Goal: Information Seeking & Learning: Learn about a topic

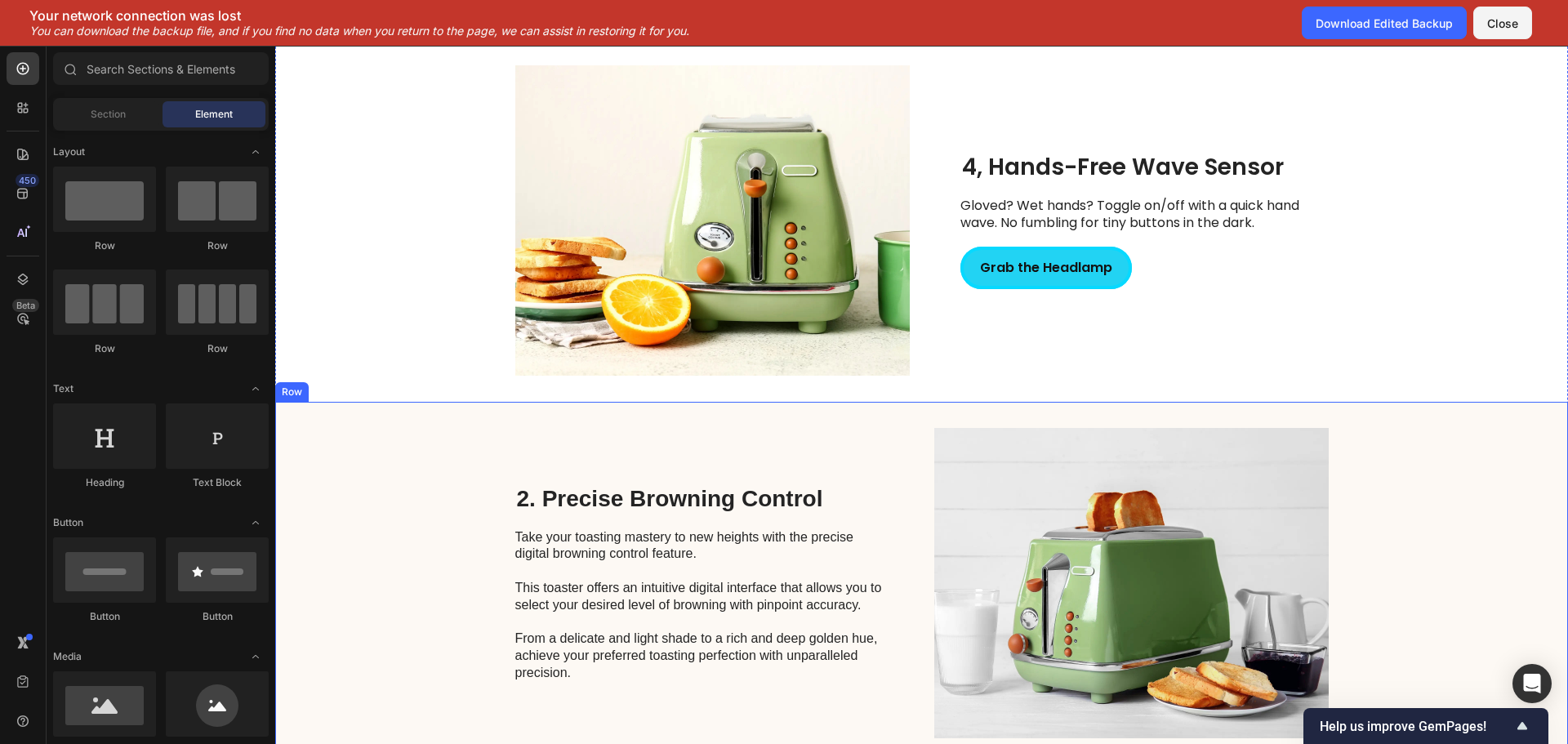
scroll to position [2028, 0]
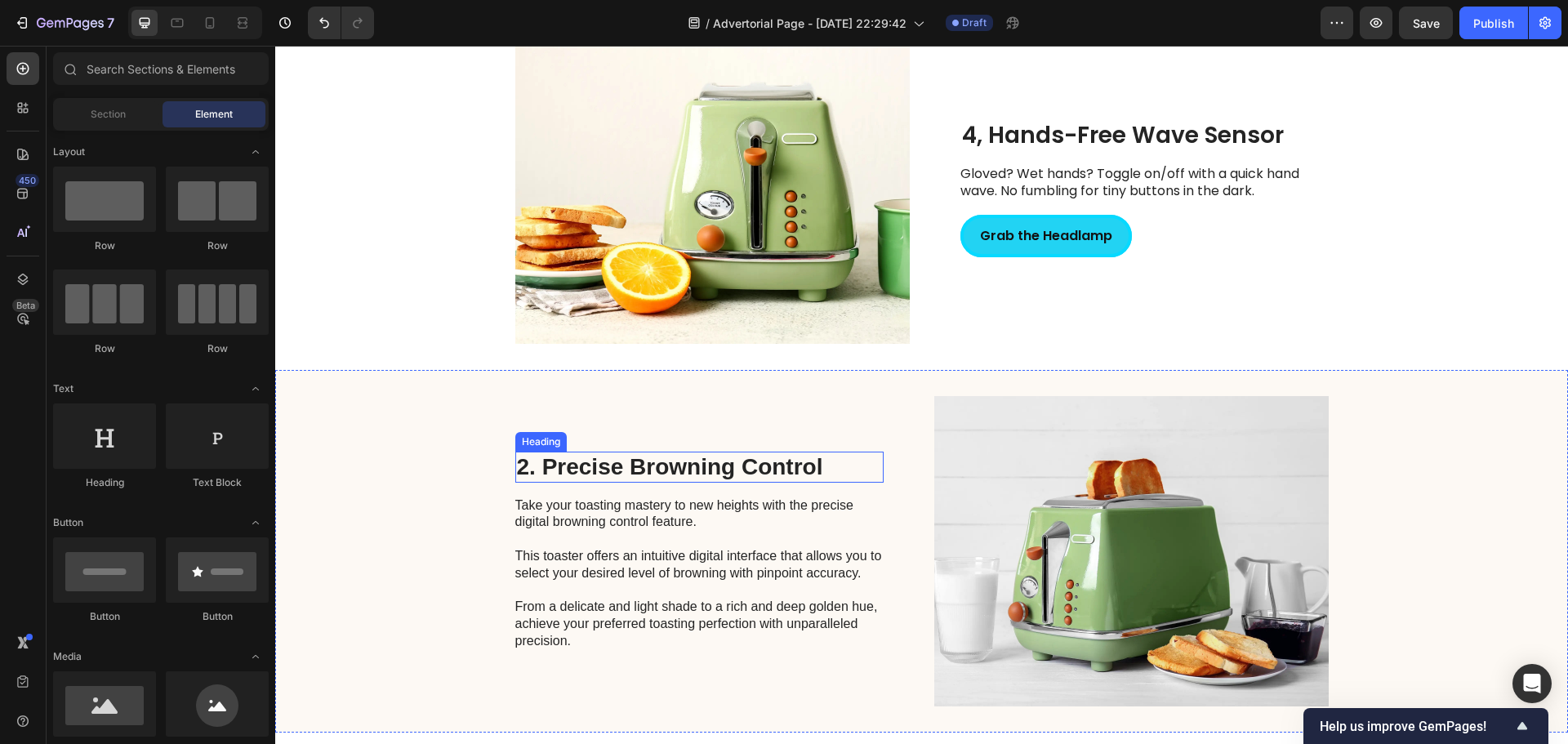
click at [687, 462] on h2 "2. Precise Browning Control" at bounding box center [699, 467] width 368 height 31
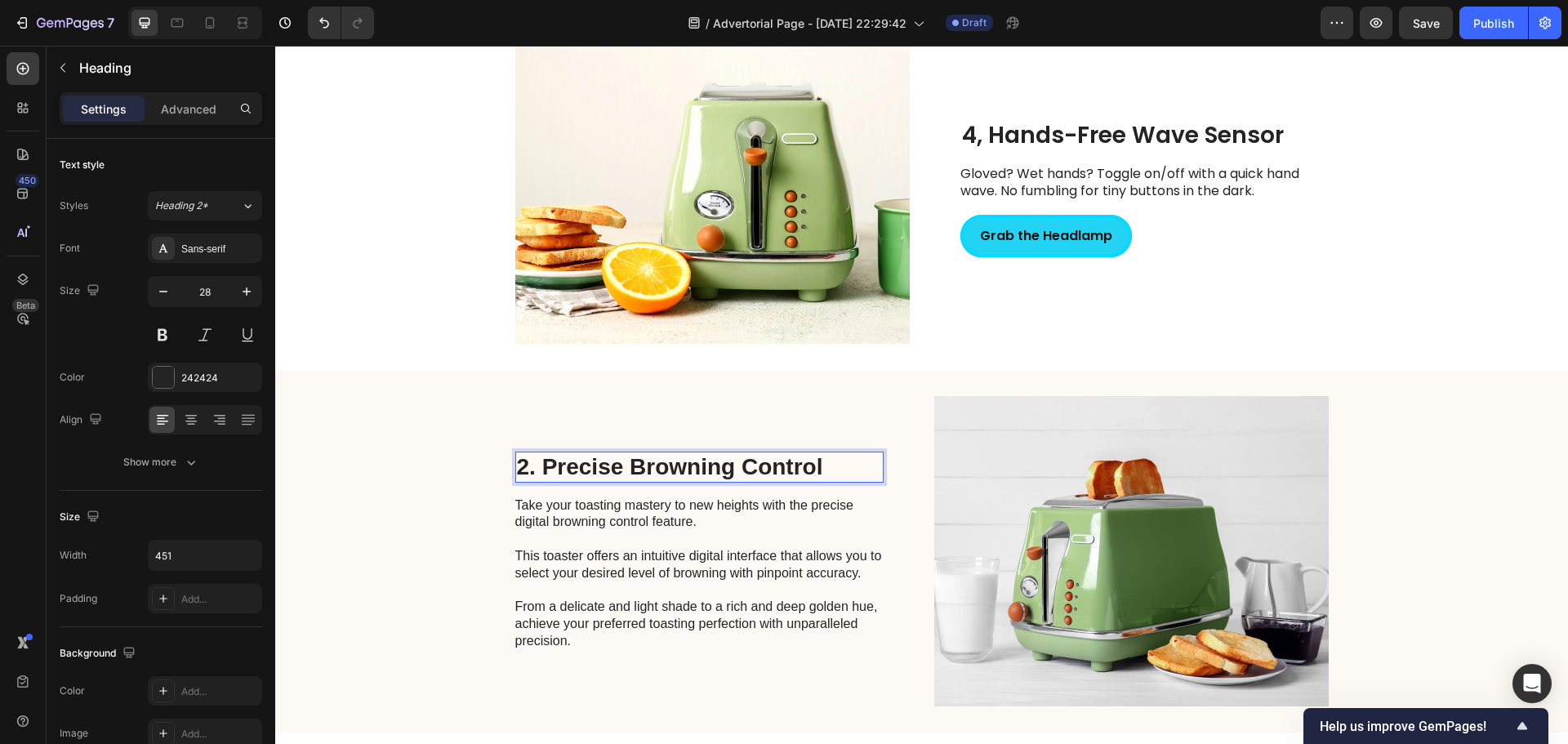
click at [648, 464] on h2 "2. Precise Browning Control" at bounding box center [699, 467] width 368 height 31
click at [648, 464] on p "2. Precise Browning Control" at bounding box center [699, 466] width 365 height 28
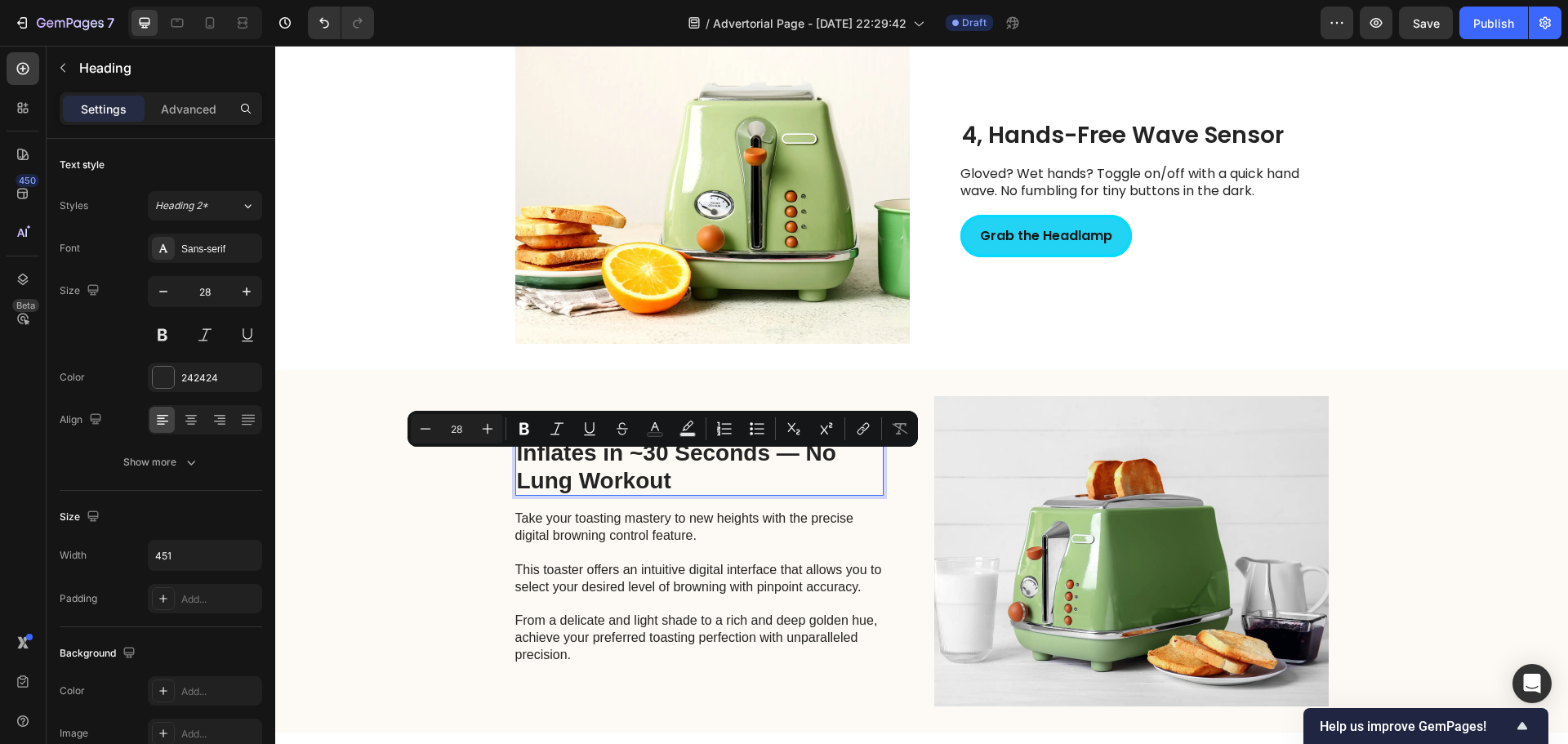
scroll to position [2014, 0]
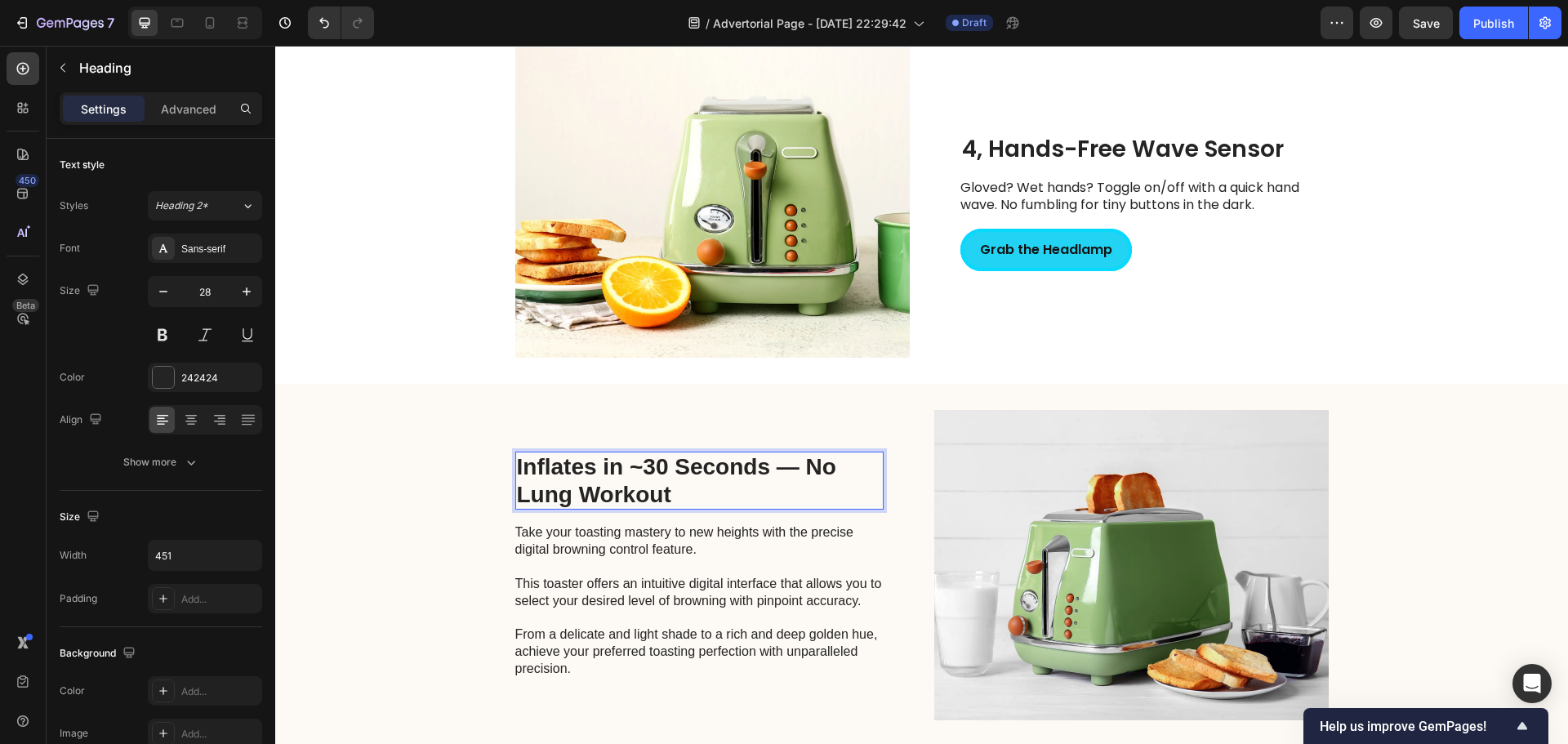
click at [506, 465] on div "Inflates in ~30 Seconds — No Lung Workout Heading 16 Take your toasting mastery…" at bounding box center [921, 565] width 1293 height 363
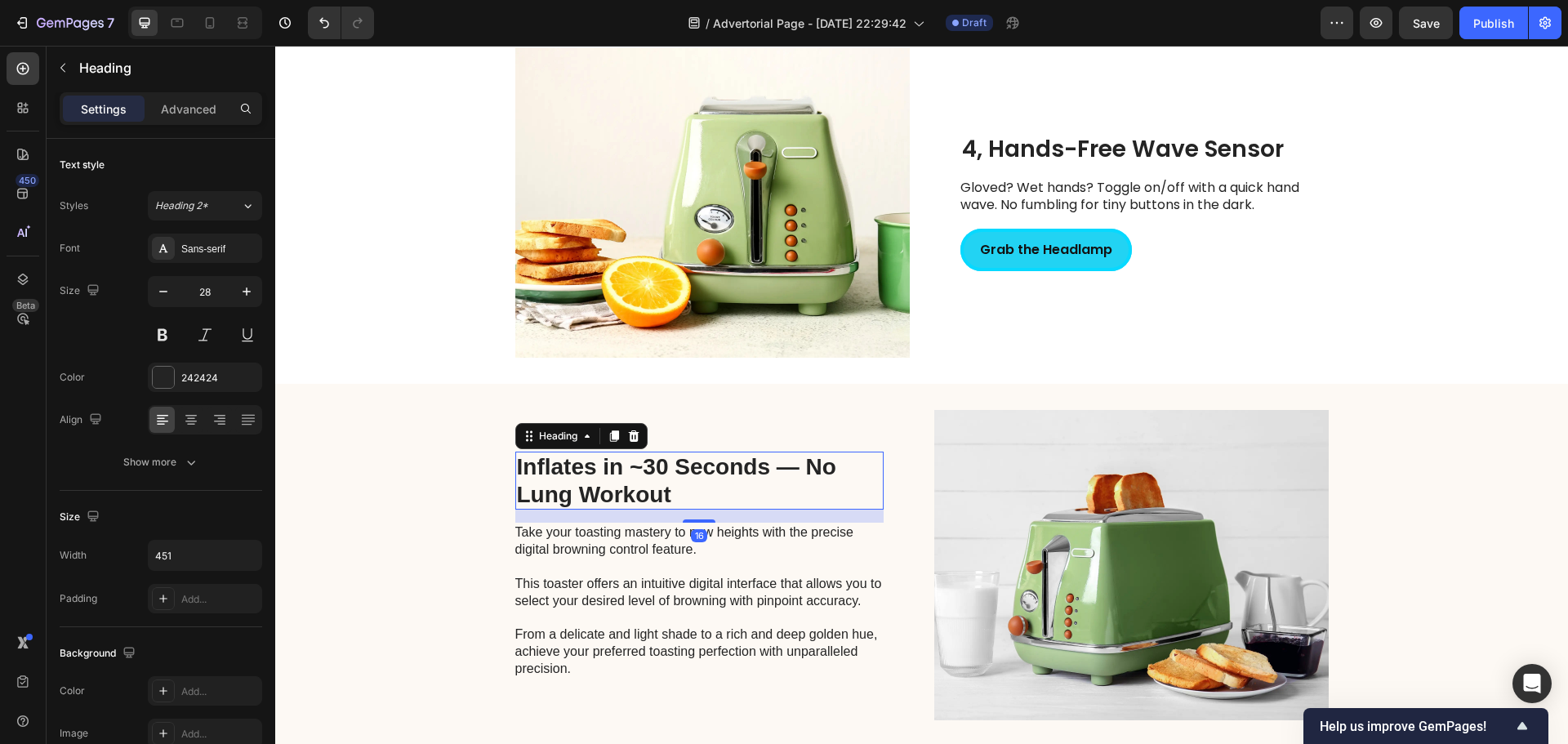
click at [517, 470] on p "Inflates in ~30 Seconds — No Lung Workout" at bounding box center [699, 480] width 365 height 55
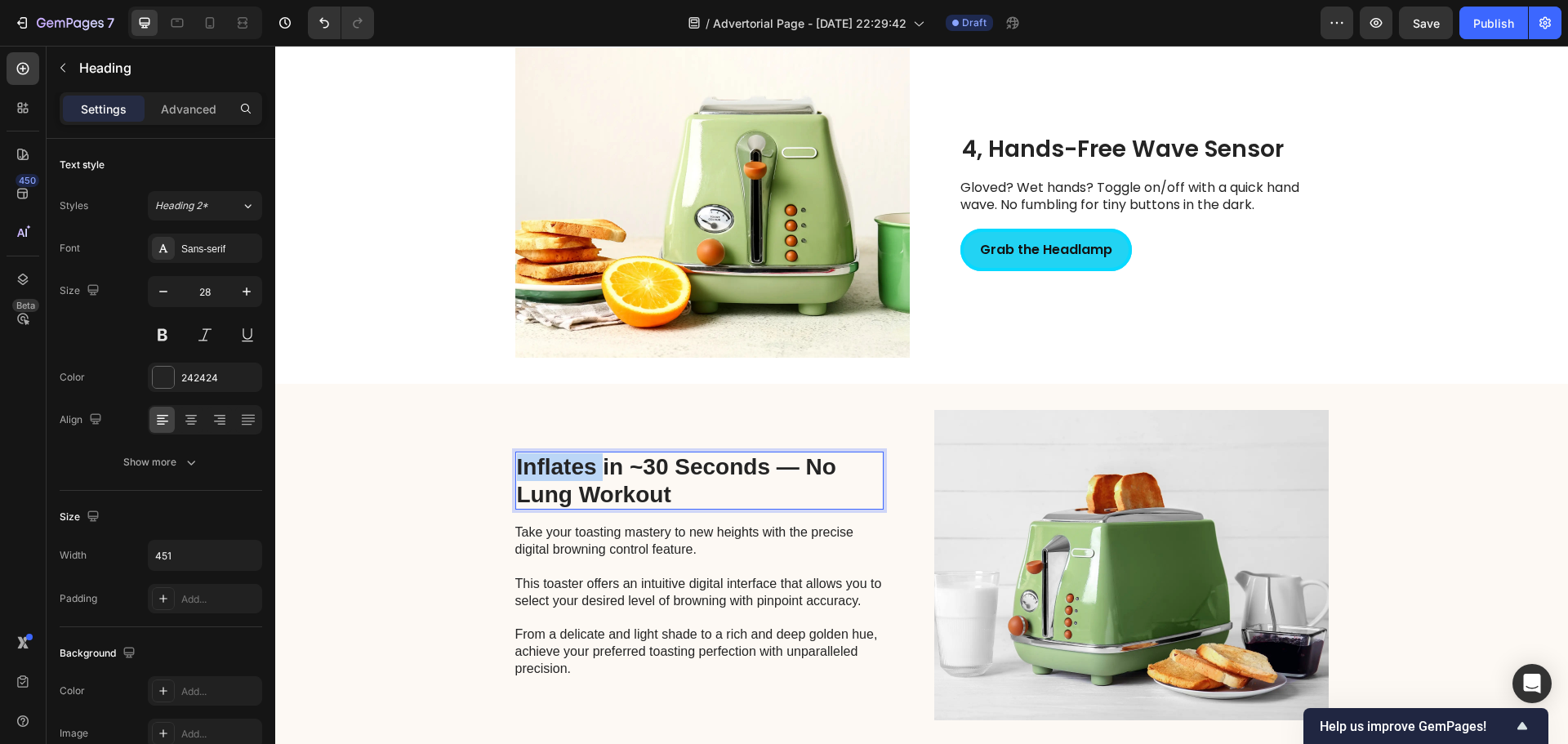
click at [517, 470] on p "Inflates in ~30 Seconds — No Lung Workout" at bounding box center [699, 480] width 365 height 55
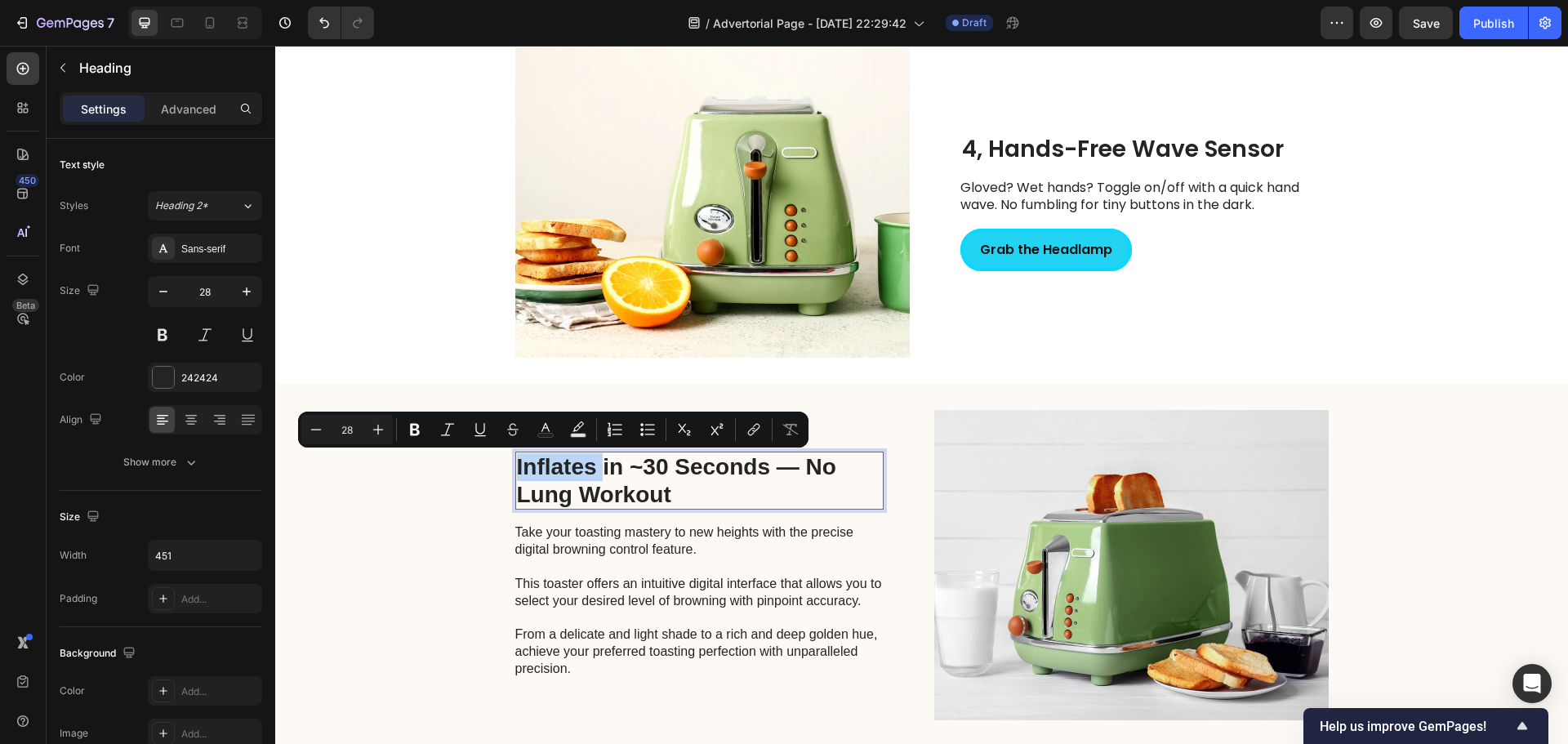
click at [517, 469] on p "Inflates in ~30 Seconds — No Lung Workout" at bounding box center [699, 480] width 365 height 55
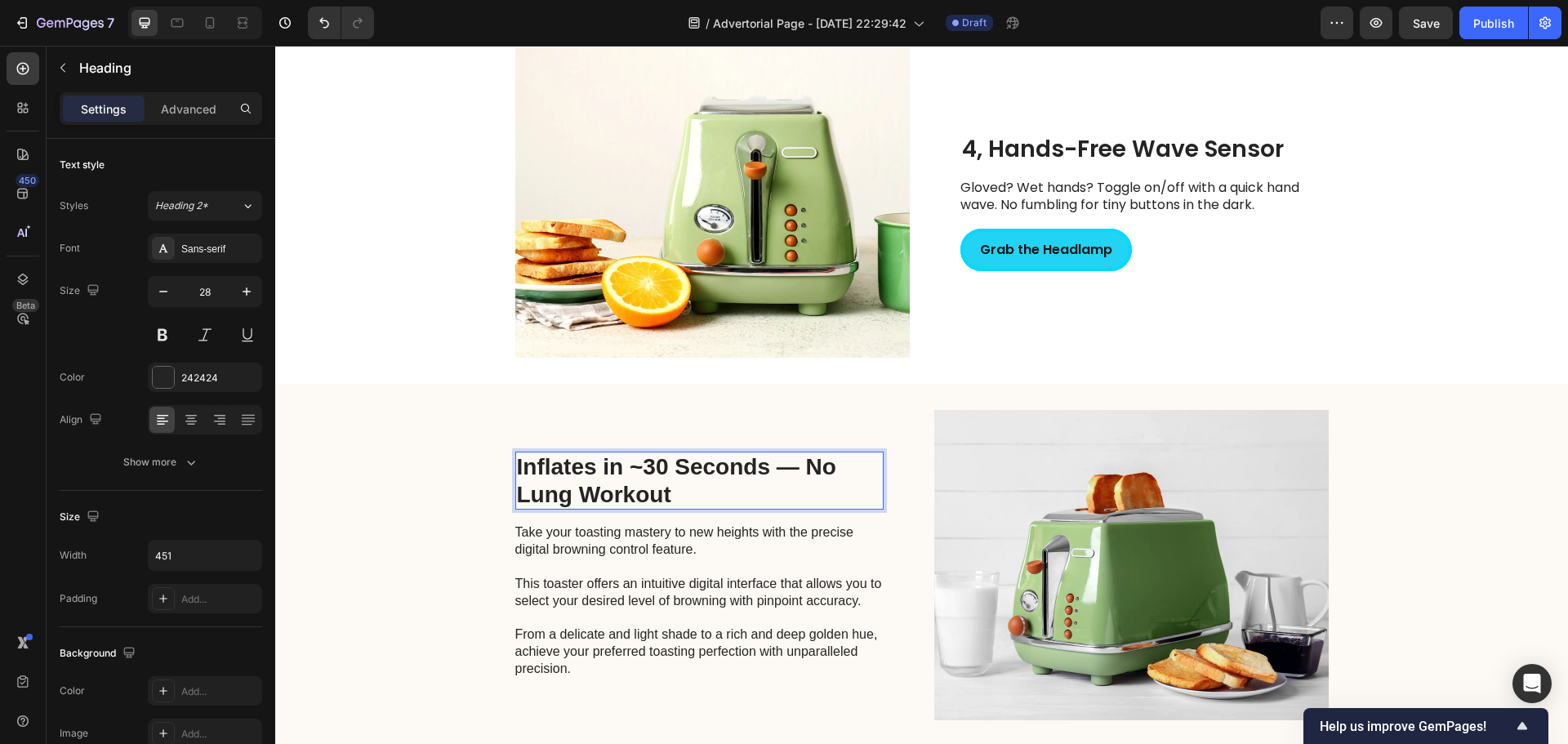
click at [517, 469] on p "Inflates in ~30 Seconds — No Lung Workout" at bounding box center [699, 480] width 365 height 55
click at [638, 577] on p "Take your toasting mastery to new heights with the precise digital browning con…" at bounding box center [698, 600] width 367 height 153
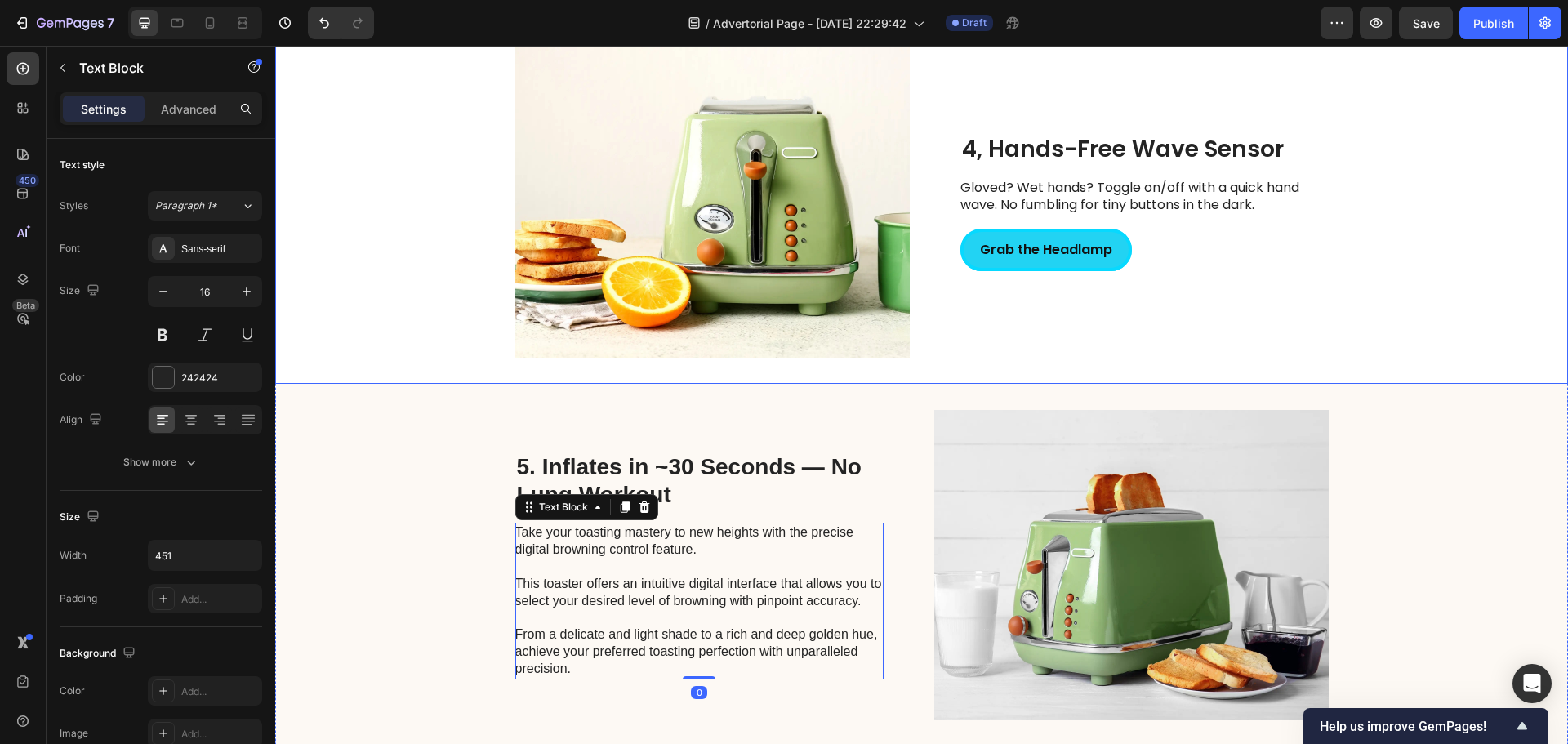
click at [994, 331] on div "4, Hands-Free Wave Sensor Heading Gloved? Wet hands? Toggle on/off with a quick…" at bounding box center [1145, 202] width 368 height 310
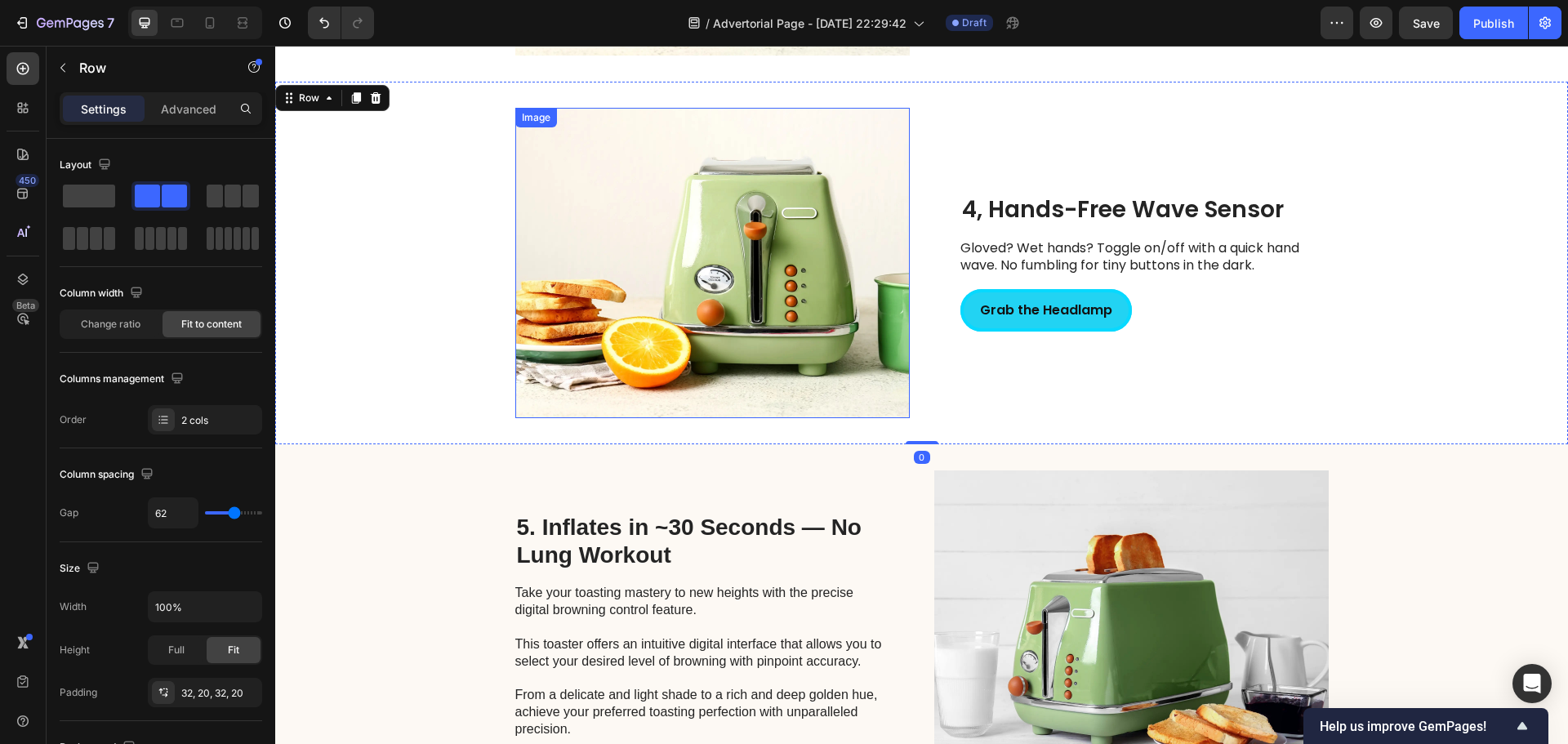
scroll to position [1606, 0]
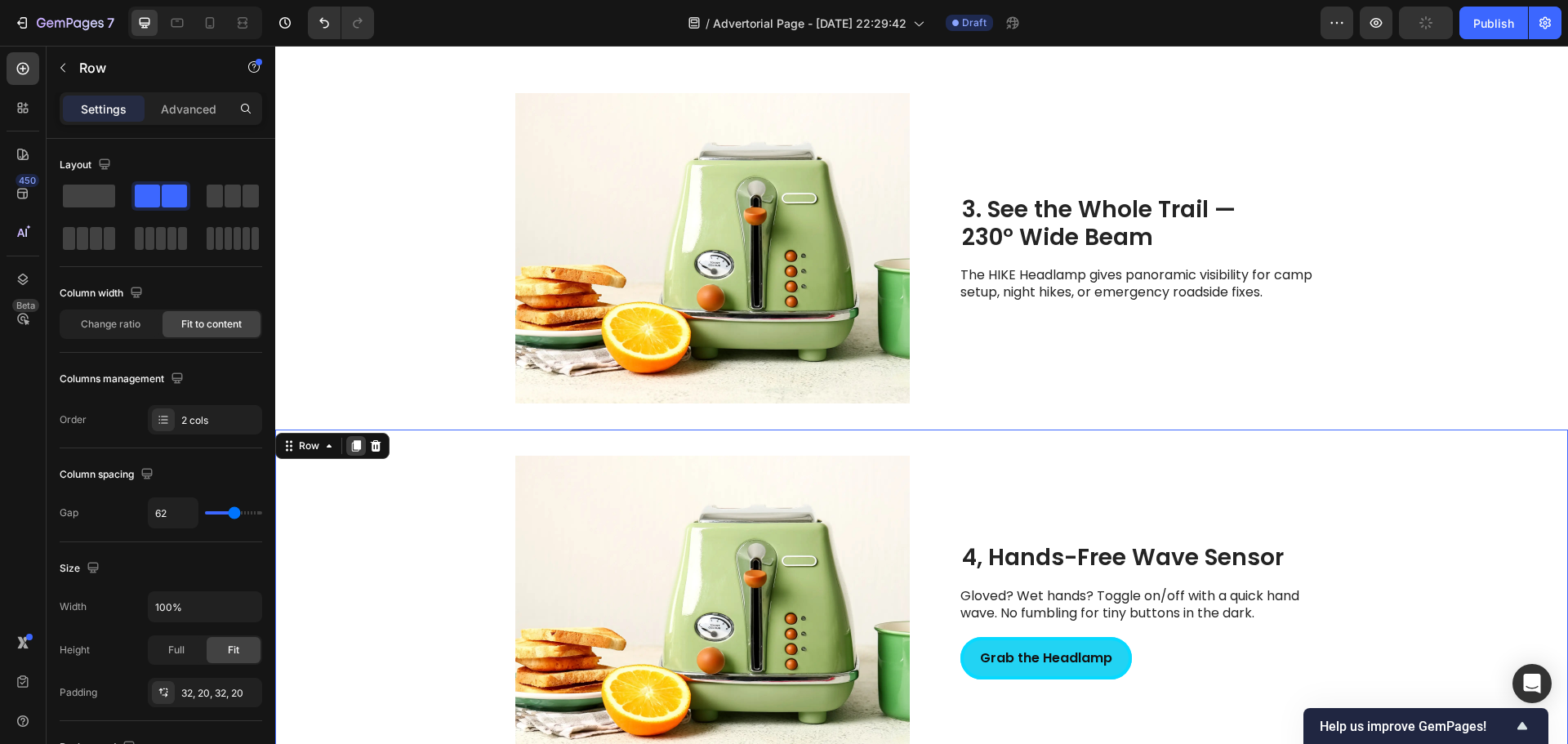
click at [355, 449] on icon at bounding box center [357, 447] width 9 height 12
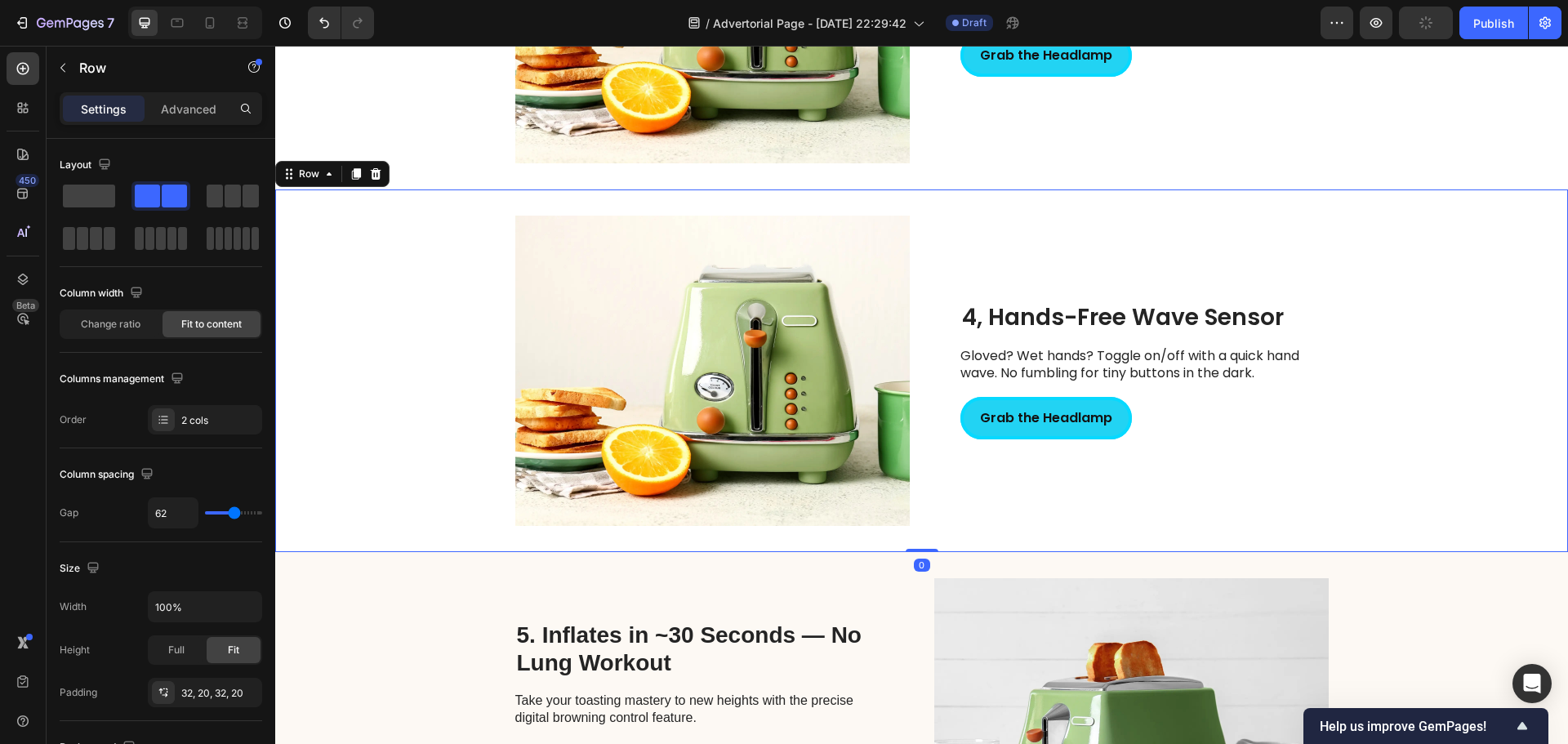
scroll to position [2295, 0]
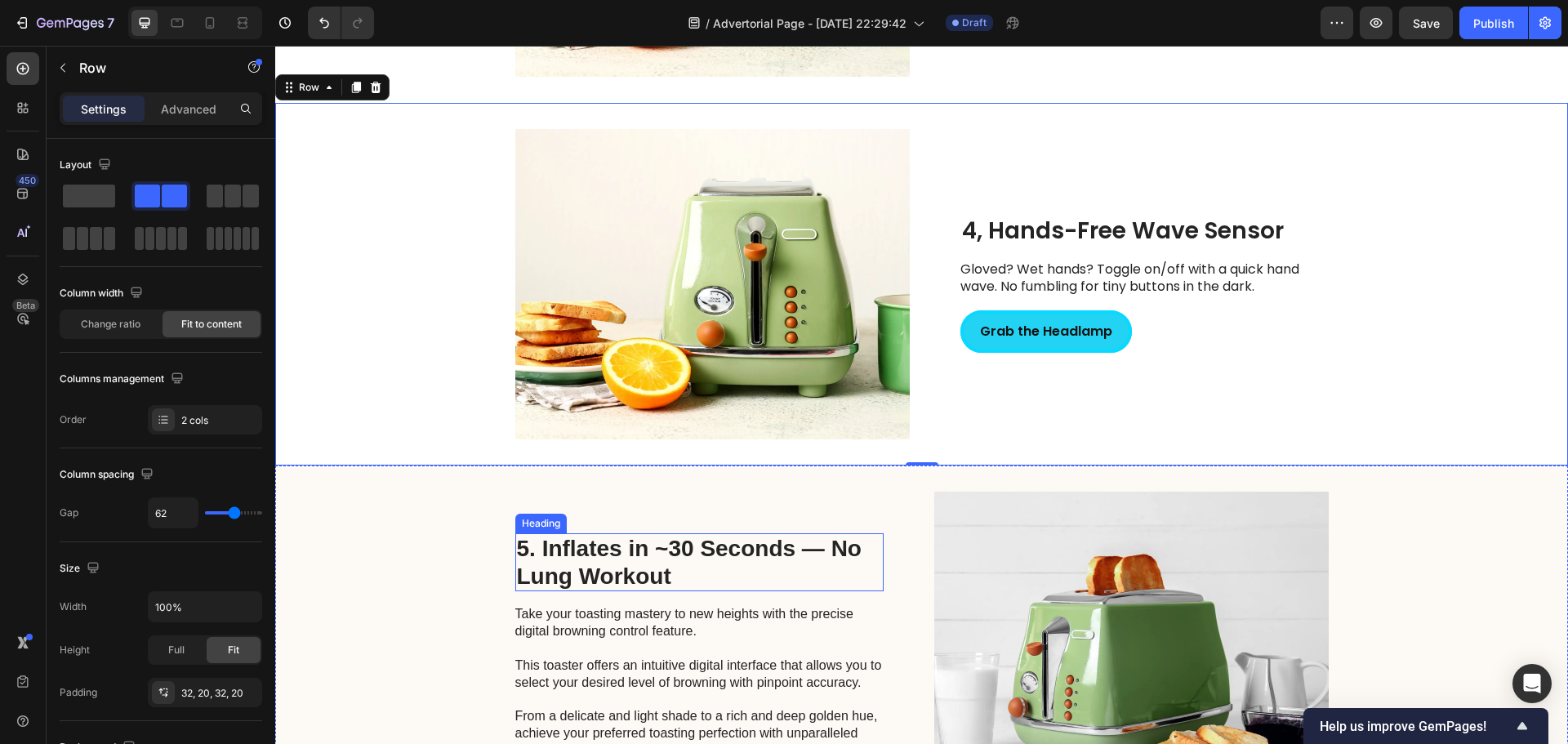
click at [645, 558] on p "5. Inflates in ~30 Seconds — No Lung Workout" at bounding box center [699, 562] width 365 height 55
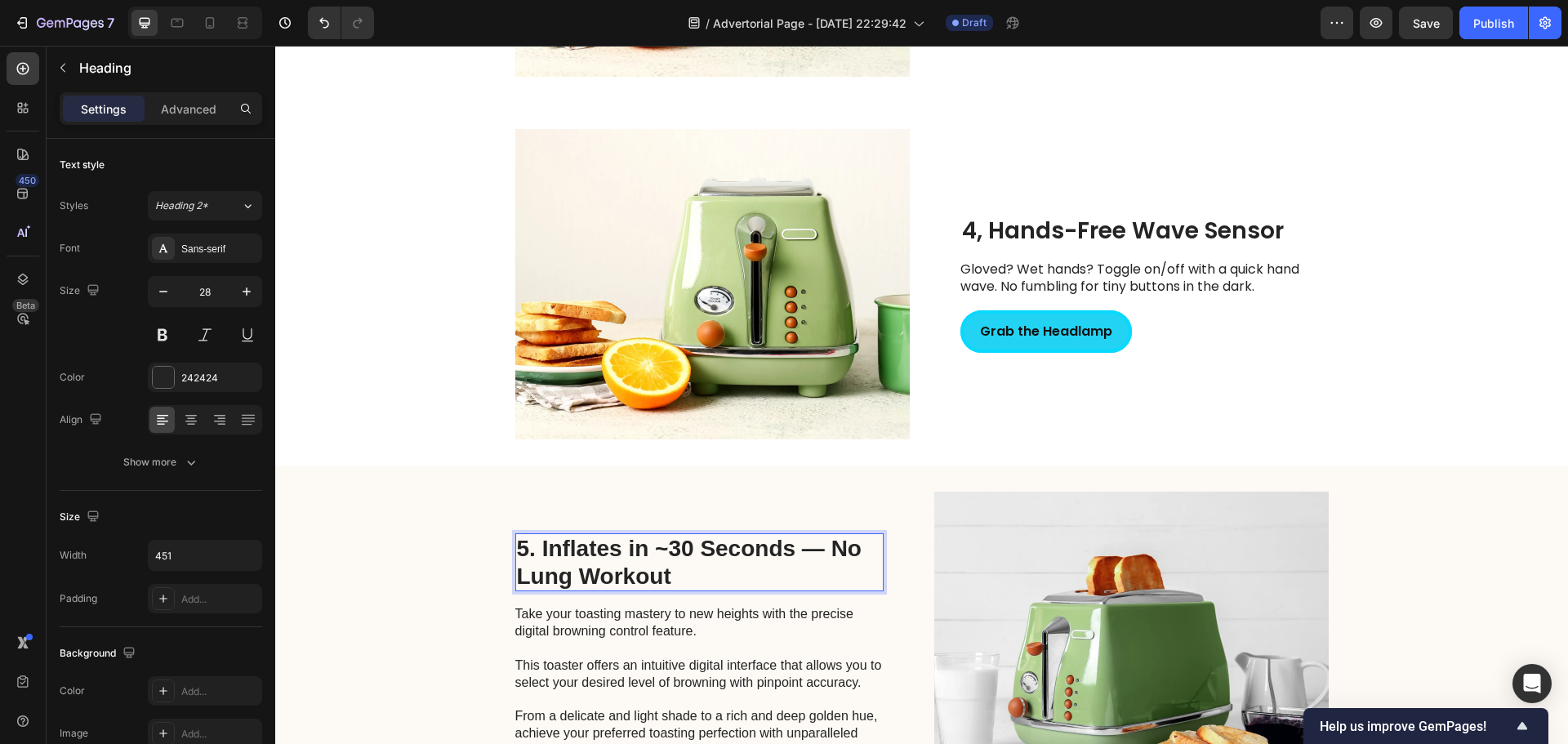
click at [645, 558] on p "5. Inflates in ~30 Seconds — No Lung Workout" at bounding box center [699, 562] width 365 height 55
click at [1000, 224] on h2 "4, Hands-Free Wave Sensor" at bounding box center [1145, 231] width 368 height 31
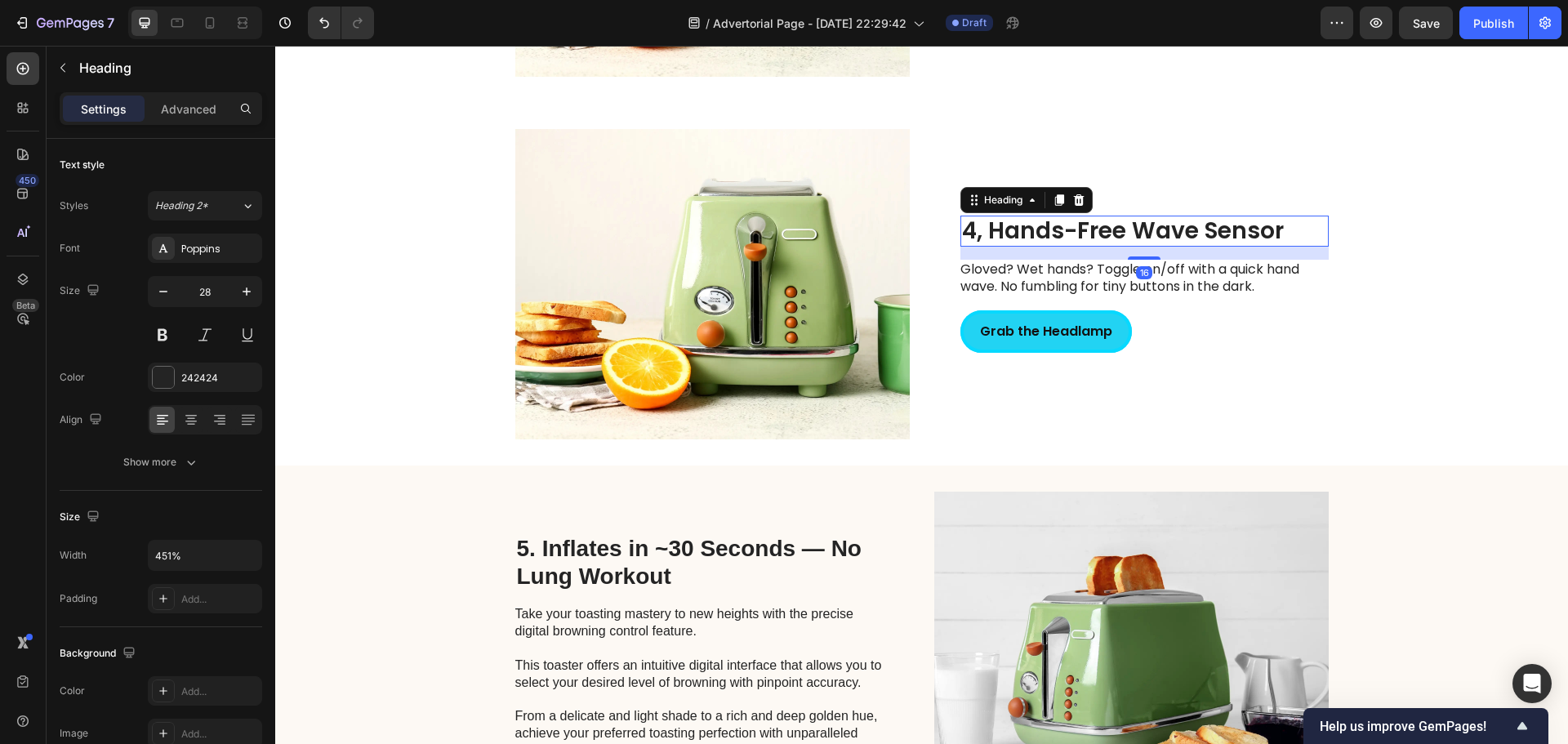
click at [1000, 224] on h2 "4, Hands-Free Wave Sensor" at bounding box center [1145, 231] width 368 height 31
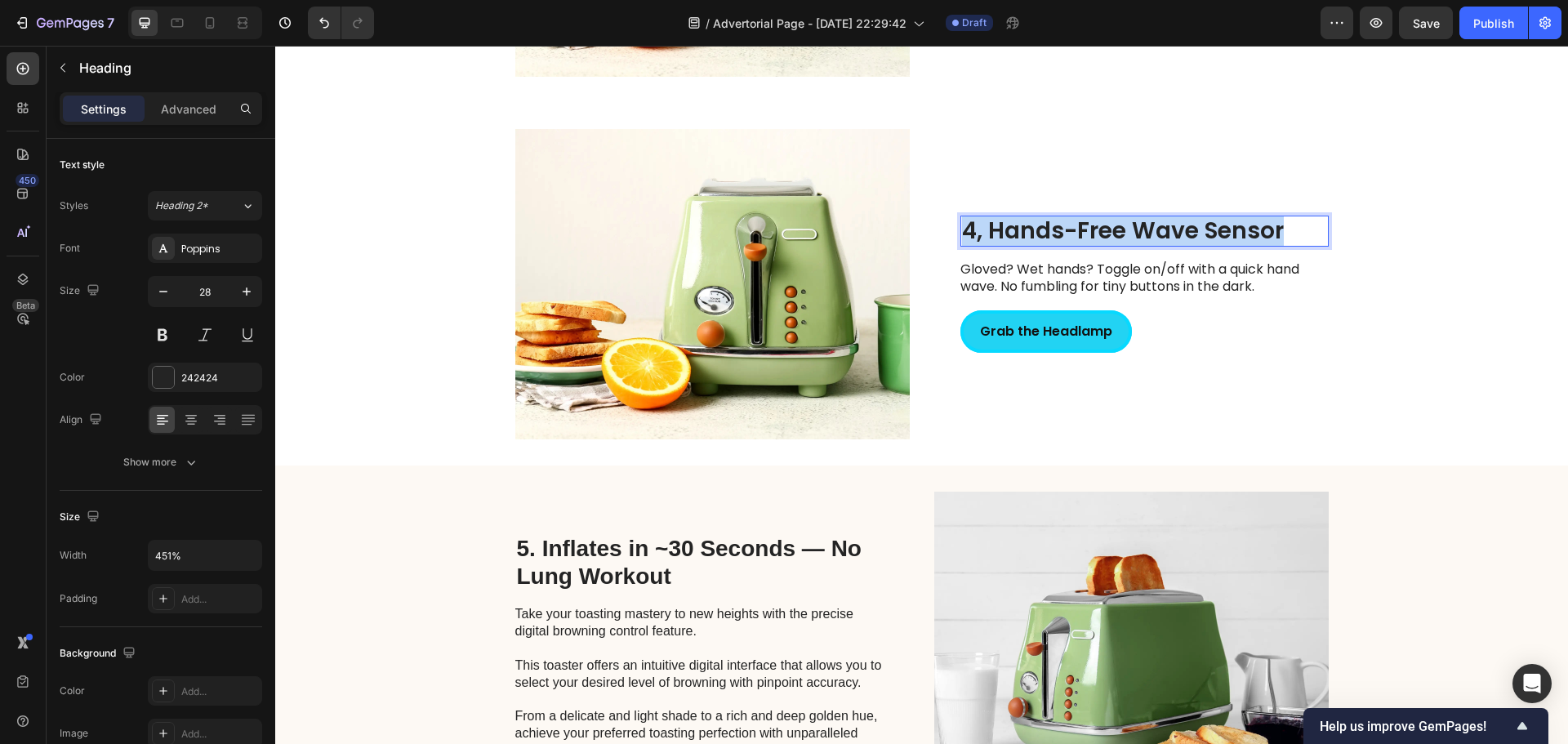
click at [1000, 224] on p "4, Hands-Free Wave Sensor" at bounding box center [1145, 231] width 365 height 28
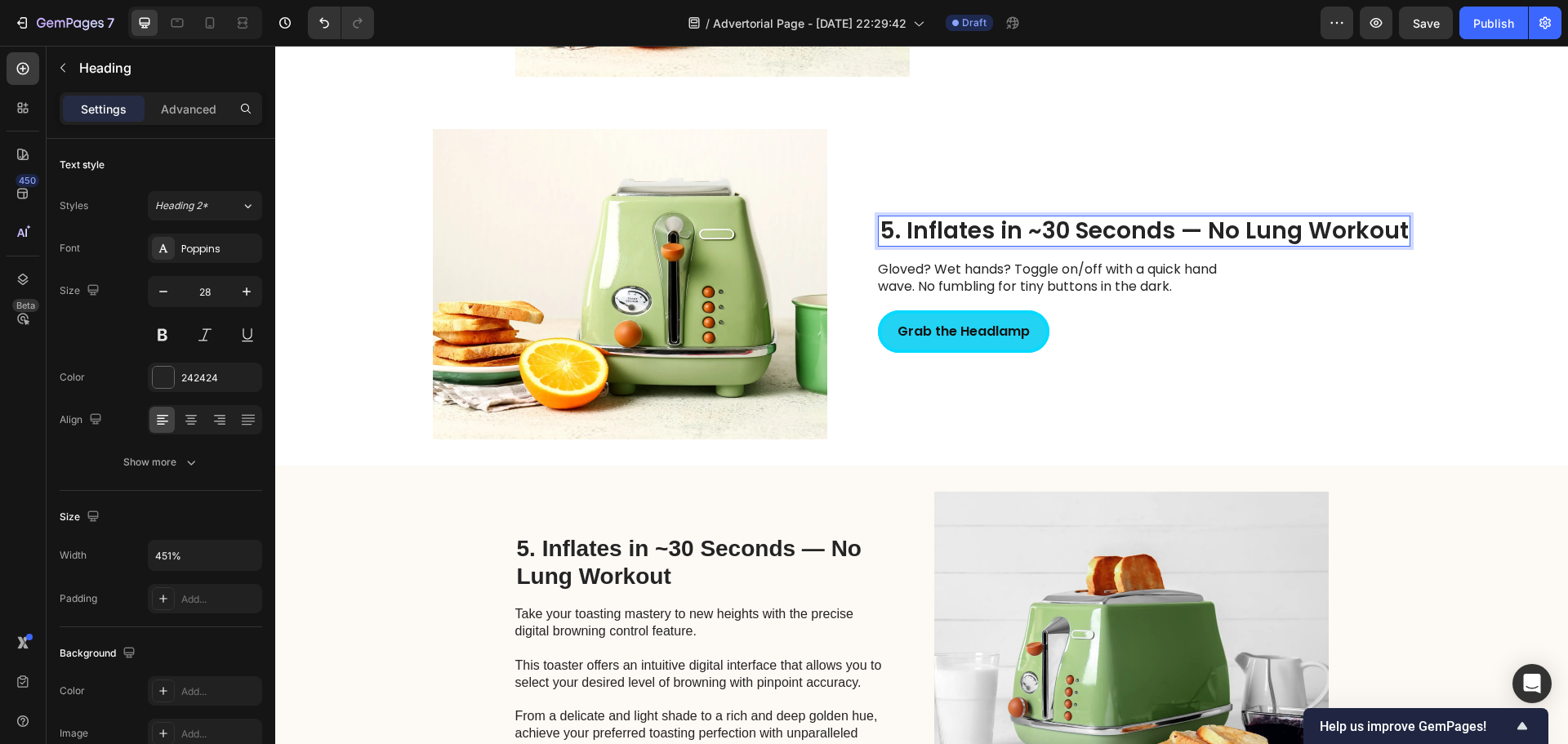
click at [1202, 226] on p "5. Inflates in ~30 Seconds — No Lung Workout" at bounding box center [1144, 231] width 529 height 28
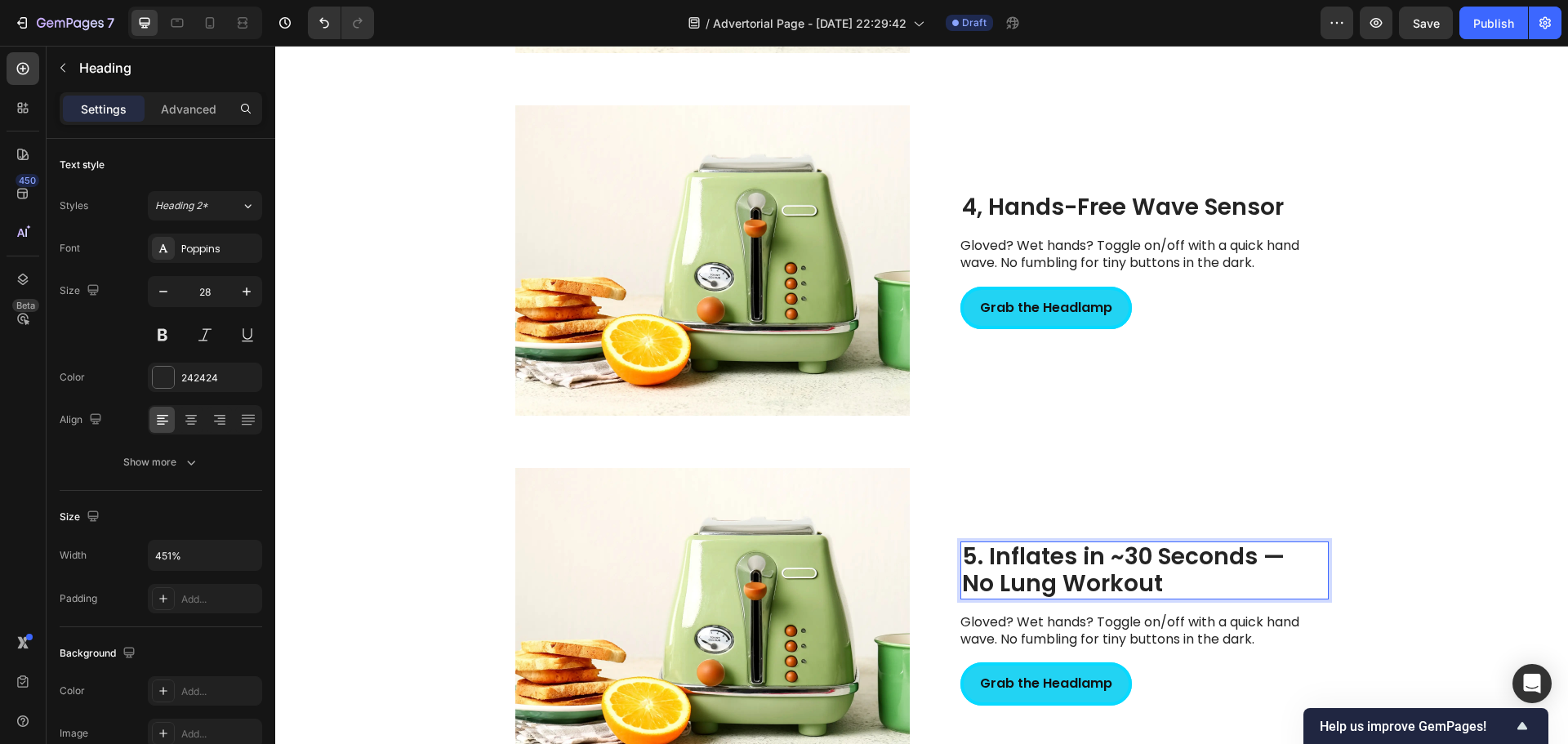
scroll to position [1955, 0]
click at [993, 208] on p "4, Hands-Free Wave Sensor" at bounding box center [1145, 208] width 365 height 28
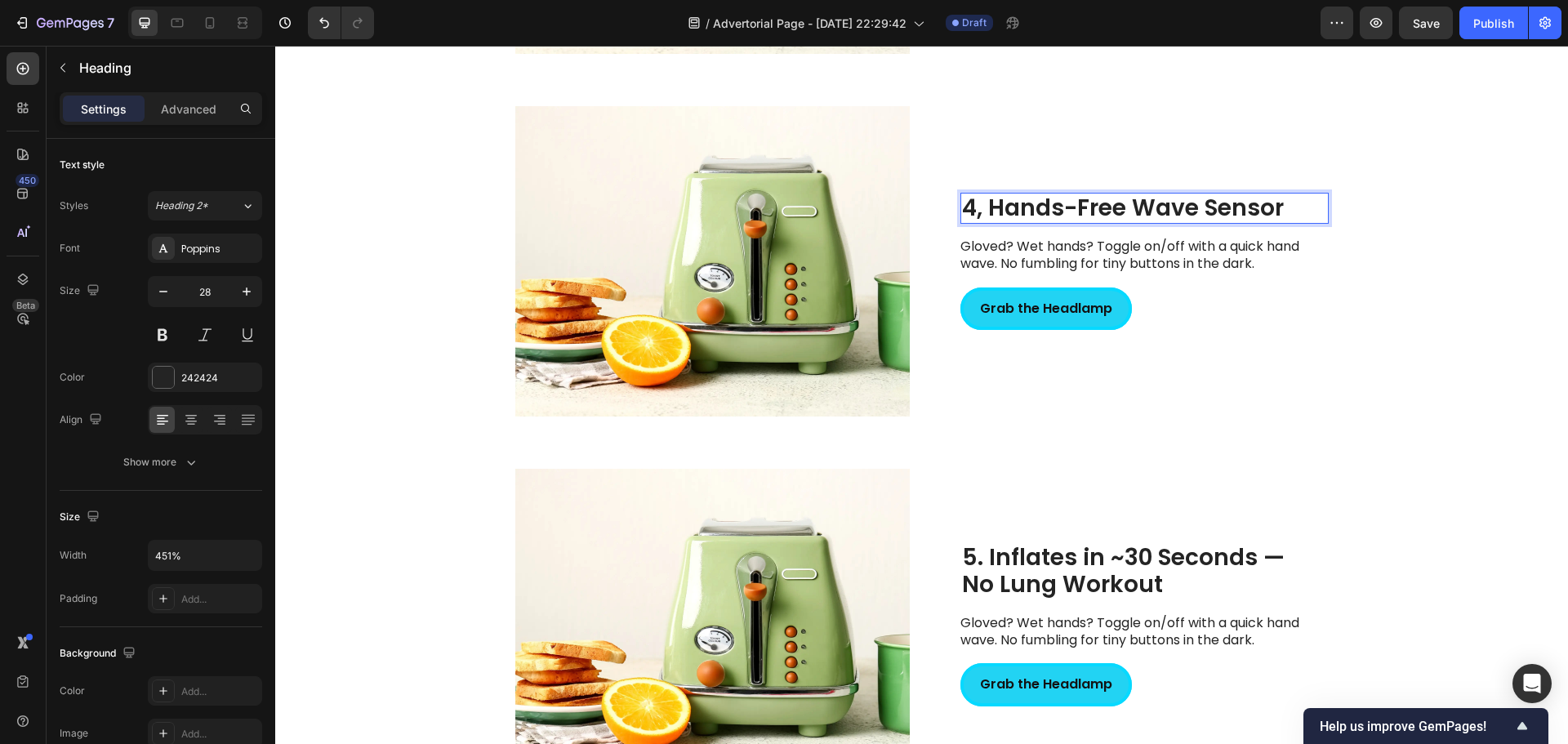
click at [978, 207] on p "4, Hands-Free Wave Sensor" at bounding box center [1145, 208] width 365 height 28
click at [988, 249] on p "Gloved? Wet hands? Toggle on/off with a quick hand wave. No fumbling for tiny b…" at bounding box center [1144, 255] width 367 height 34
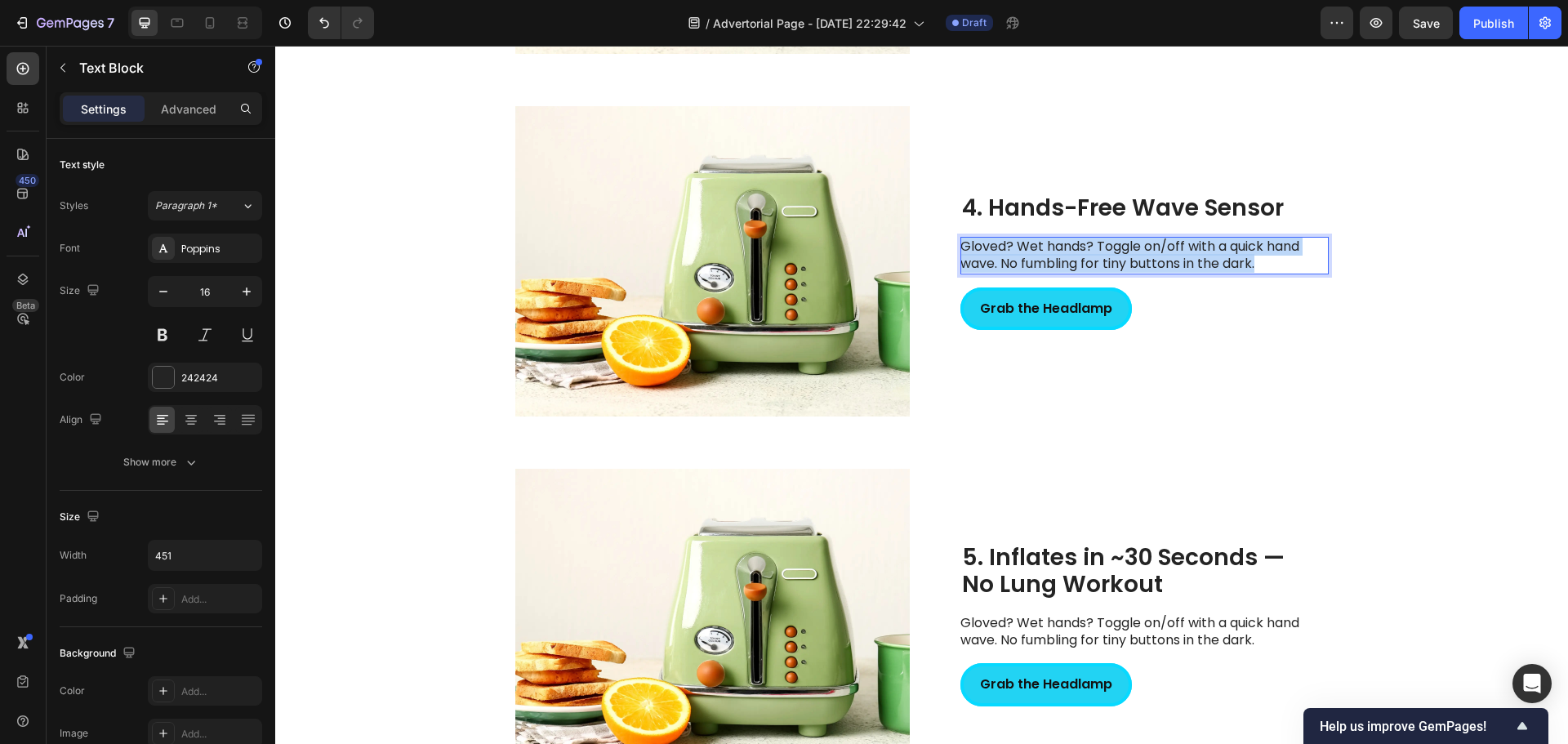
click at [988, 249] on p "Gloved? Wet hands? Toggle on/off with a quick hand wave. No fumbling for tiny b…" at bounding box center [1144, 255] width 367 height 34
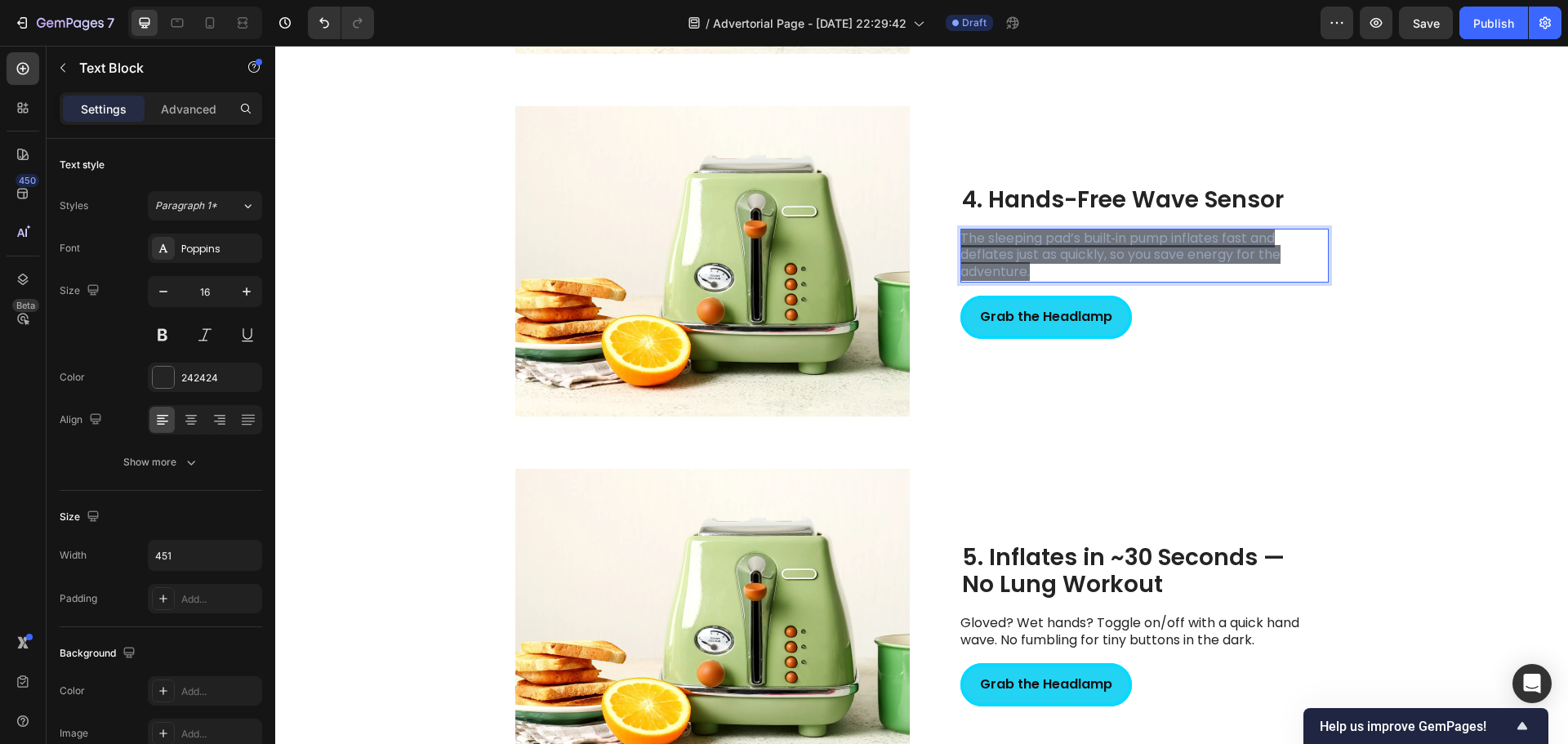
scroll to position [1947, 0]
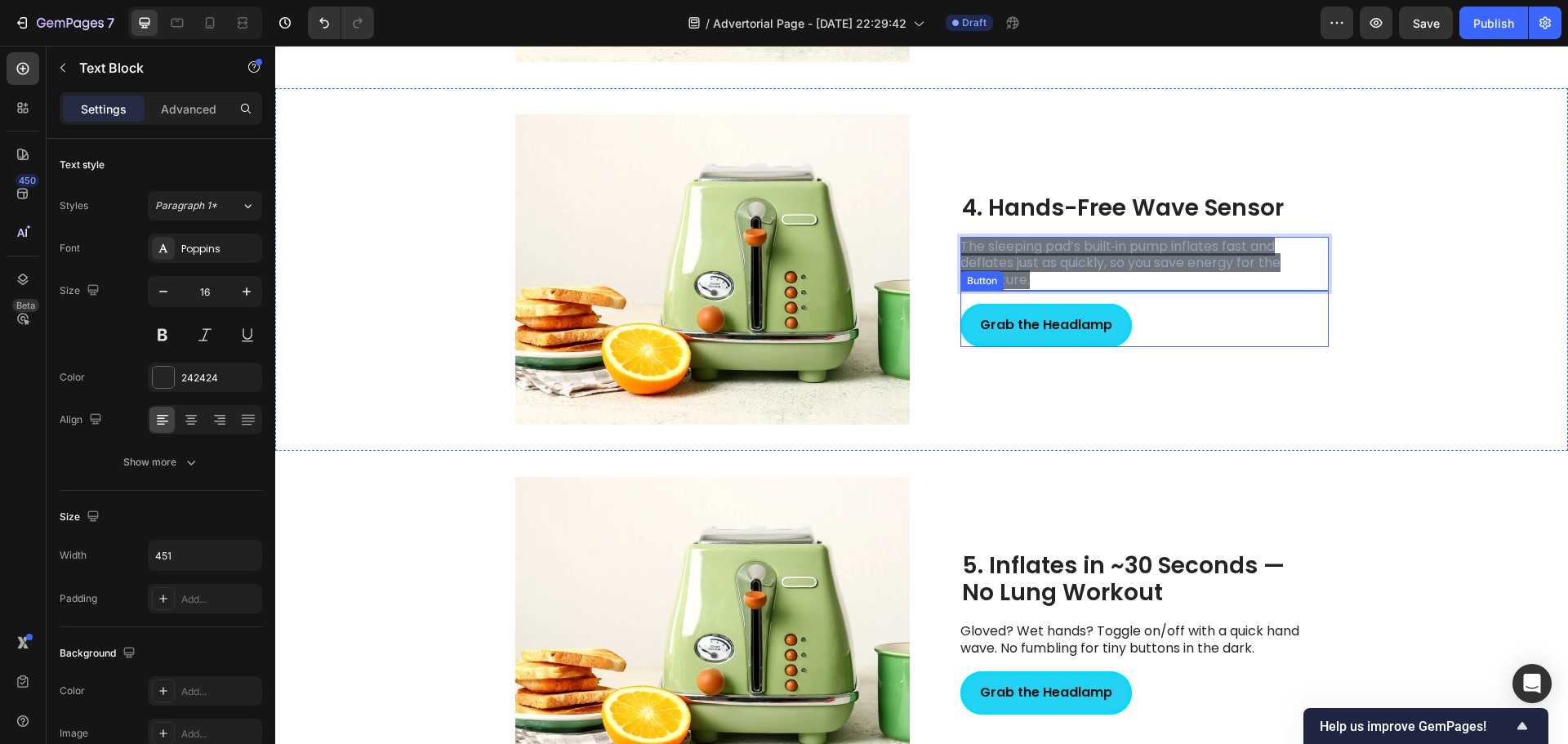
click at [1218, 338] on div "Grab the Headlamp Button" at bounding box center [1145, 319] width 368 height 57
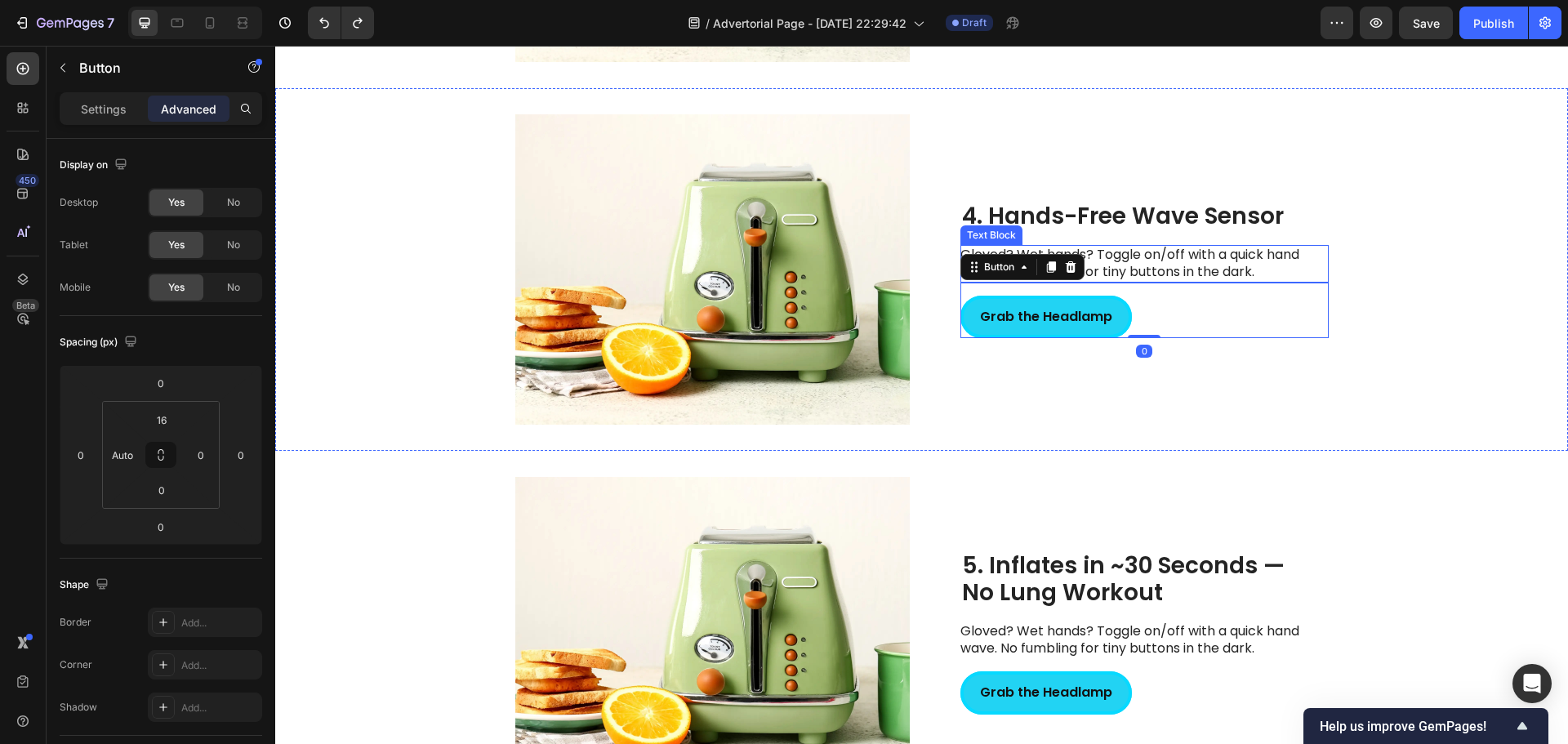
click at [1129, 262] on p "Gloved? Wet hands? Toggle on/off with a quick hand wave. No fumbling for tiny b…" at bounding box center [1144, 263] width 367 height 34
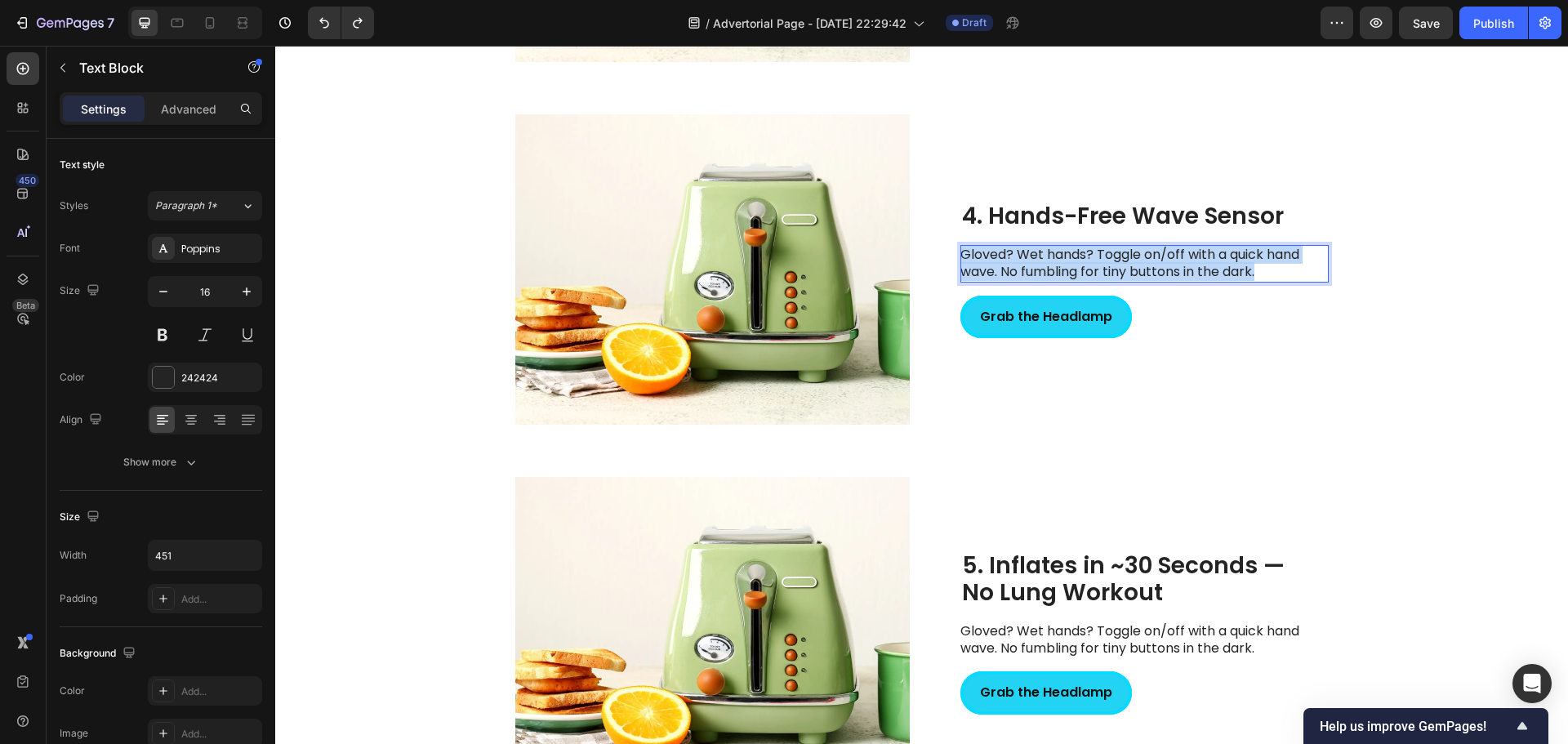
click at [1129, 262] on p "Gloved? Wet hands? Toggle on/off with a quick hand wave. No fumbling for tiny b…" at bounding box center [1144, 263] width 367 height 34
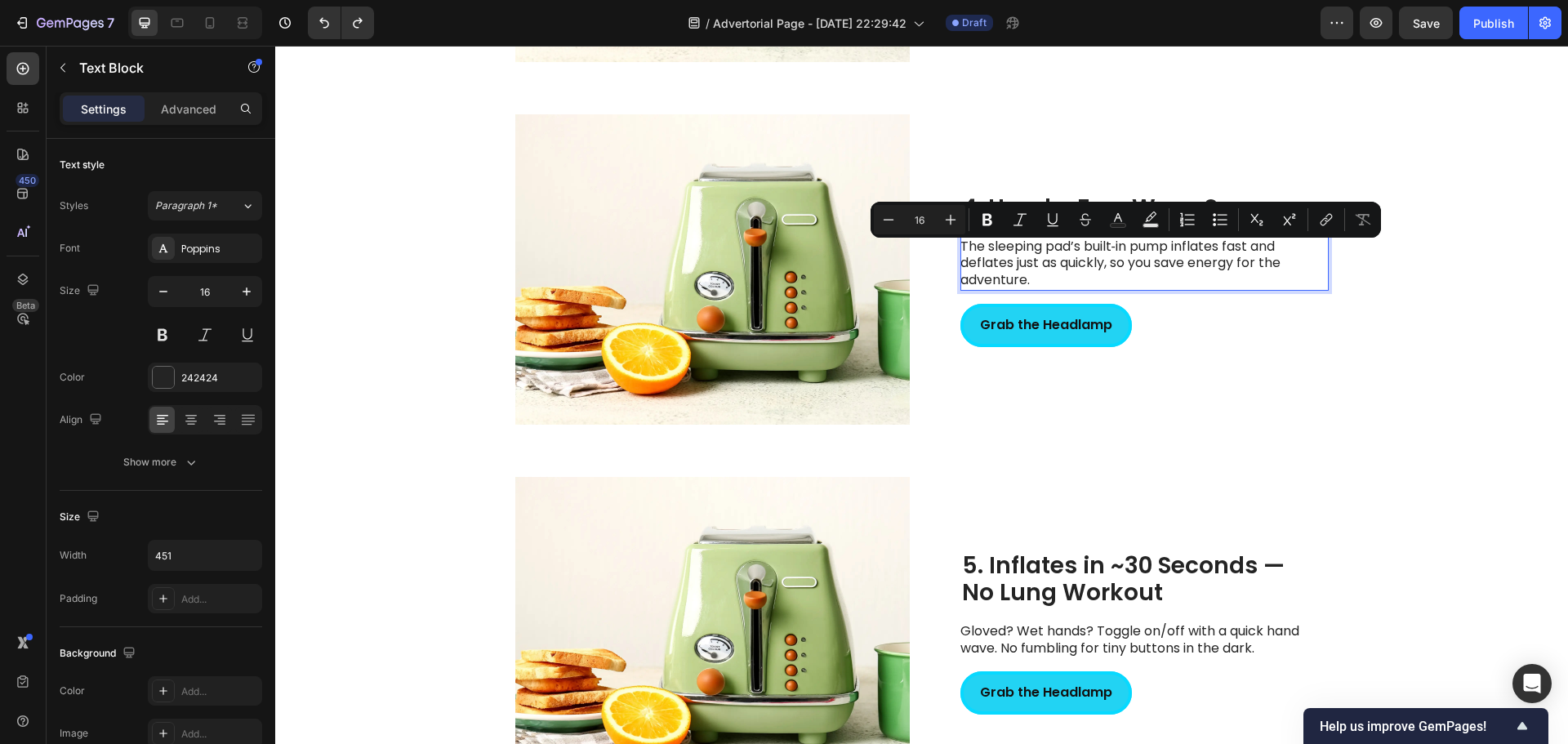
scroll to position [1939, 0]
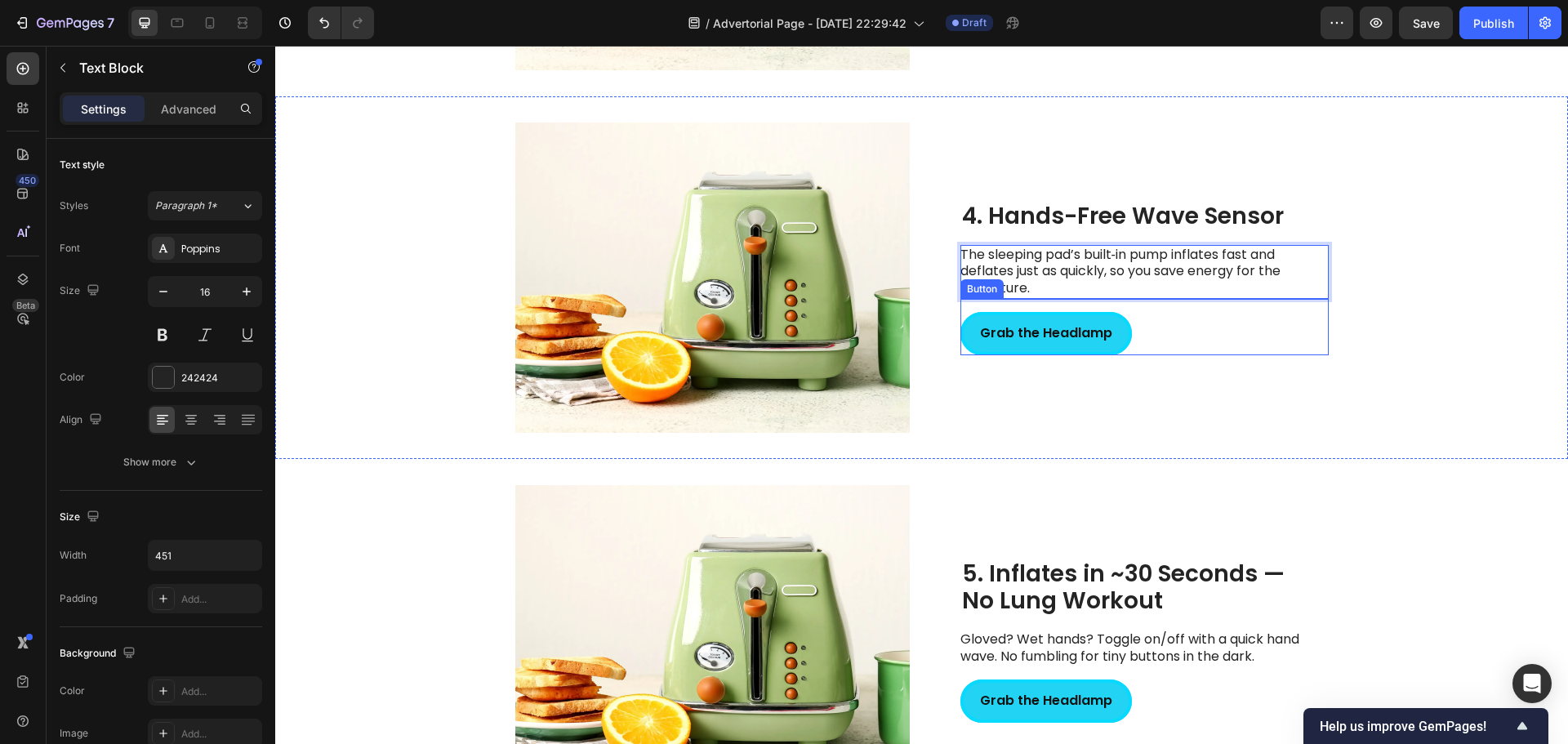
click at [1199, 350] on div "Grab the Headlamp Button" at bounding box center [1145, 327] width 368 height 57
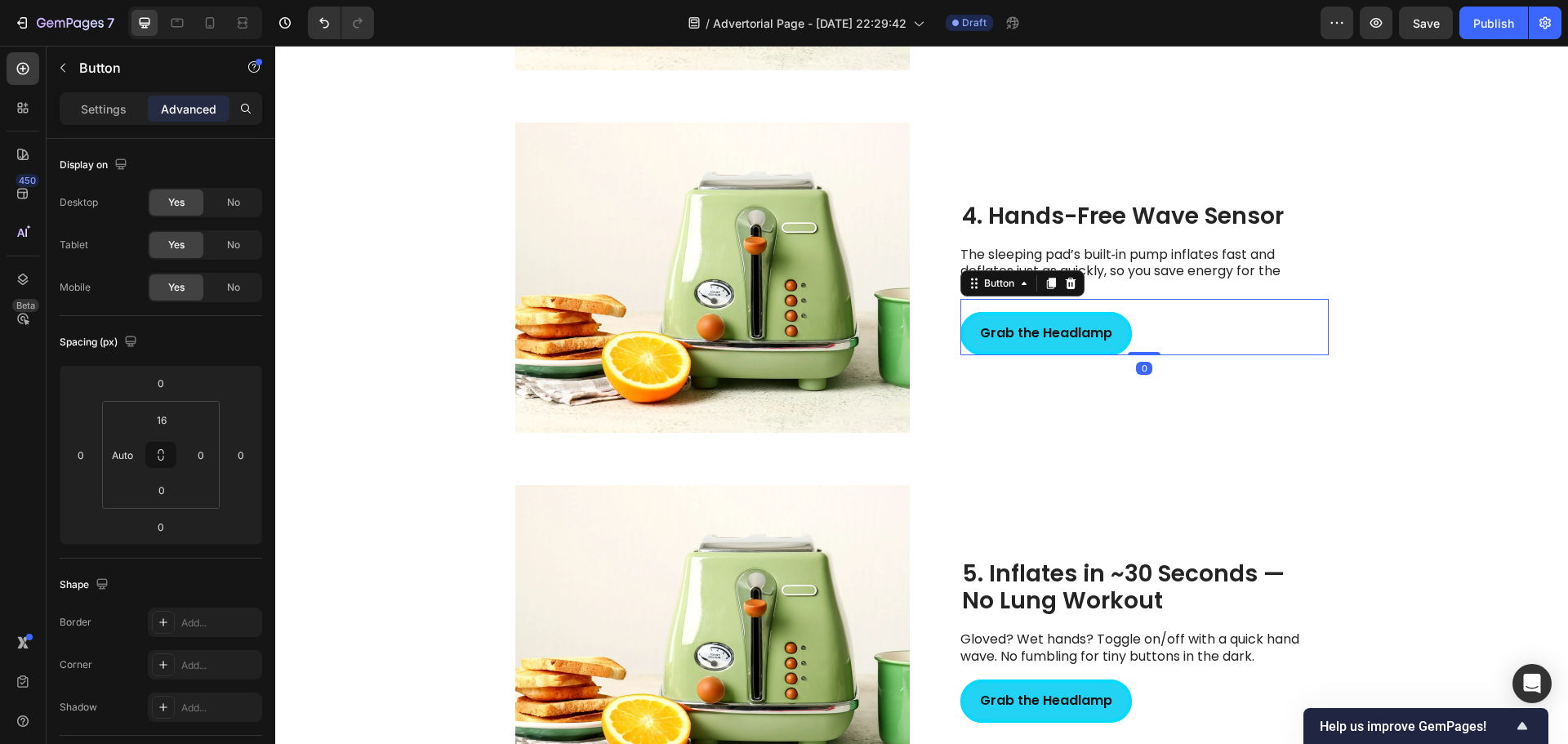
click at [1166, 332] on div "Grab the Headlamp Button 0" at bounding box center [1145, 327] width 368 height 57
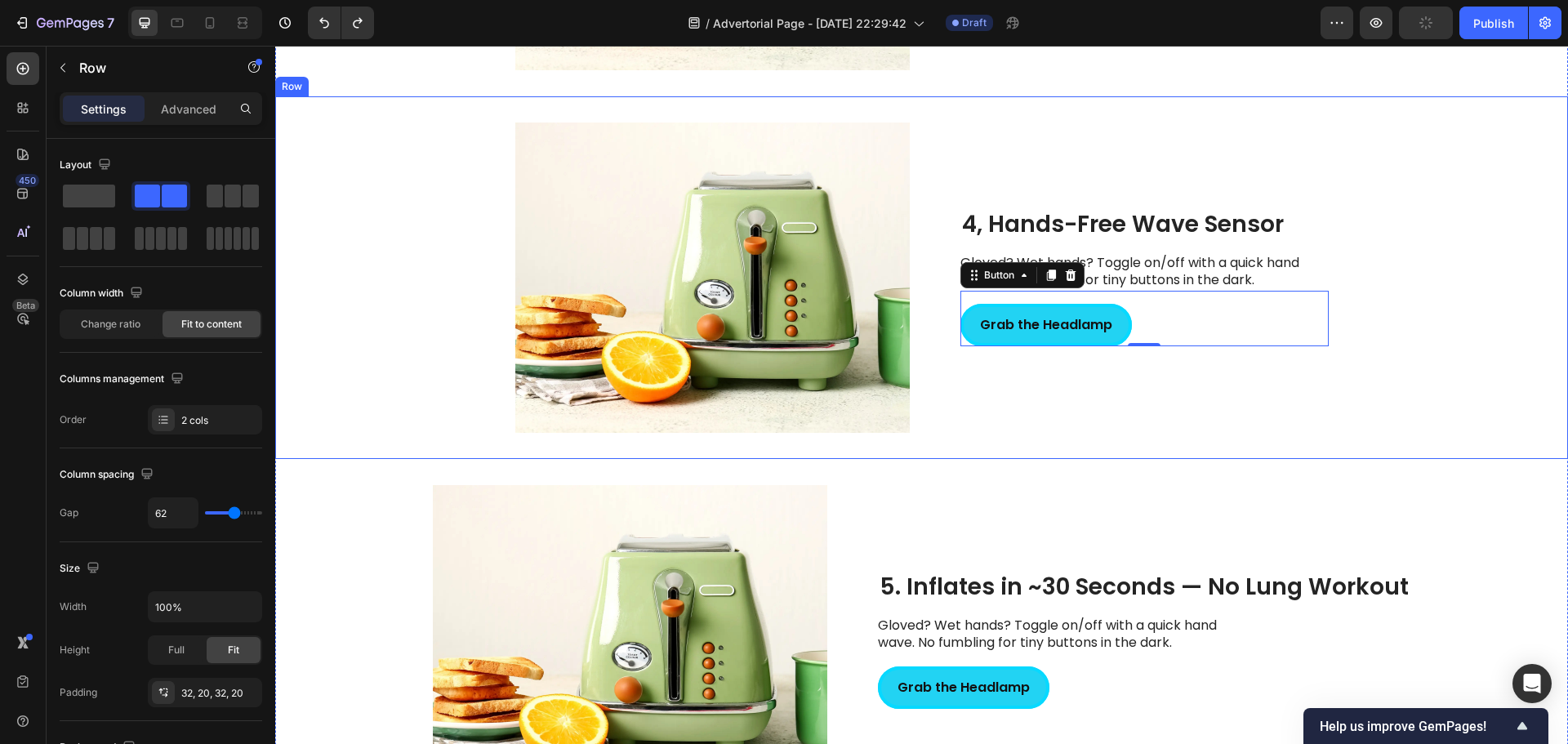
click at [947, 405] on div "Image 4, Hands-Free Wave Sensor Heading Gloved? Wet hands? Toggle on/off with a…" at bounding box center [921, 278] width 1293 height 363
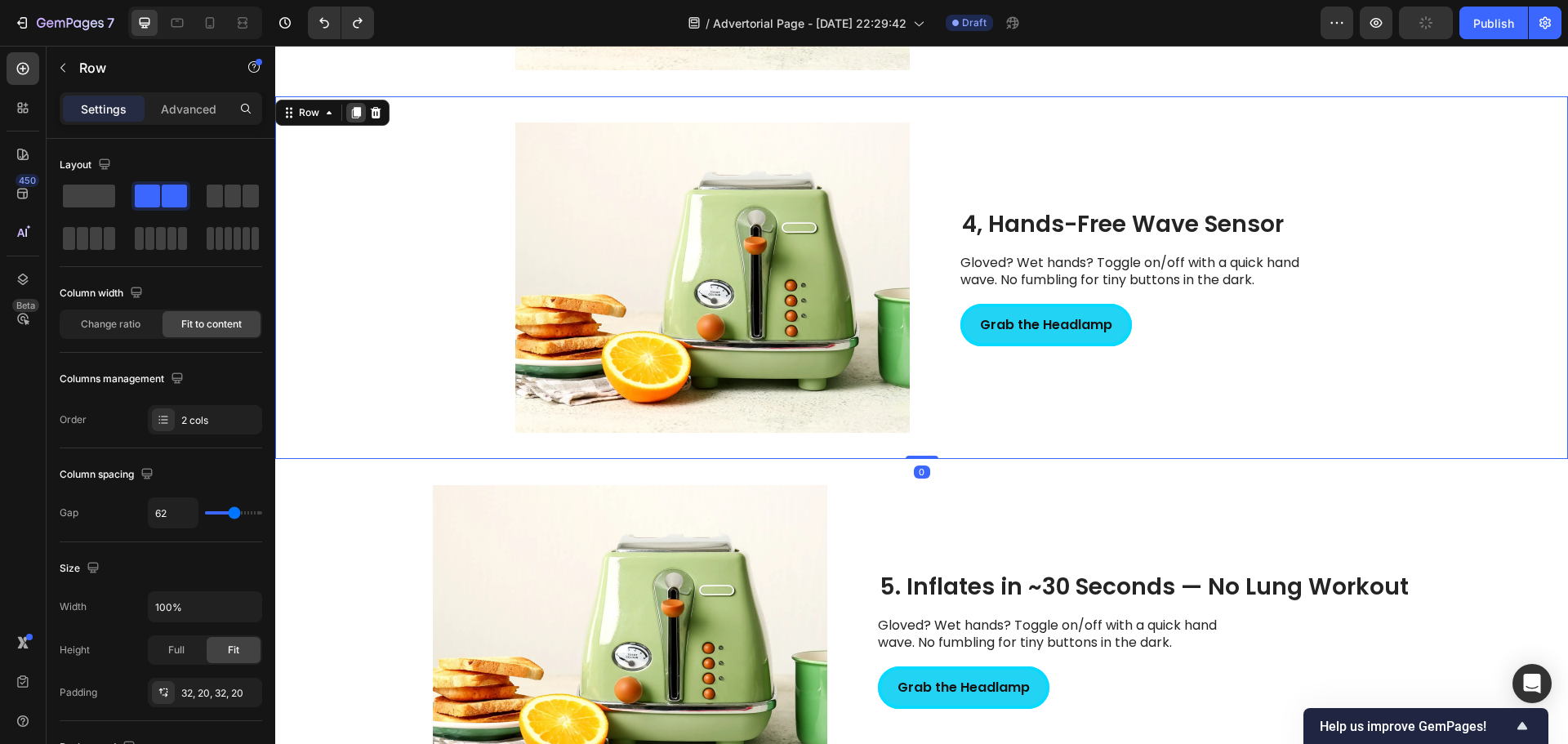
click at [359, 116] on icon at bounding box center [357, 113] width 9 height 12
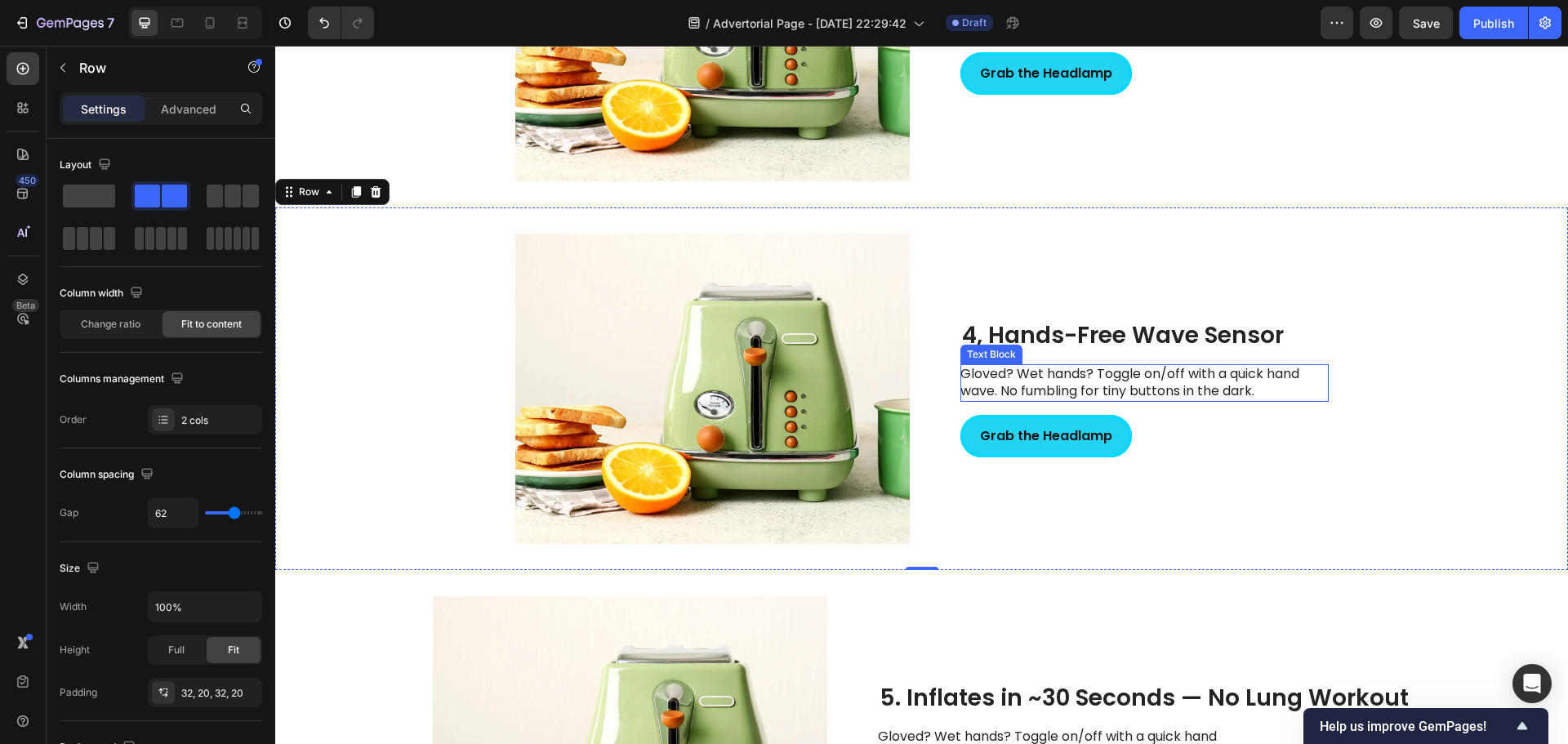
scroll to position [2183, 0]
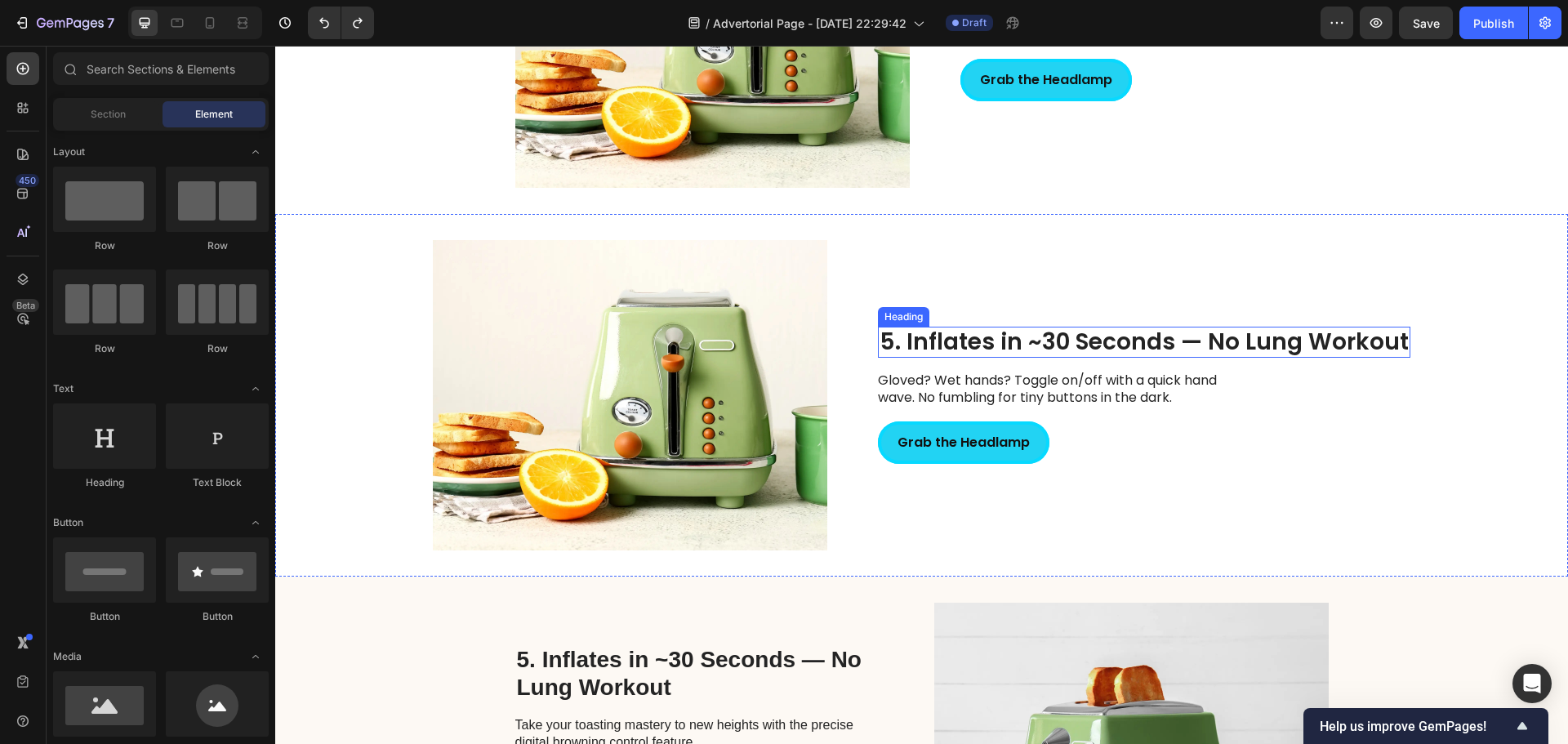
click at [1192, 336] on h2 "5. Inflates in ~30 Seconds — No Lung Workout" at bounding box center [1144, 342] width 533 height 31
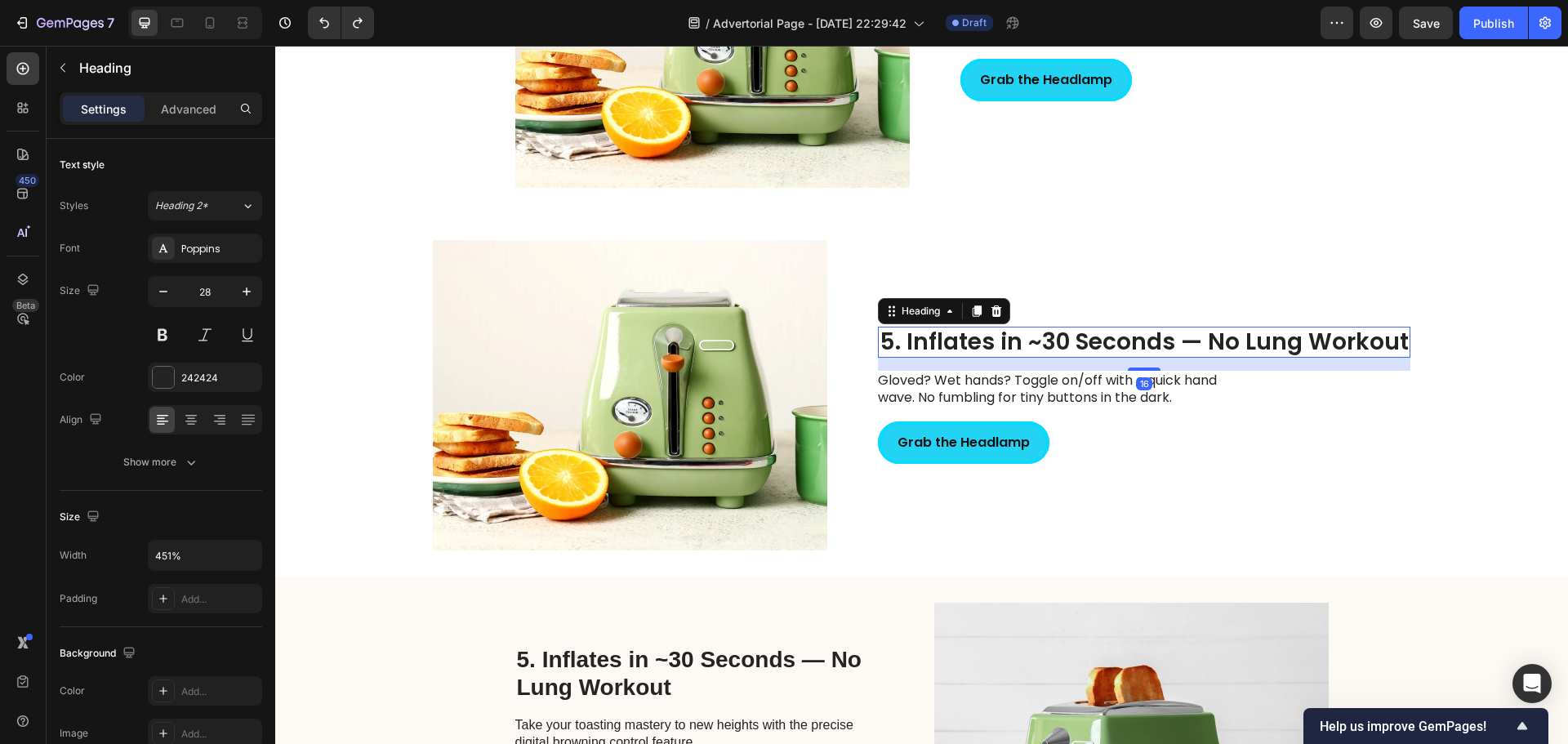
click at [1201, 342] on h2 "5. Inflates in ~30 Seconds — No Lung Workout" at bounding box center [1144, 342] width 533 height 31
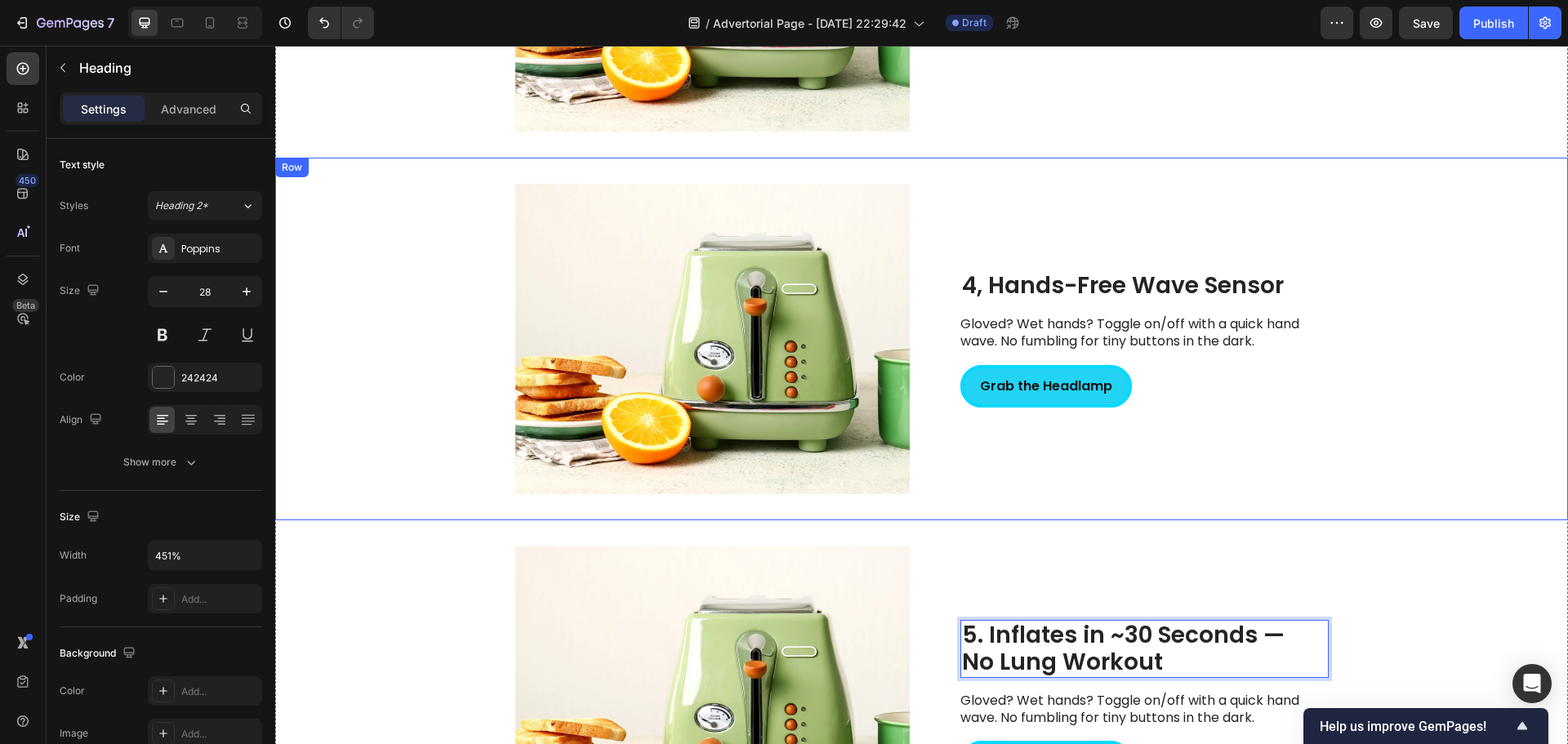
scroll to position [1844, 0]
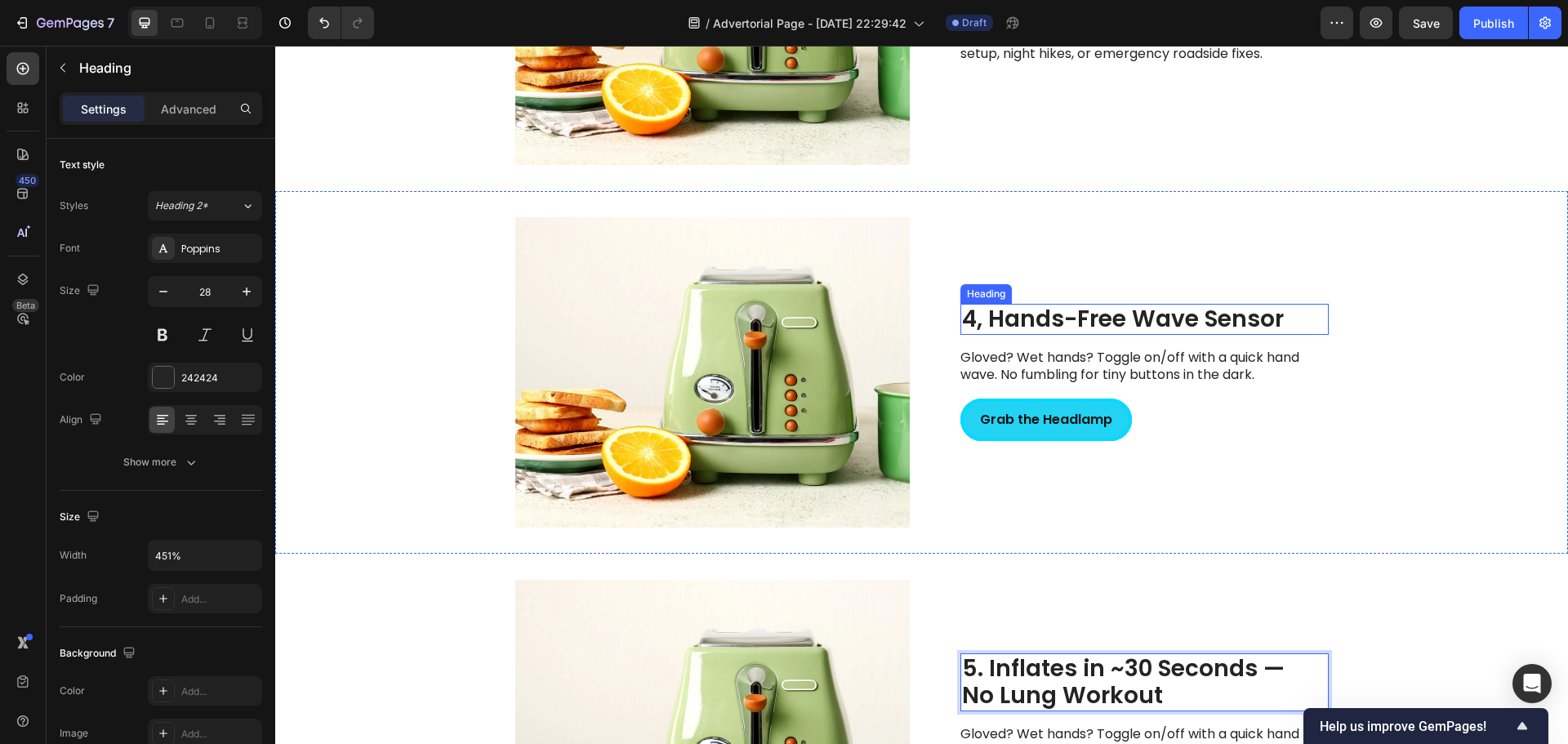
click at [981, 321] on h2 "4, Hands-Free Wave Sensor" at bounding box center [1145, 319] width 368 height 31
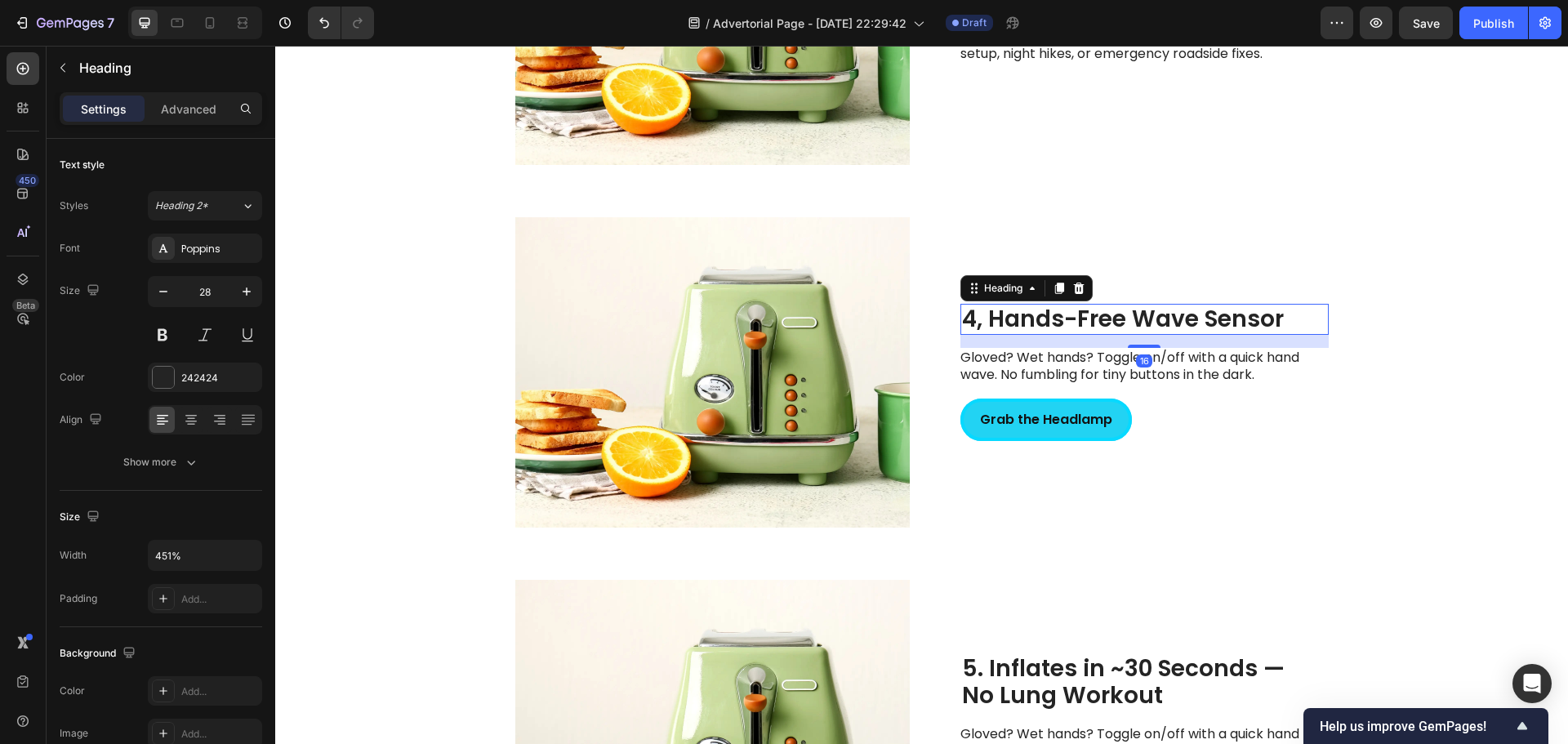
click at [981, 321] on h2 "4, Hands-Free Wave Sensor" at bounding box center [1145, 319] width 368 height 31
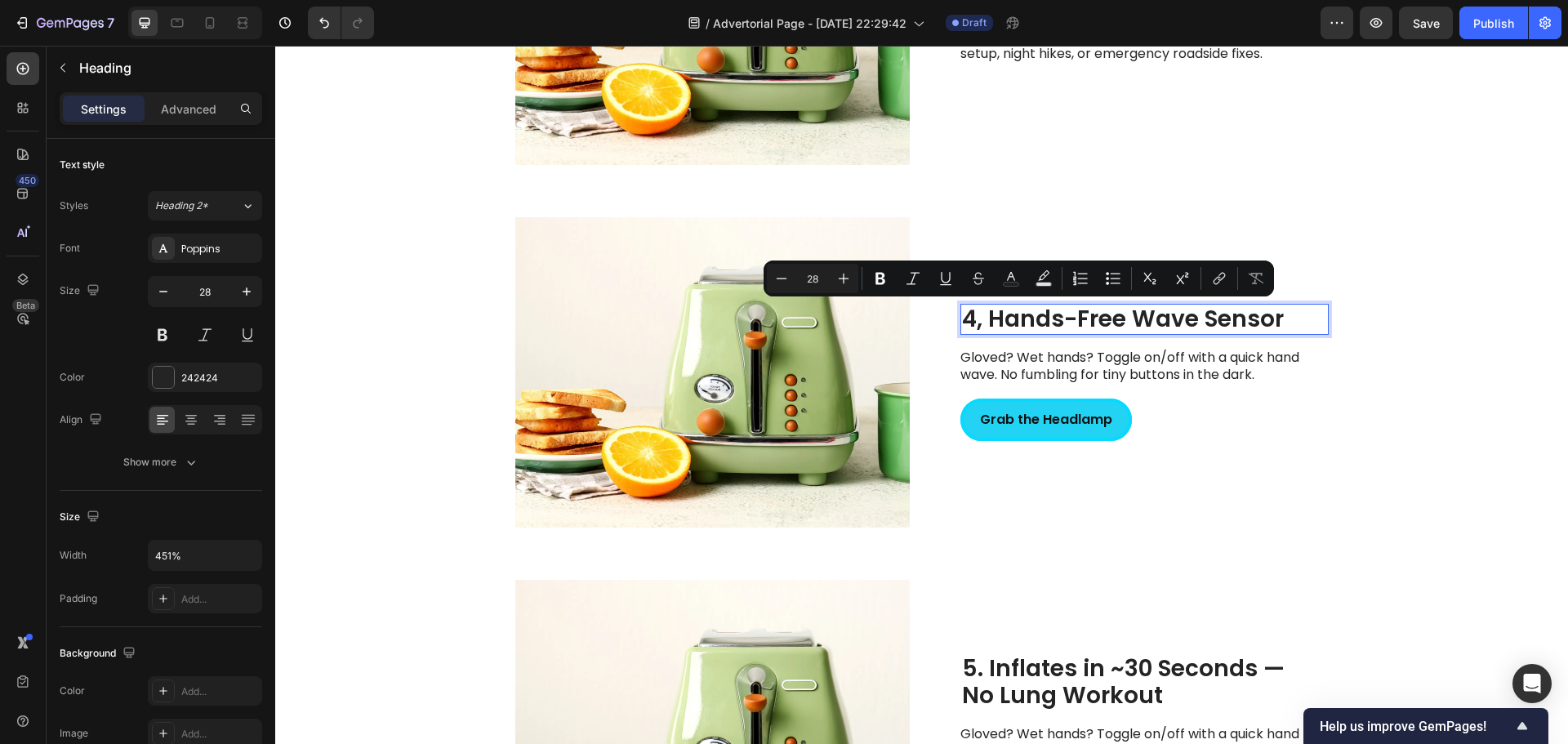
drag, startPoint x: 978, startPoint y: 318, endPoint x: 974, endPoint y: 338, distance: 20.4
click at [978, 318] on p "4, Hands-Free Wave Sensor" at bounding box center [1145, 319] width 365 height 28
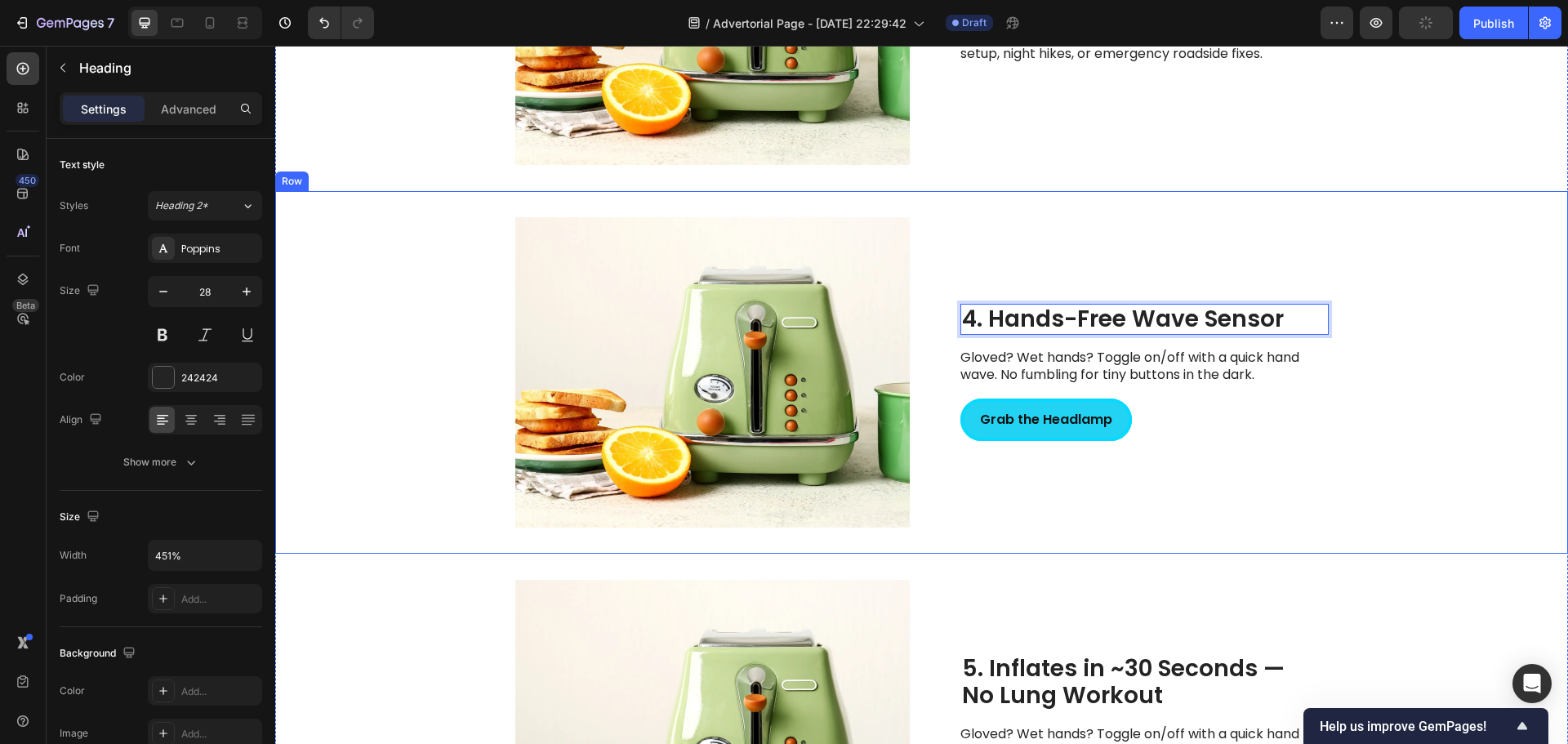
click at [1228, 465] on div "4. Hands-Free Wave Sensor Heading 16 Gloved? Wet hands? Toggle on/off with a qu…" at bounding box center [1145, 372] width 368 height 310
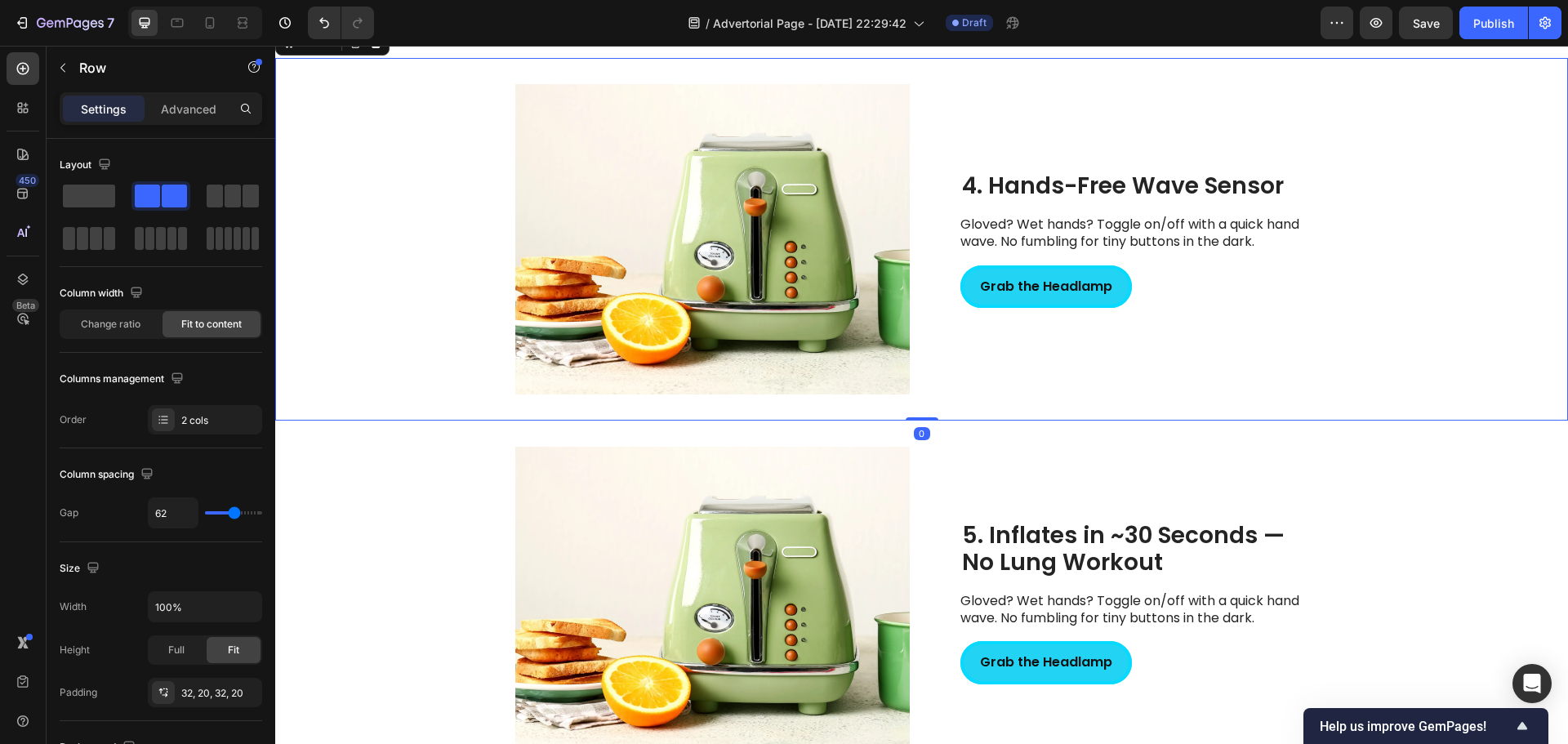
scroll to position [2171, 0]
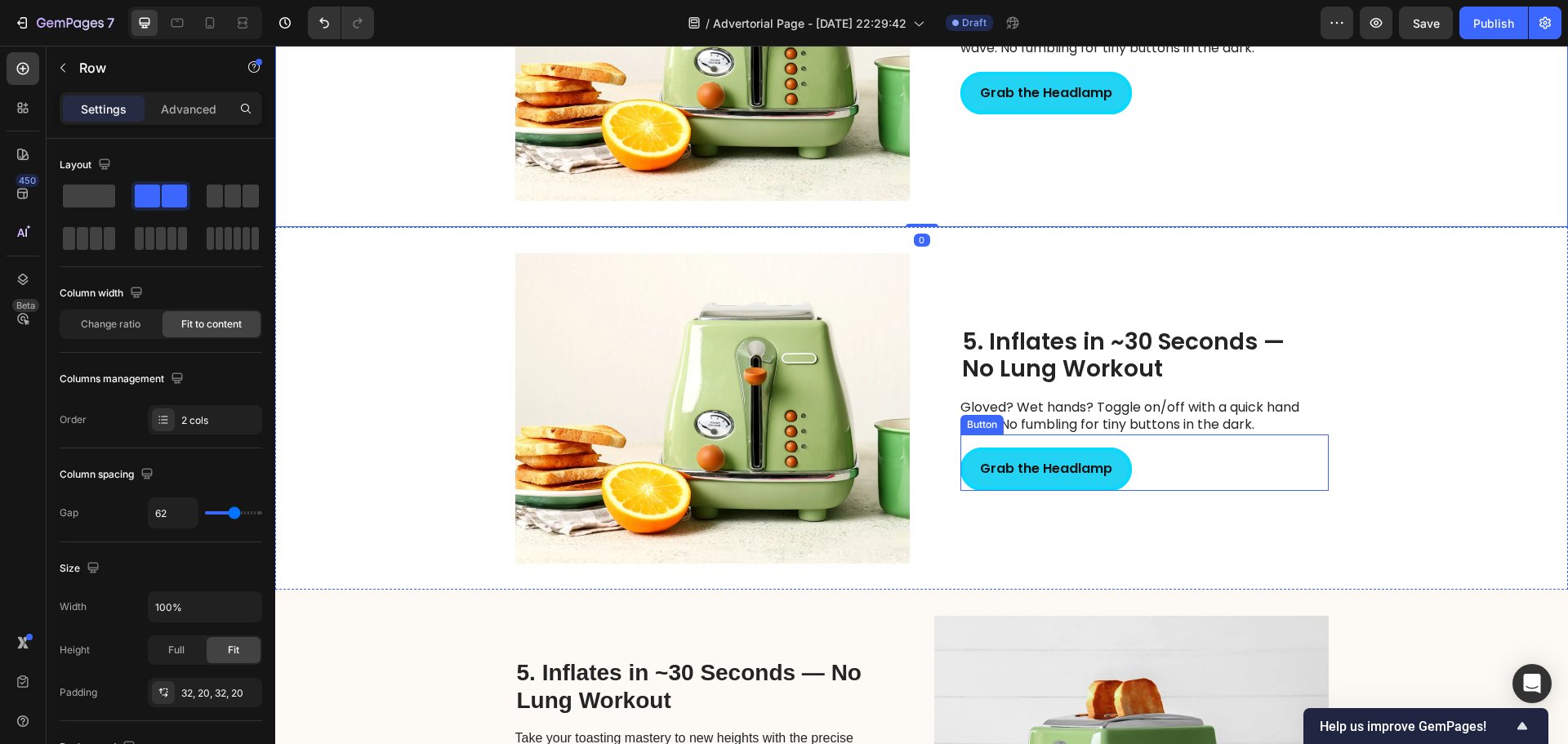
click at [1160, 463] on div "Grab the Headlamp Button" at bounding box center [1145, 462] width 368 height 57
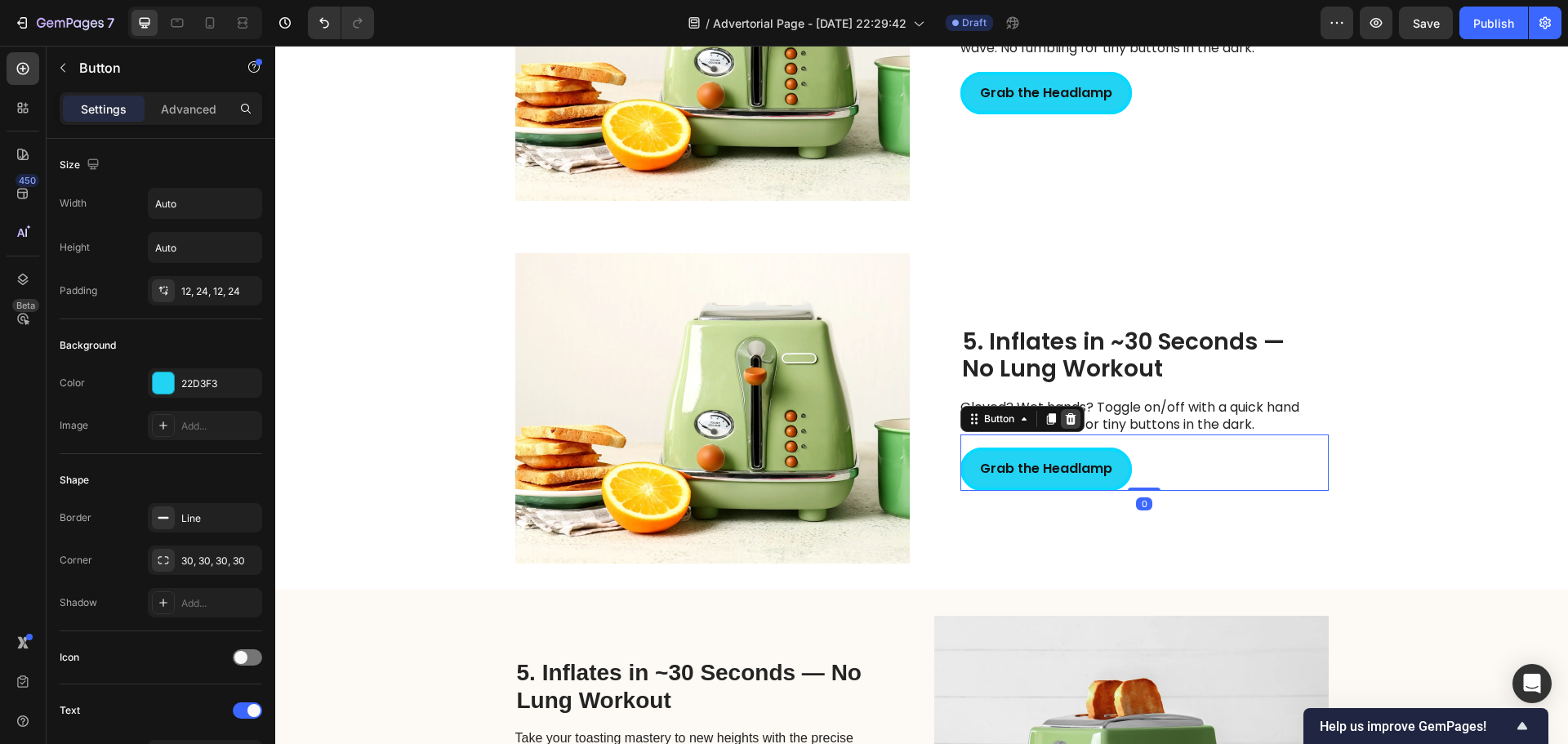
click at [1065, 420] on icon at bounding box center [1070, 419] width 11 height 12
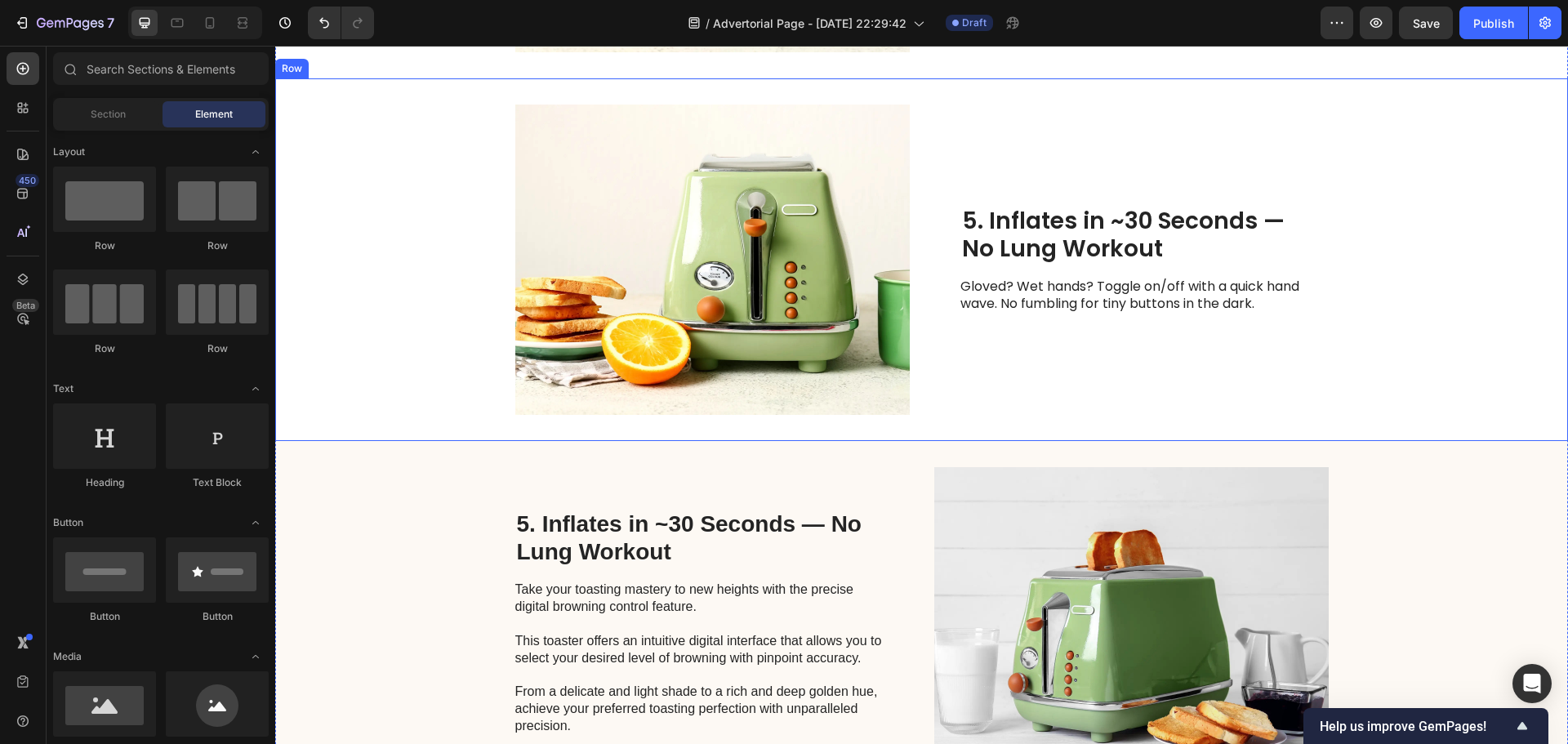
scroll to position [2334, 0]
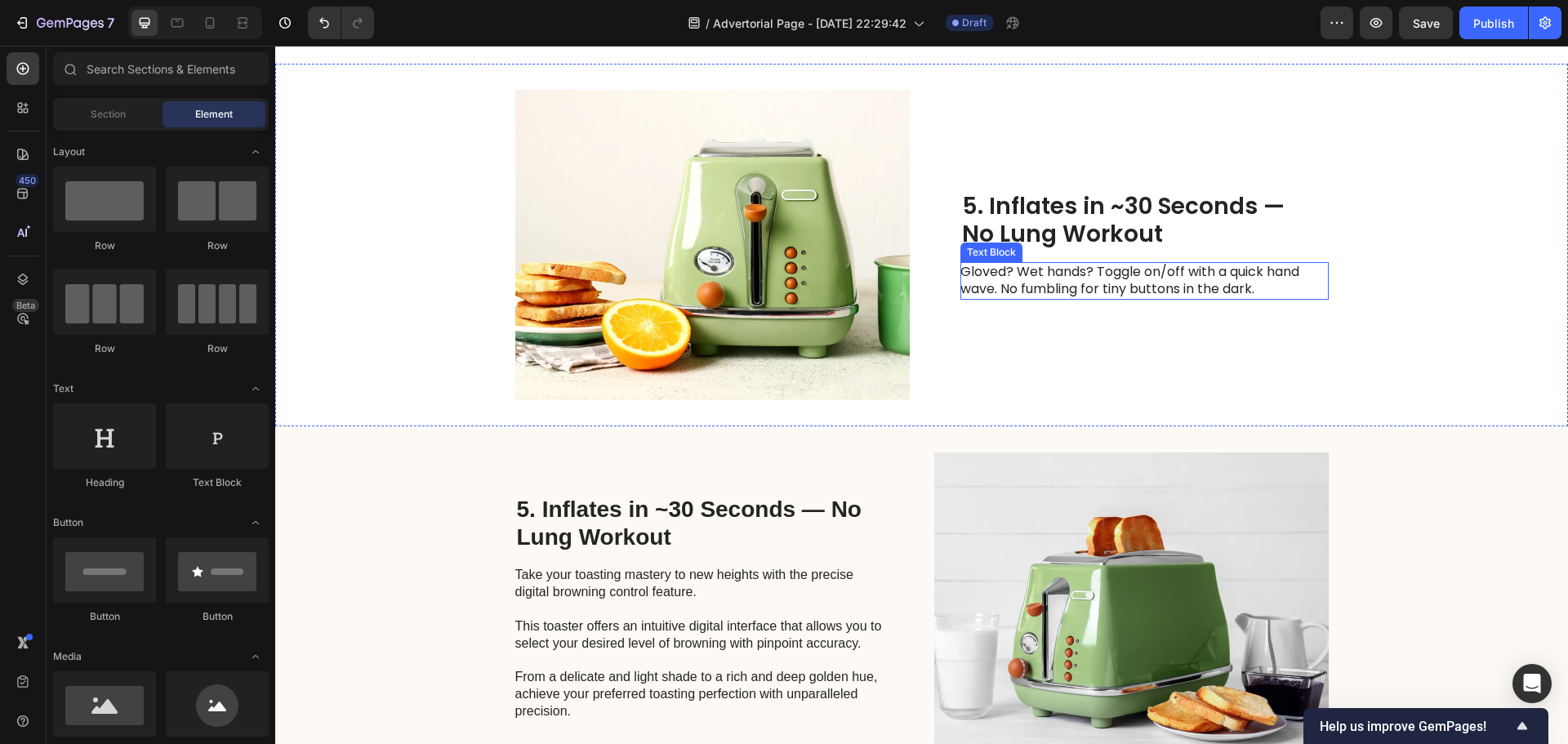
click at [1031, 288] on p "Gloved? Wet hands? Toggle on/off with a quick hand wave. No fumbling for tiny b…" at bounding box center [1144, 281] width 367 height 34
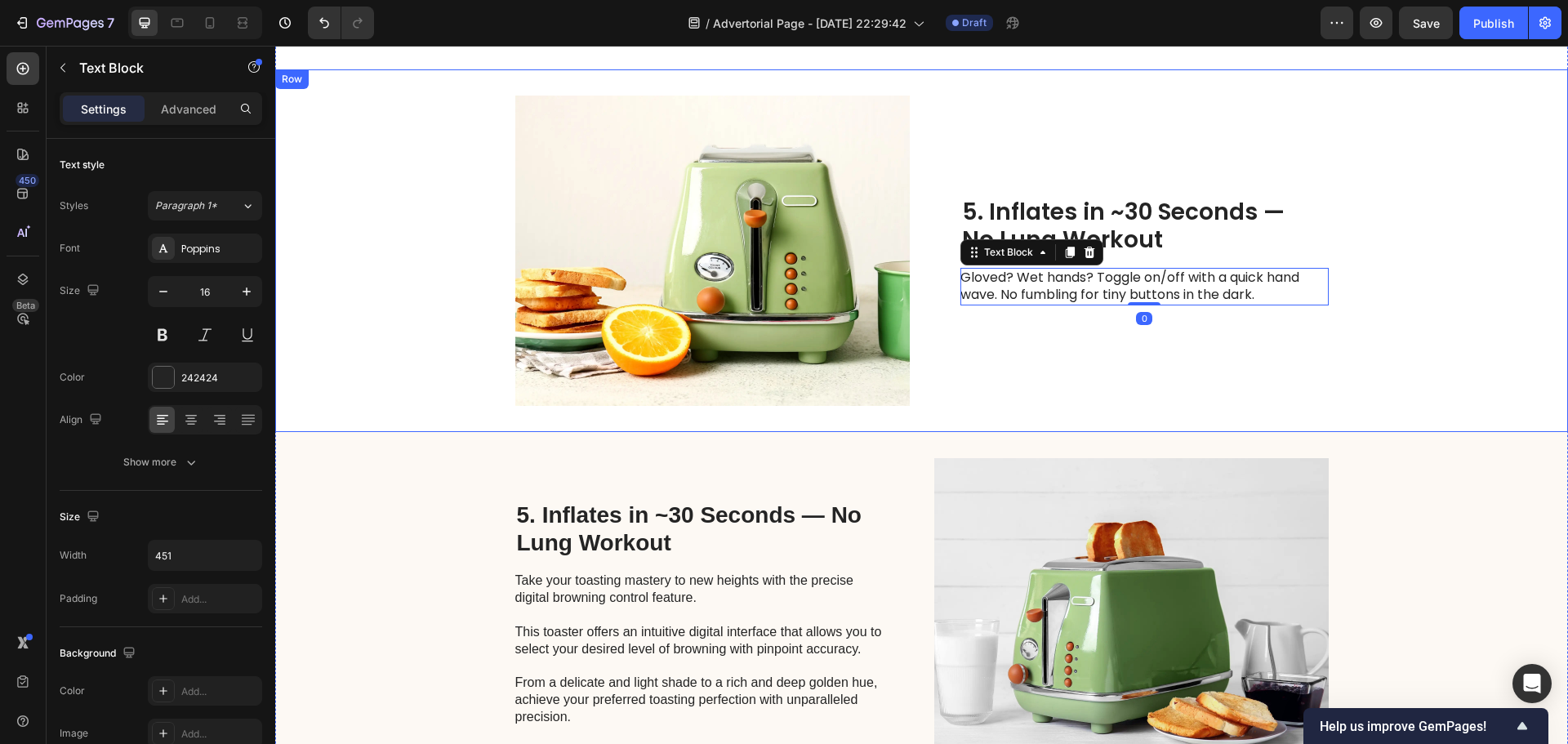
scroll to position [2007, 0]
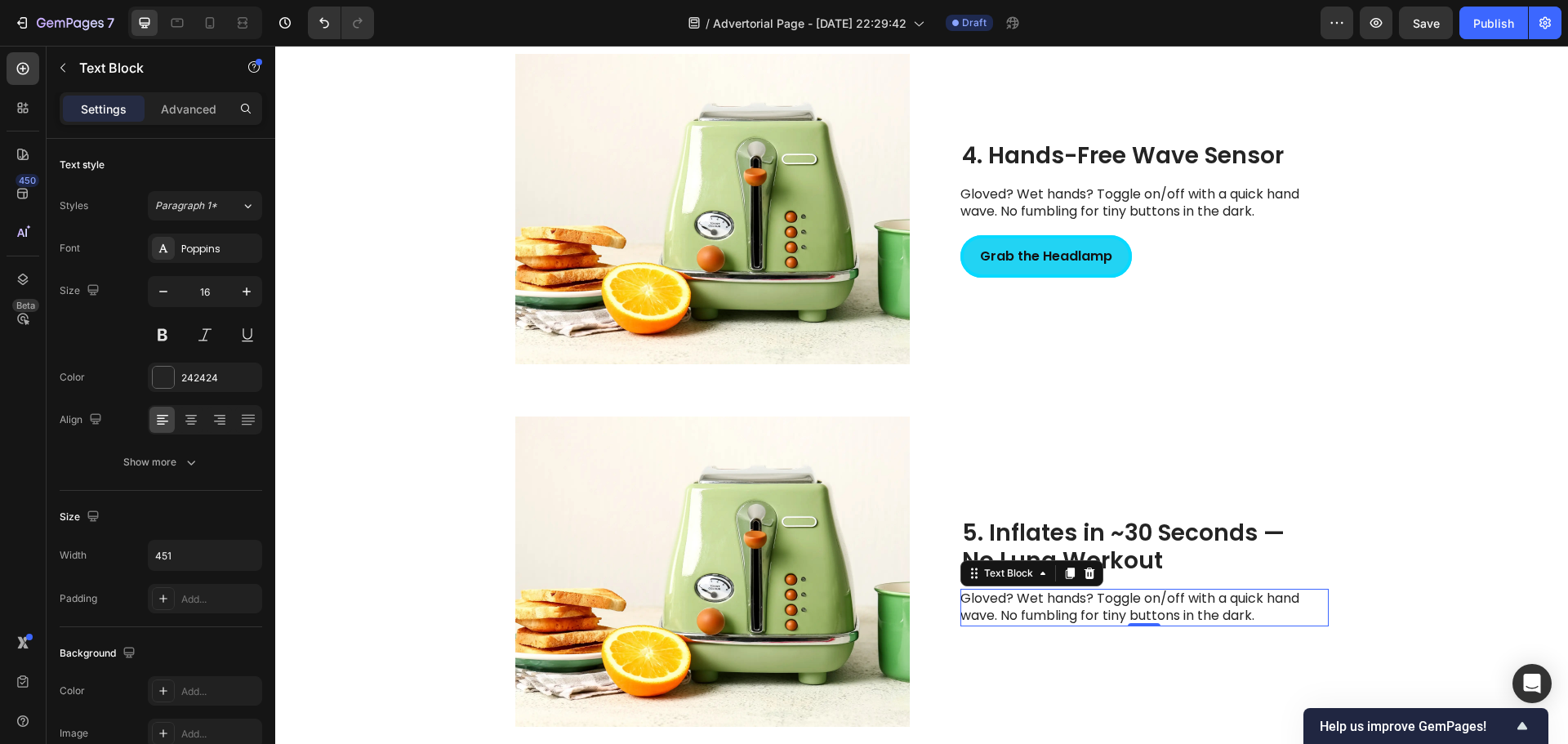
click at [1044, 613] on p "Gloved? Wet hands? Toggle on/off with a quick hand wave. No fumbling for tiny b…" at bounding box center [1144, 607] width 367 height 34
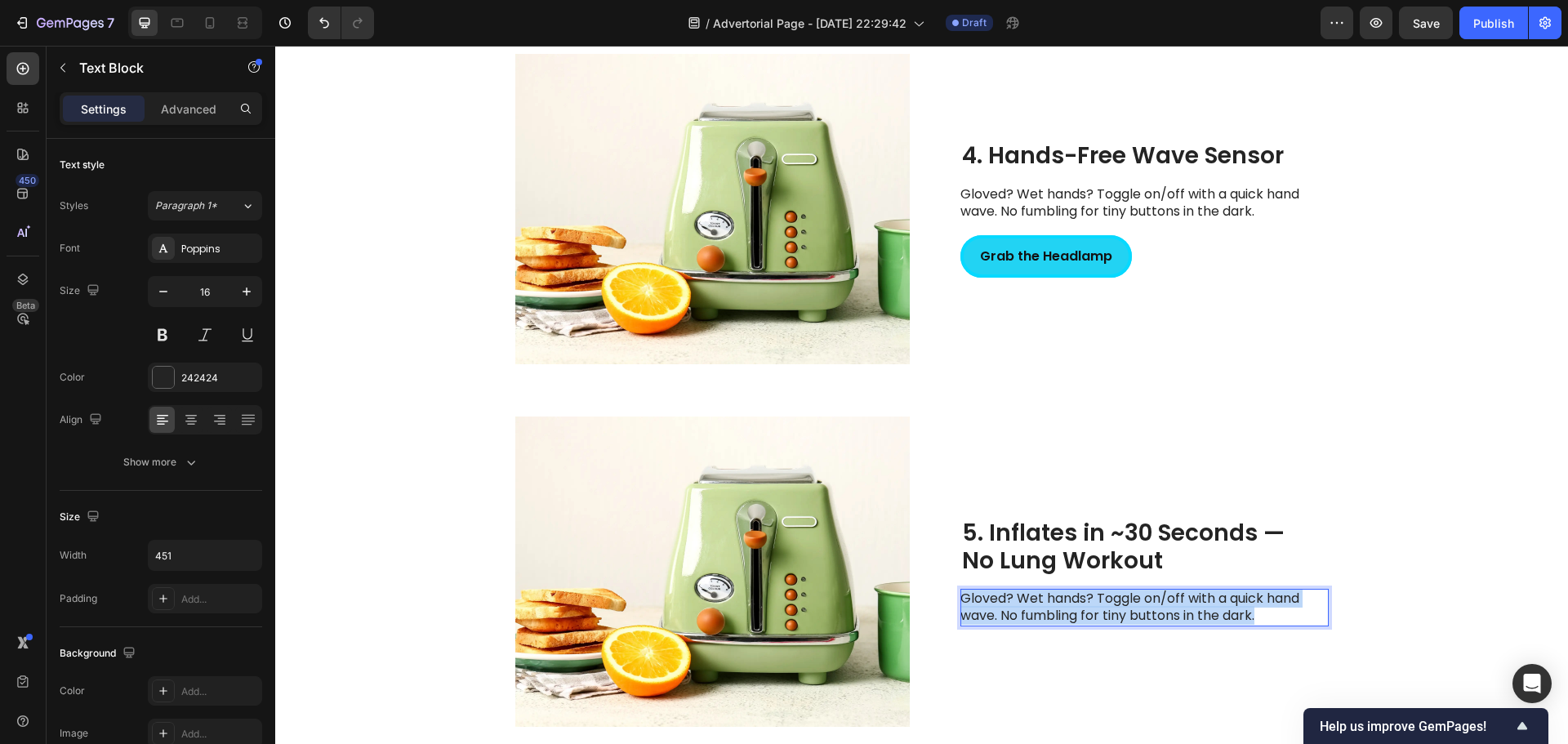
click at [1044, 613] on p "Gloved? Wet hands? Toggle on/off with a quick hand wave. No fumbling for tiny b…" at bounding box center [1144, 607] width 367 height 34
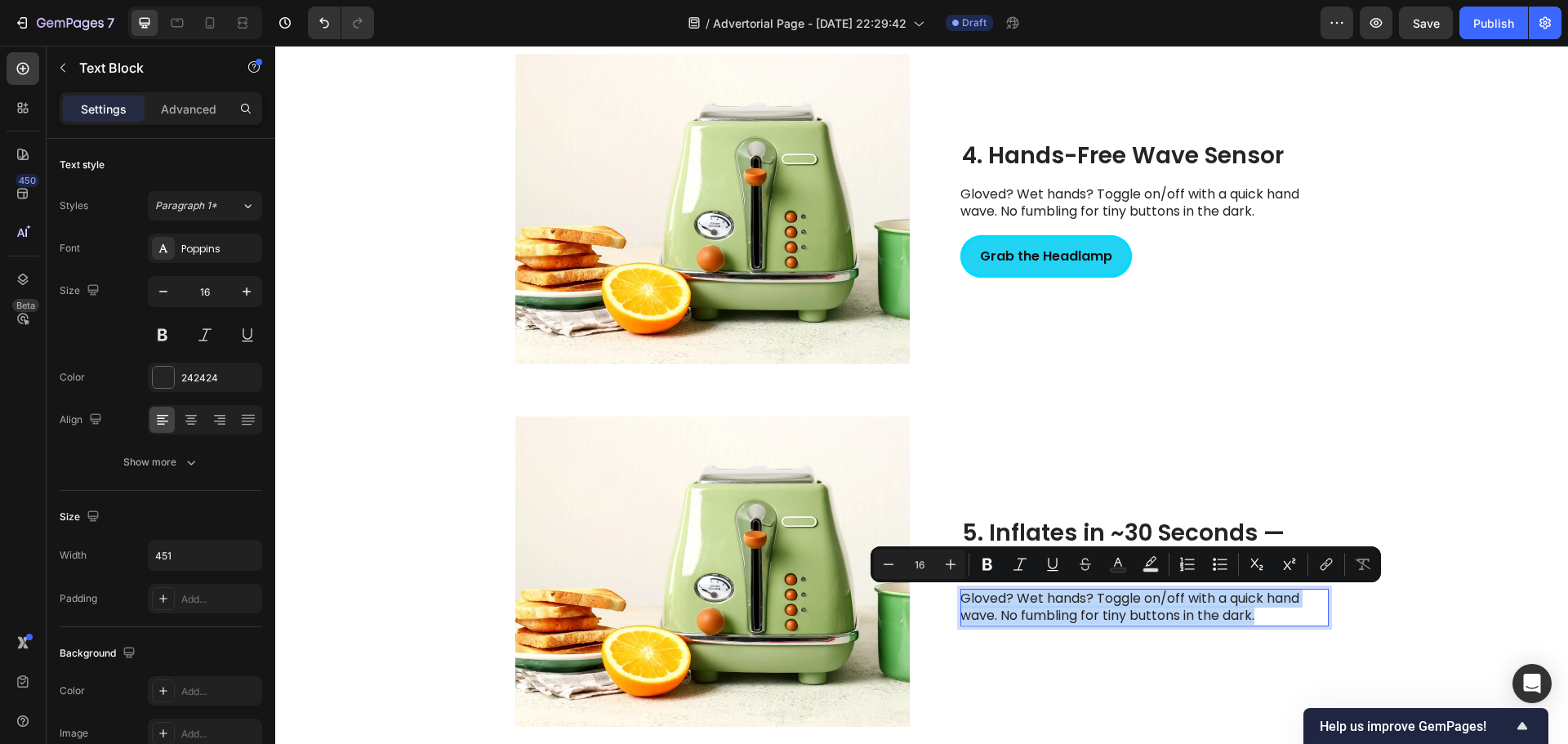
scroll to position [1999, 0]
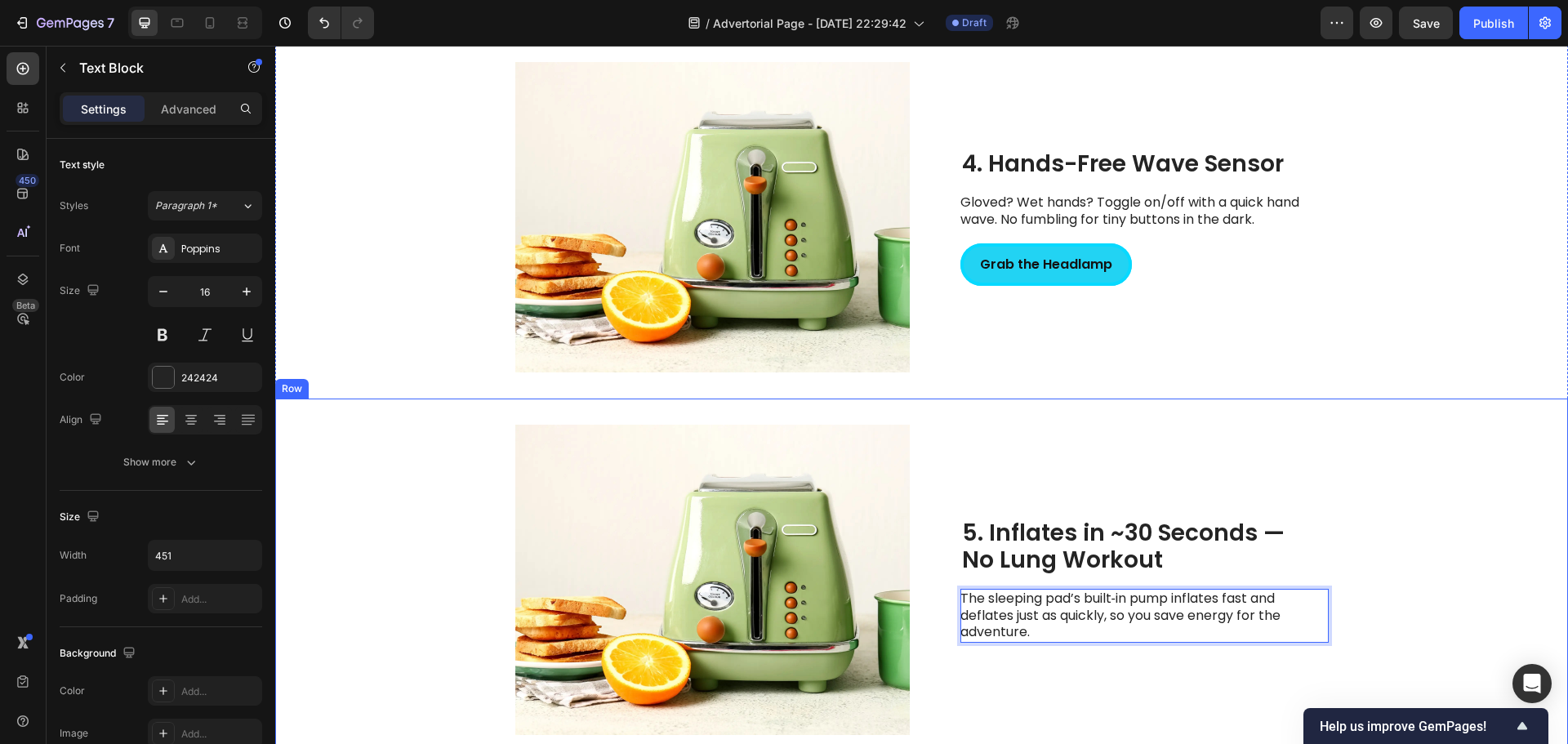
click at [1391, 483] on div "Image 5. Inflates in ~30 Seconds — No Lung Workout Heading The sleeping pad’s b…" at bounding box center [921, 580] width 1293 height 363
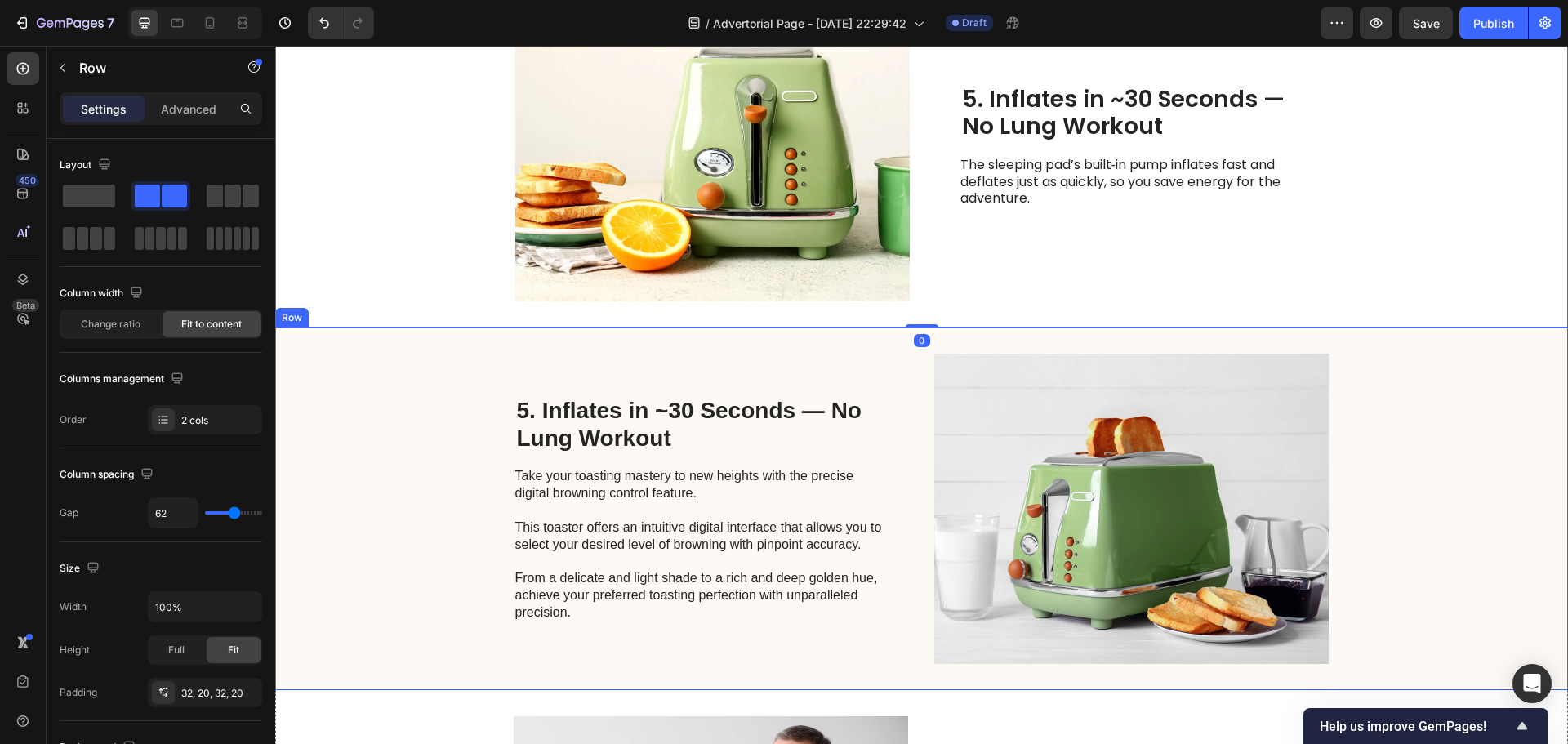
scroll to position [2244, 0]
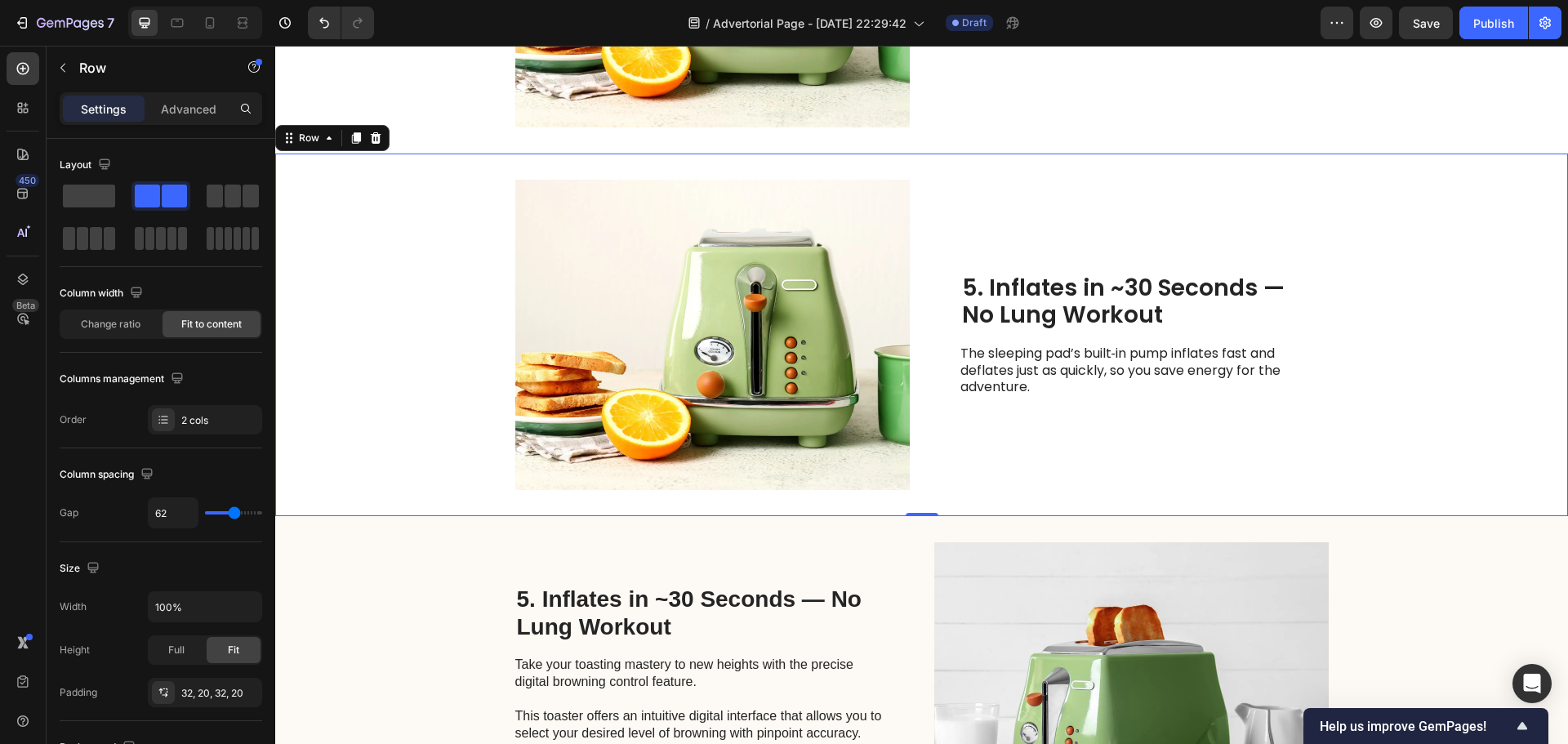
click at [452, 323] on div "Image 5. Inflates in ~30 Seconds — No Lung Workout Heading The sleeping pad’s b…" at bounding box center [921, 335] width 1293 height 363
click at [350, 134] on icon at bounding box center [356, 137] width 13 height 13
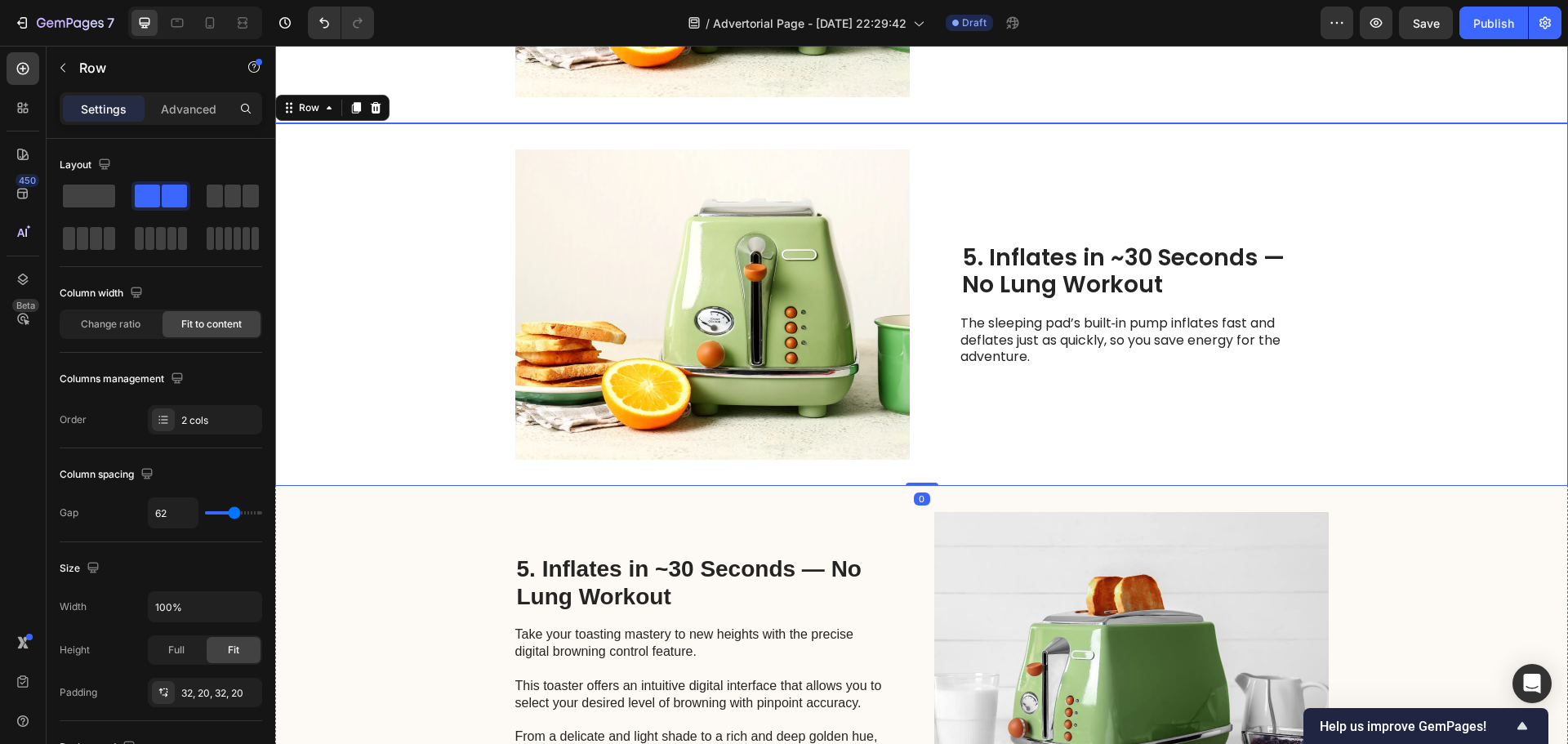
scroll to position [2657, 0]
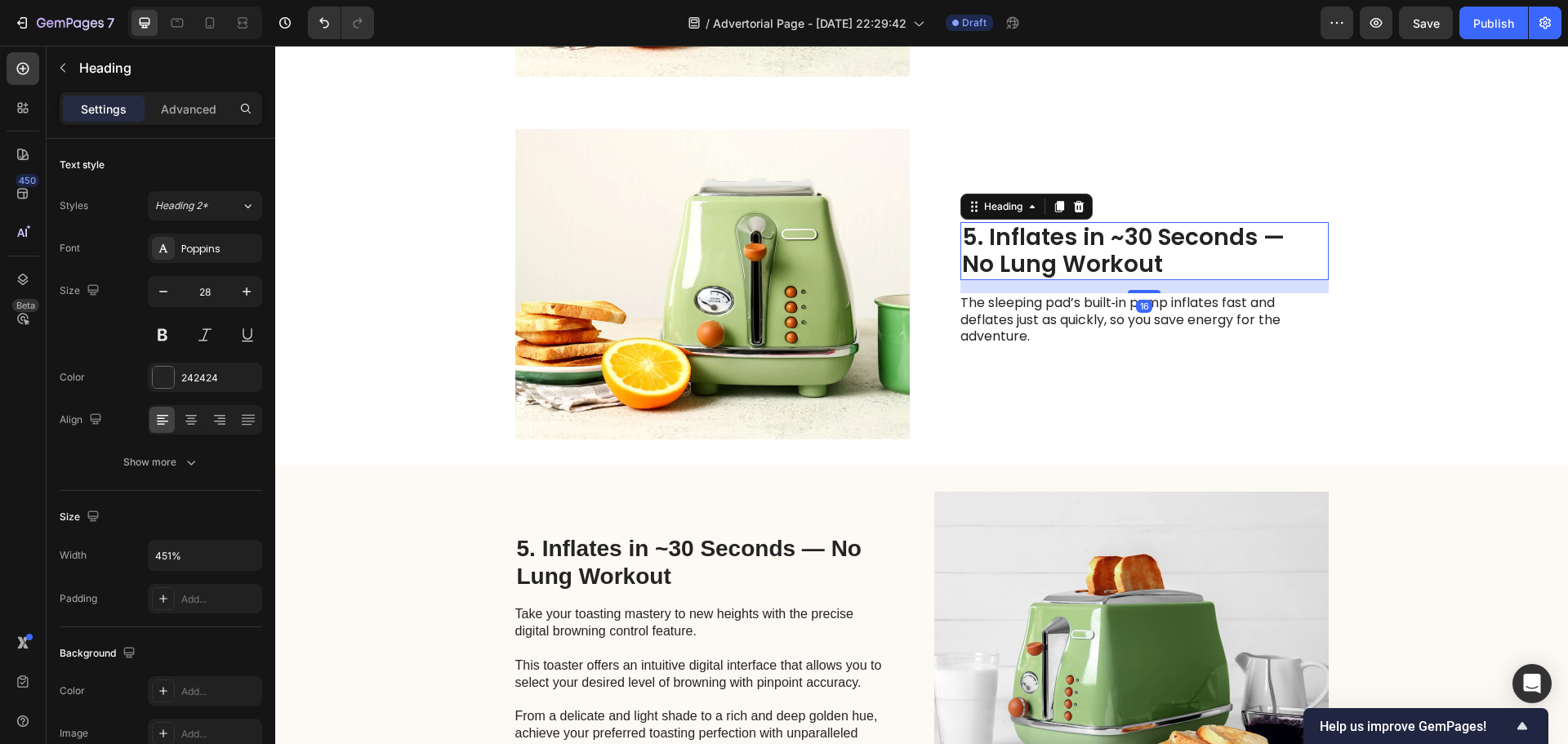
click at [1077, 261] on h2 "5. Inflates in ~30 Seconds — No Lung Workout" at bounding box center [1145, 251] width 368 height 58
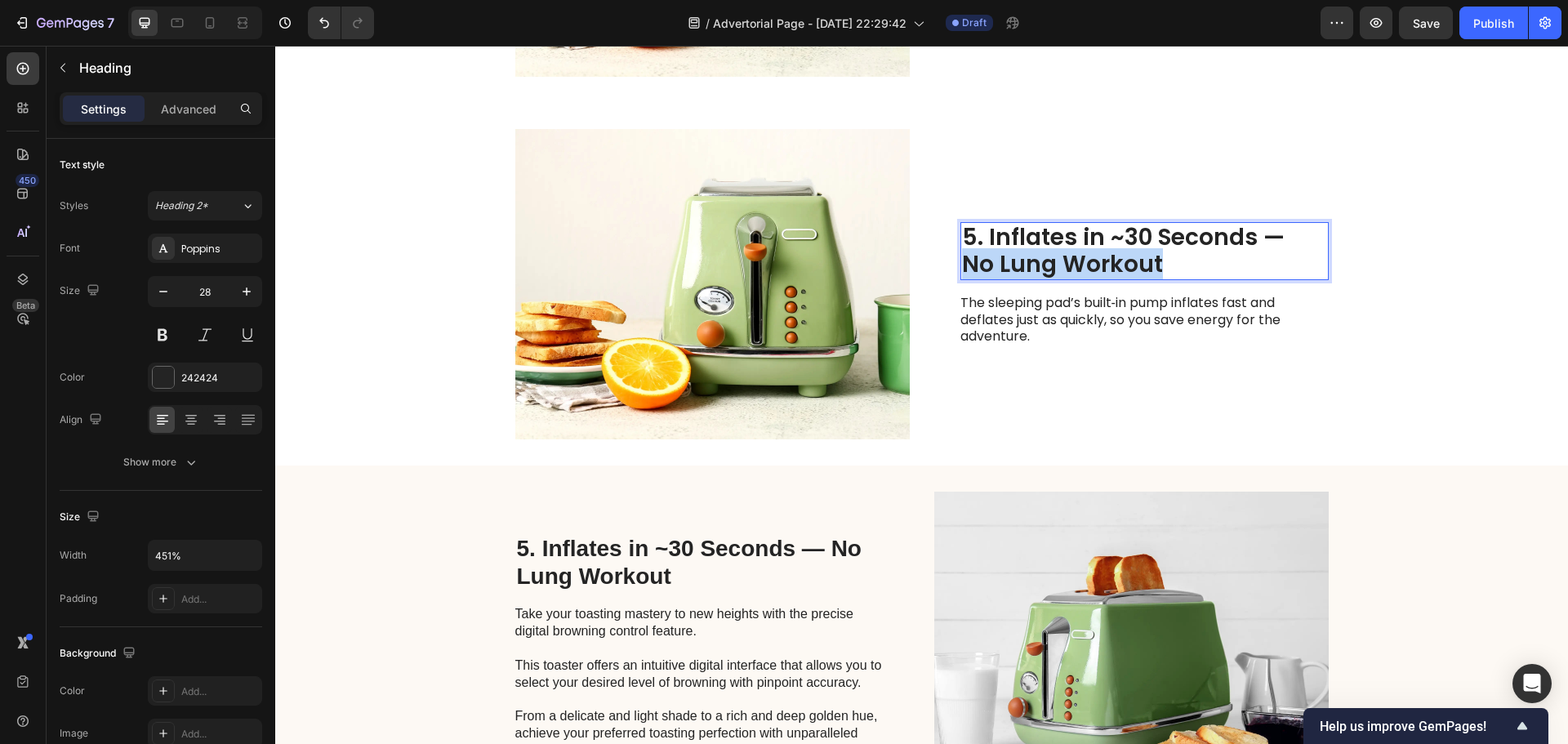
click at [1077, 261] on p "5. Inflates in ~30 Seconds — No Lung Workout" at bounding box center [1145, 251] width 365 height 55
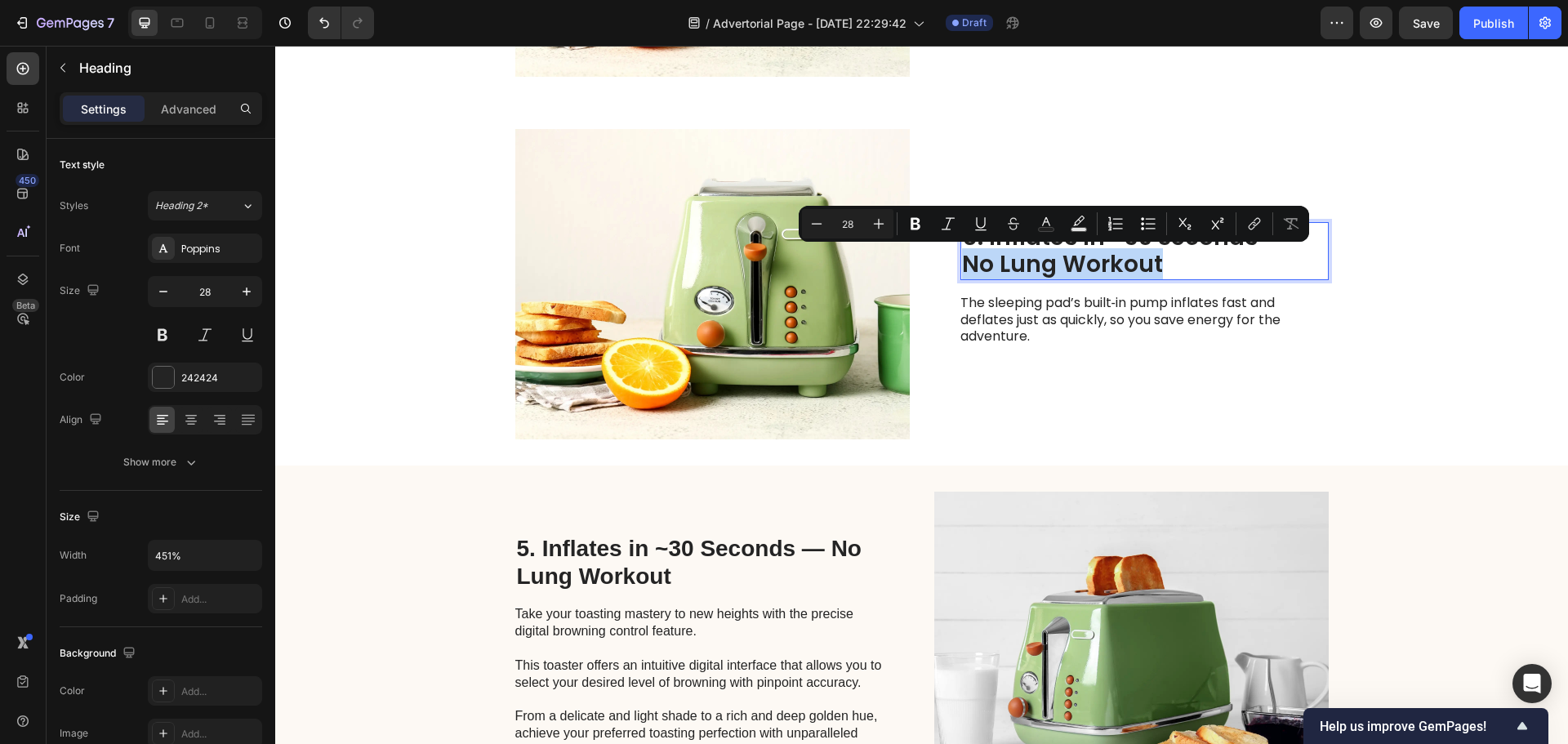
click at [1082, 251] on p "5. Inflates in ~30 Seconds — No Lung Workout" at bounding box center [1145, 251] width 365 height 55
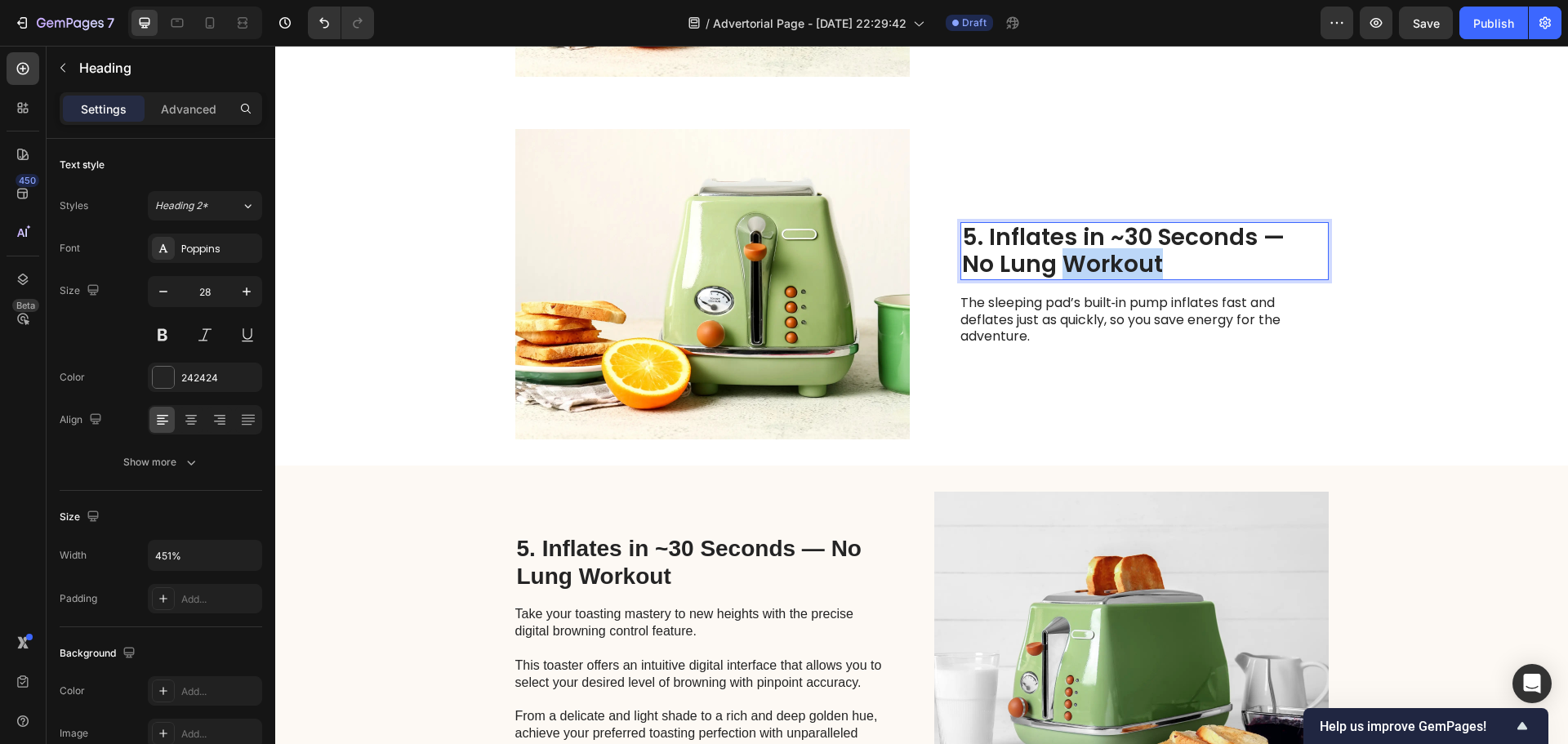
click at [1082, 251] on p "5. Inflates in ~30 Seconds — No Lung Workout" at bounding box center [1145, 251] width 365 height 55
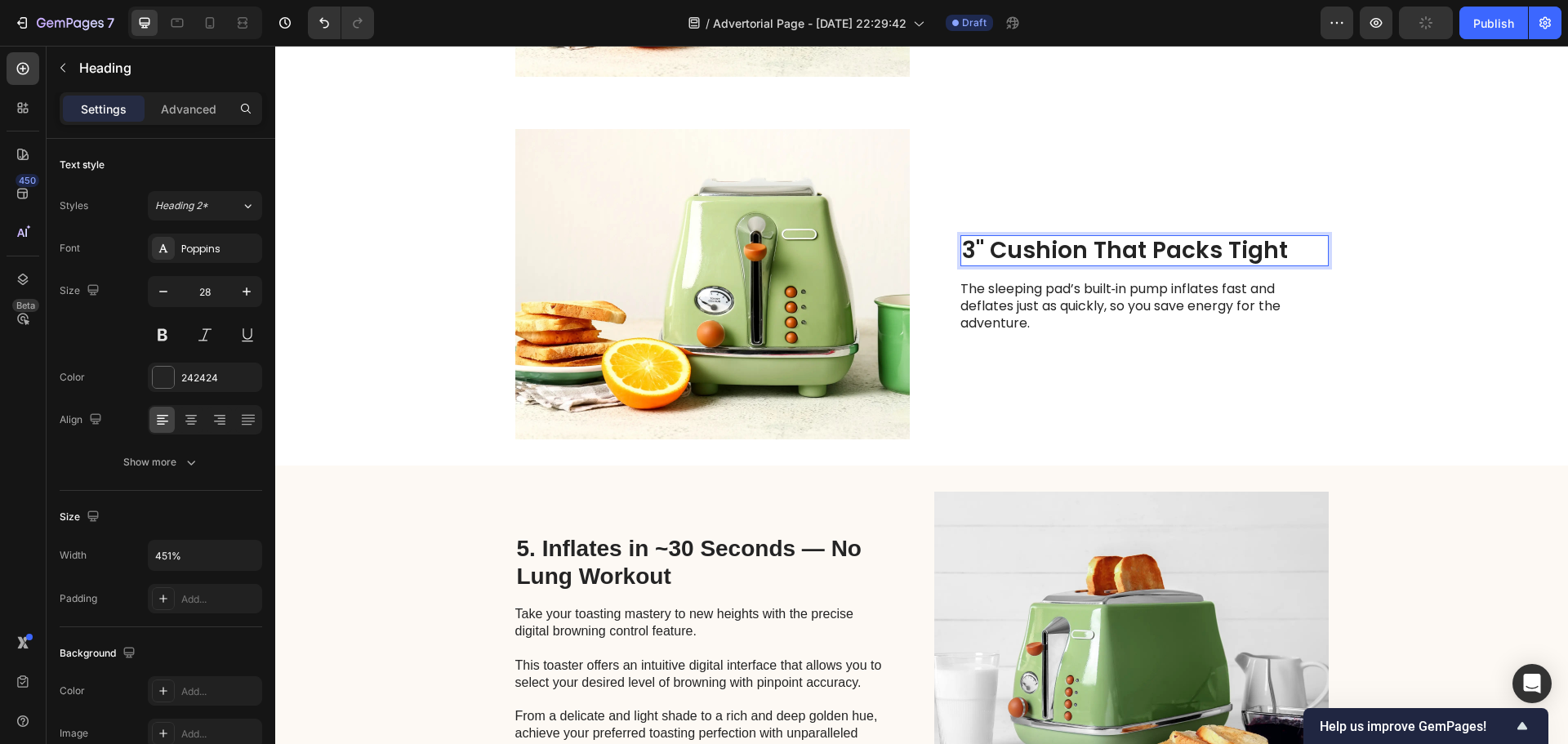
scroll to position [2670, 0]
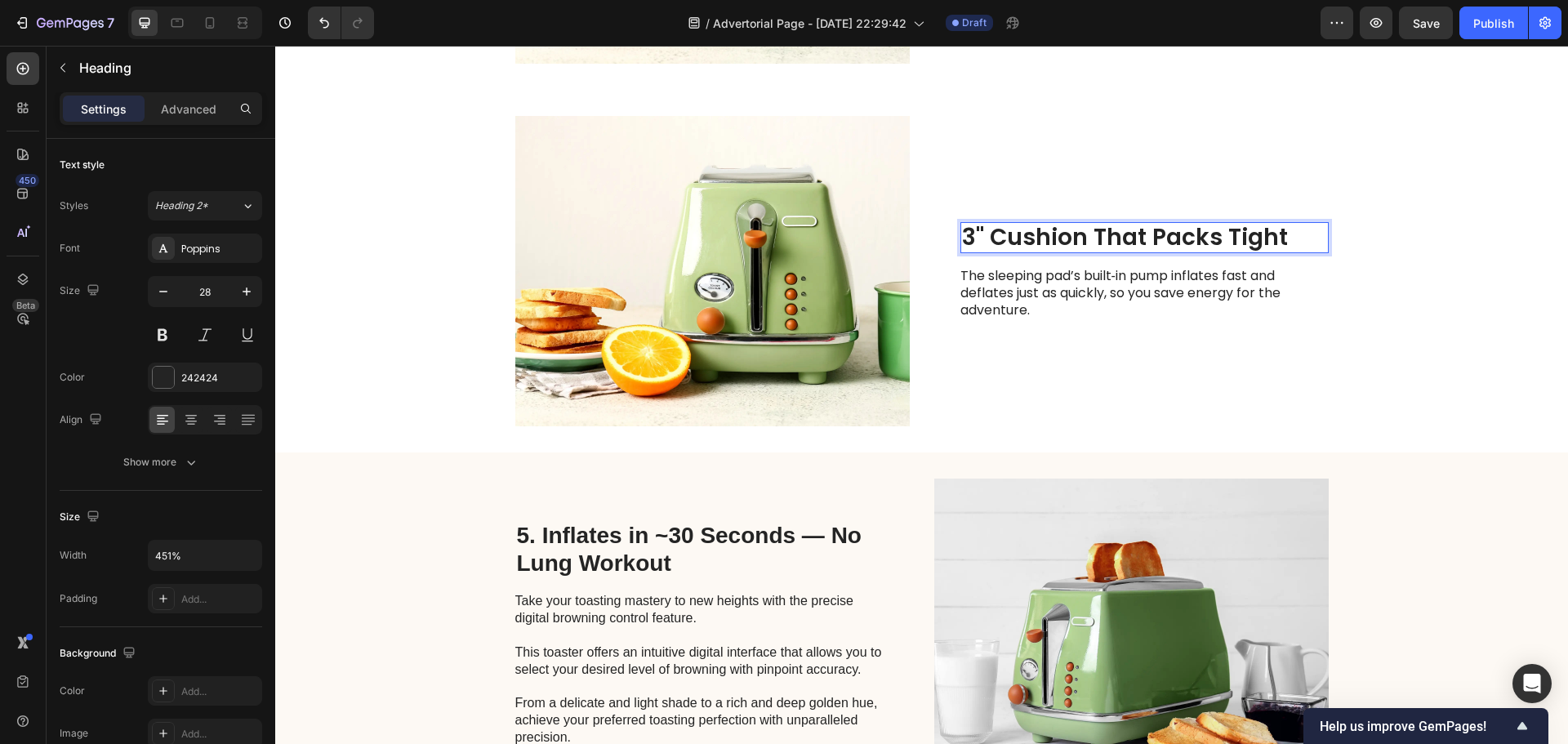
click at [979, 230] on p "3" Cushion That Packs Tight" at bounding box center [1145, 237] width 365 height 28
click at [963, 242] on p "3" Cushion That Packs Tight" at bounding box center [1145, 237] width 365 height 28
click at [962, 244] on p "3" Cushion That Packs Tight" at bounding box center [1145, 237] width 365 height 28
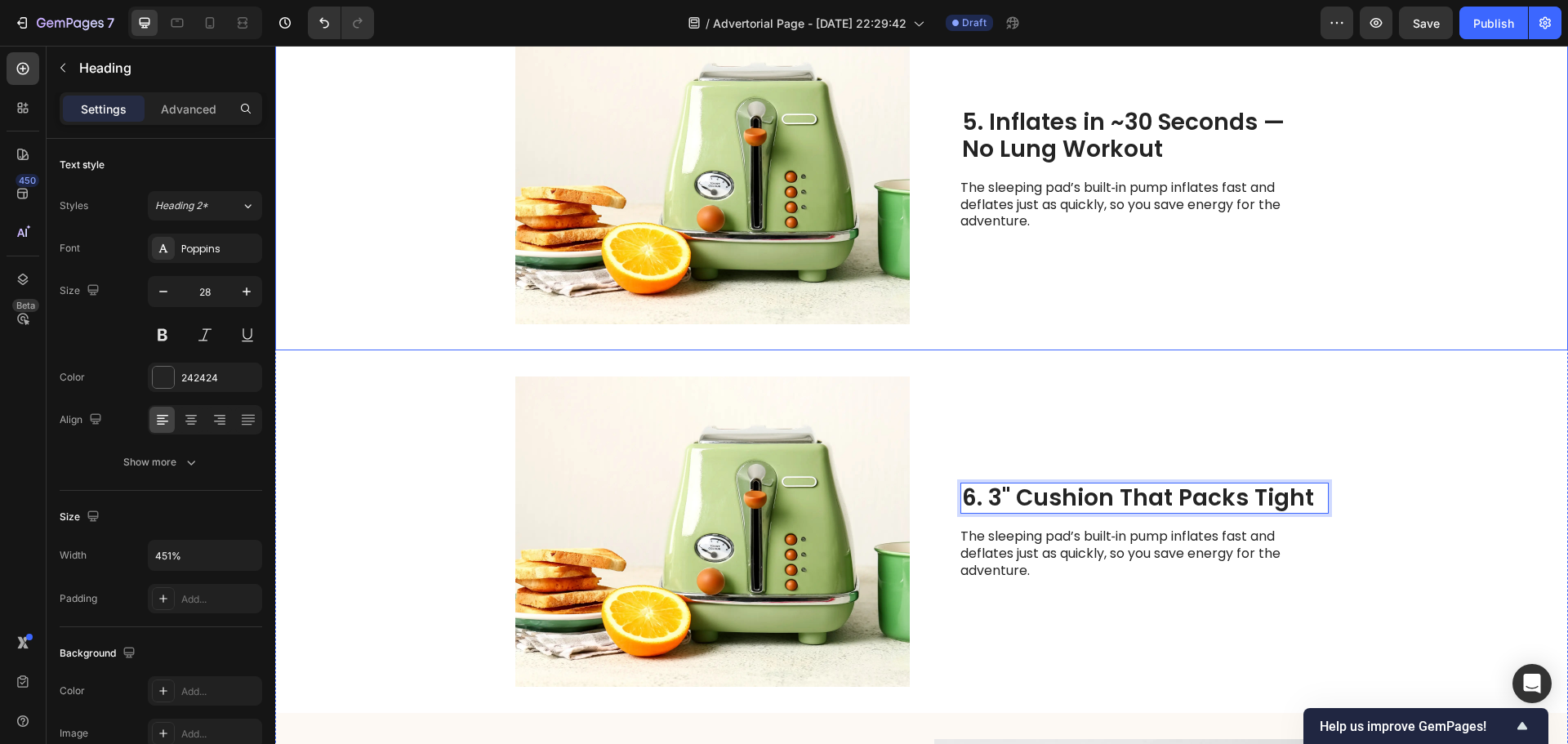
scroll to position [2507, 0]
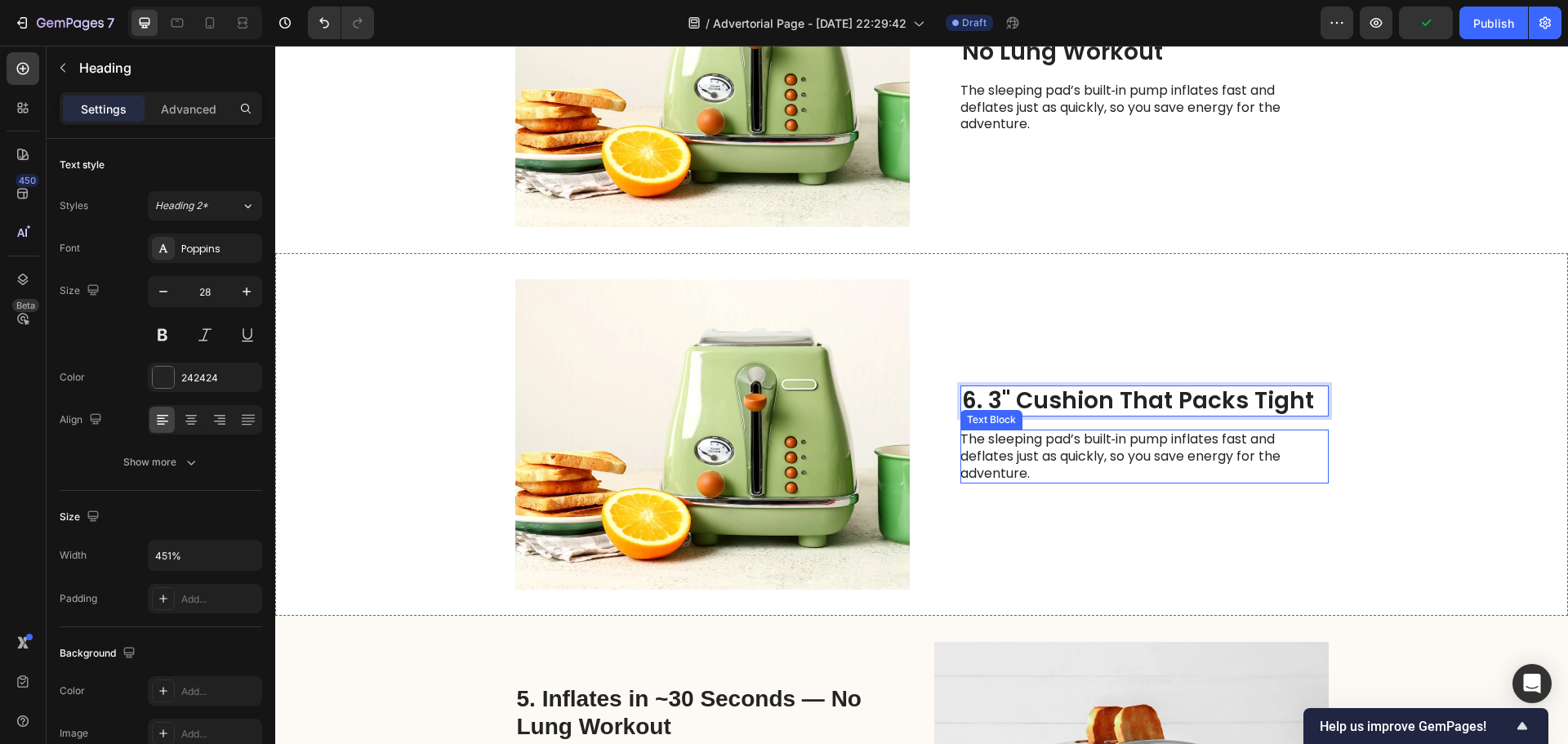
click at [1032, 460] on p "The sleeping pad’s built‑in pump inflates fast and deflates just as quickly, so…" at bounding box center [1144, 456] width 367 height 50
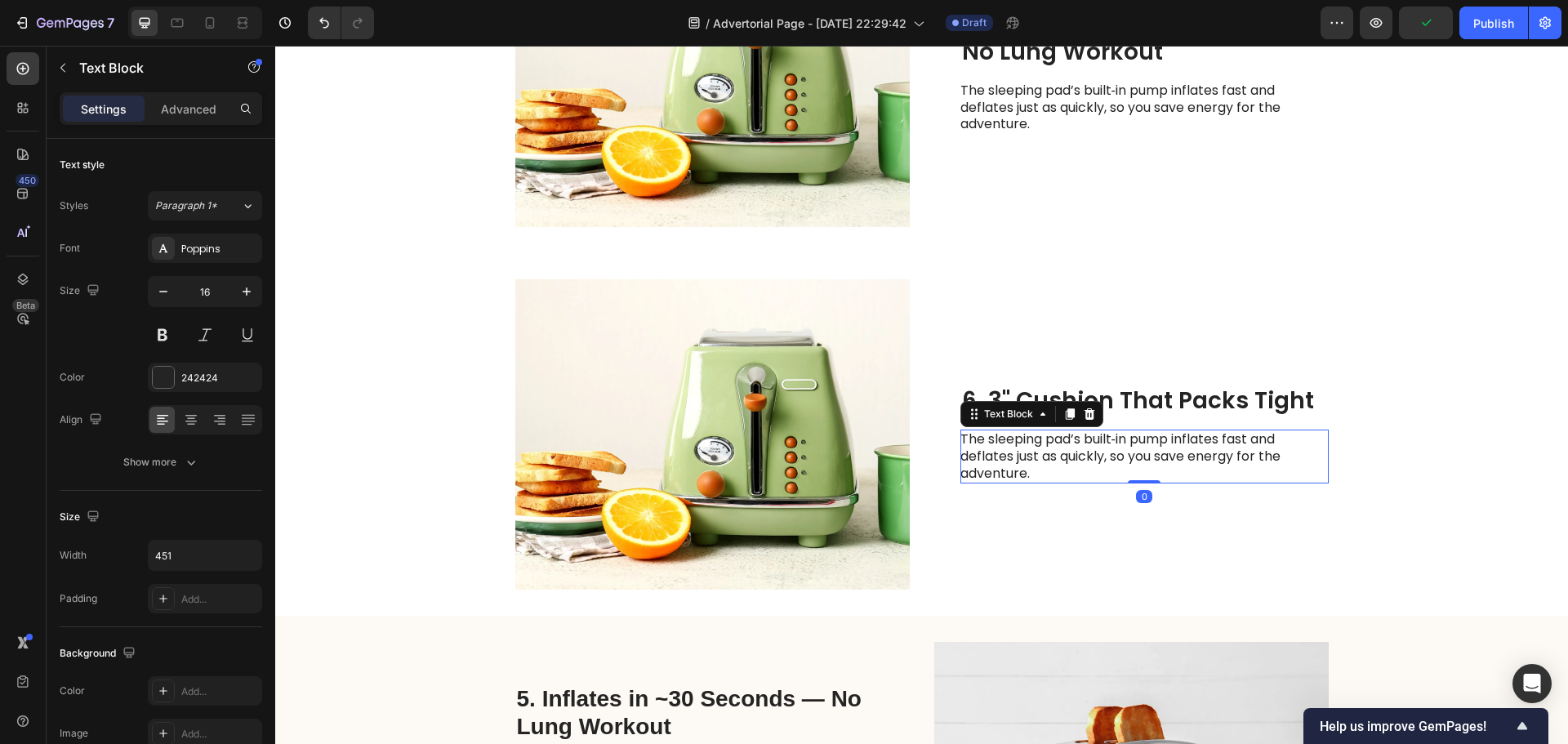
click at [1032, 460] on p "The sleeping pad’s built‑in pump inflates fast and deflates just as quickly, so…" at bounding box center [1144, 456] width 367 height 50
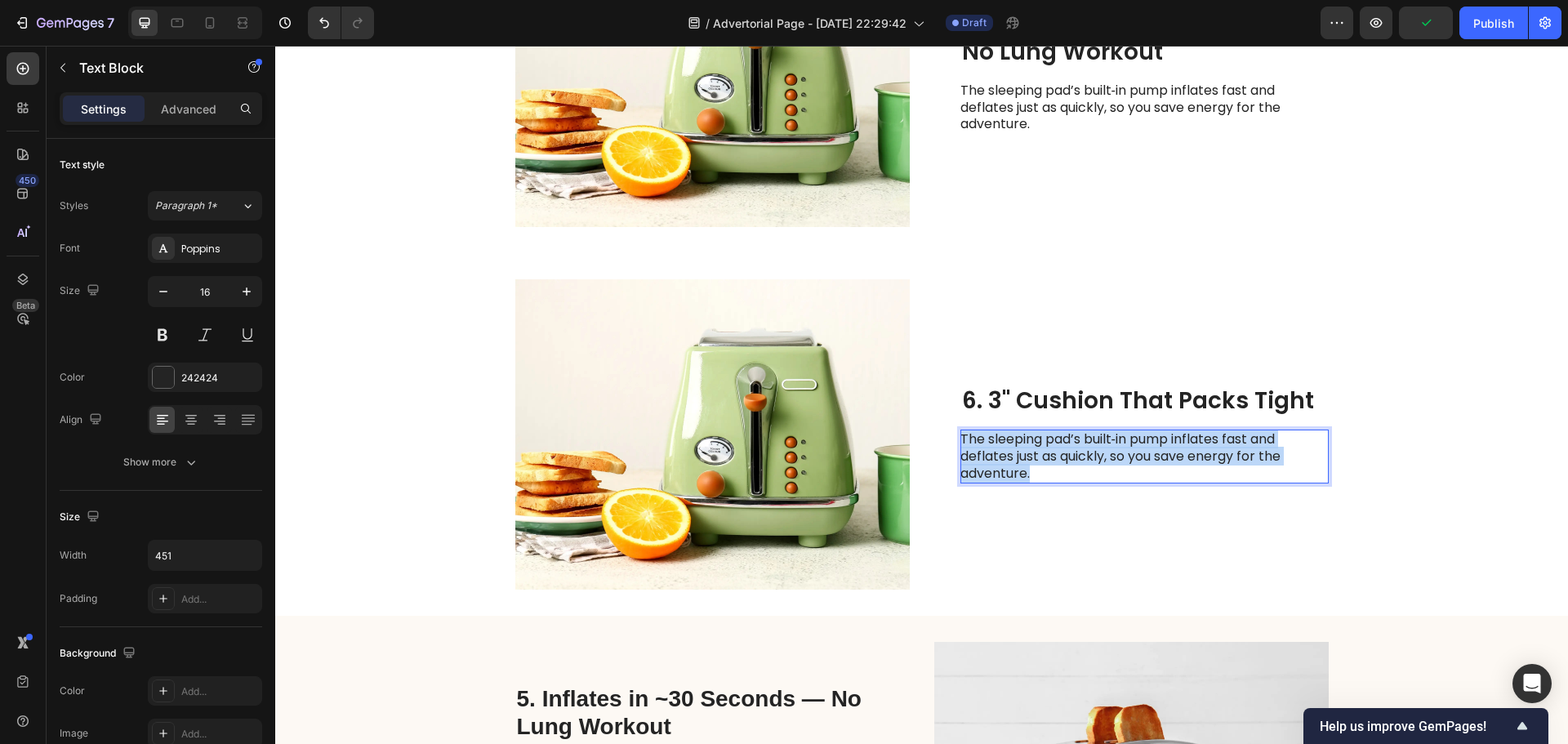
click at [1032, 460] on p "The sleeping pad’s built‑in pump inflates fast and deflates just as quickly, so…" at bounding box center [1144, 456] width 367 height 50
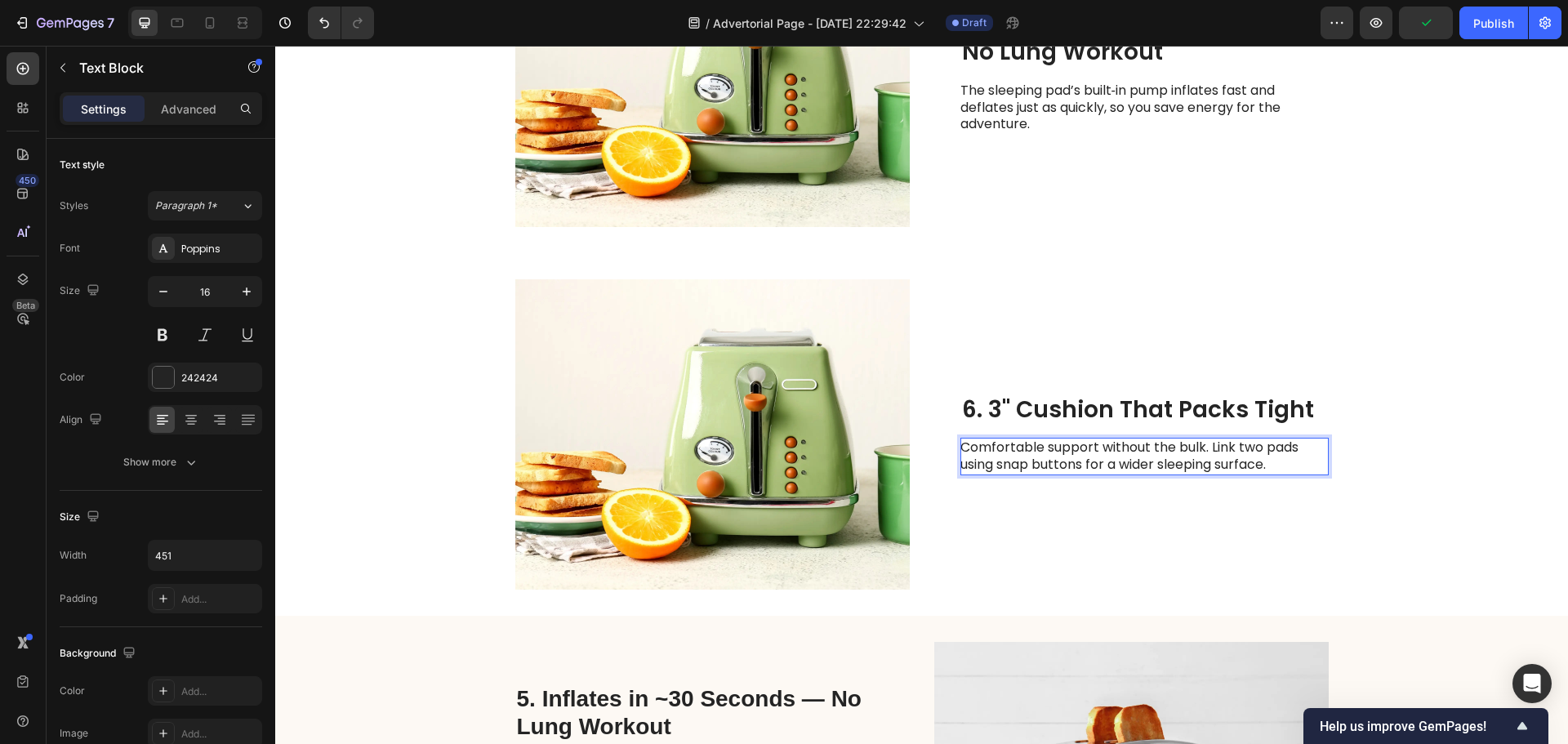
scroll to position [2515, 0]
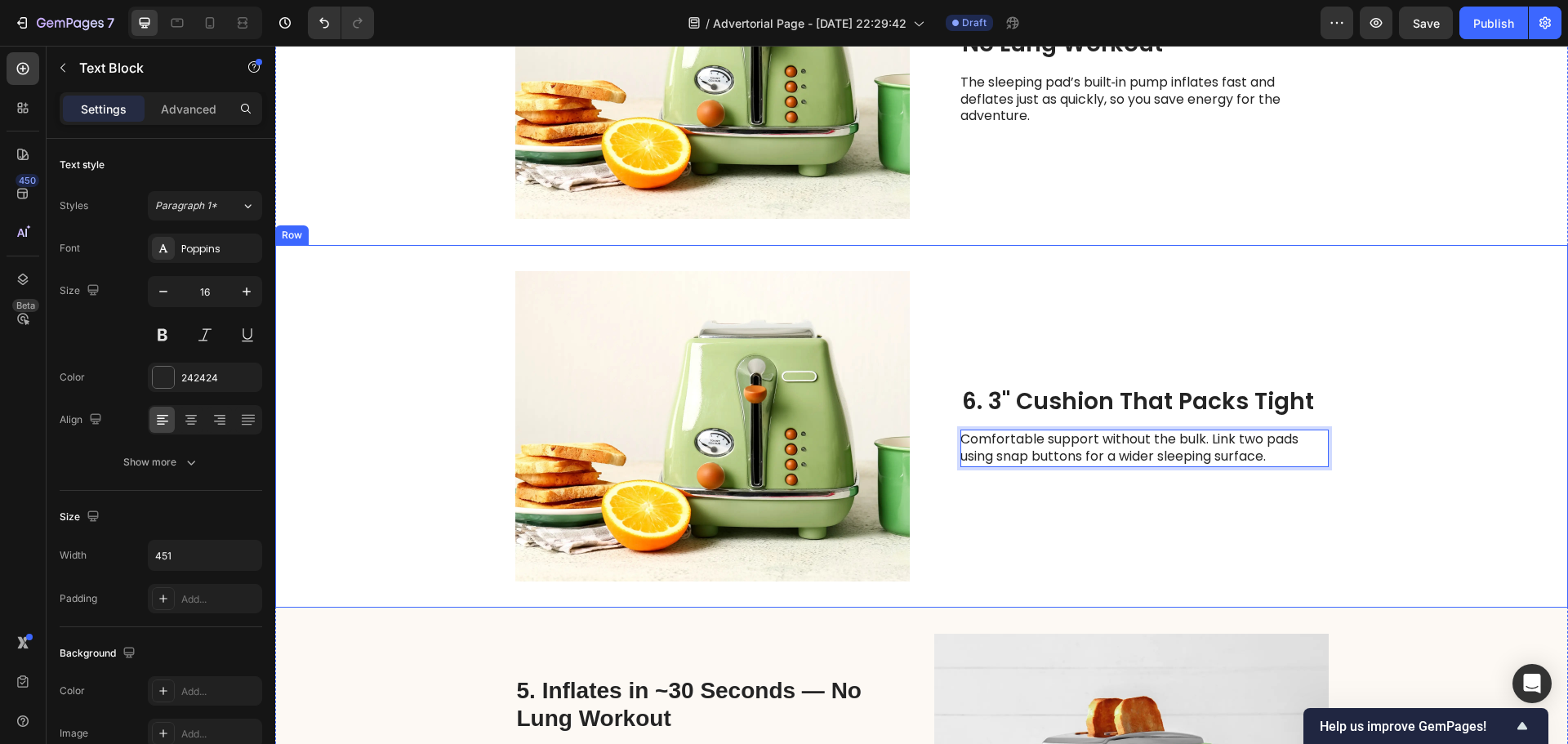
click at [1056, 518] on div "6. 3" Cushion That Packs Tight Heading Comfortable support without the bulk. Li…" at bounding box center [1145, 426] width 368 height 310
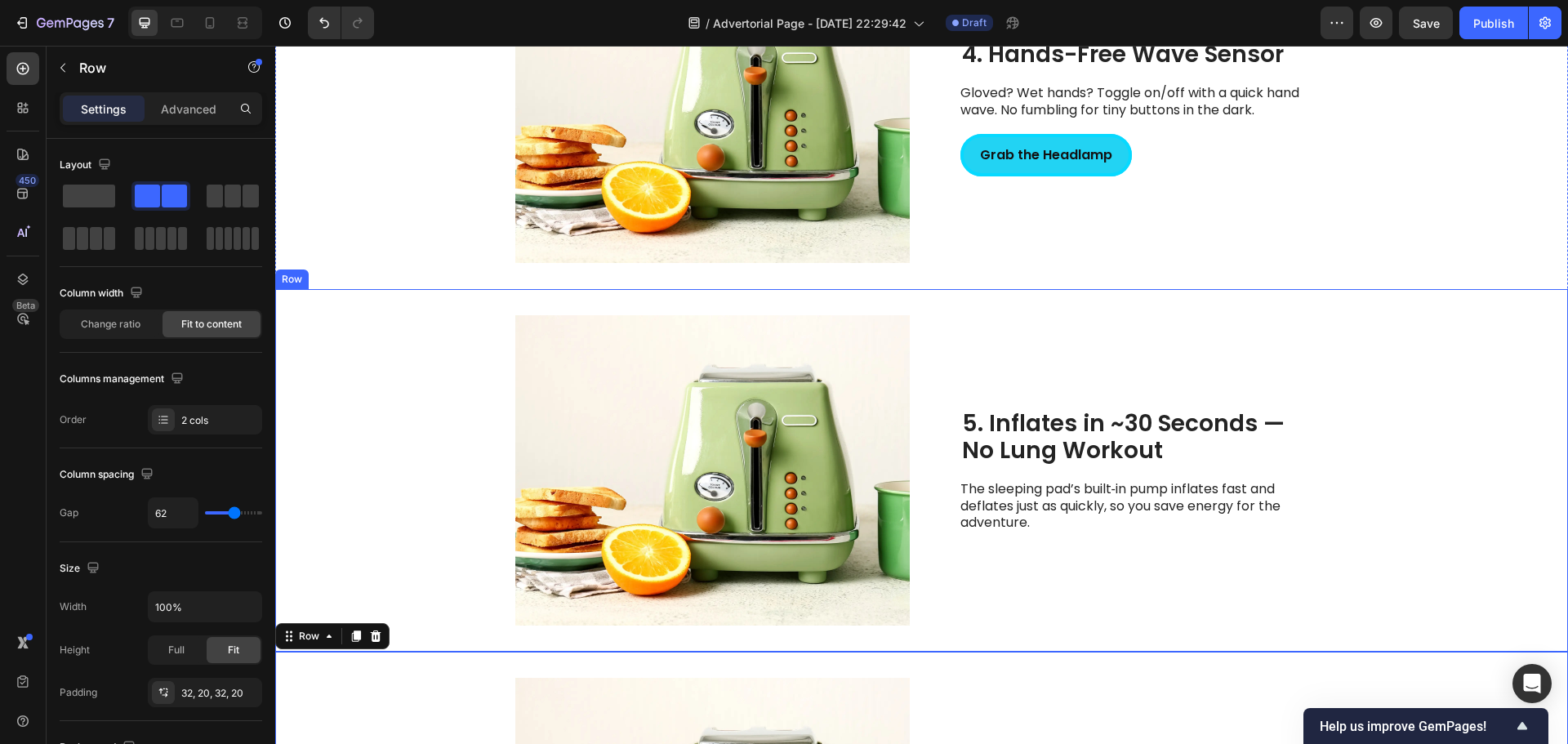
scroll to position [1944, 0]
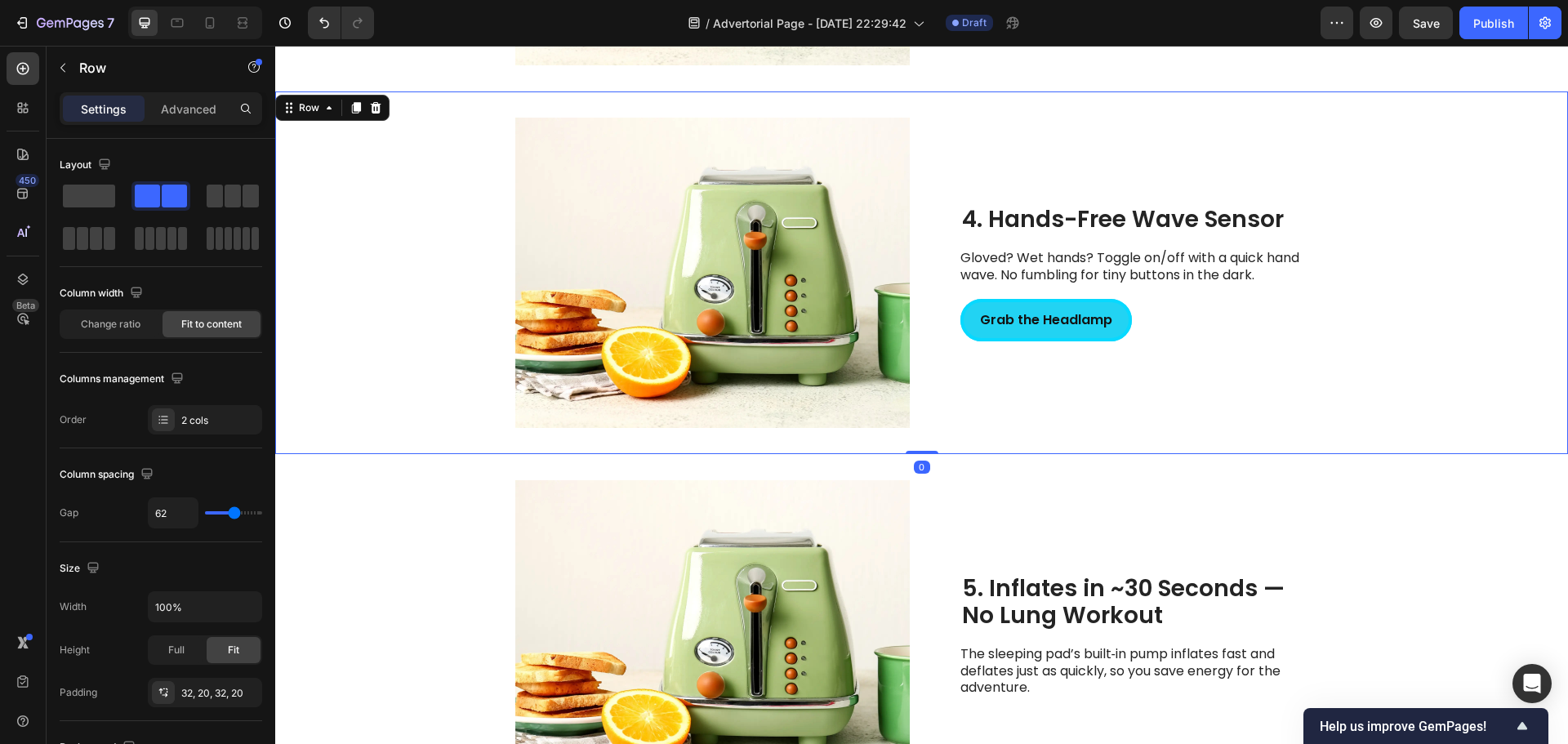
click at [977, 385] on div "4. Hands-Free Wave Sensor Heading Gloved? Wet hands? Toggle on/off with a quick…" at bounding box center [1145, 272] width 368 height 310
click at [968, 294] on div "Grab the Headlamp Button" at bounding box center [1145, 314] width 368 height 57
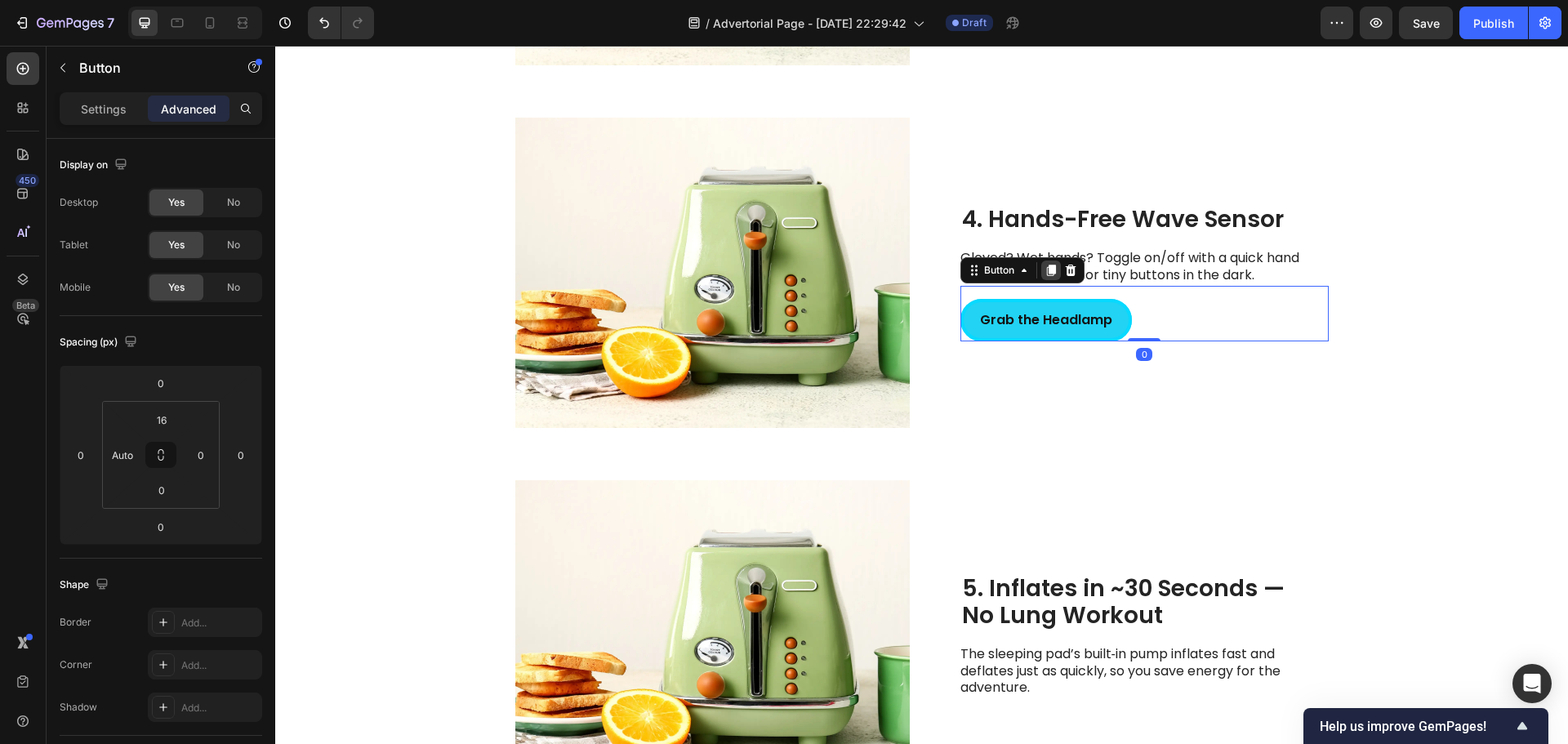
click at [1046, 271] on icon at bounding box center [1050, 270] width 9 height 12
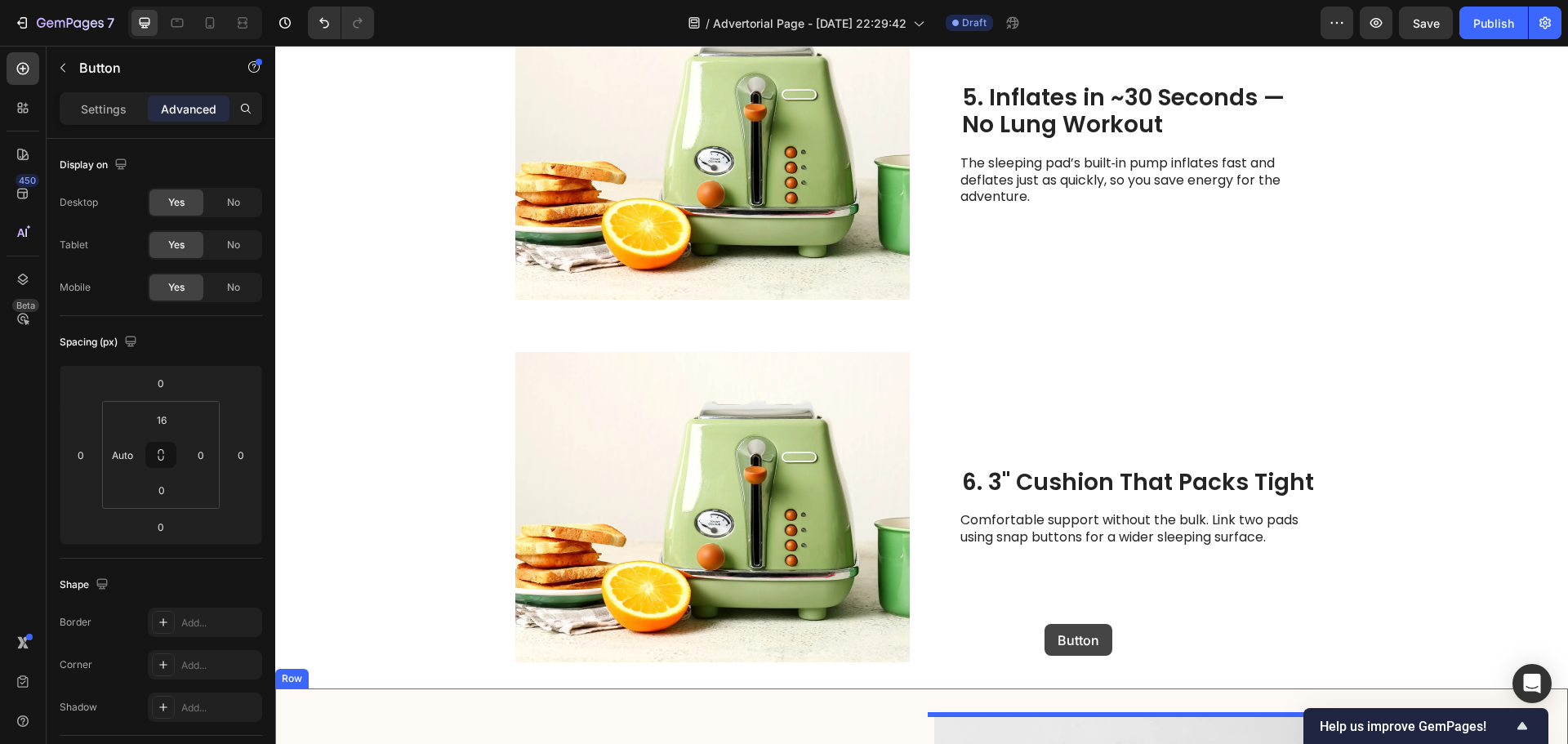
scroll to position [2679, 0]
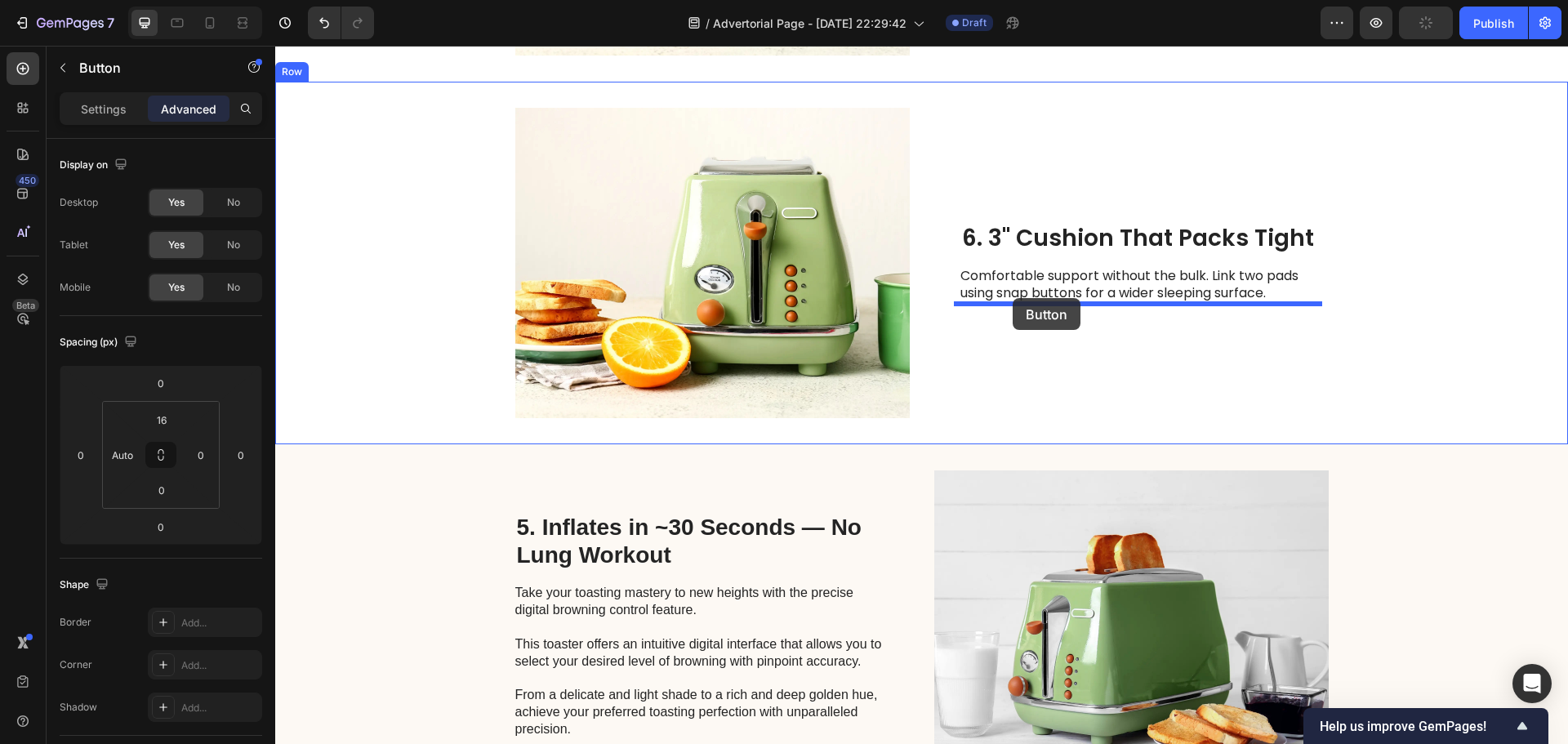
drag, startPoint x: 970, startPoint y: 300, endPoint x: 1013, endPoint y: 298, distance: 43.0
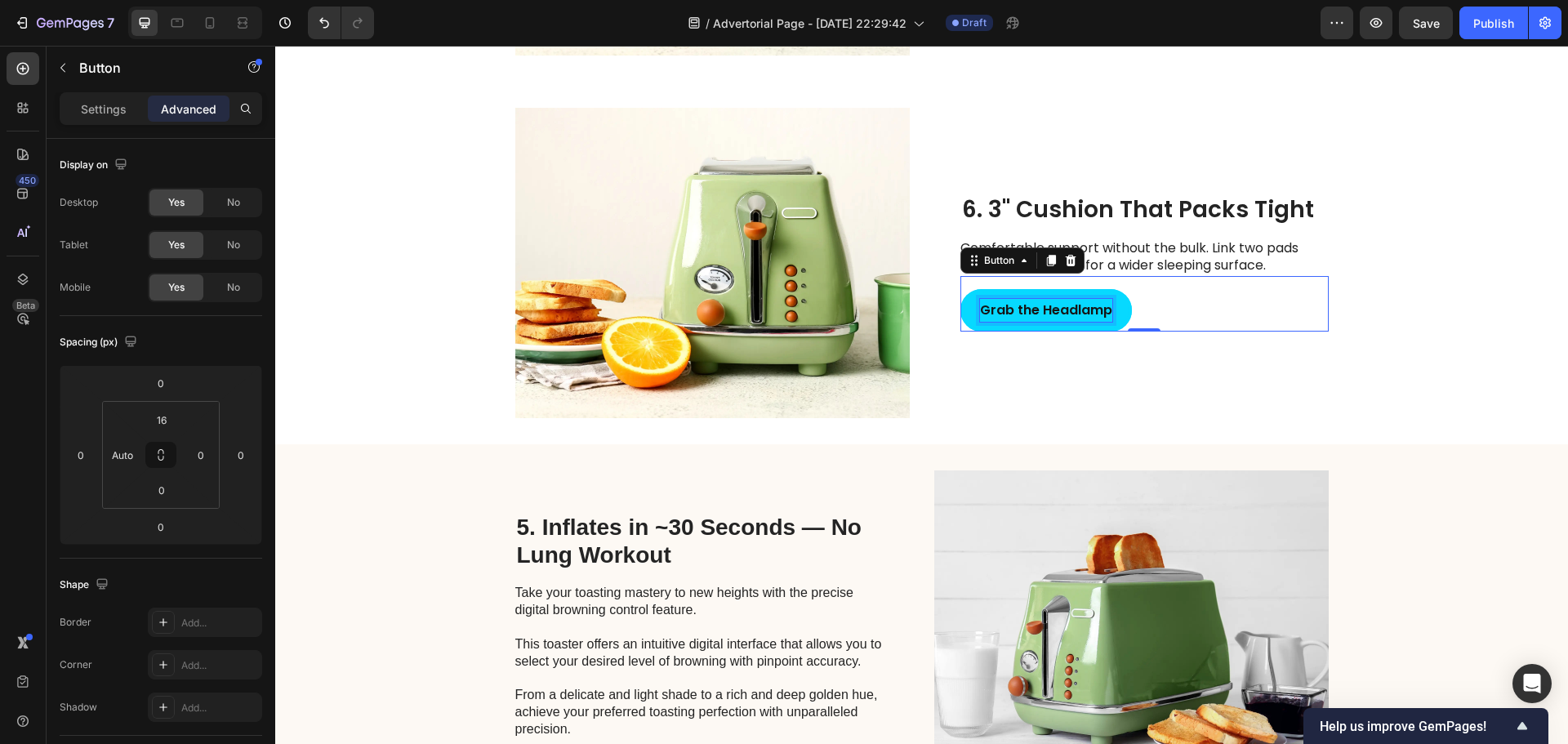
click at [1028, 310] on strong "Grab the Headlamp" at bounding box center [1046, 309] width 132 height 19
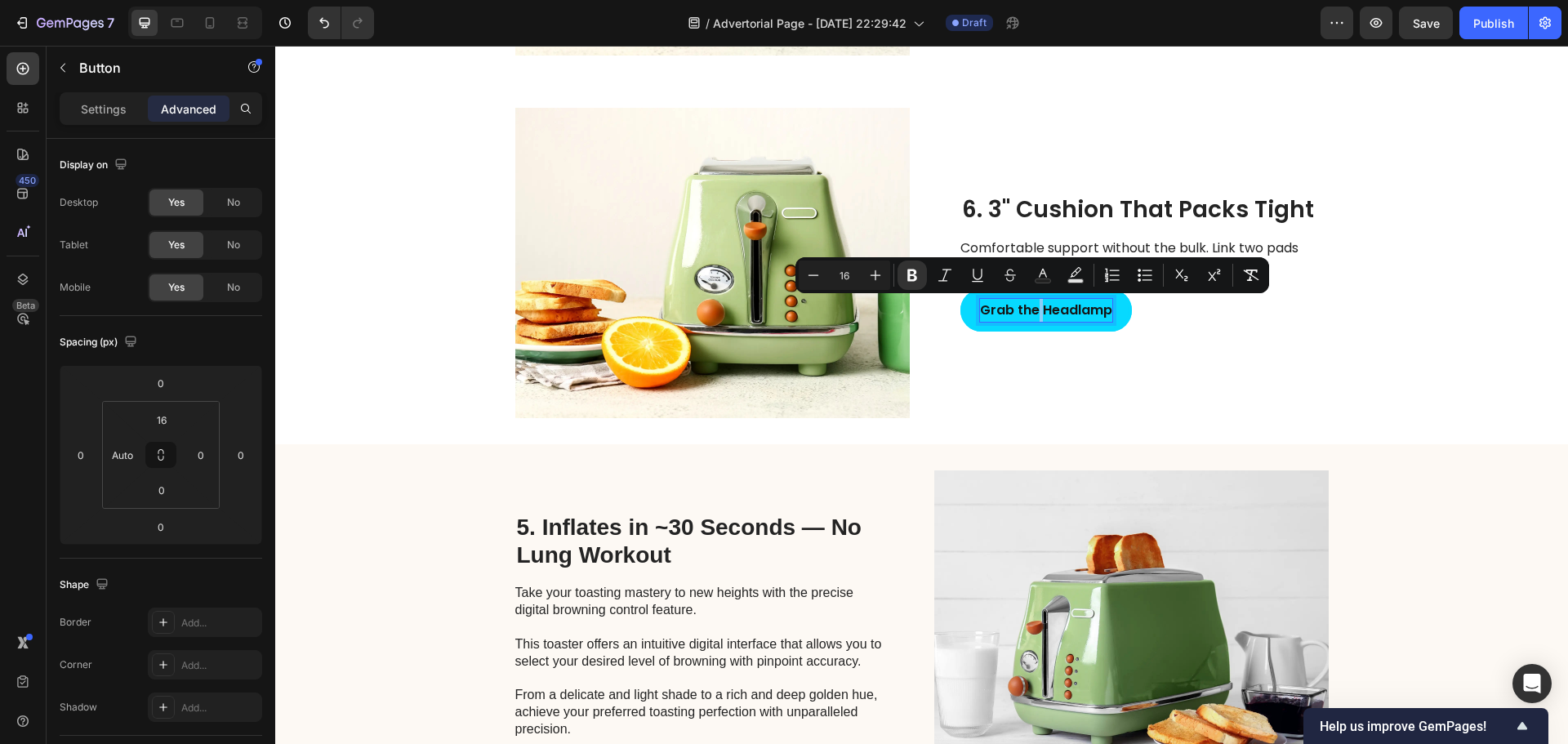
click at [1028, 310] on strong "Grab the Headlamp" at bounding box center [1046, 309] width 132 height 19
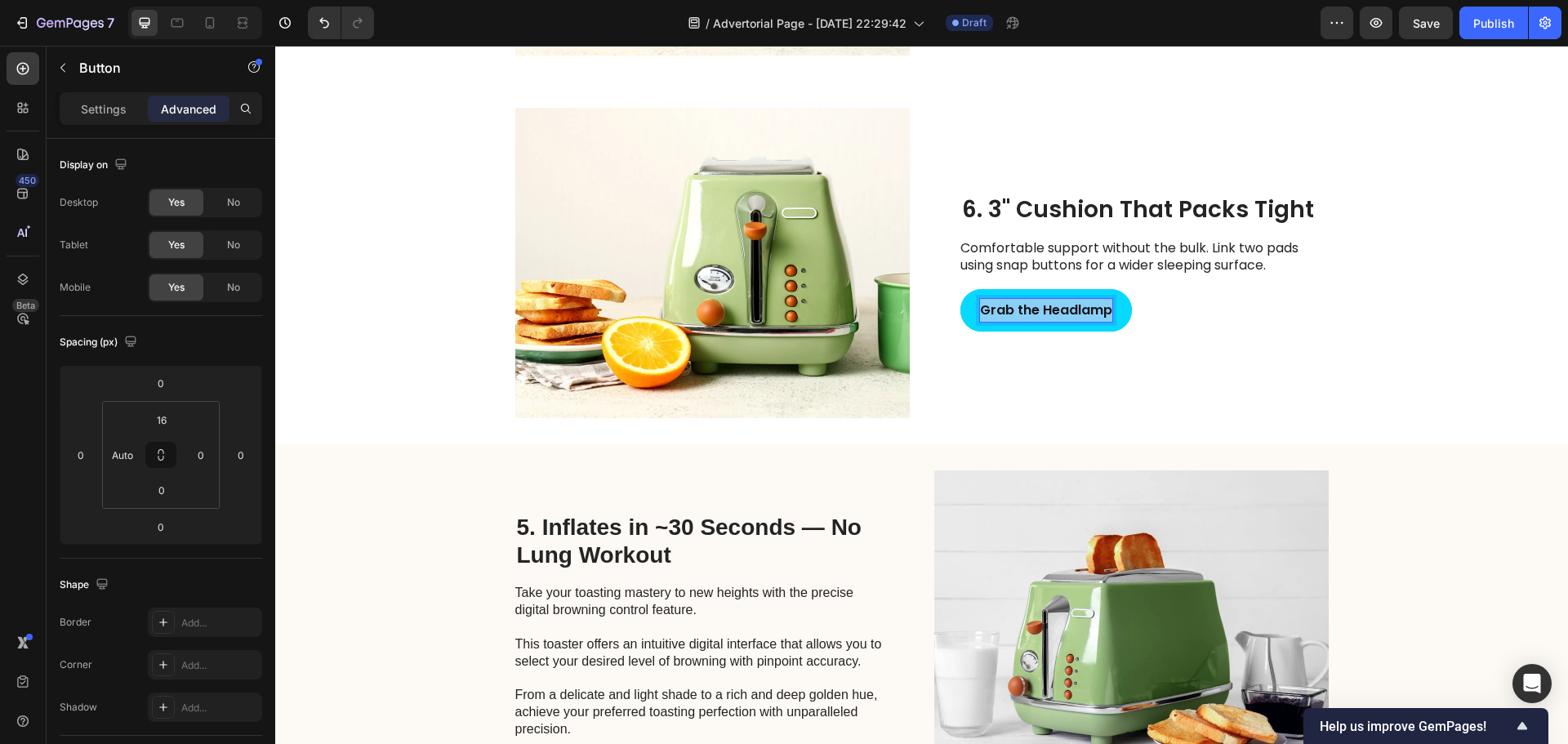
click at [1028, 310] on strong "Grab the Headlamp" at bounding box center [1046, 309] width 132 height 19
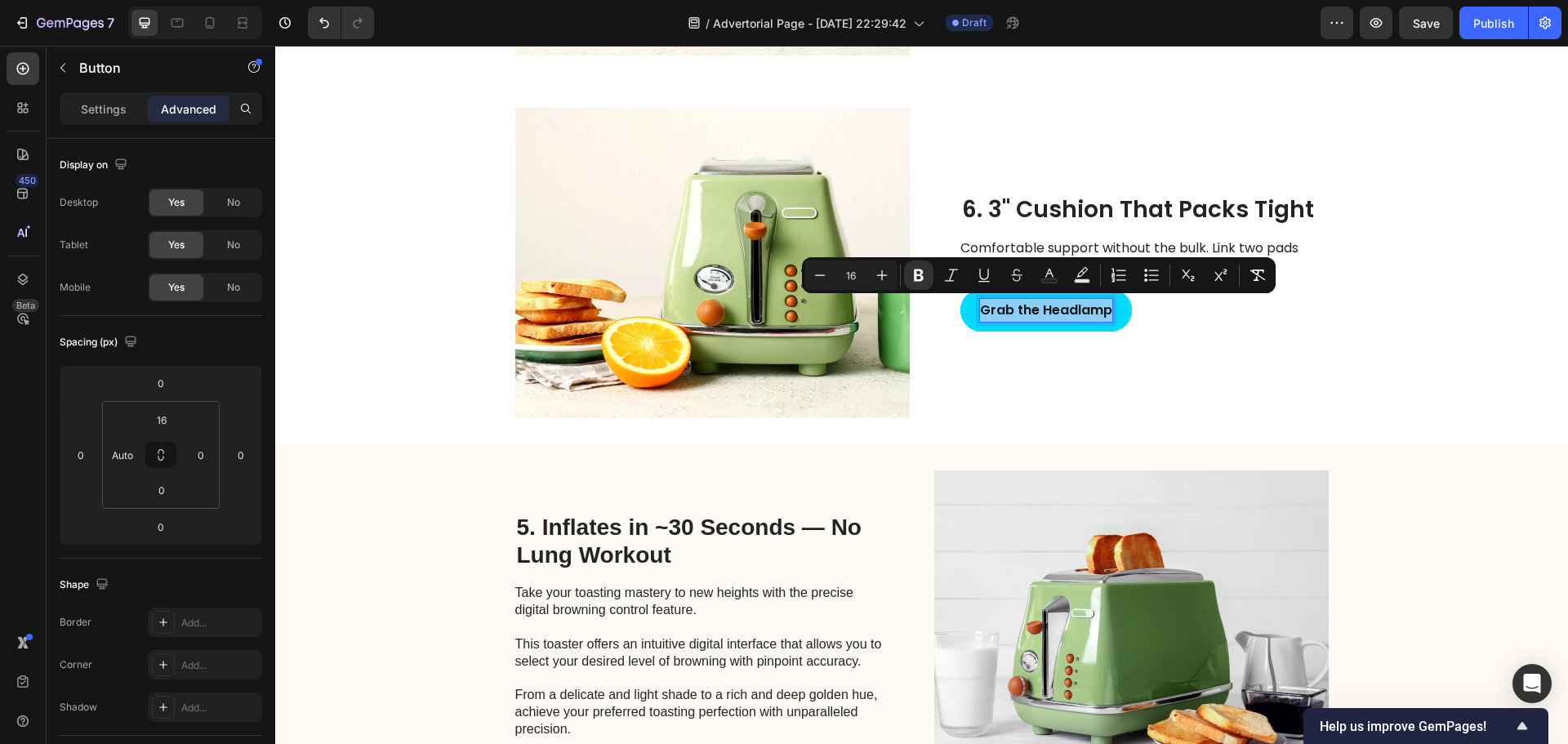
click at [1028, 310] on strong "Grab the Headlamp" at bounding box center [1046, 309] width 132 height 19
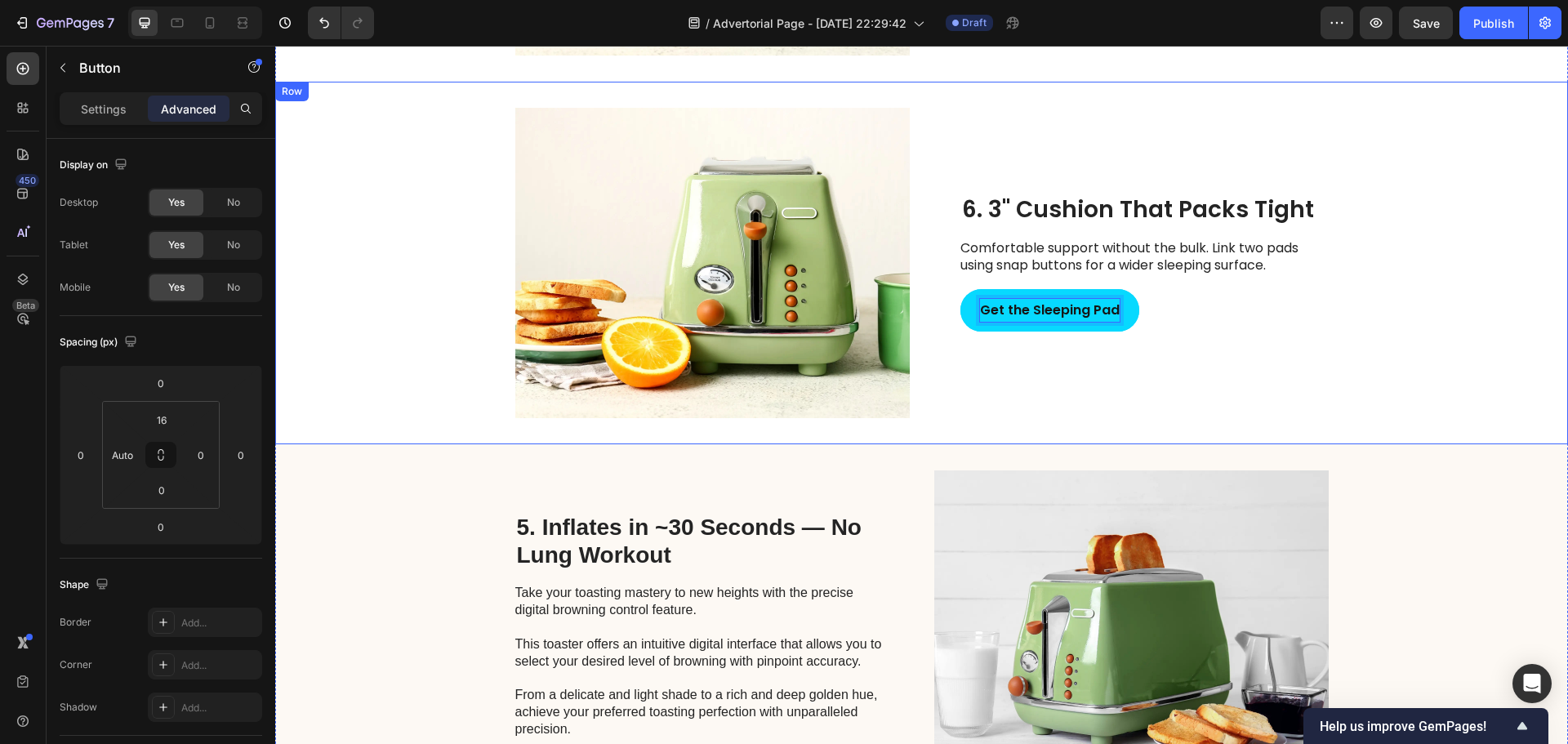
click at [1091, 373] on div "6. 3" Cushion That Packs Tight Heading Comfortable support without the bulk. Li…" at bounding box center [1145, 262] width 368 height 310
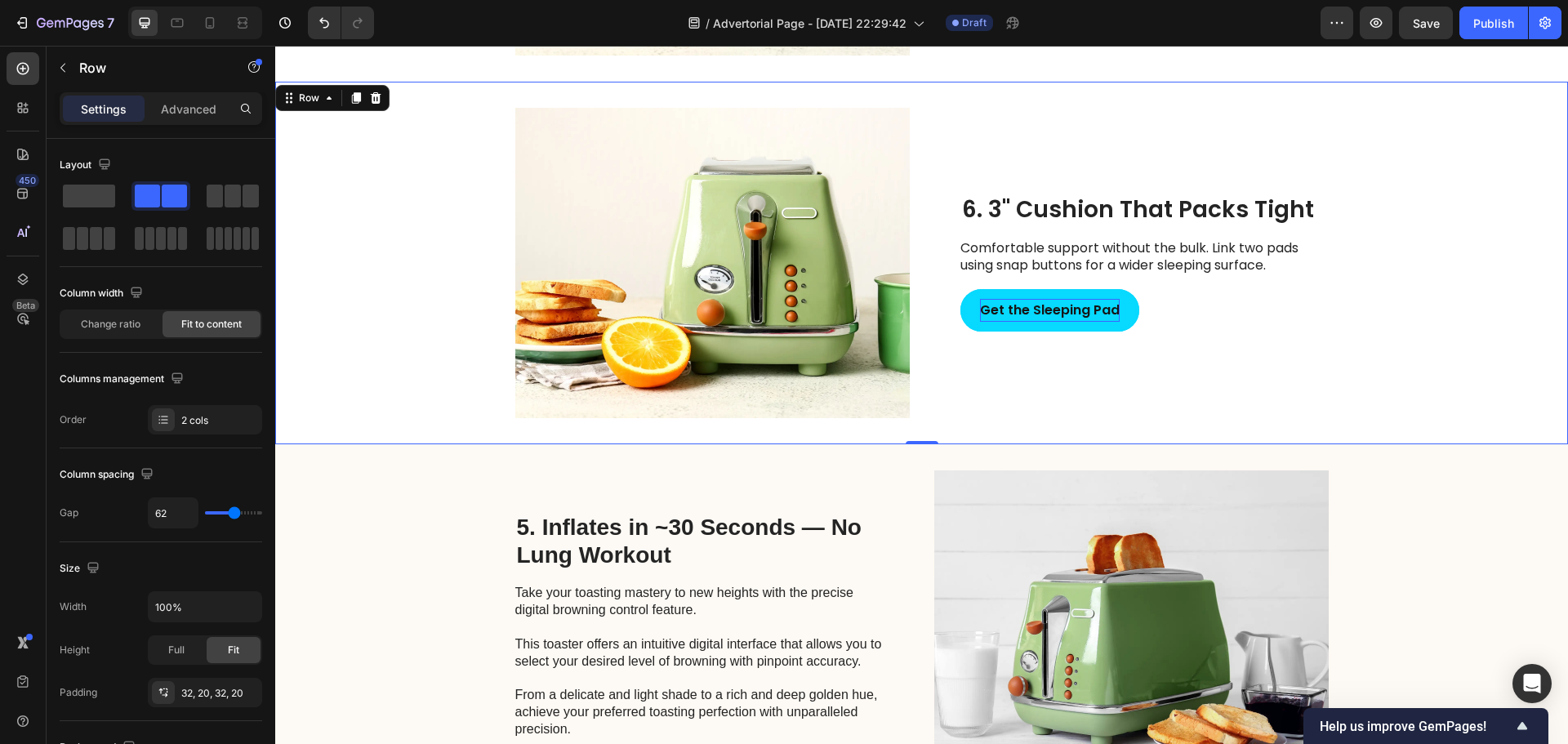
click at [385, 277] on div "Image 6. 3" Cushion That Packs Tight Heading Comfortable support without the bu…" at bounding box center [921, 263] width 1293 height 363
click at [354, 100] on icon at bounding box center [357, 99] width 9 height 12
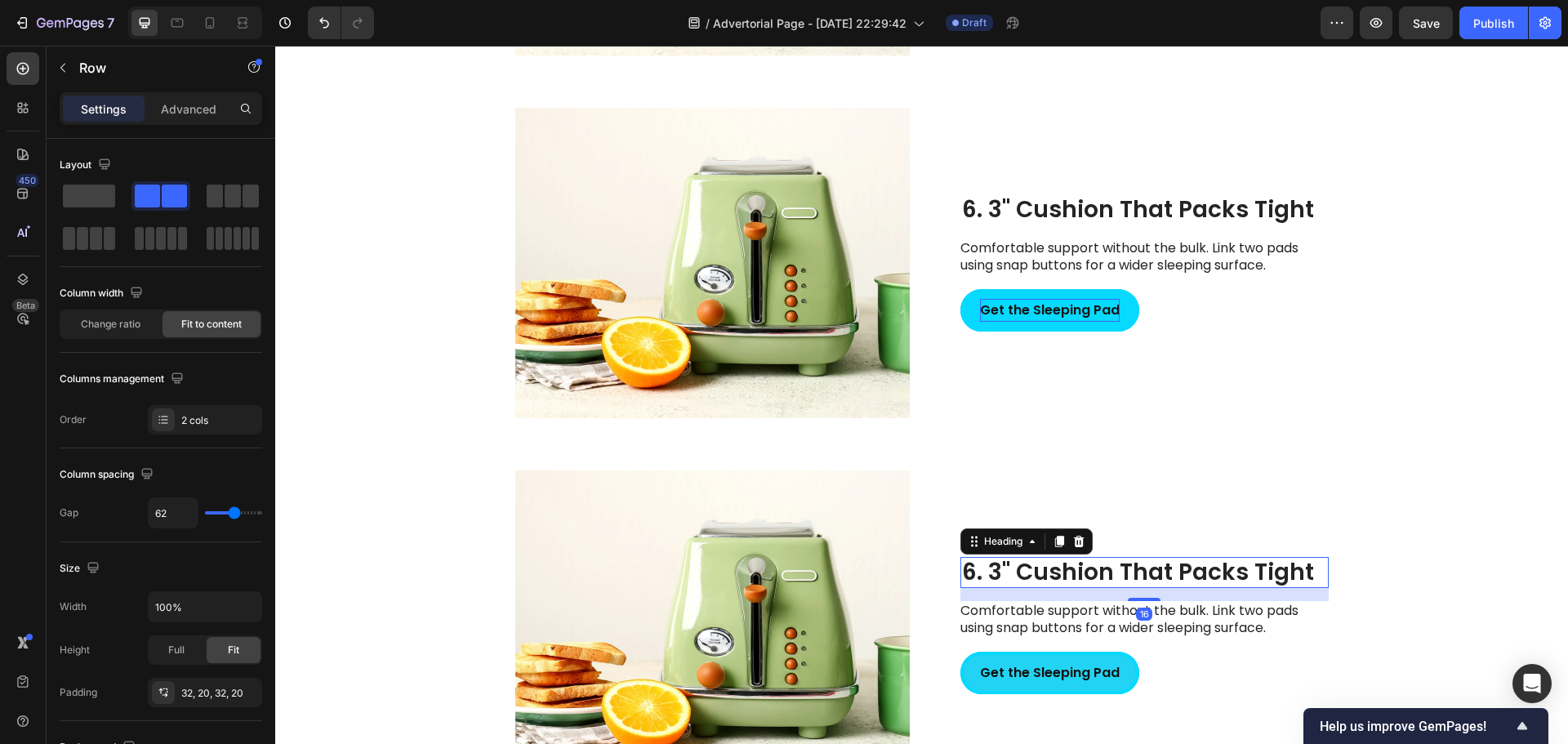
click at [1001, 571] on h2 "6. 3" Cushion That Packs Tight" at bounding box center [1145, 572] width 368 height 31
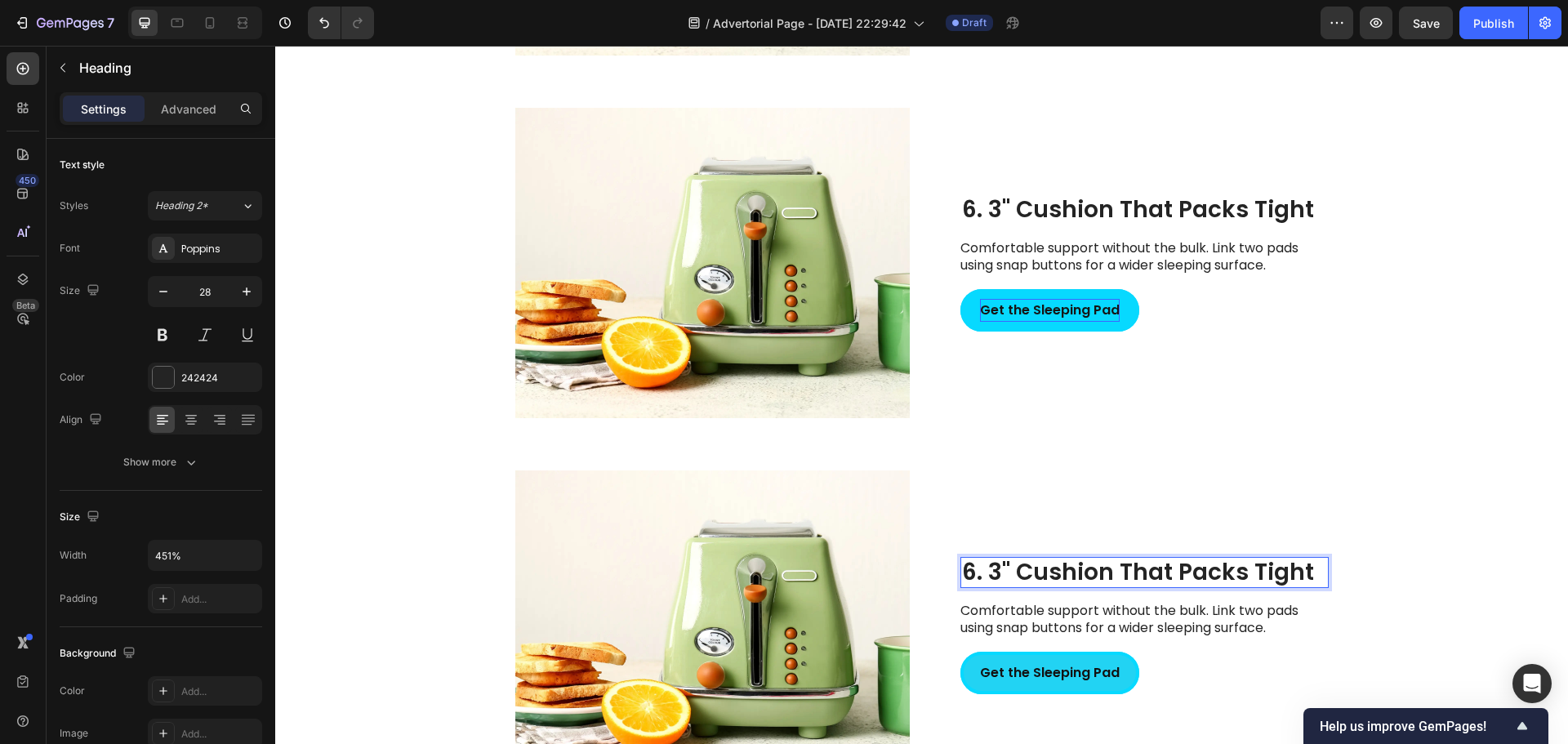
click at [1001, 571] on h2 "6. 3" Cushion That Packs Tight" at bounding box center [1145, 572] width 368 height 31
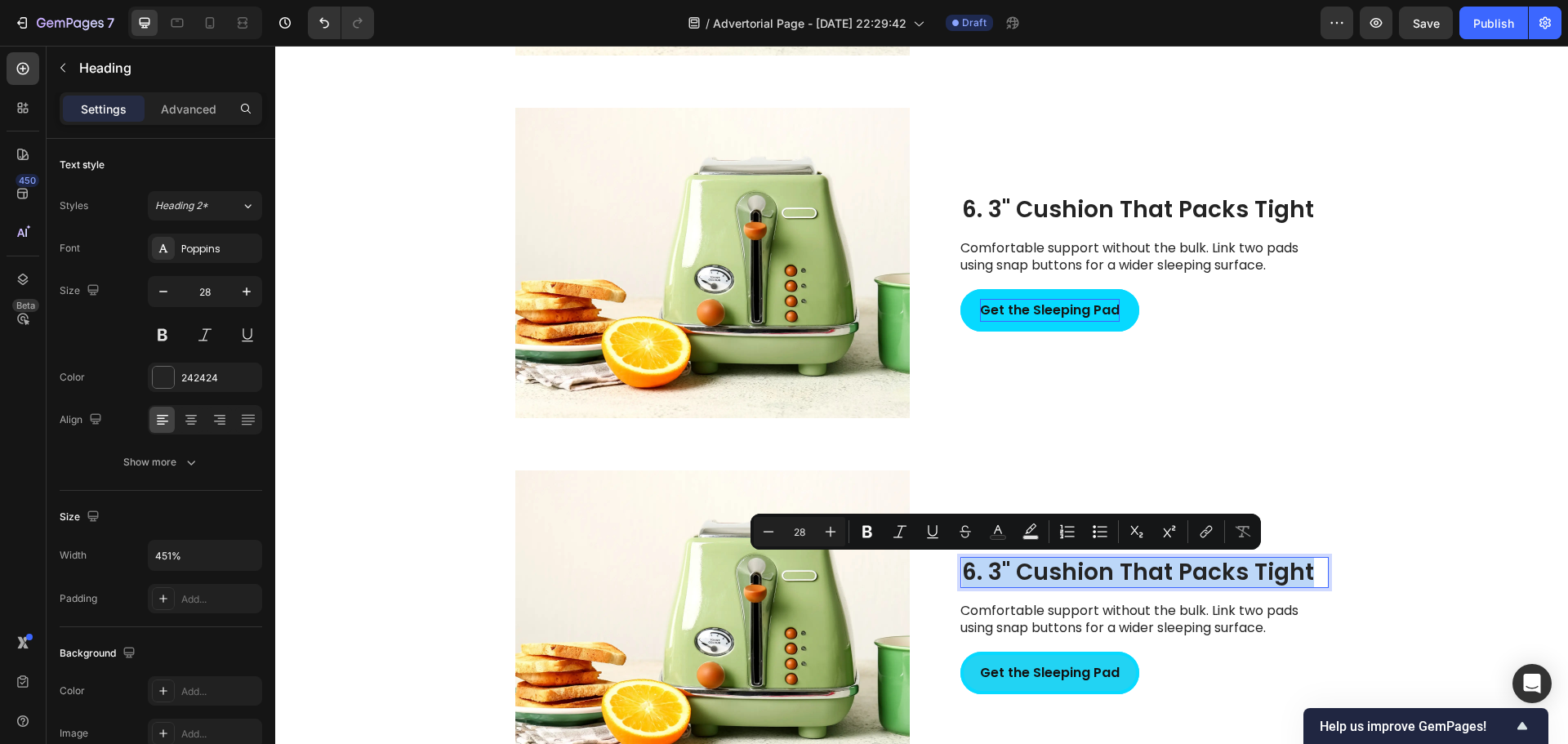
click at [1001, 571] on p "6. 3" Cushion That Packs Tight" at bounding box center [1145, 572] width 365 height 28
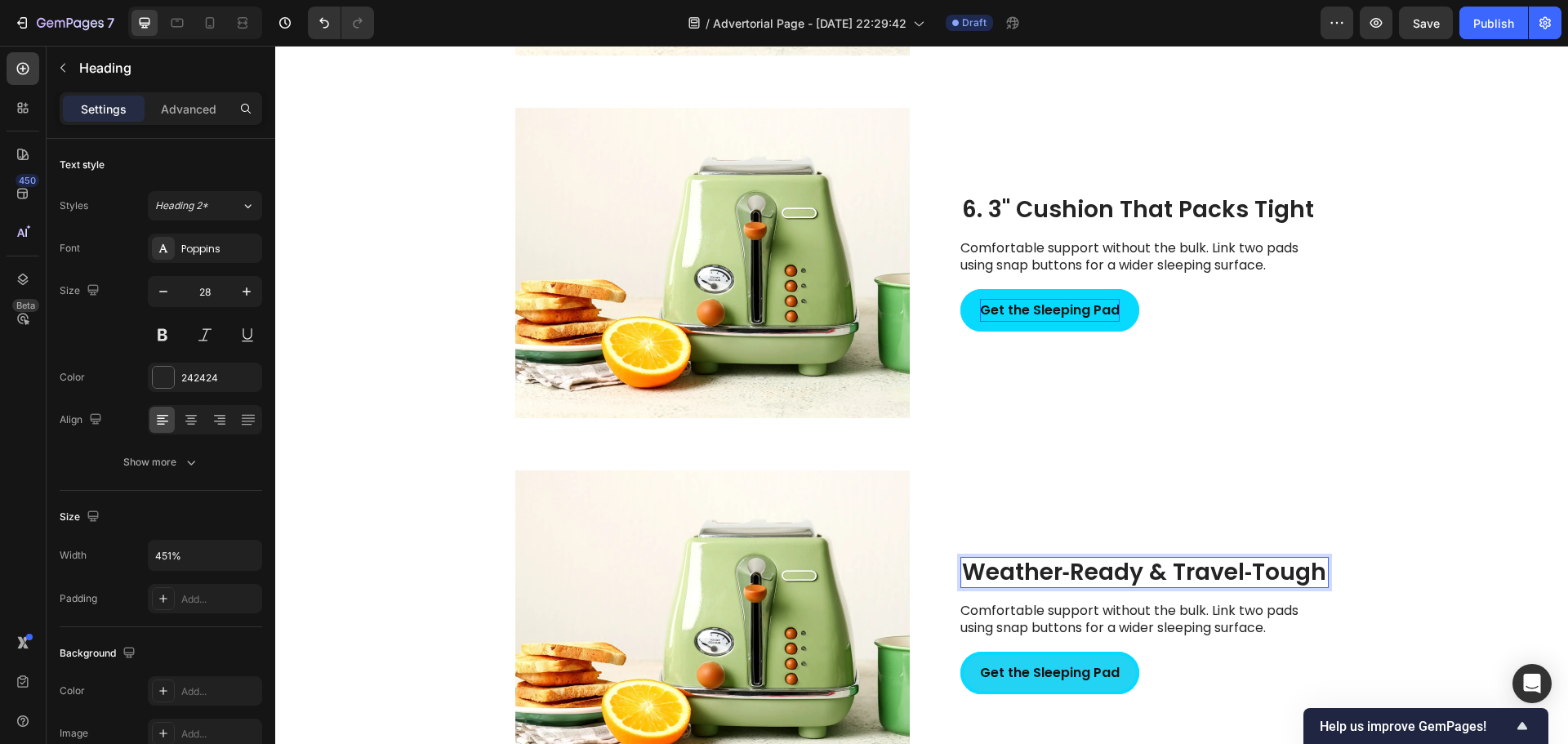
click at [965, 575] on p "Weather‑Ready & Travel‑Tough" at bounding box center [1145, 572] width 365 height 28
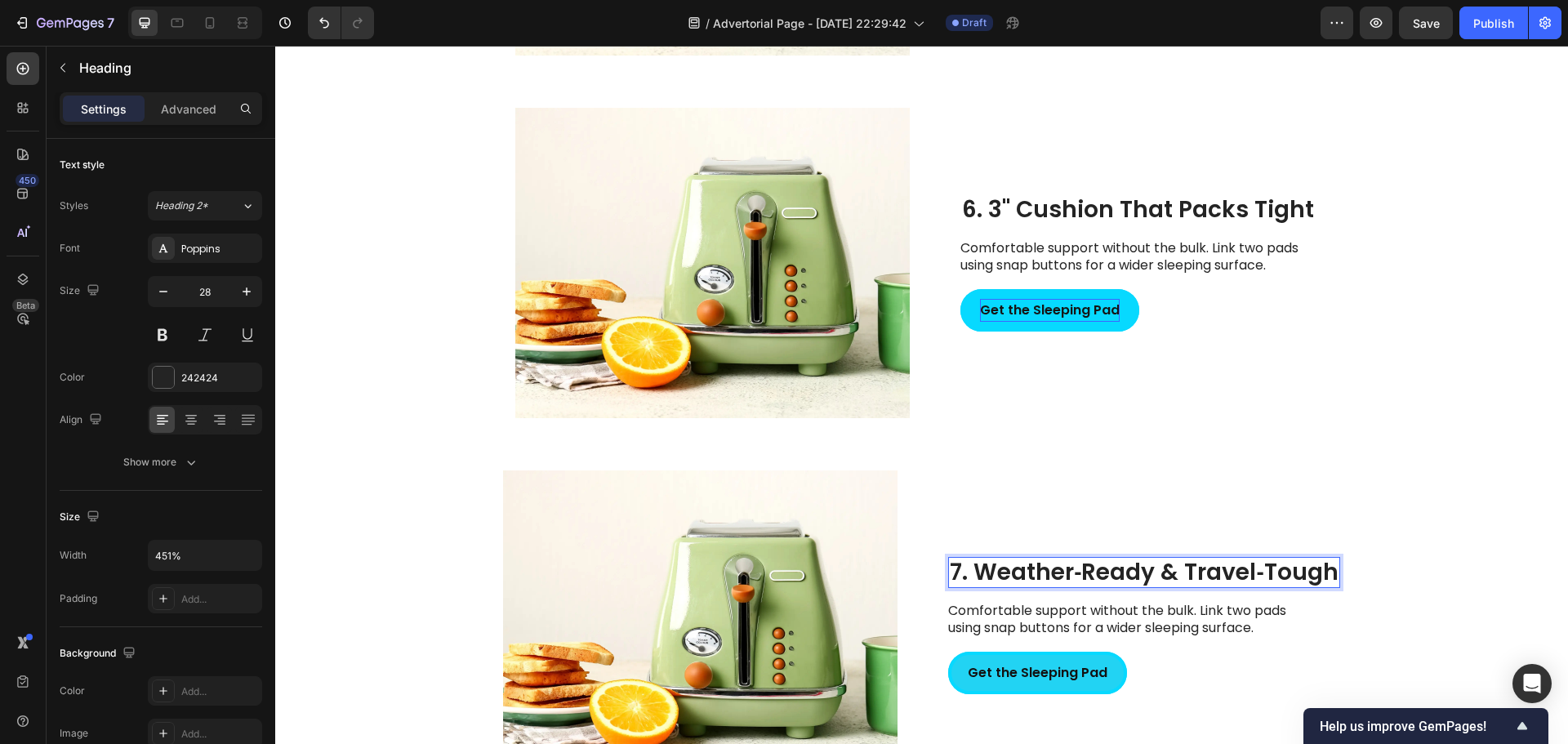
click at [1178, 570] on p "7. Weather‑Ready & Travel‑Tough" at bounding box center [1144, 572] width 389 height 28
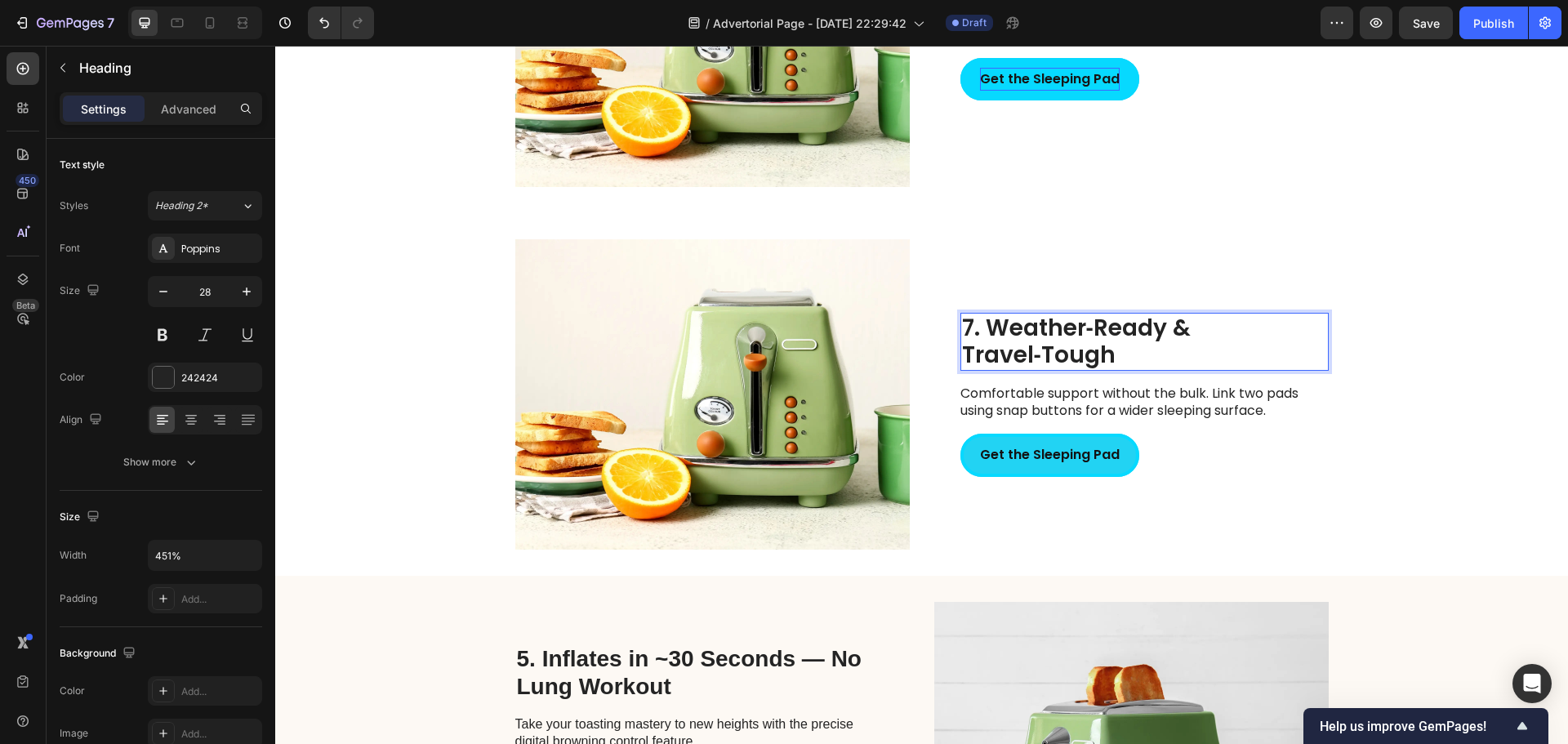
scroll to position [2910, 0]
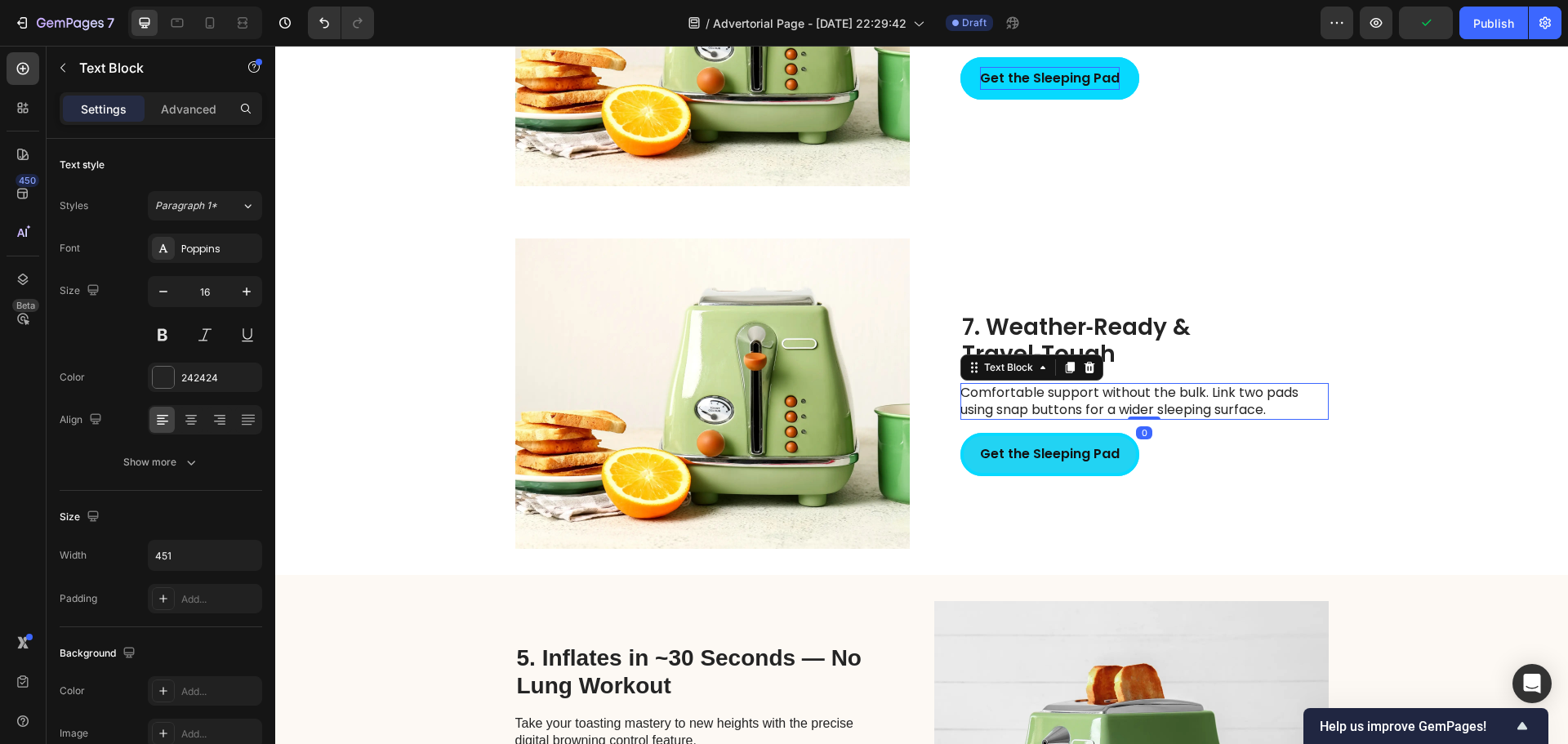
click at [997, 400] on p "Comfortable support without the bulk. Link two pads using snap buttons for a wi…" at bounding box center [1144, 402] width 367 height 34
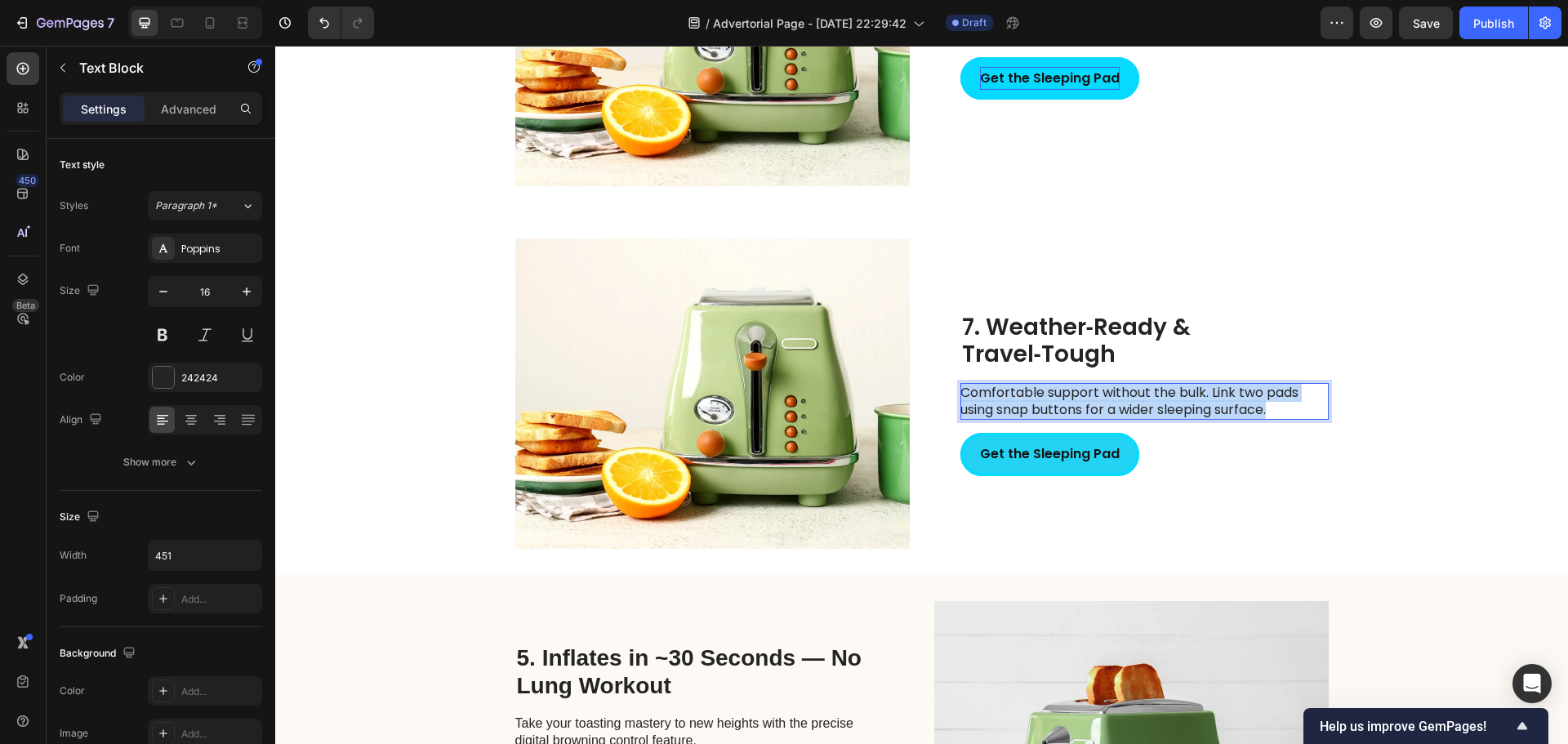
click at [997, 400] on p "Comfortable support without the bulk. Link two pads using snap buttons for a wi…" at bounding box center [1144, 402] width 367 height 34
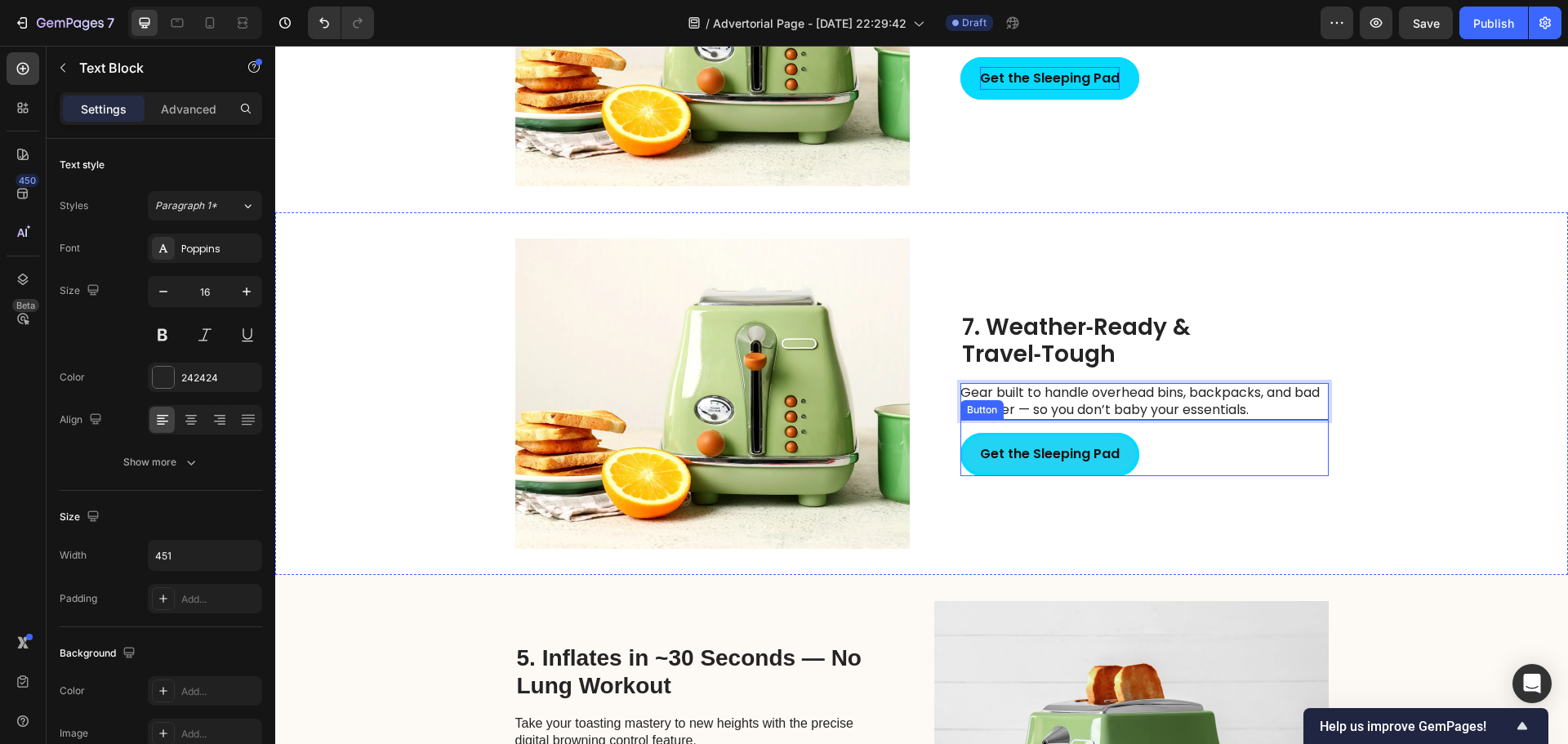
click at [1224, 464] on div "Get the Sleeping Pad Button" at bounding box center [1145, 447] width 368 height 57
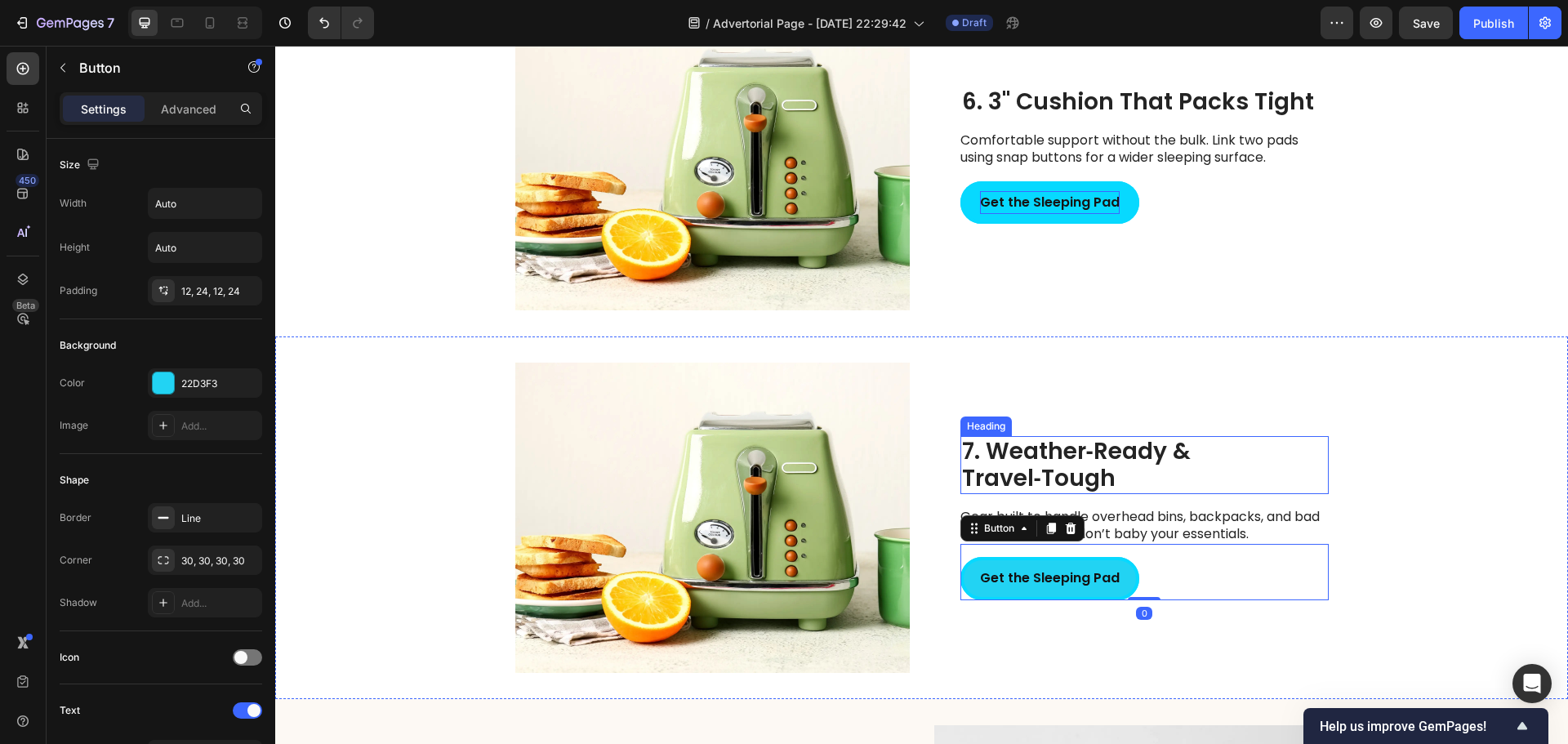
scroll to position [2829, 0]
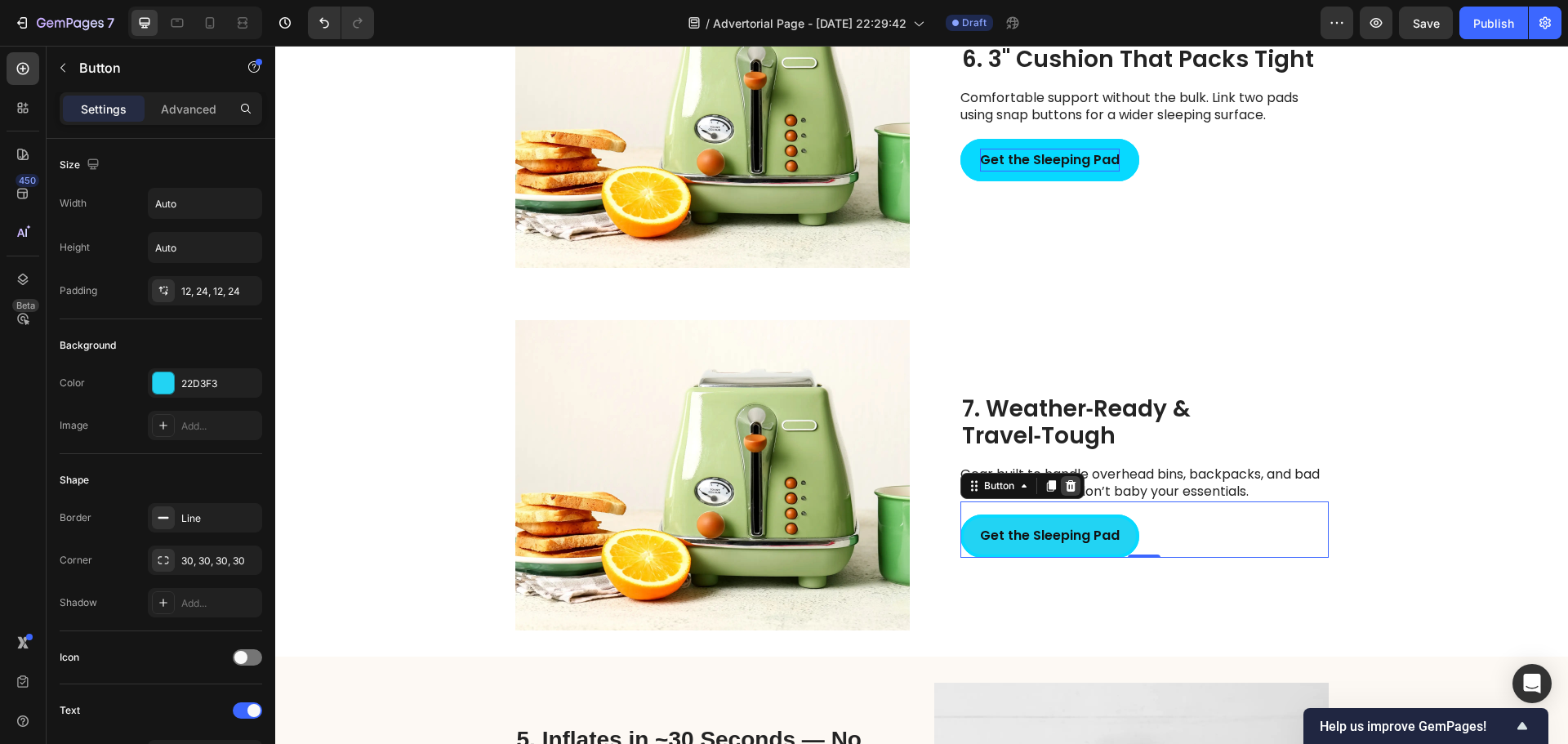
click at [1067, 492] on icon at bounding box center [1070, 485] width 11 height 12
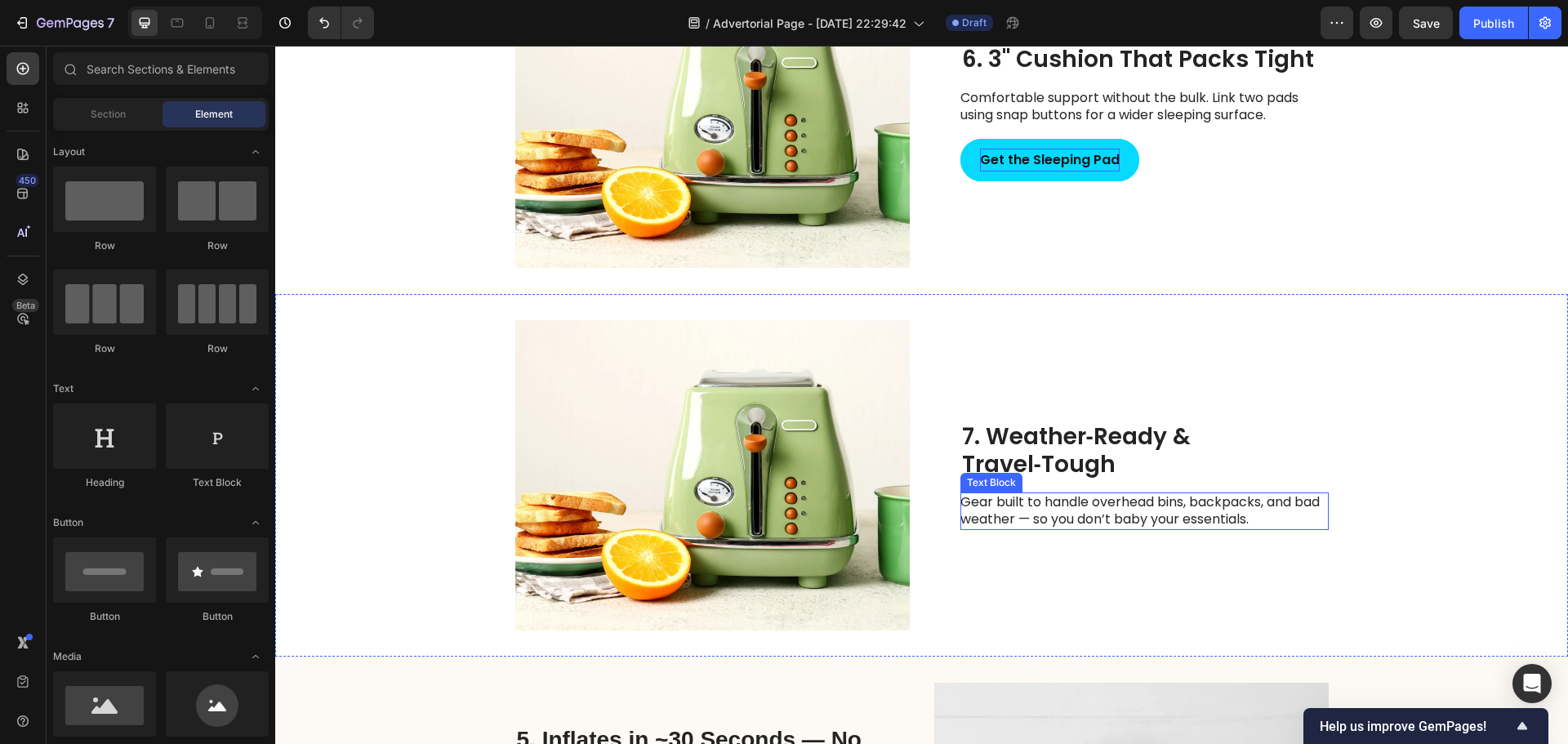
click at [1134, 504] on p "Gear built to handle overhead bins, backpacks, and bad weather — so you don’t b…" at bounding box center [1144, 511] width 367 height 34
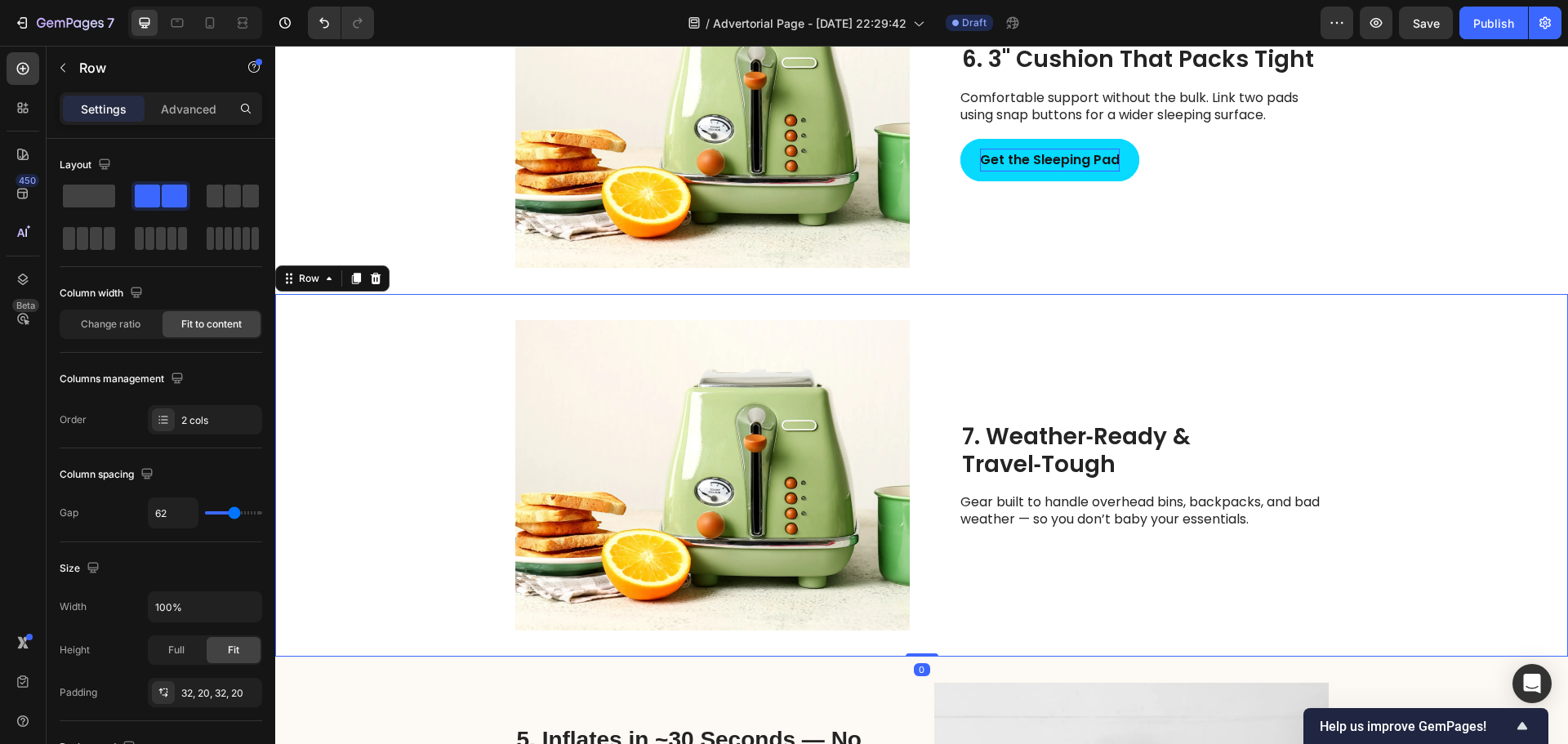
click at [963, 350] on div "7. Weather‑Ready & Travel‑Tough Heading Gear built to handle overhead bins, bac…" at bounding box center [1145, 474] width 368 height 310
click at [359, 279] on icon at bounding box center [357, 279] width 9 height 12
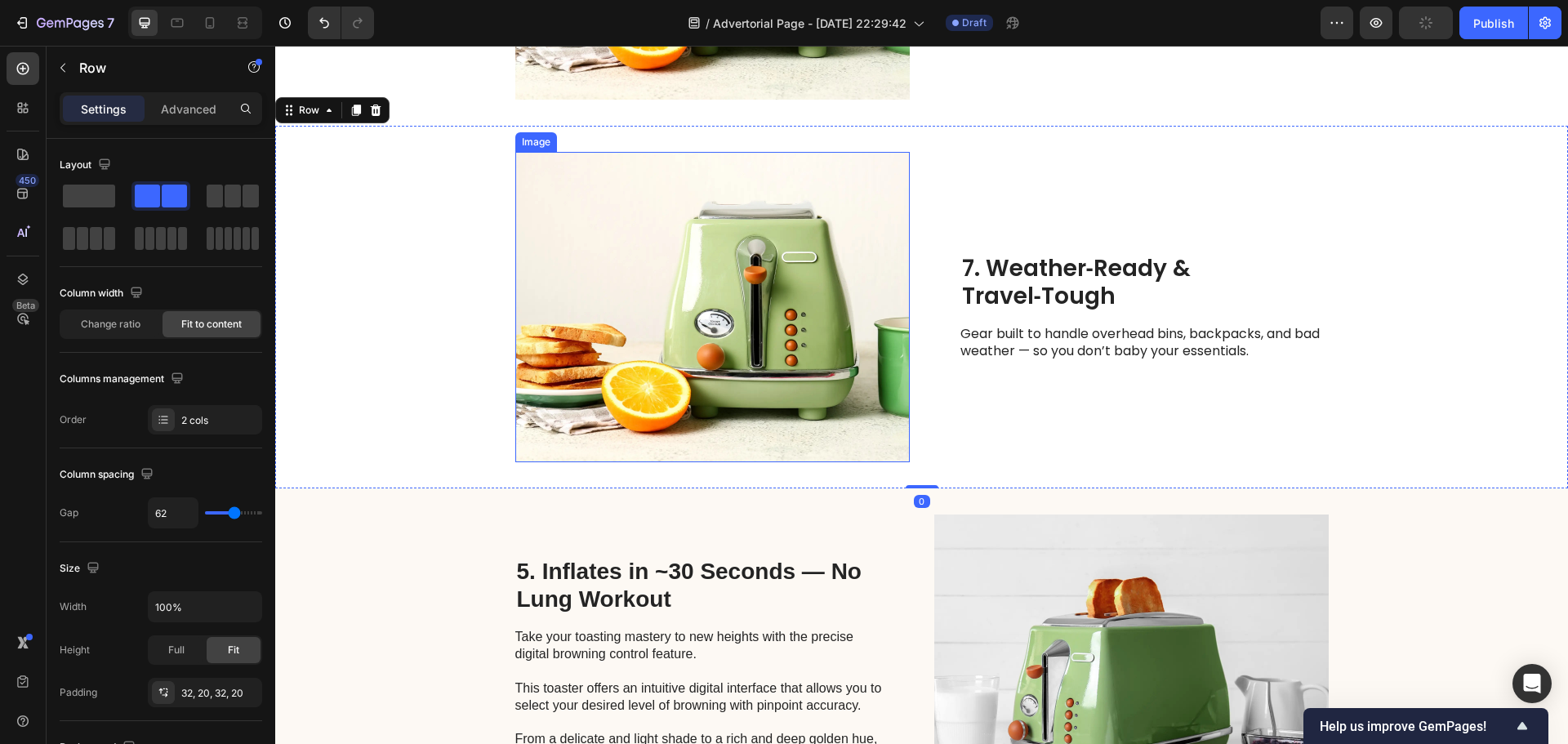
scroll to position [3382, 0]
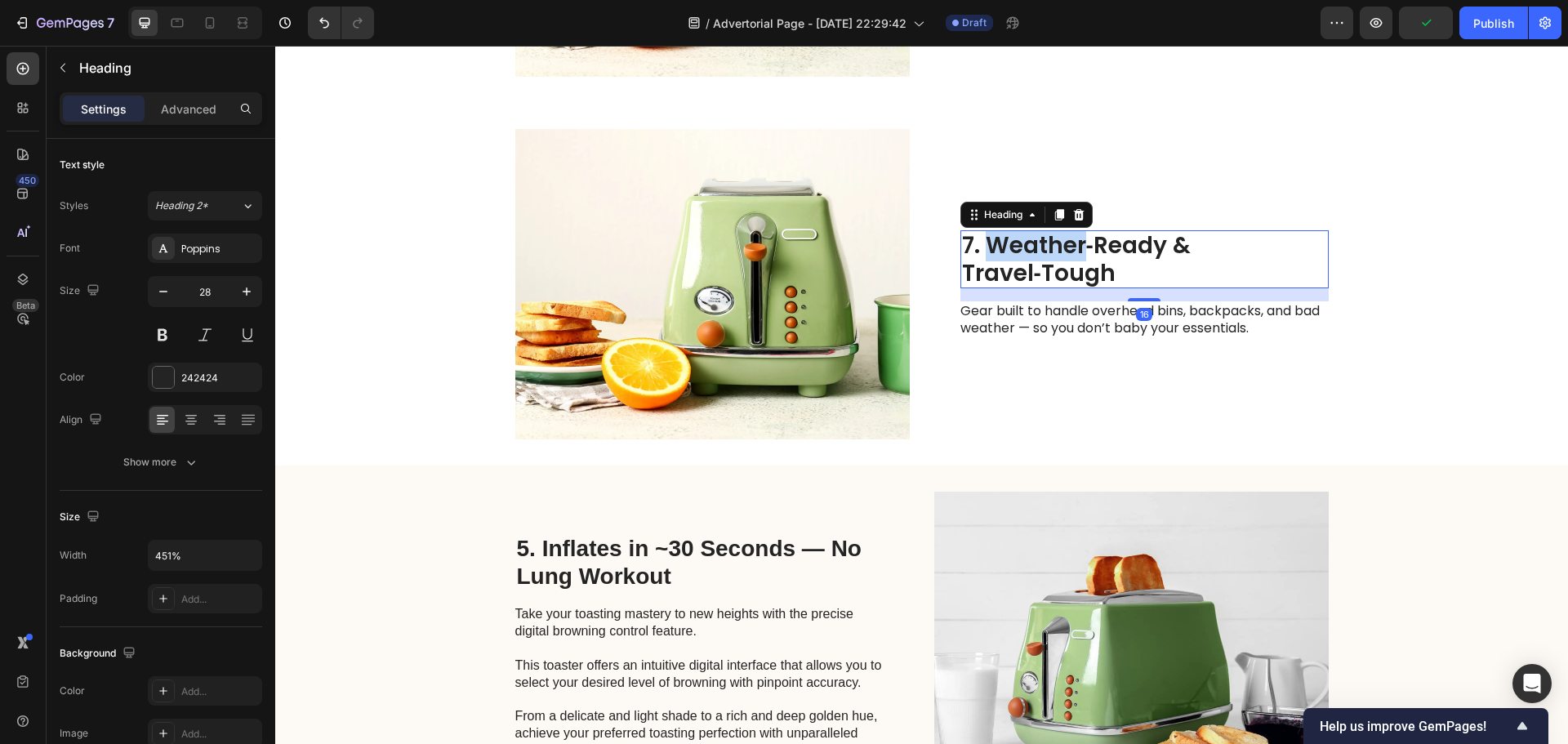
click at [1006, 248] on h2 "7. Weather‑Ready & Travel‑Tough" at bounding box center [1145, 259] width 368 height 58
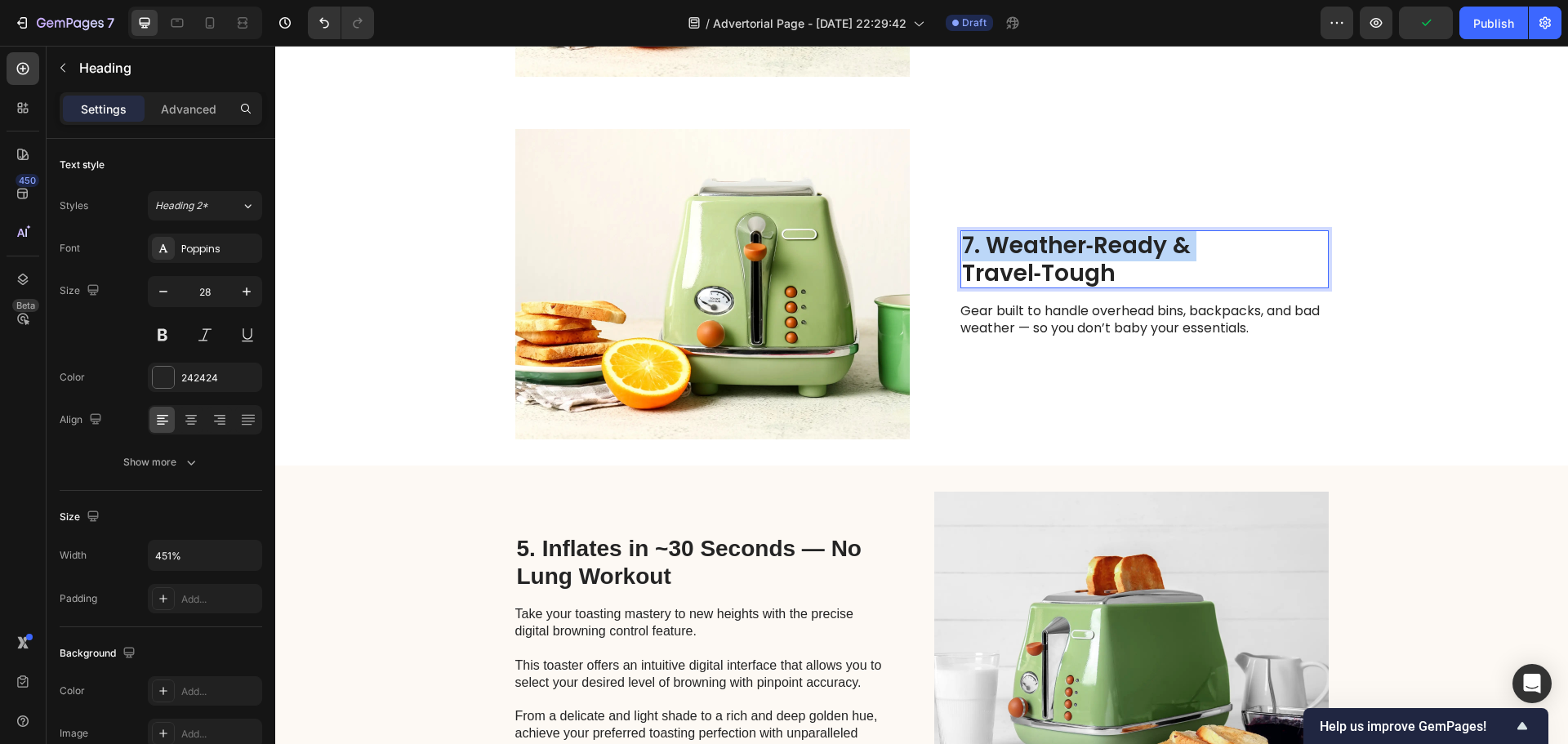
click at [1006, 248] on p "7. Weather‑Ready & Travel‑Tough" at bounding box center [1145, 259] width 365 height 55
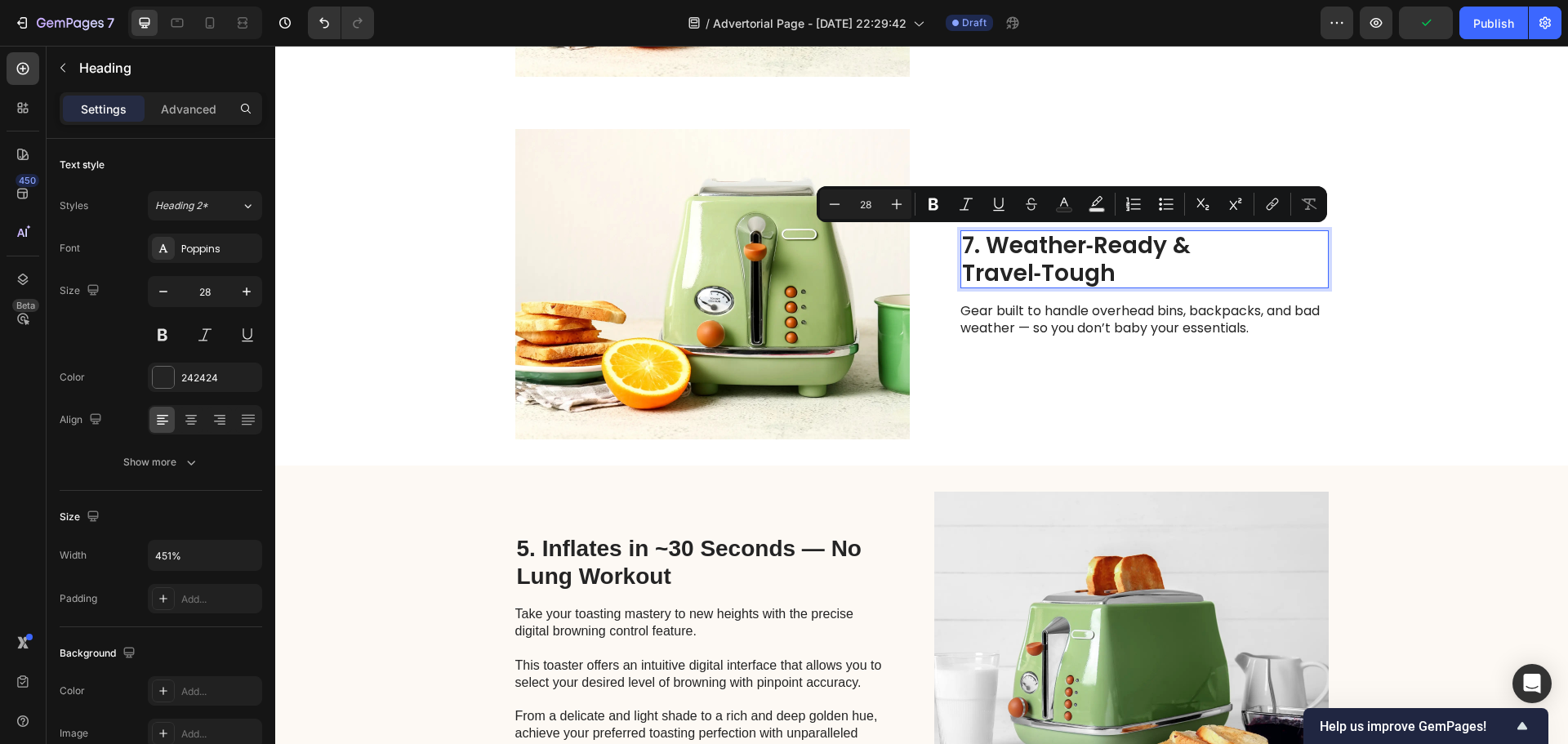
click at [1105, 273] on p "7. Weather‑Ready & Travel‑Tough" at bounding box center [1145, 259] width 365 height 55
drag, startPoint x: 1120, startPoint y: 273, endPoint x: 979, endPoint y: 248, distance: 143.2
click at [979, 248] on p "7. Weather‑Ready & Travel‑Tough" at bounding box center [1145, 259] width 365 height 55
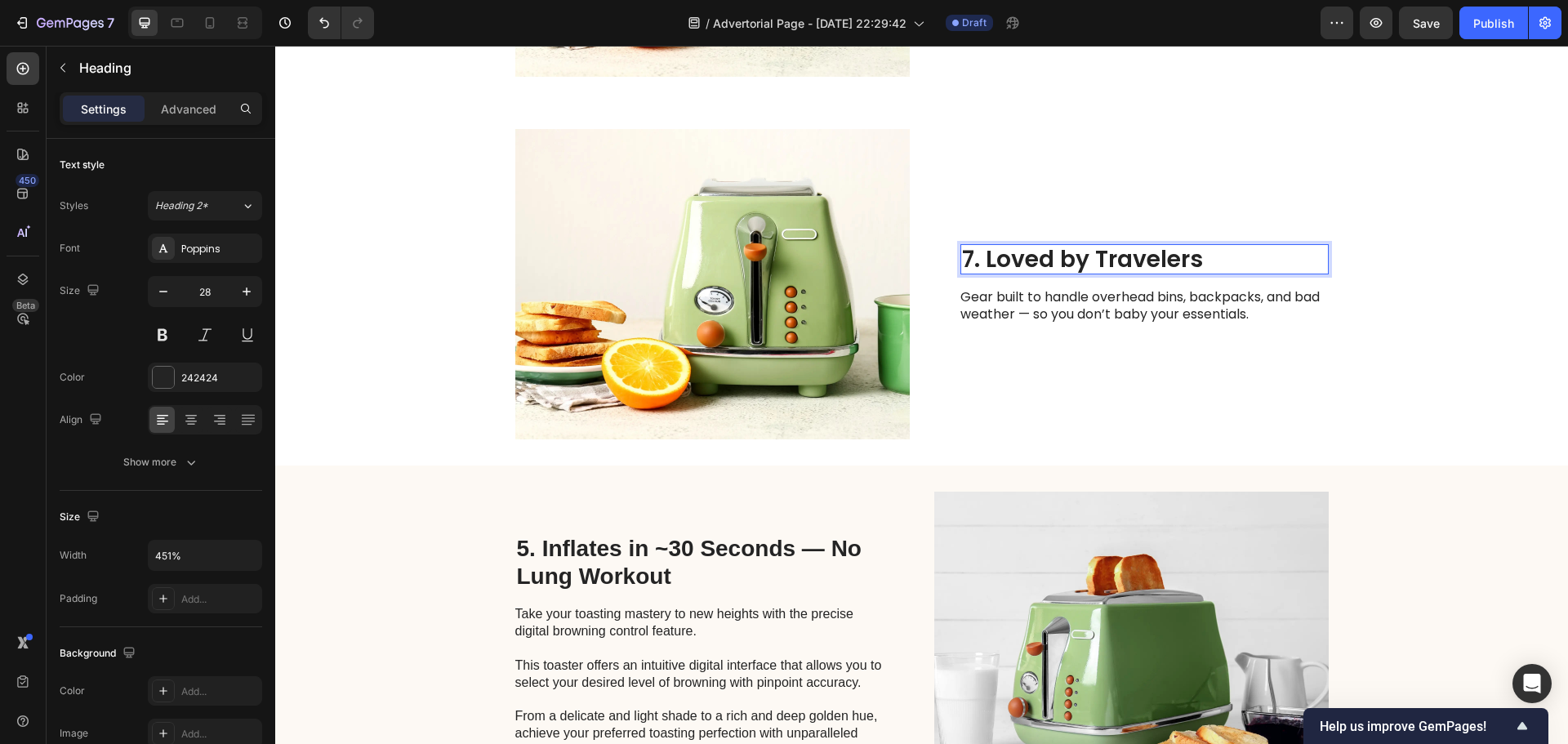
scroll to position [3397, 0]
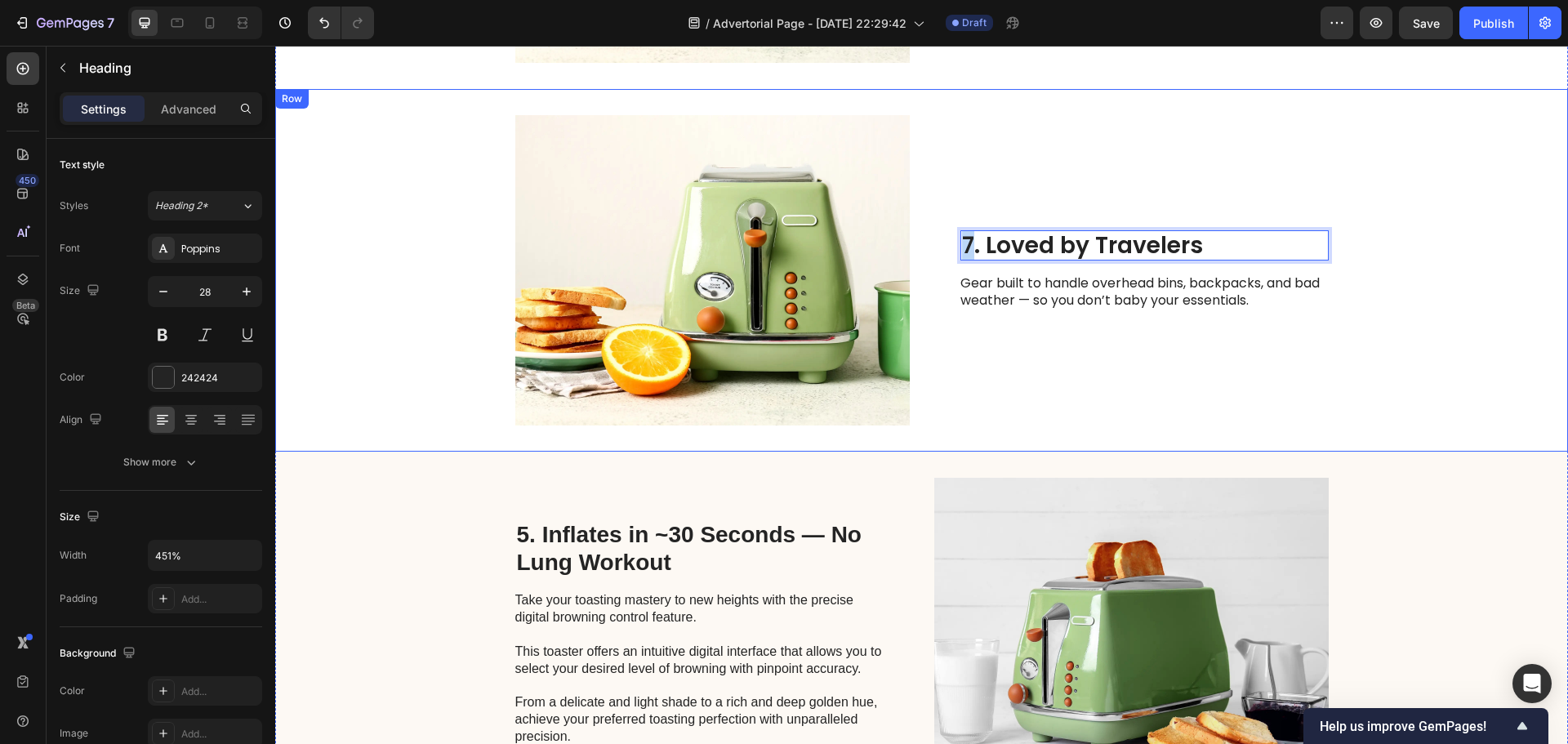
drag, startPoint x: 970, startPoint y: 250, endPoint x: 953, endPoint y: 246, distance: 17.5
click at [953, 246] on div "Image 7. Loved by Travelers Heading 16 Gear built to handle overhead bins, back…" at bounding box center [921, 270] width 1293 height 363
click at [1041, 315] on div "8. Loved by Travelers Heading 16 Gear built to handle overhead bins, backpacks,…" at bounding box center [1145, 270] width 368 height 310
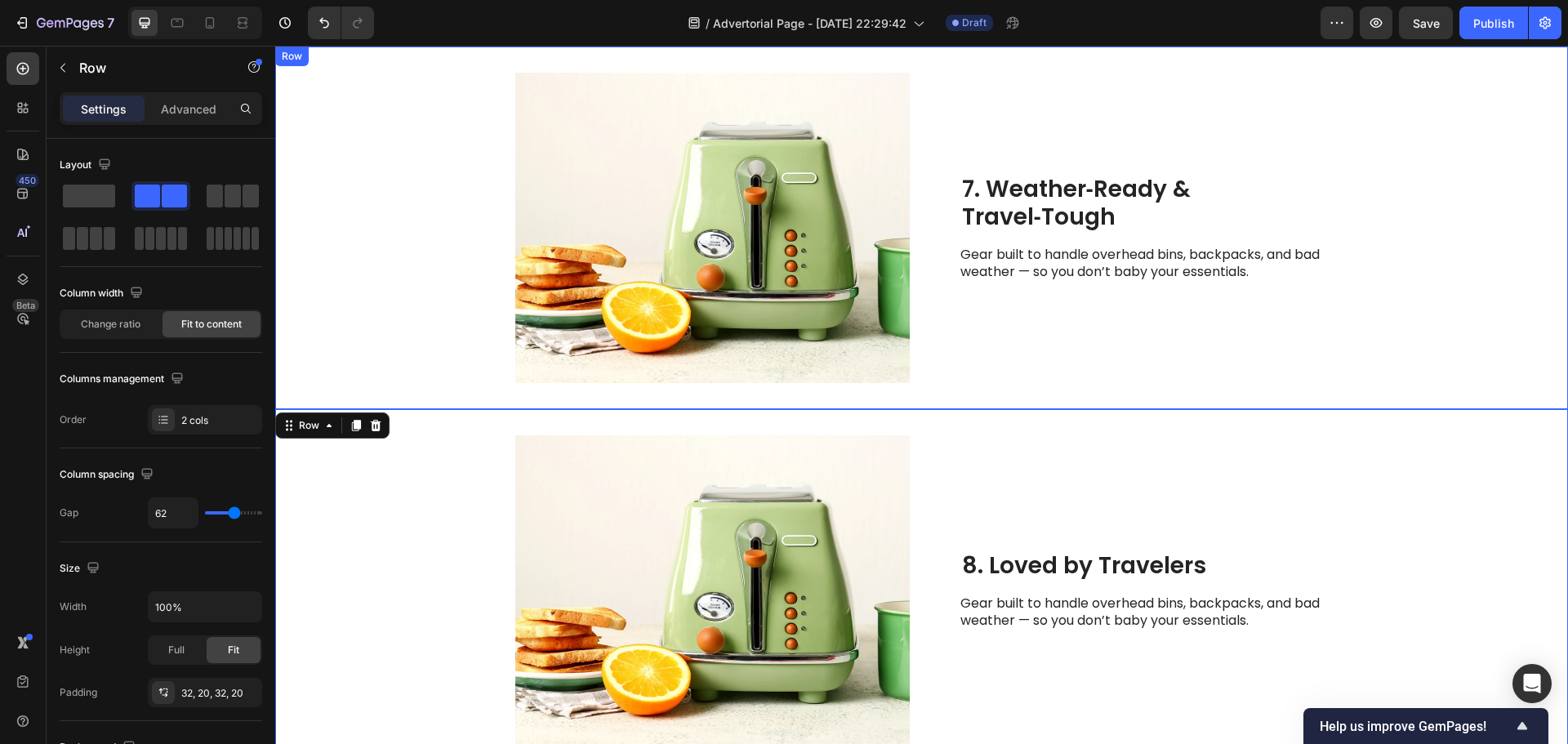
scroll to position [3069, 0]
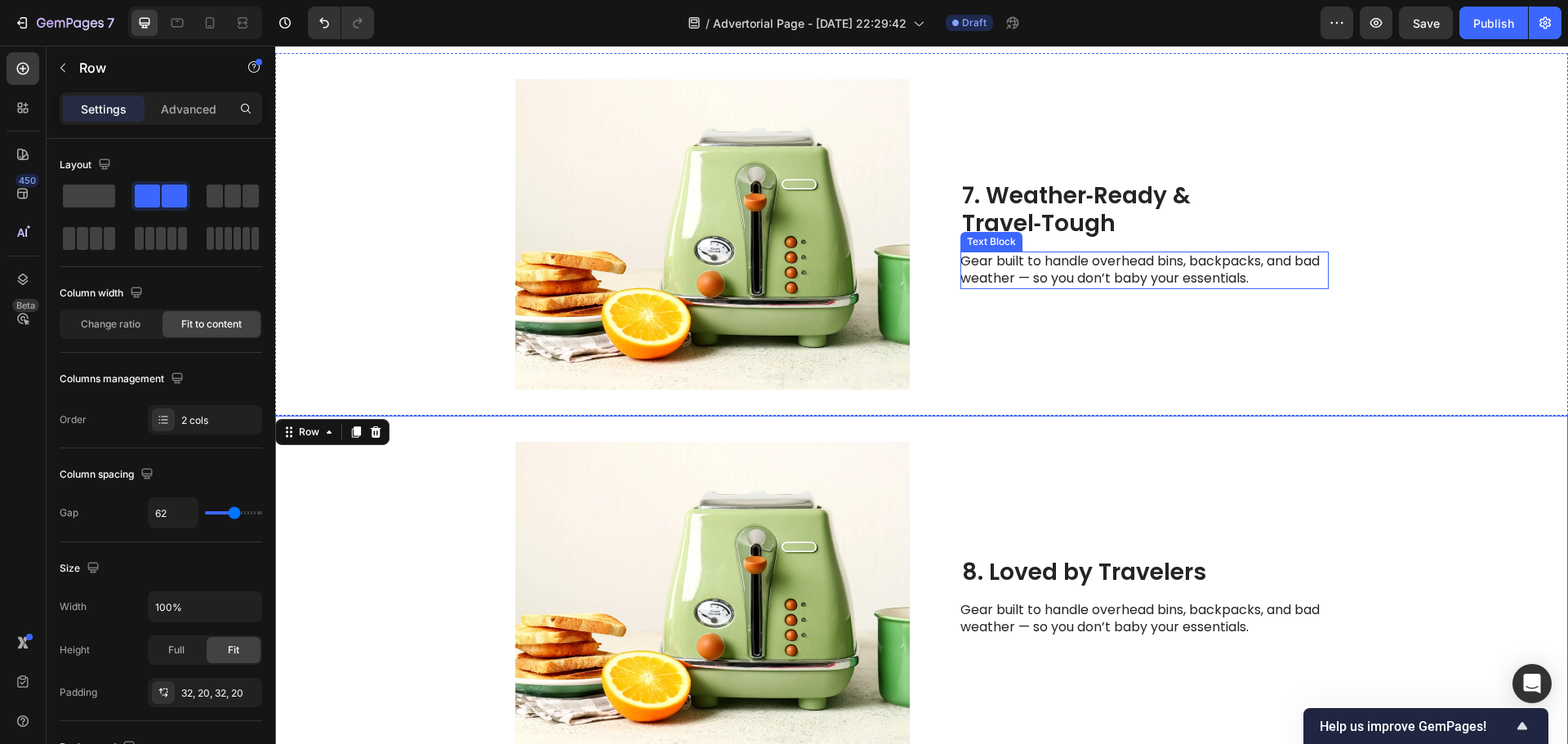
click at [1023, 273] on p "Gear built to handle overhead bins, backpacks, and bad weather — so you don’t b…" at bounding box center [1144, 270] width 367 height 34
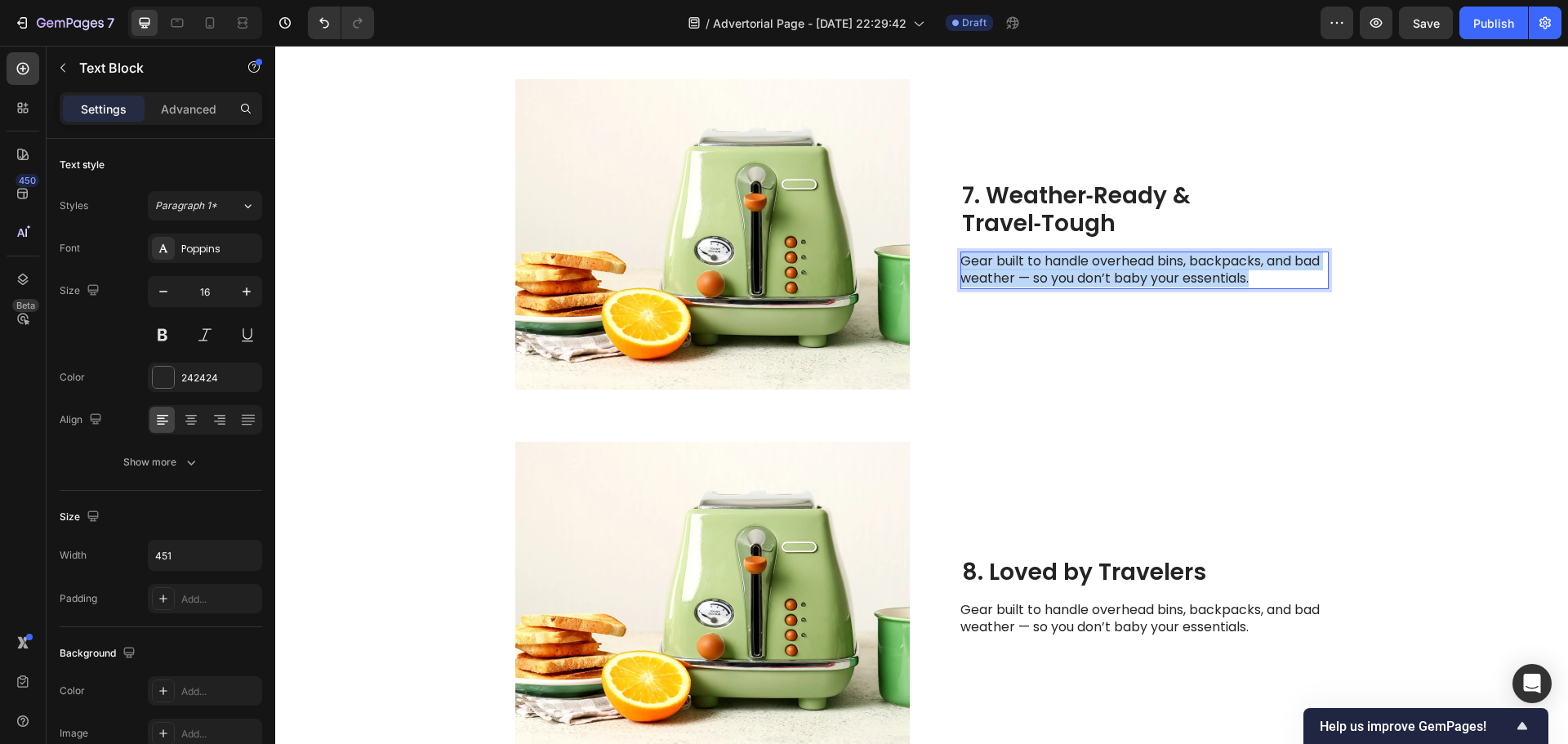
click at [1023, 273] on p "Gear built to handle overhead bins, backpacks, and bad weather — so you don’t b…" at bounding box center [1144, 270] width 367 height 34
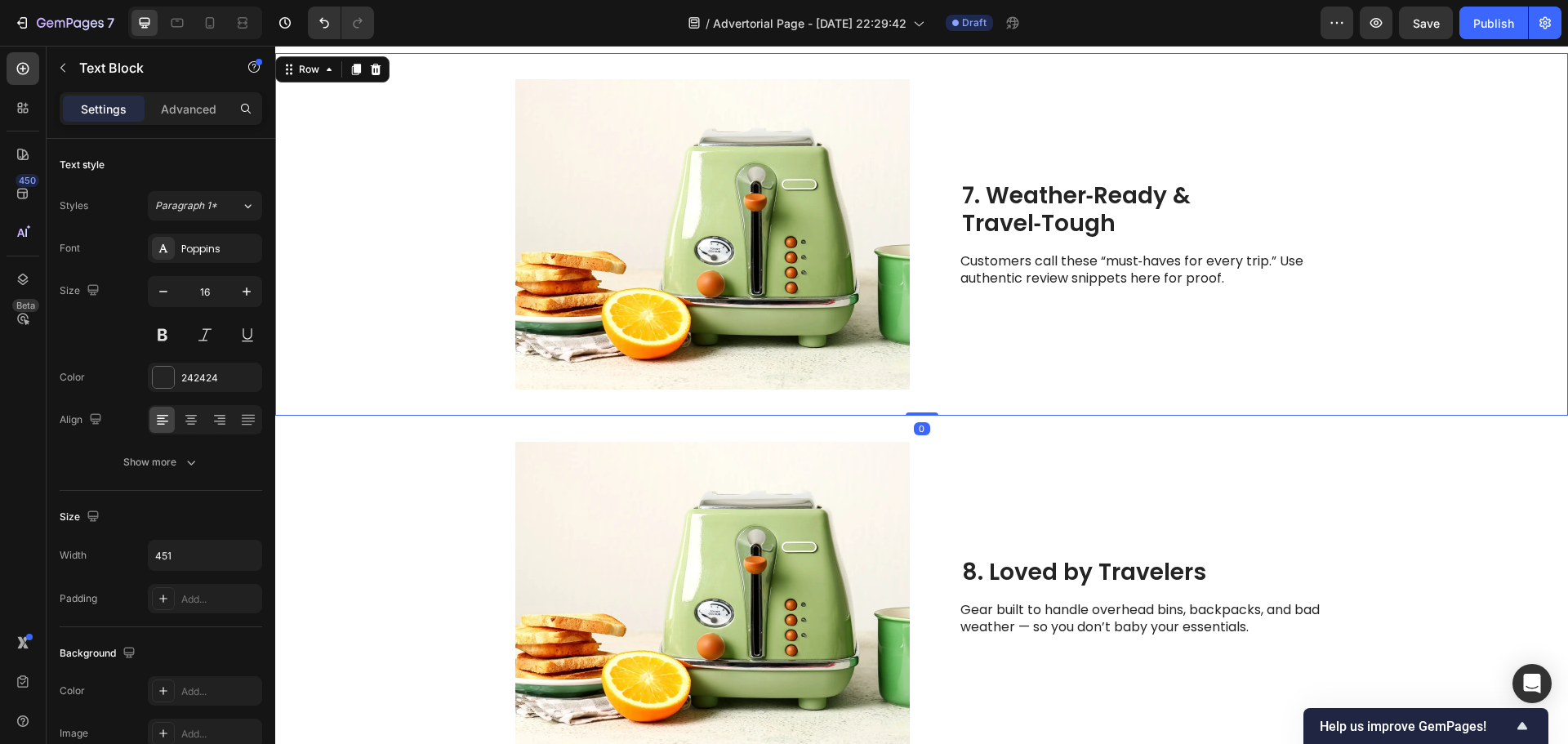
click at [1039, 332] on div "7. Weather‑Ready & Travel‑Tough Heading Customers call these “must‑haves for ev…" at bounding box center [1145, 234] width 368 height 310
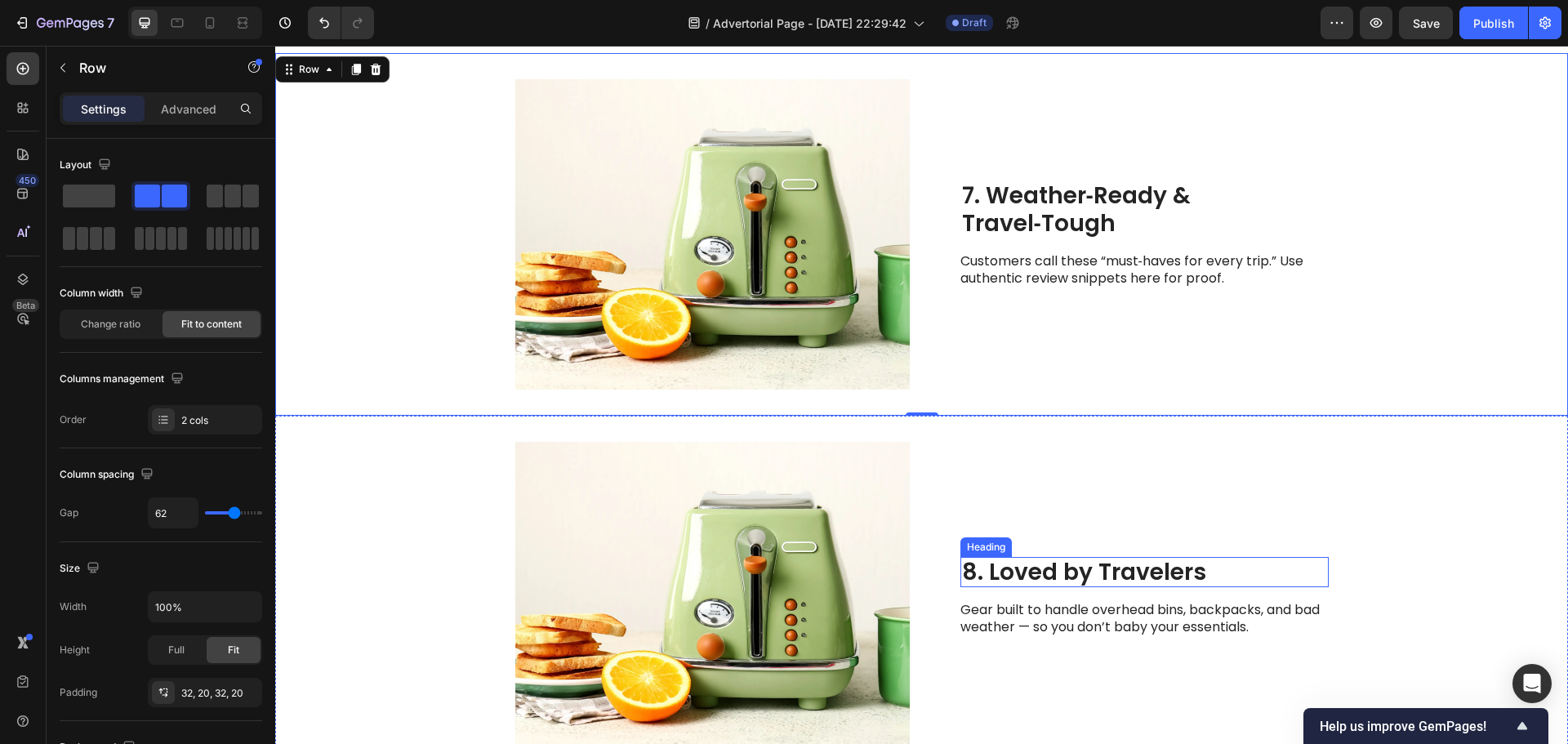
click at [1005, 575] on p "8. Loved by Travelers" at bounding box center [1145, 572] width 365 height 28
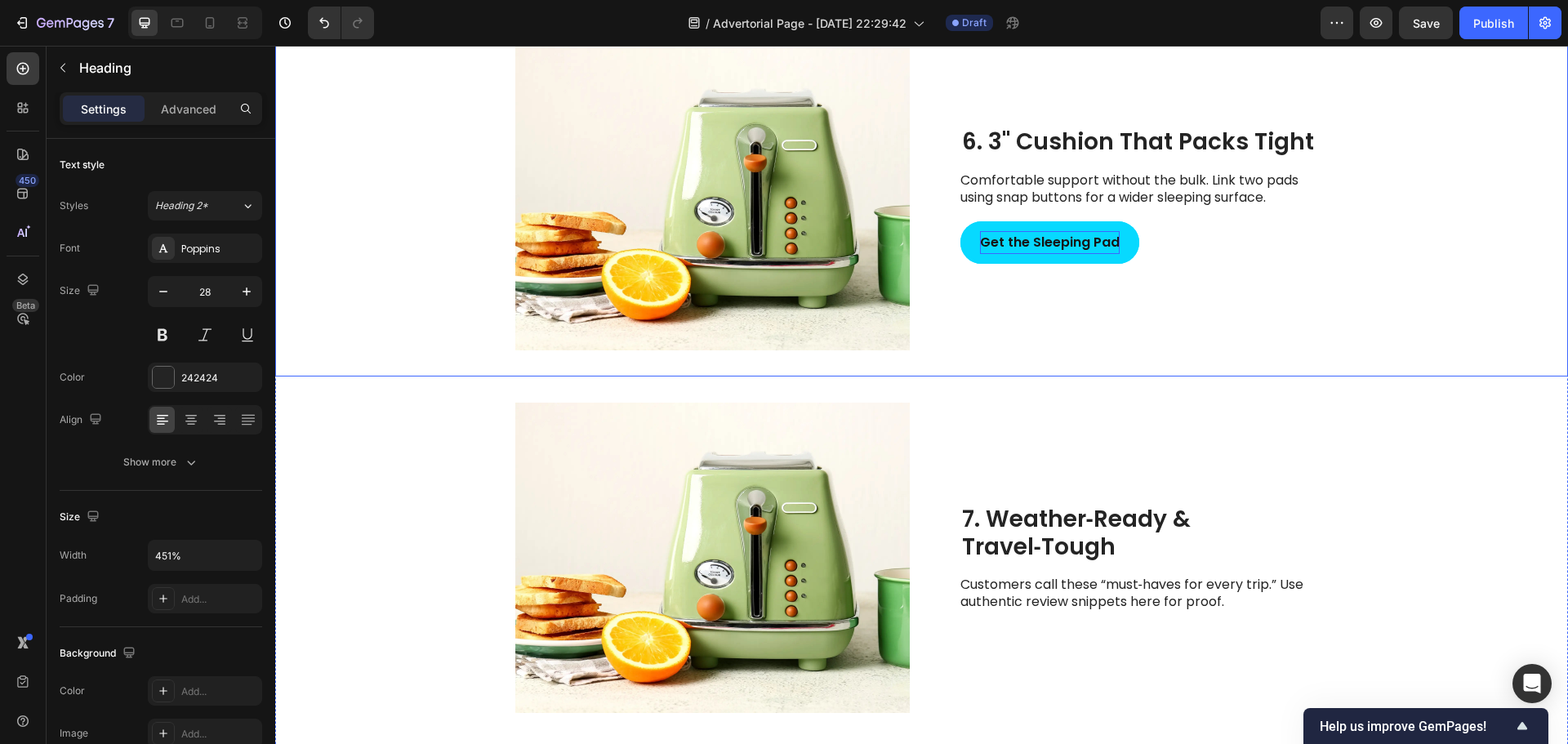
scroll to position [2743, 0]
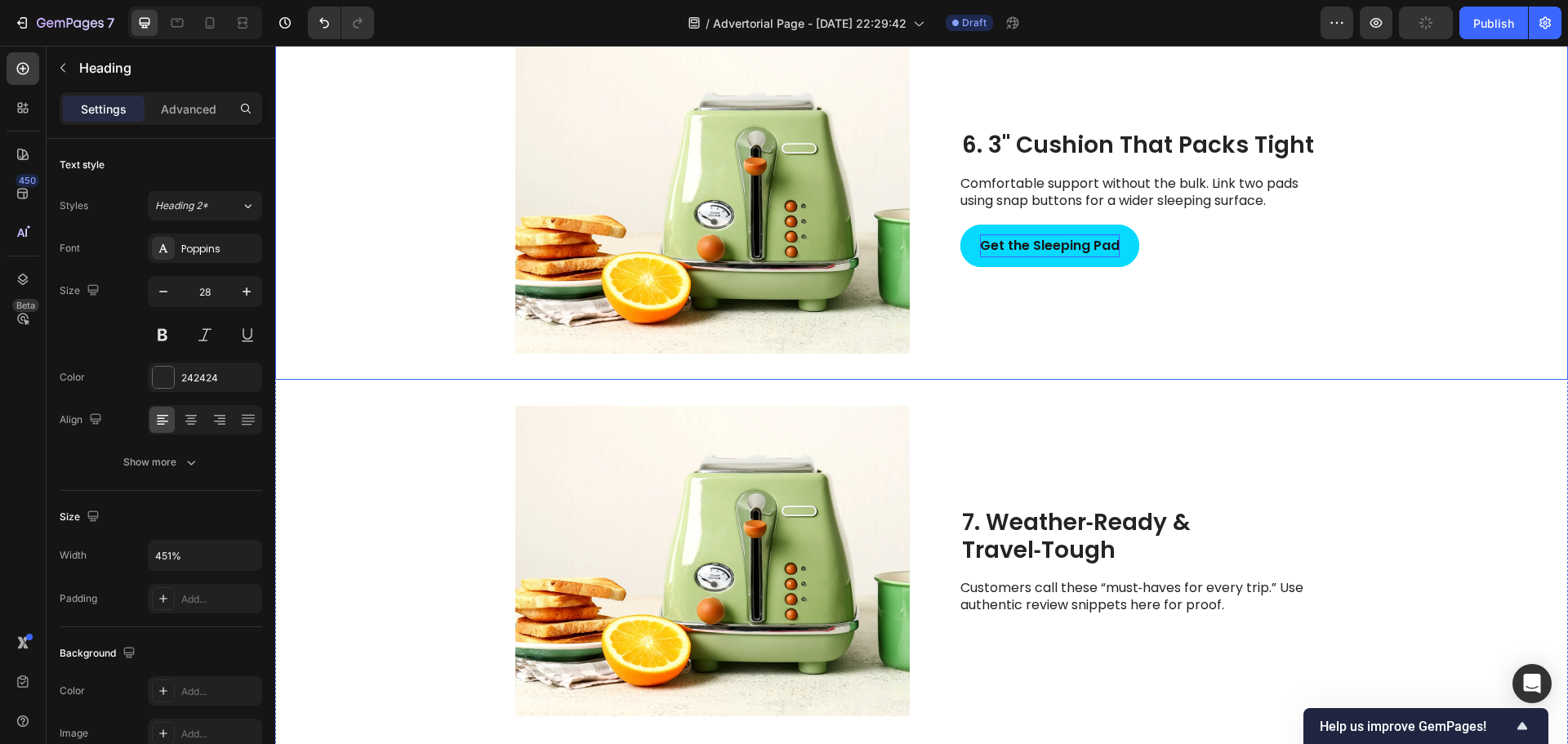
click at [1177, 323] on div "6. 3" Cushion That Packs Tight Heading Comfortable support without the bulk. Li…" at bounding box center [1145, 198] width 368 height 310
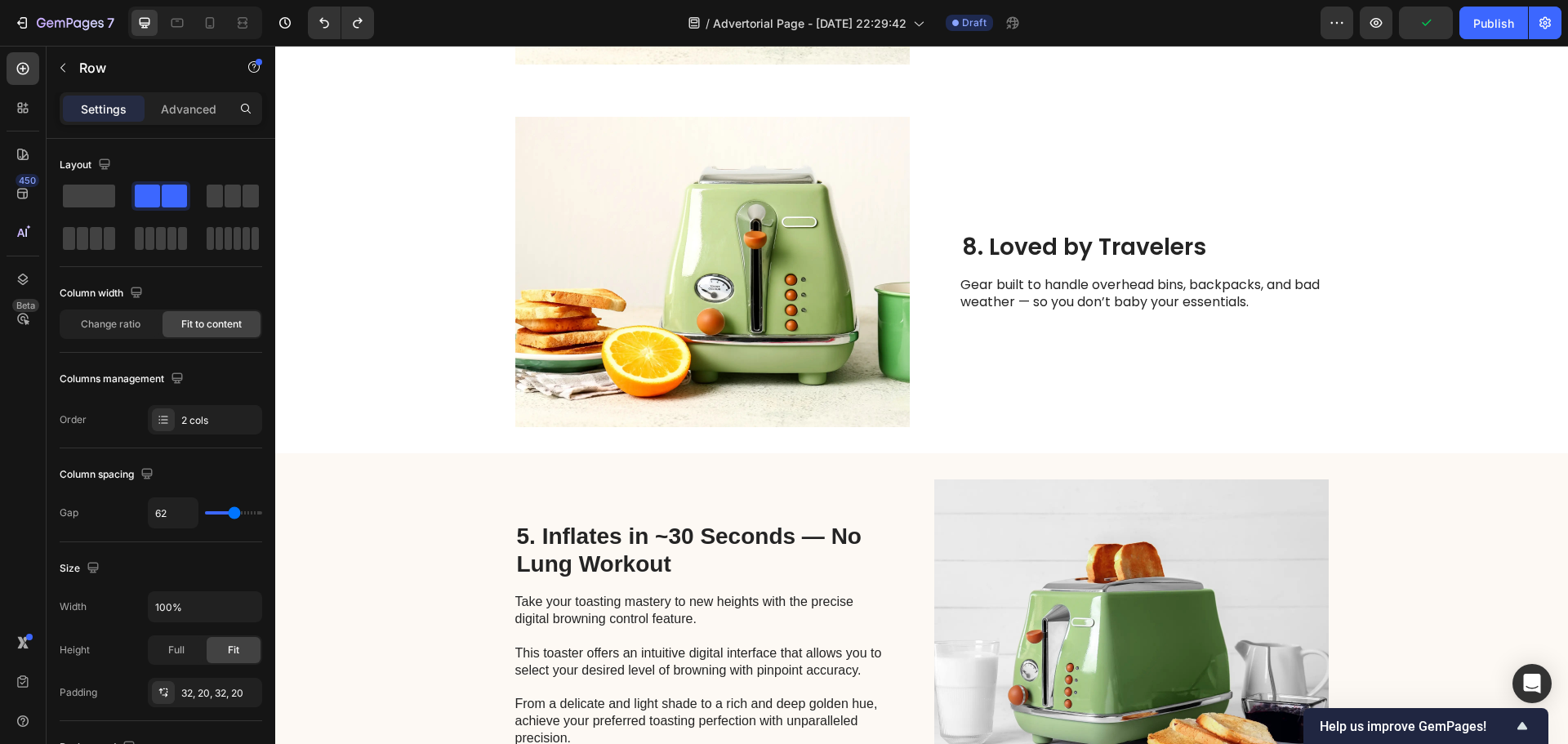
scroll to position [3397, 0]
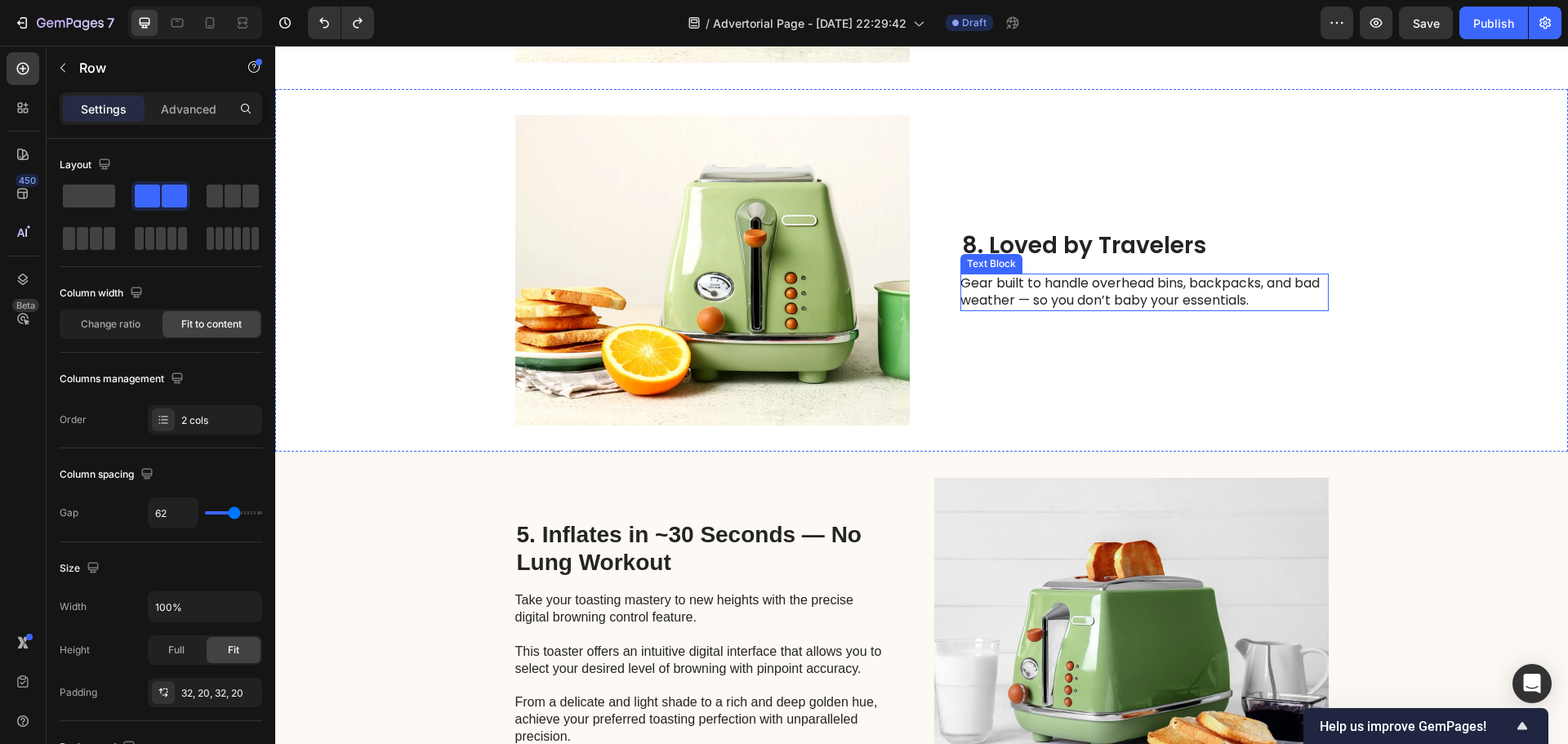
click at [1022, 275] on p "Gear built to handle overhead bins, backpacks, and bad weather — so you don’t b…" at bounding box center [1144, 292] width 367 height 34
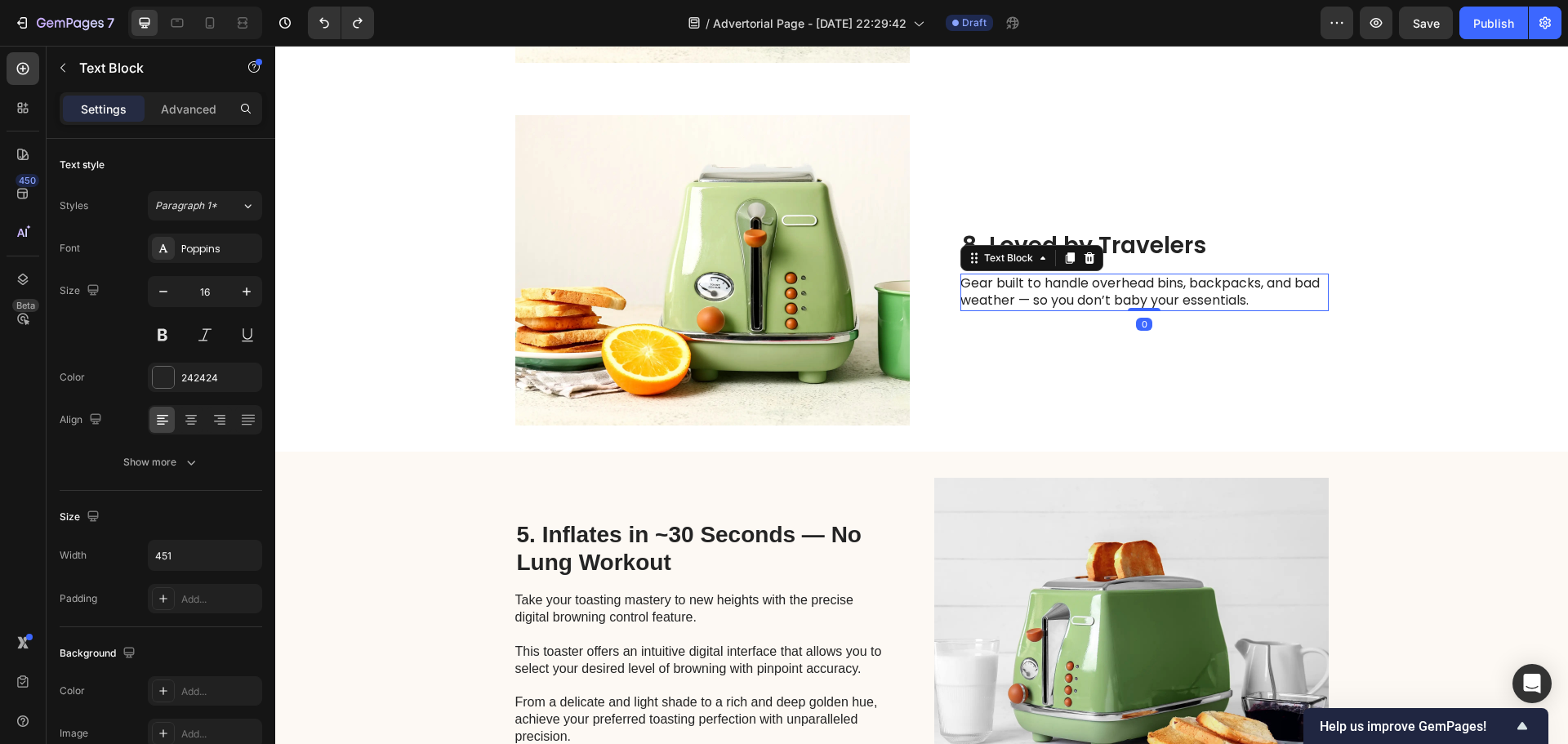
click at [1011, 296] on p "Gear built to handle overhead bins, backpacks, and bad weather — so you don’t b…" at bounding box center [1144, 292] width 367 height 34
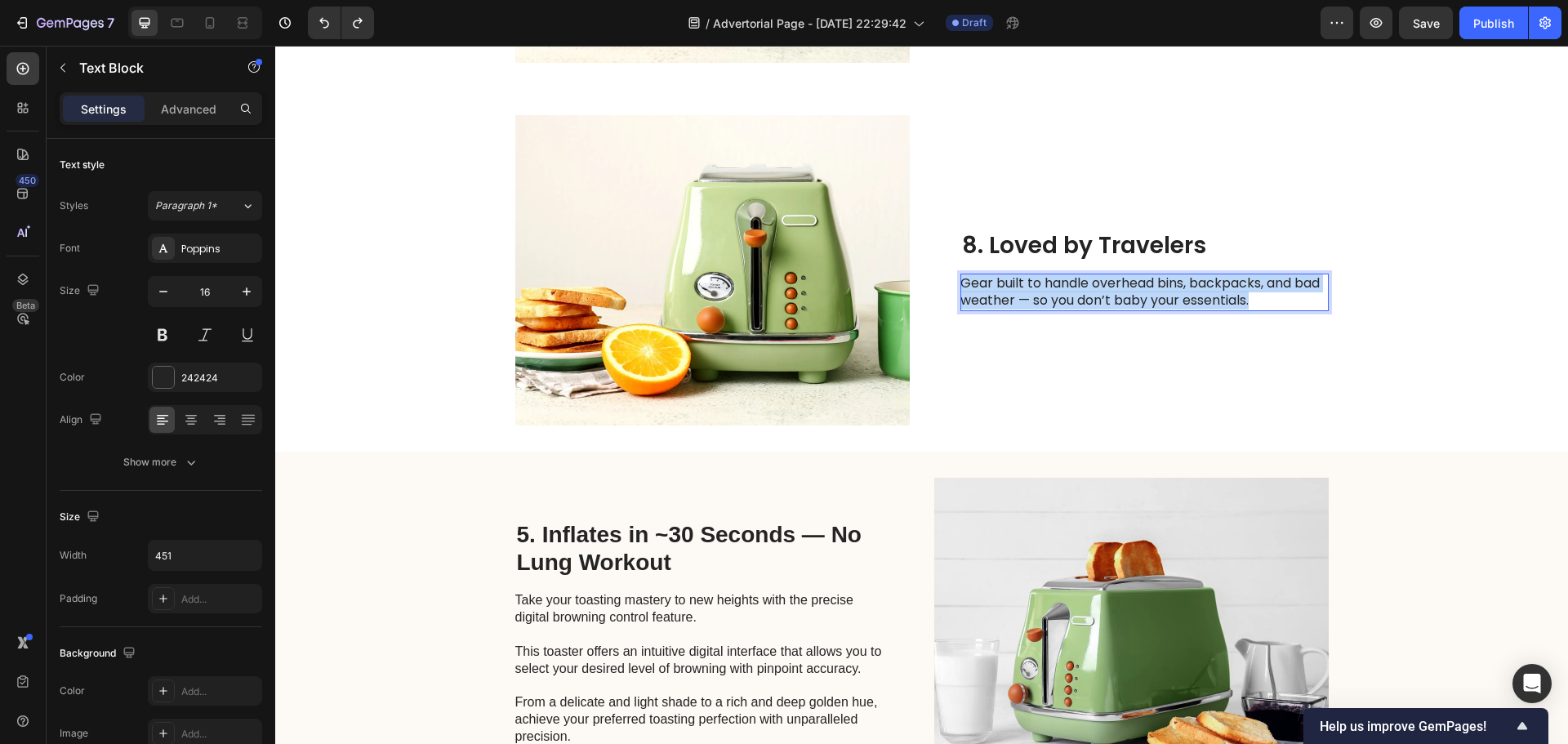
click at [1011, 296] on p "Gear built to handle overhead bins, backpacks, and bad weather — so you don’t b…" at bounding box center [1144, 292] width 367 height 34
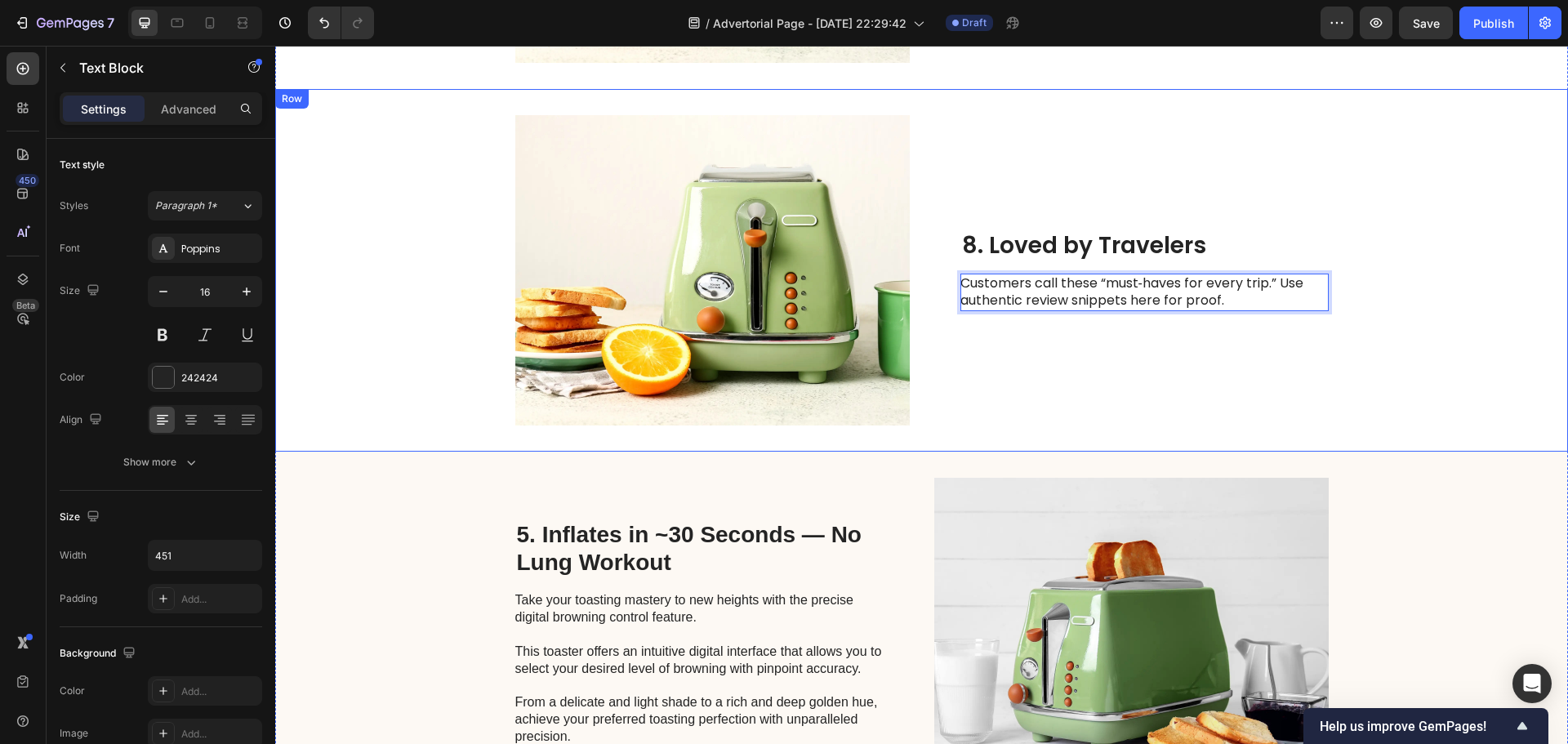
click at [1003, 344] on div "8. Loved by Travelers Heading Customers call these “must‑haves for every trip.”…" at bounding box center [1145, 270] width 368 height 310
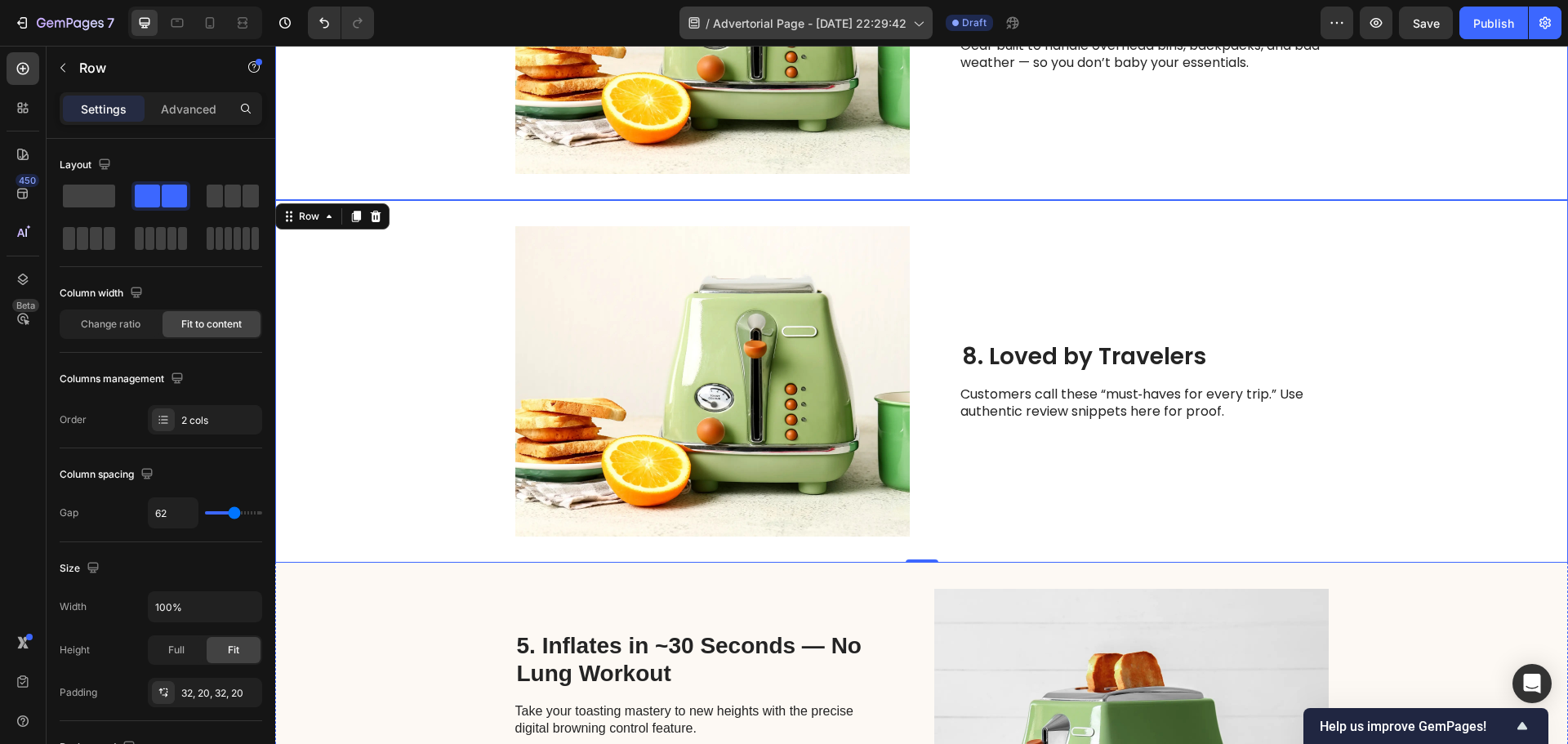
scroll to position [3151, 0]
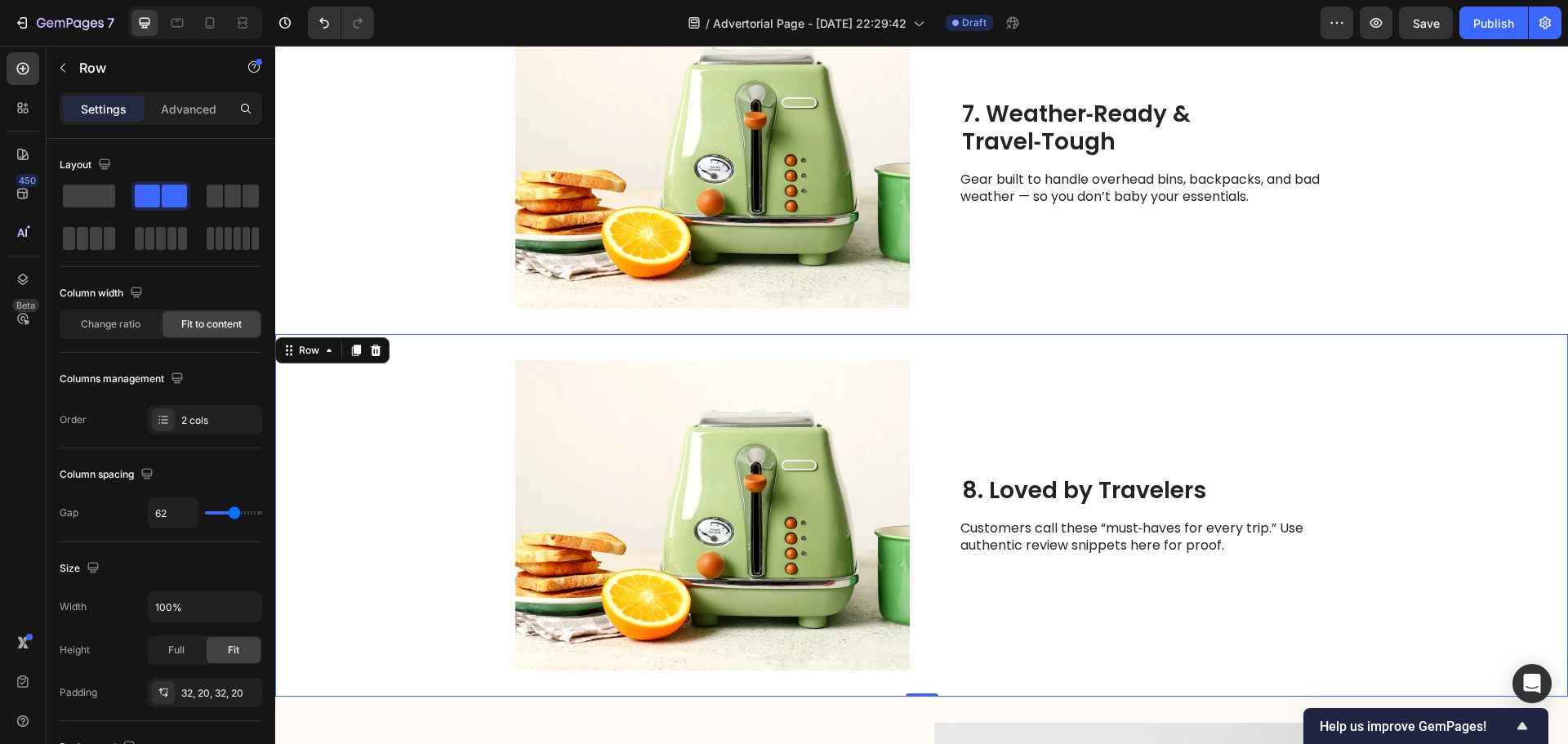
click at [1057, 415] on div "8. Loved by Travelers Heading Customers call these “must‑haves for every trip.”…" at bounding box center [1145, 515] width 368 height 310
click at [356, 355] on icon at bounding box center [356, 350] width 13 height 13
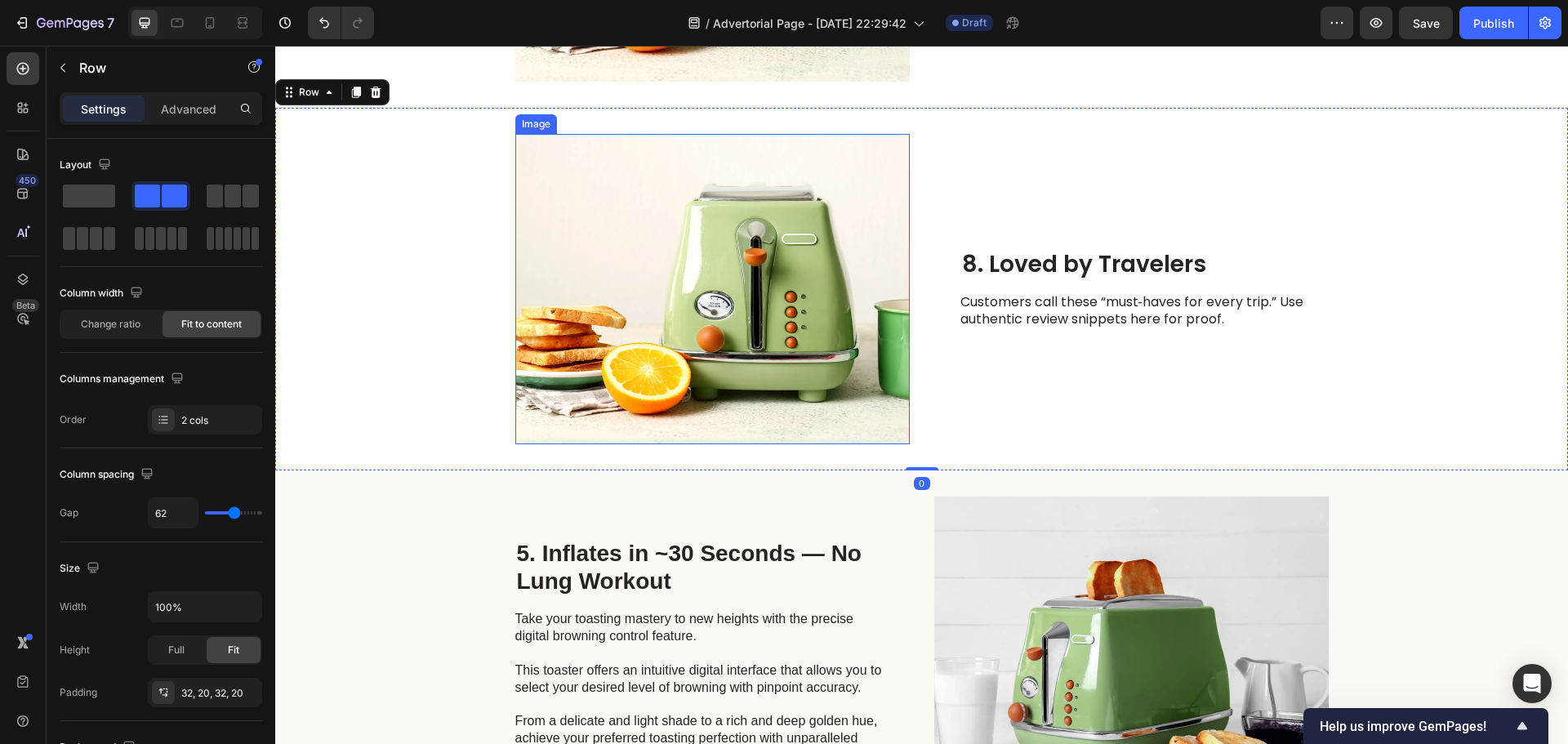
scroll to position [3745, 0]
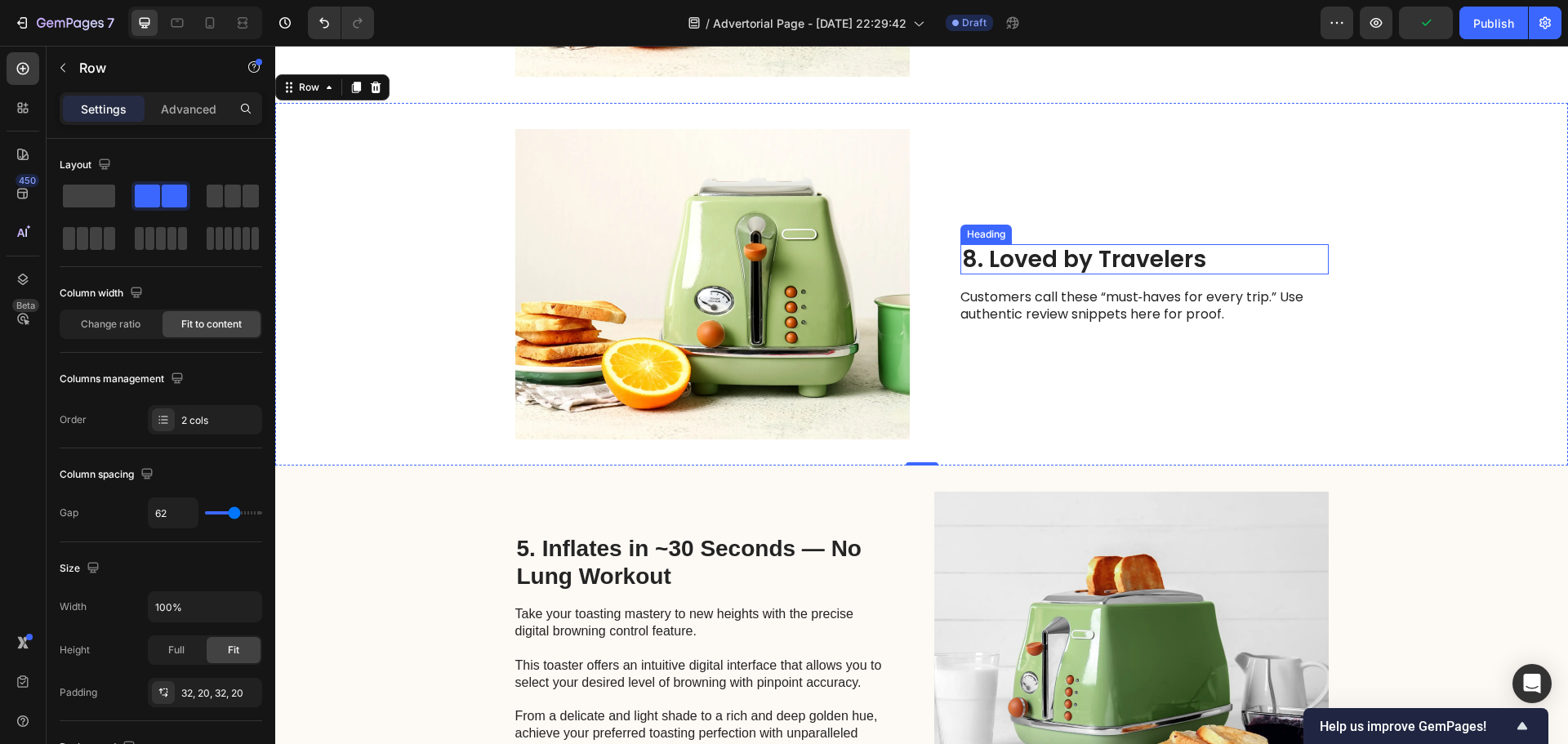
click at [990, 260] on h2 "8. Loved by Travelers" at bounding box center [1145, 260] width 368 height 31
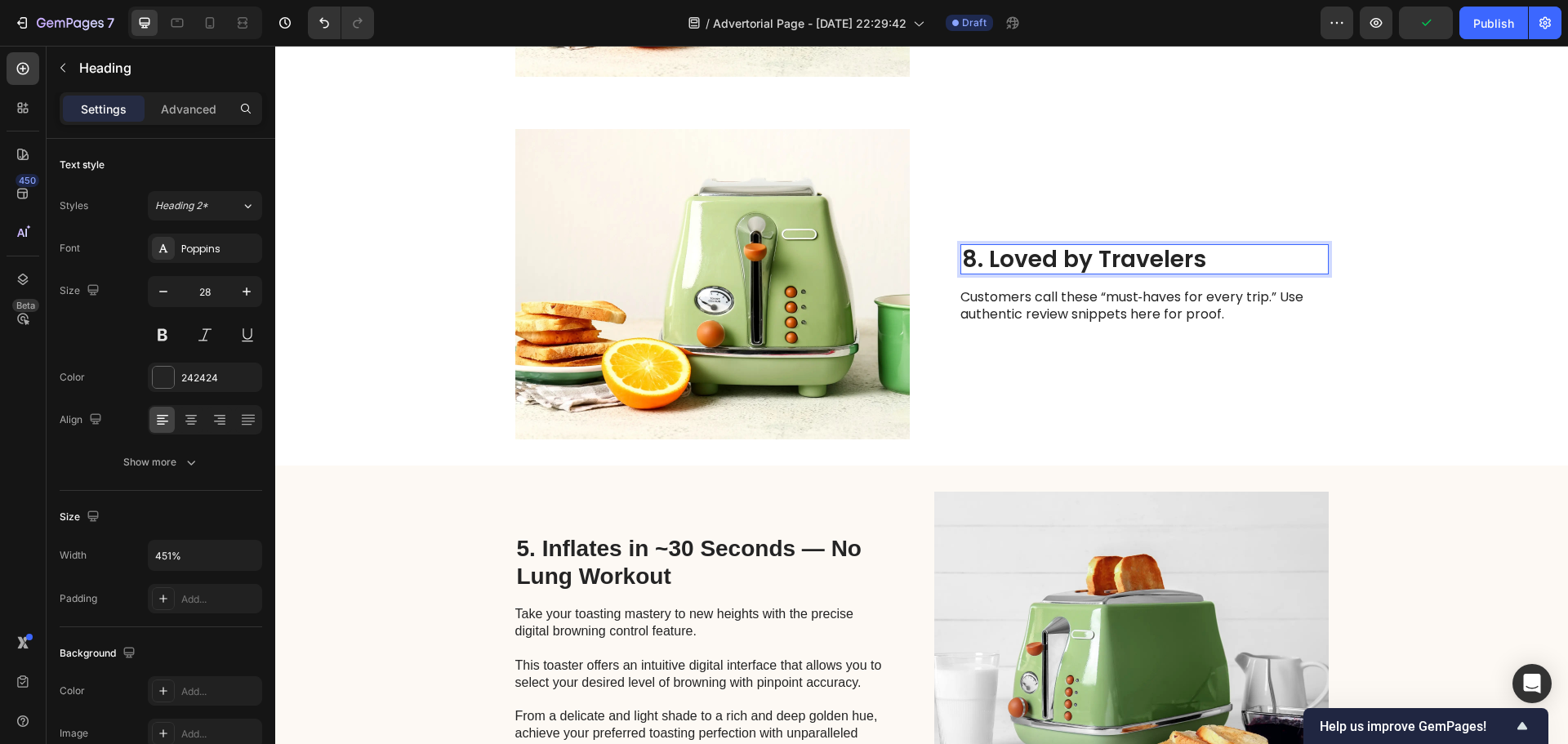
click at [1027, 260] on h2 "8. Loved by Travelers" at bounding box center [1145, 260] width 368 height 31
click at [1027, 260] on p "8. Loved by Travelers" at bounding box center [1145, 260] width 365 height 28
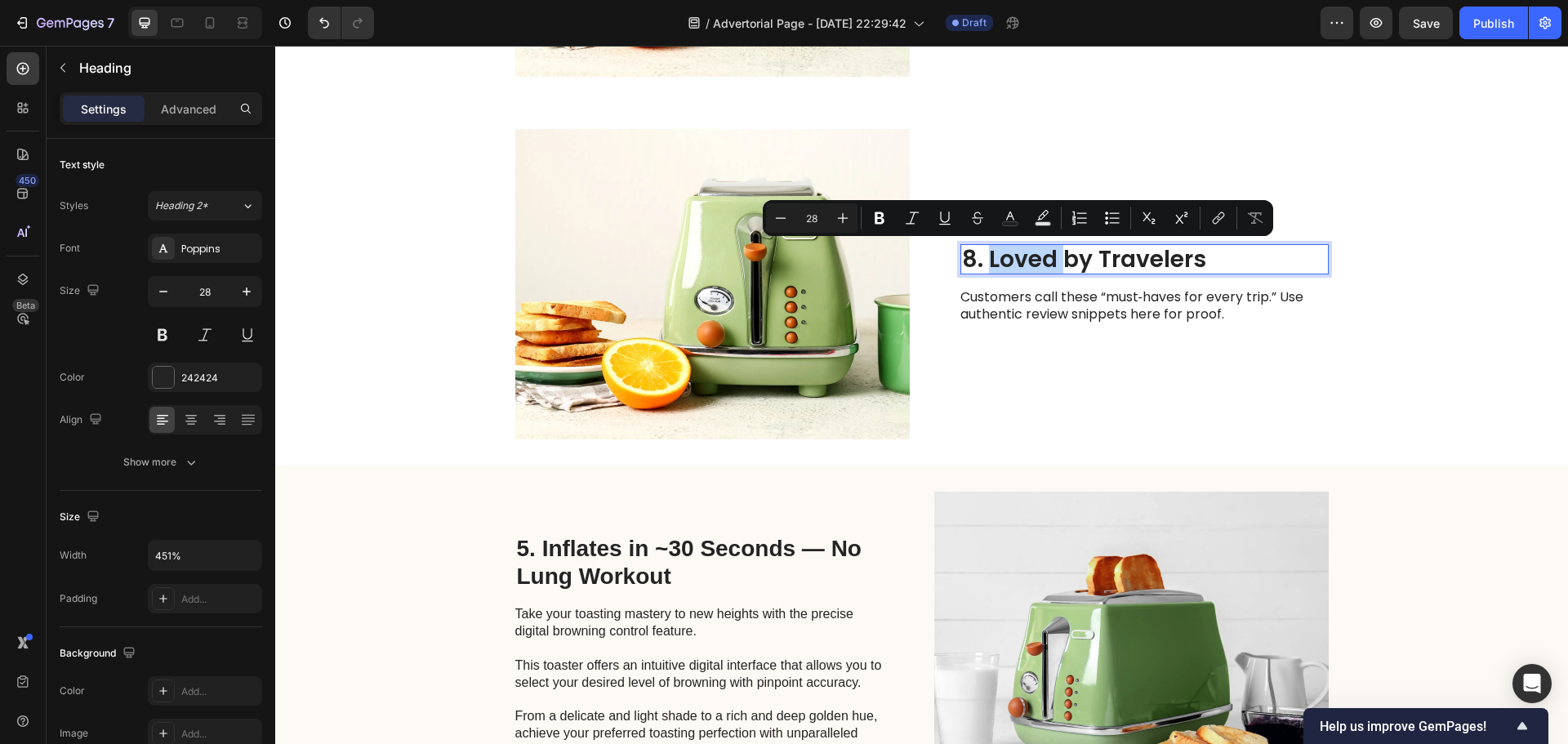
click at [989, 257] on p "8. Loved by Travelers" at bounding box center [1145, 260] width 365 height 28
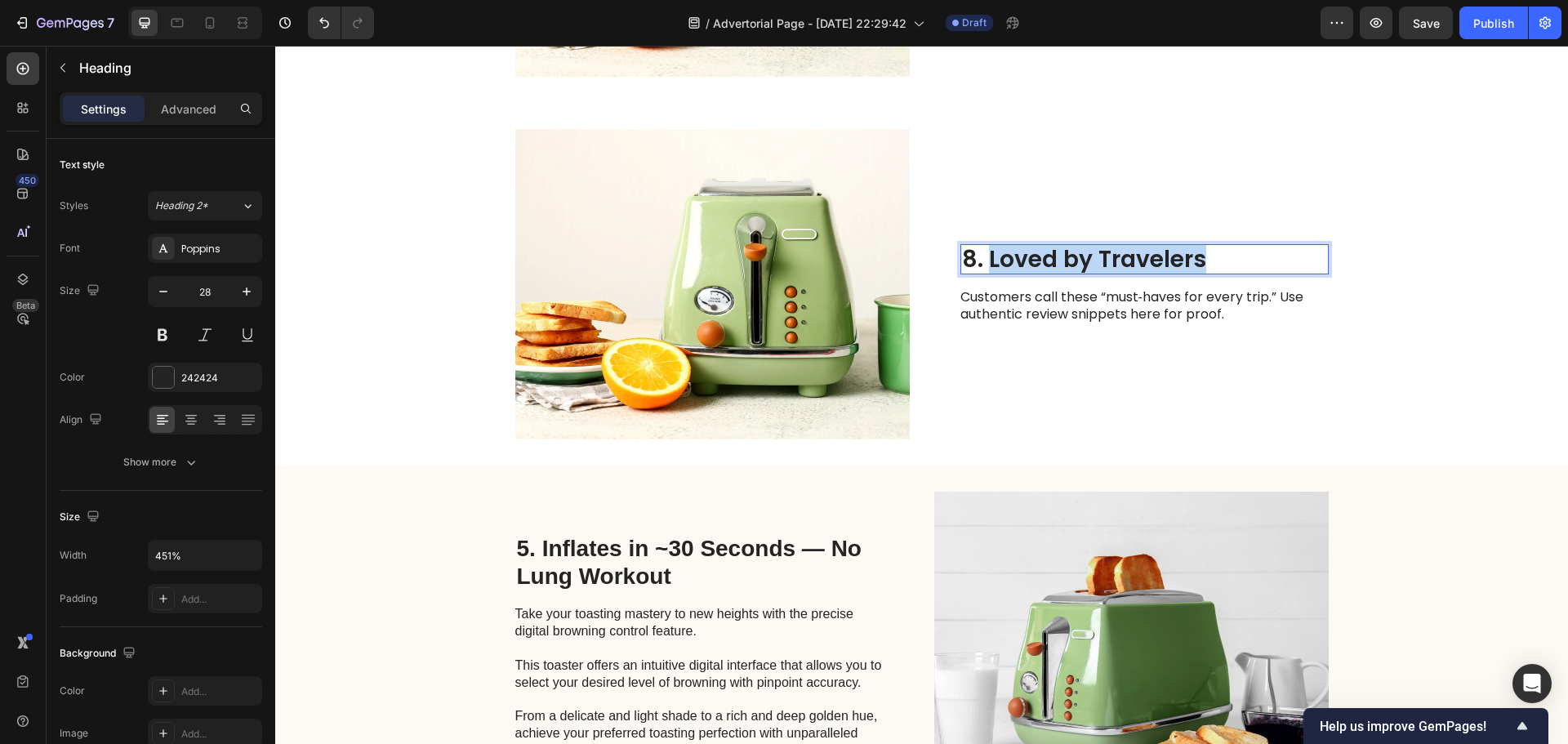
drag, startPoint x: 981, startPoint y: 257, endPoint x: 1217, endPoint y: 265, distance: 236.1
click at [1217, 265] on p "8. Loved by Travelers" at bounding box center [1145, 260] width 365 height 28
drag, startPoint x: 972, startPoint y: 264, endPoint x: 962, endPoint y: 264, distance: 10.0
click at [962, 264] on p "8. Risk‑Free Trial" at bounding box center [1145, 260] width 365 height 28
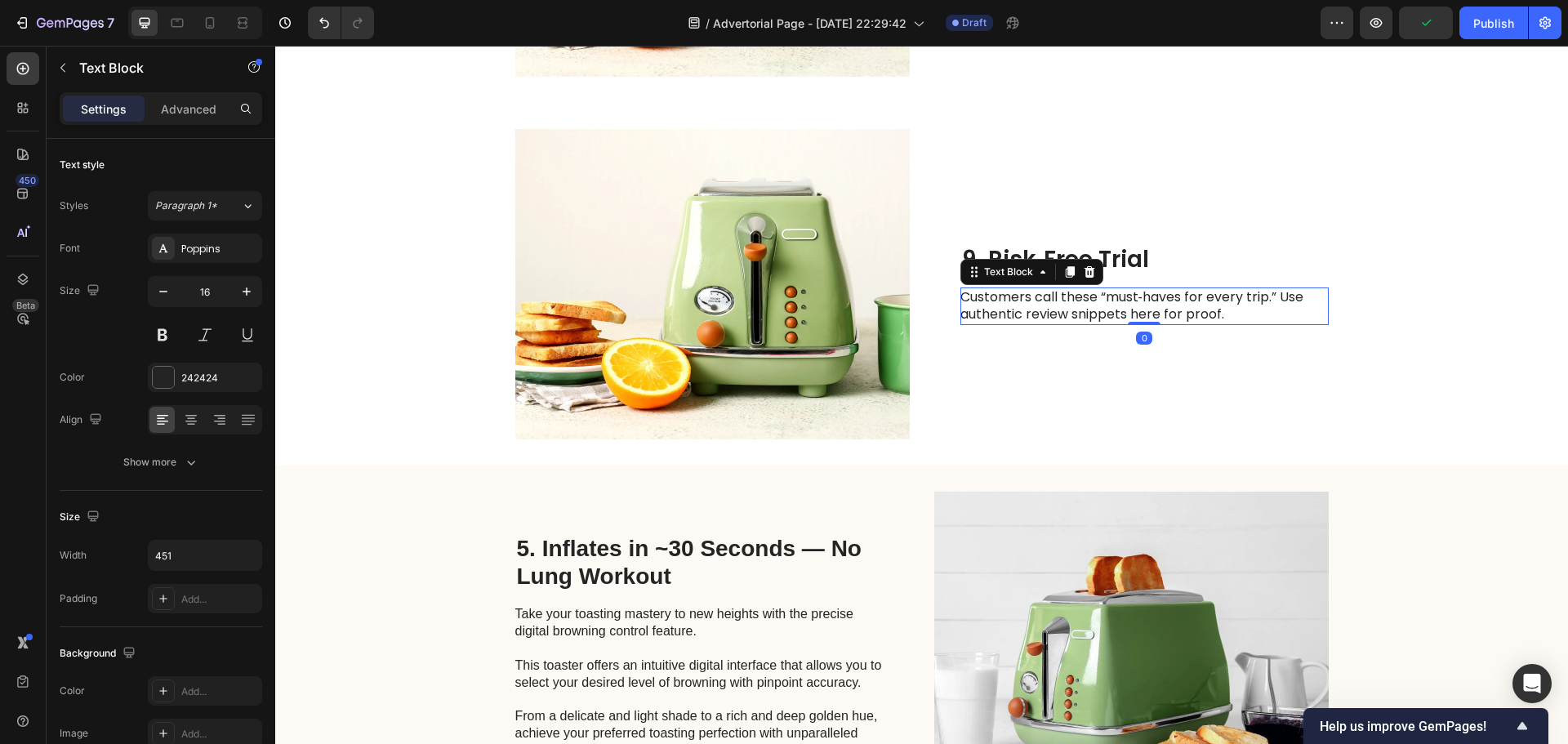
click at [1021, 300] on p "Customers call these “must‑haves for every trip.” Use authentic review snippets…" at bounding box center [1144, 306] width 367 height 34
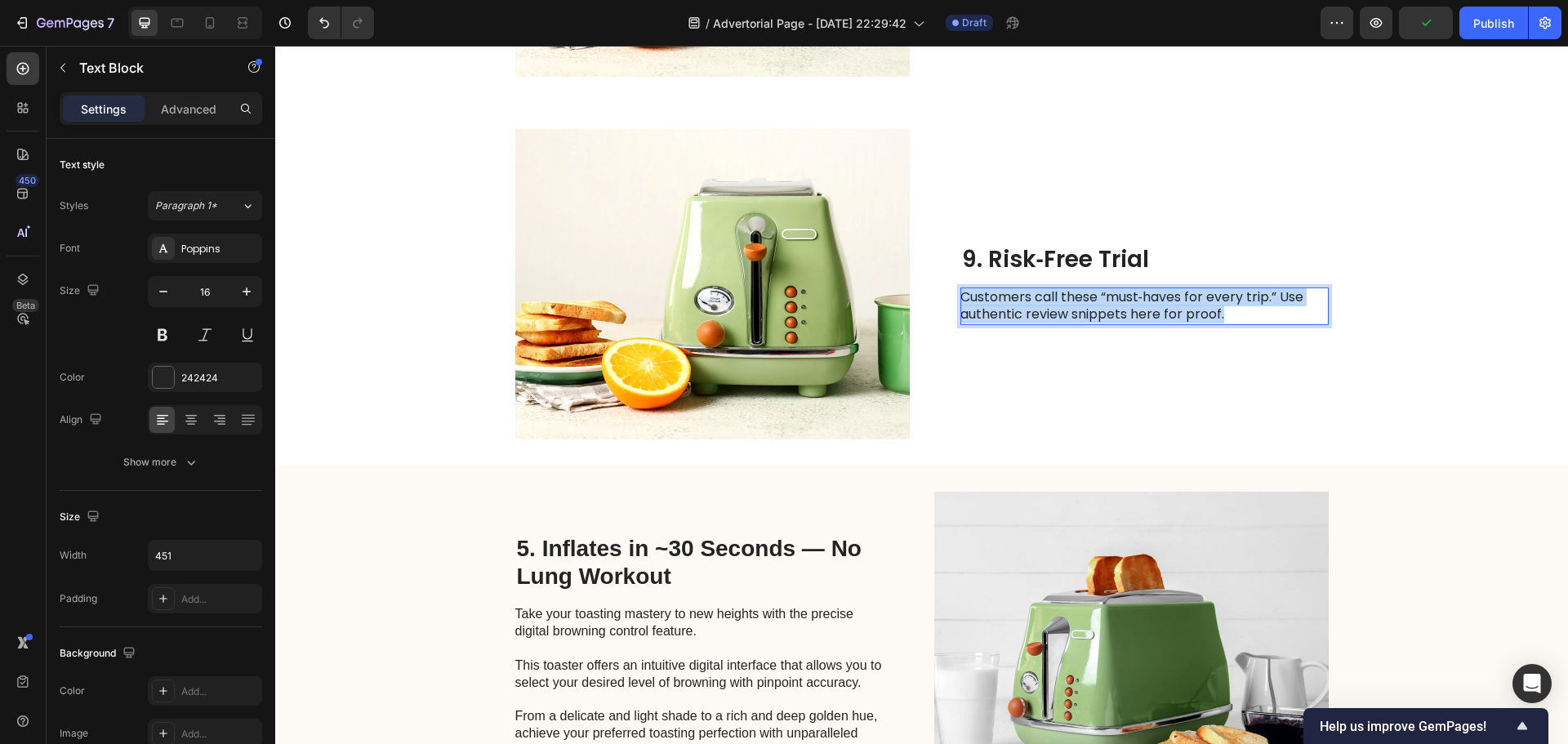
click at [1021, 300] on p "Customers call these “must‑haves for every trip.” Use authentic review snippets…" at bounding box center [1144, 306] width 367 height 34
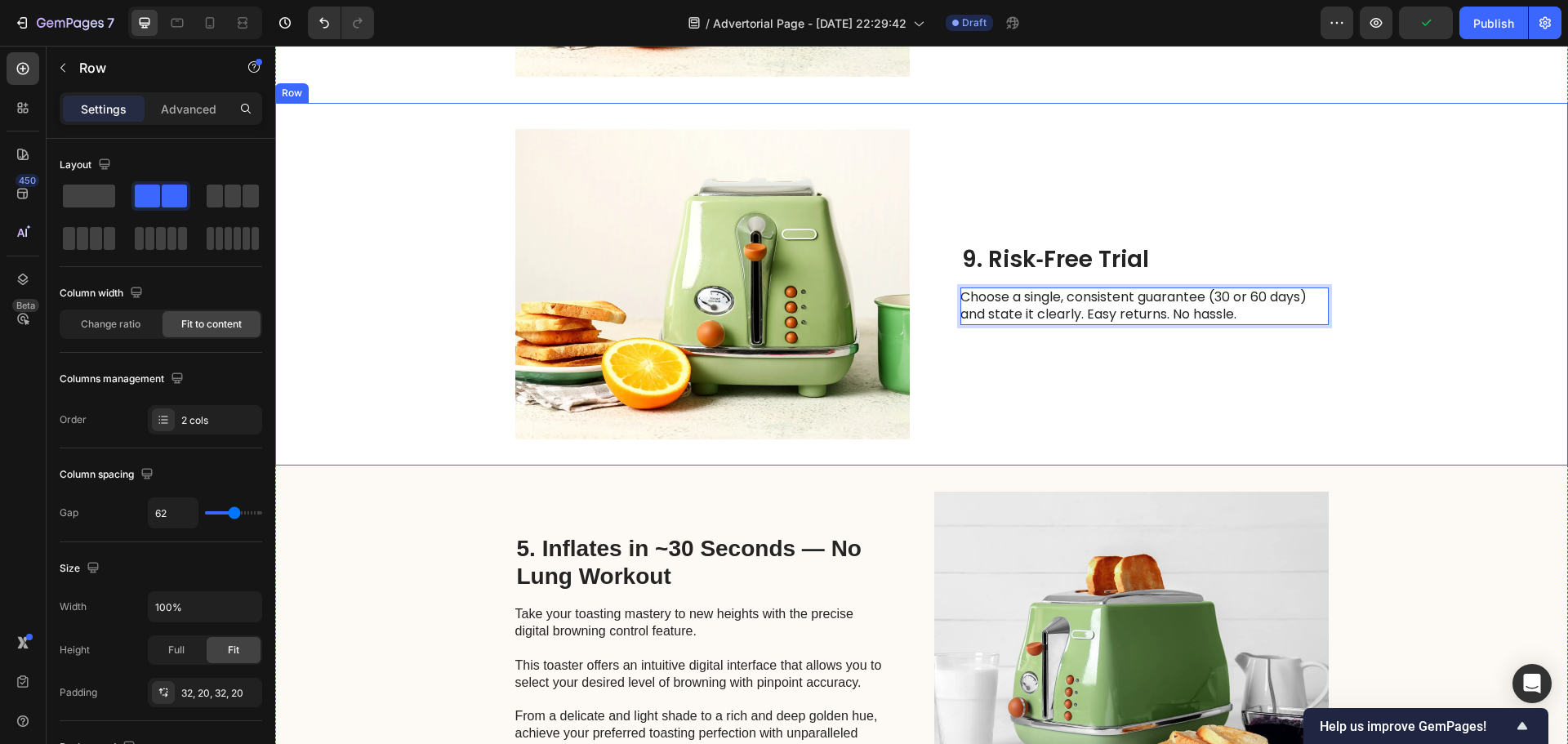
click at [1042, 385] on div "9. Risk‑Free Trial Heading Choose a single, consistent guarantee (30 or 60 days…" at bounding box center [1145, 284] width 368 height 310
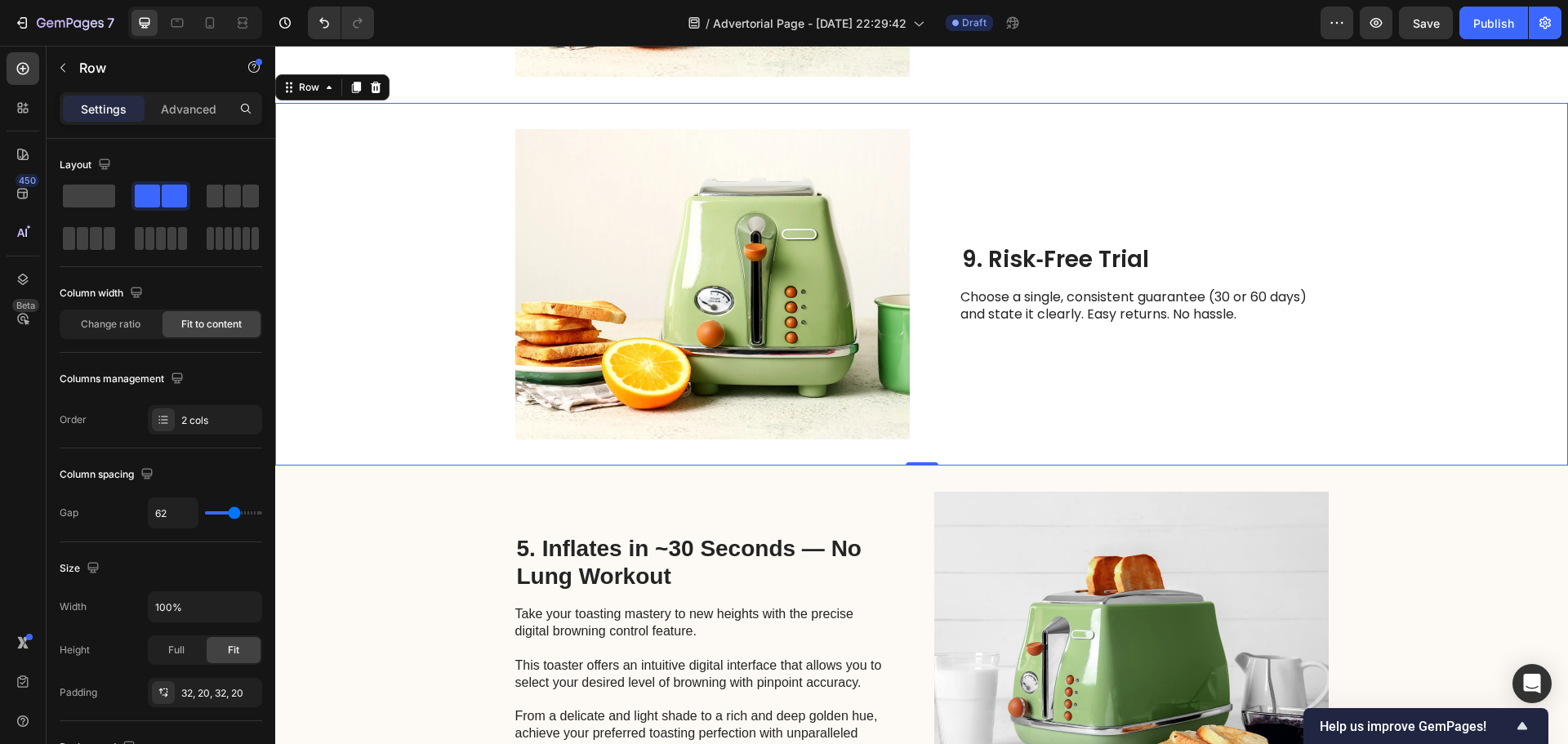
click at [363, 180] on div "Image 9. Risk‑Free Trial Heading Choose a single, consistent guarantee (30 or 6…" at bounding box center [921, 285] width 1293 height 363
click at [354, 90] on icon at bounding box center [357, 88] width 9 height 12
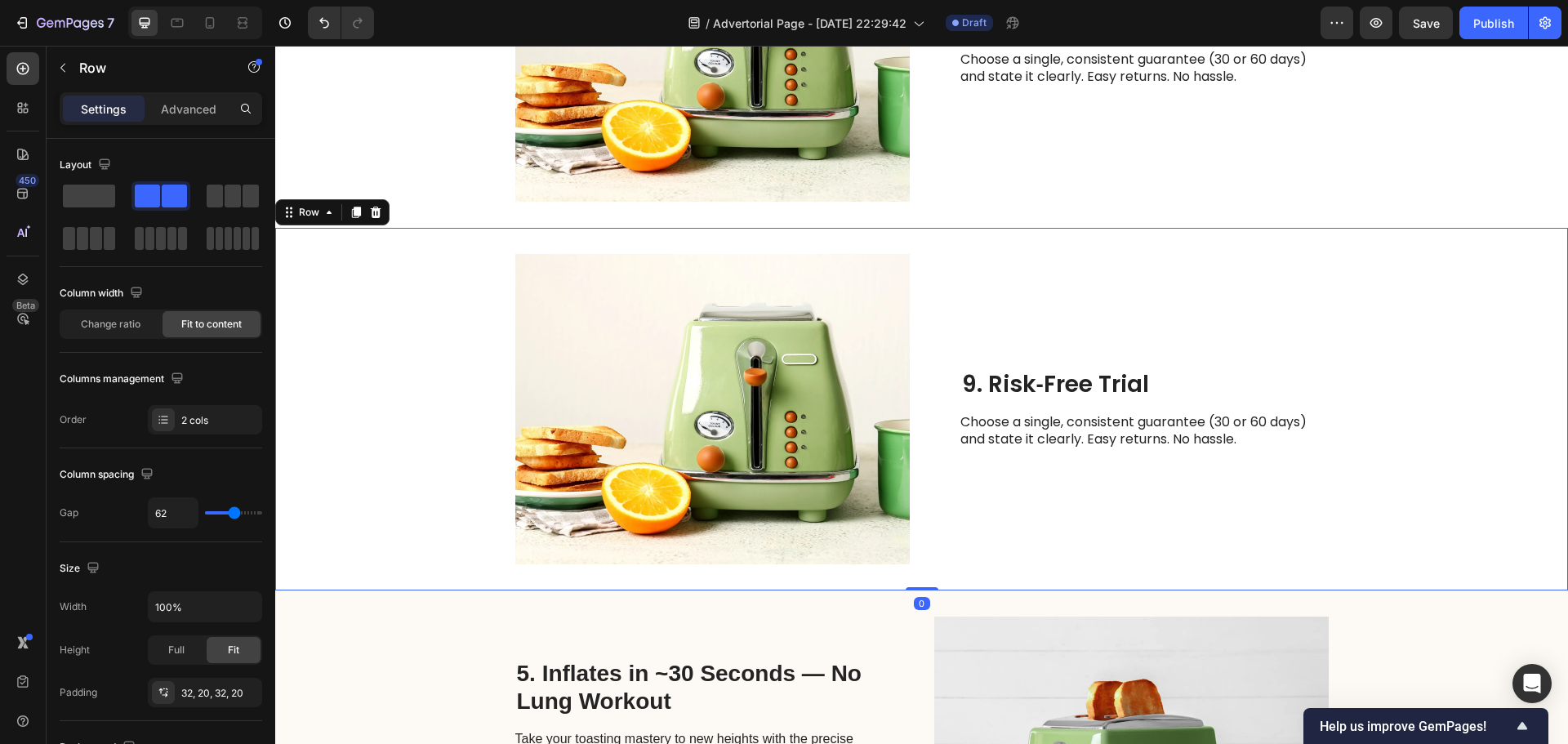
scroll to position [3990, 0]
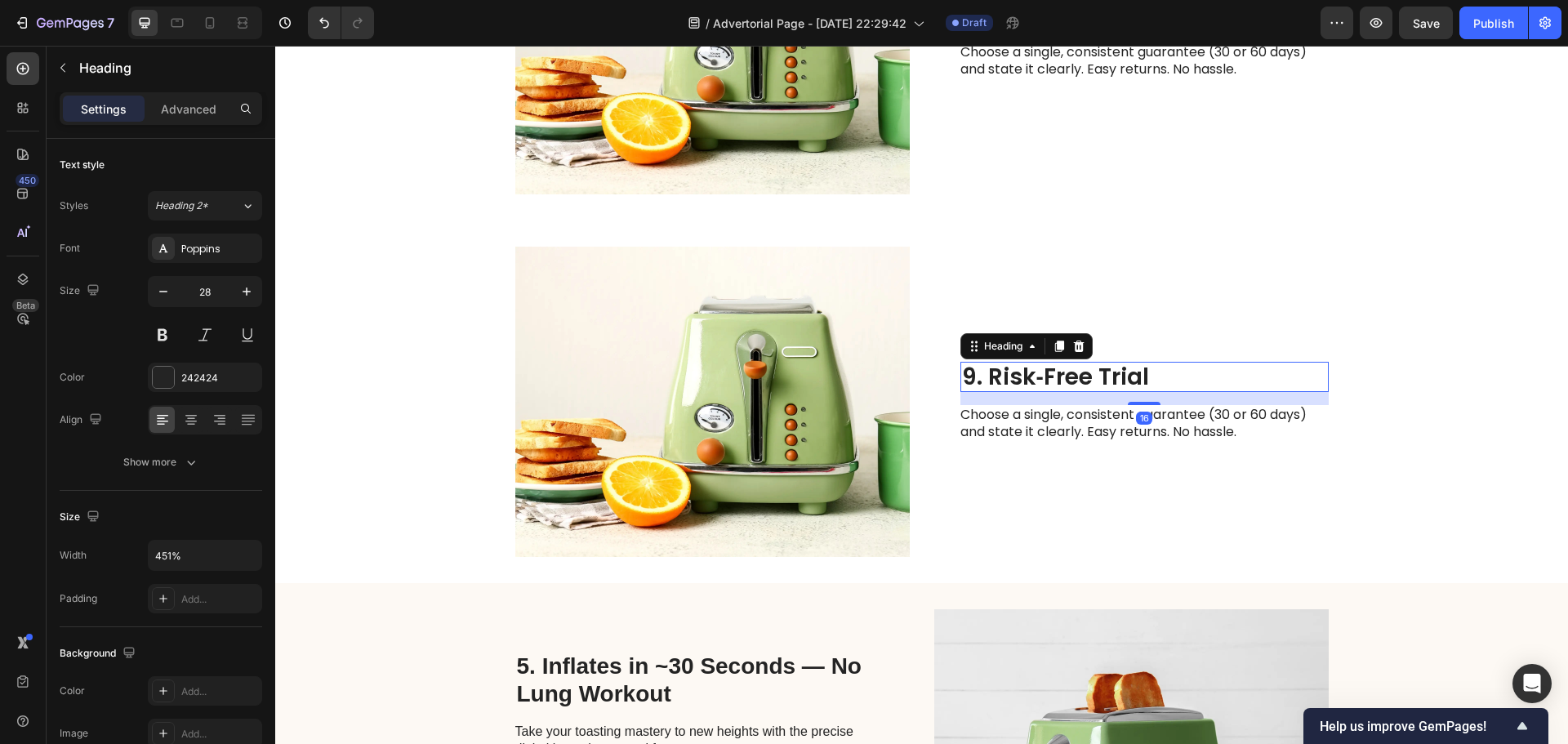
click at [1005, 385] on h2 "9. Risk‑Free Trial" at bounding box center [1145, 377] width 368 height 31
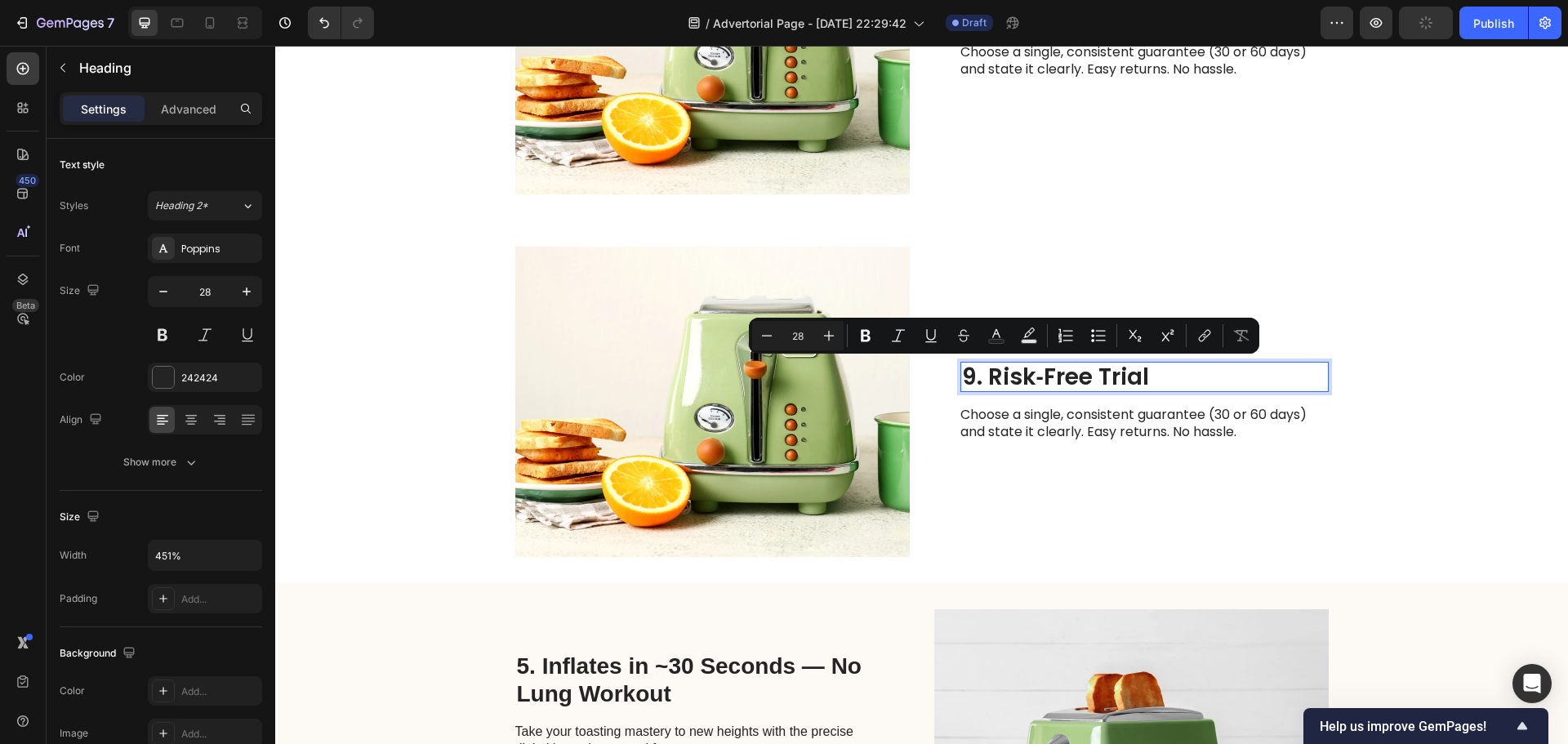
click at [990, 376] on p "9. Risk‑Free Trial" at bounding box center [1145, 376] width 365 height 28
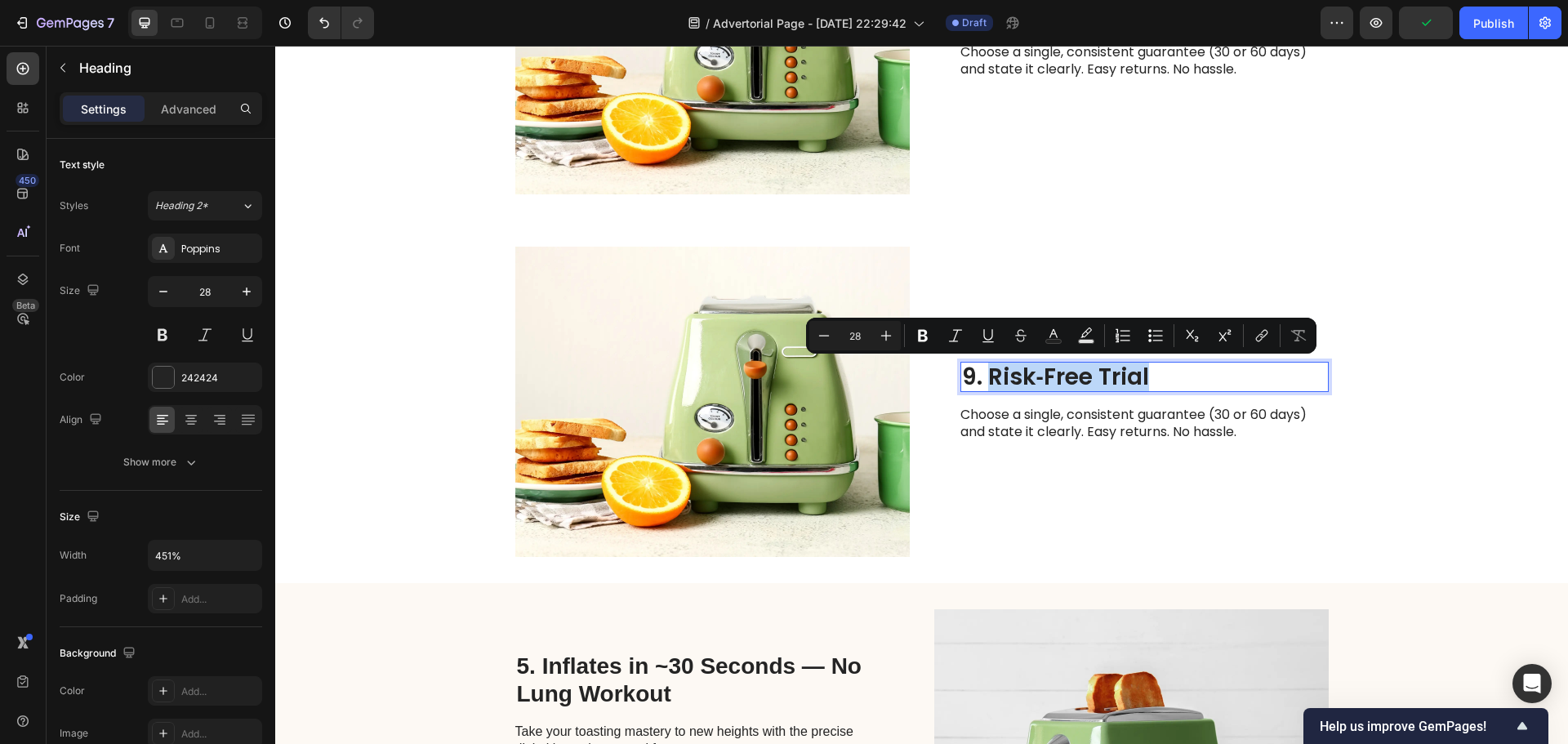
drag, startPoint x: 987, startPoint y: 376, endPoint x: 1162, endPoint y: 381, distance: 175.1
click at [1162, 381] on p "9. Risk‑Free Trial" at bounding box center [1145, 376] width 365 height 28
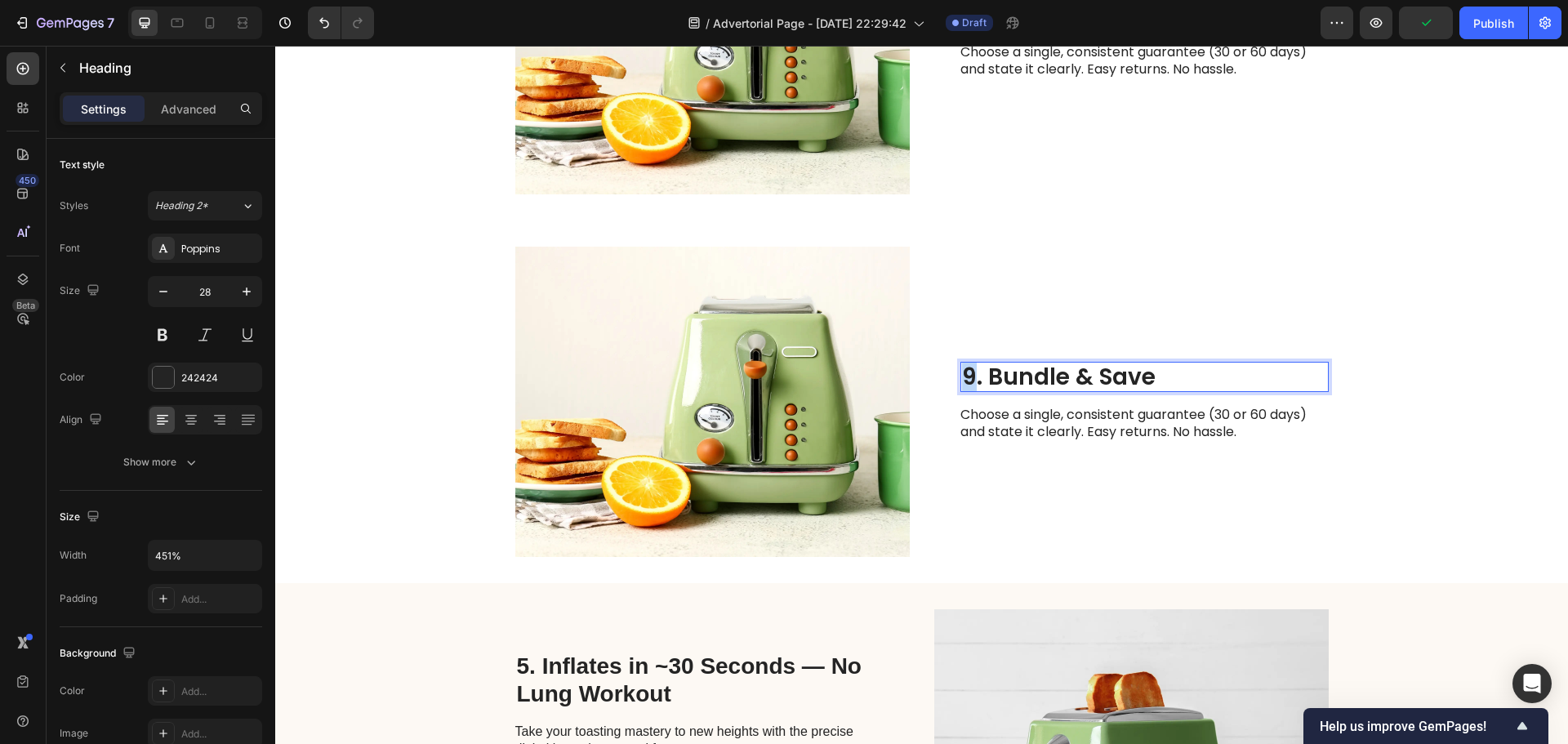
click at [962, 379] on p "9. Bundle & Save" at bounding box center [1145, 376] width 365 height 28
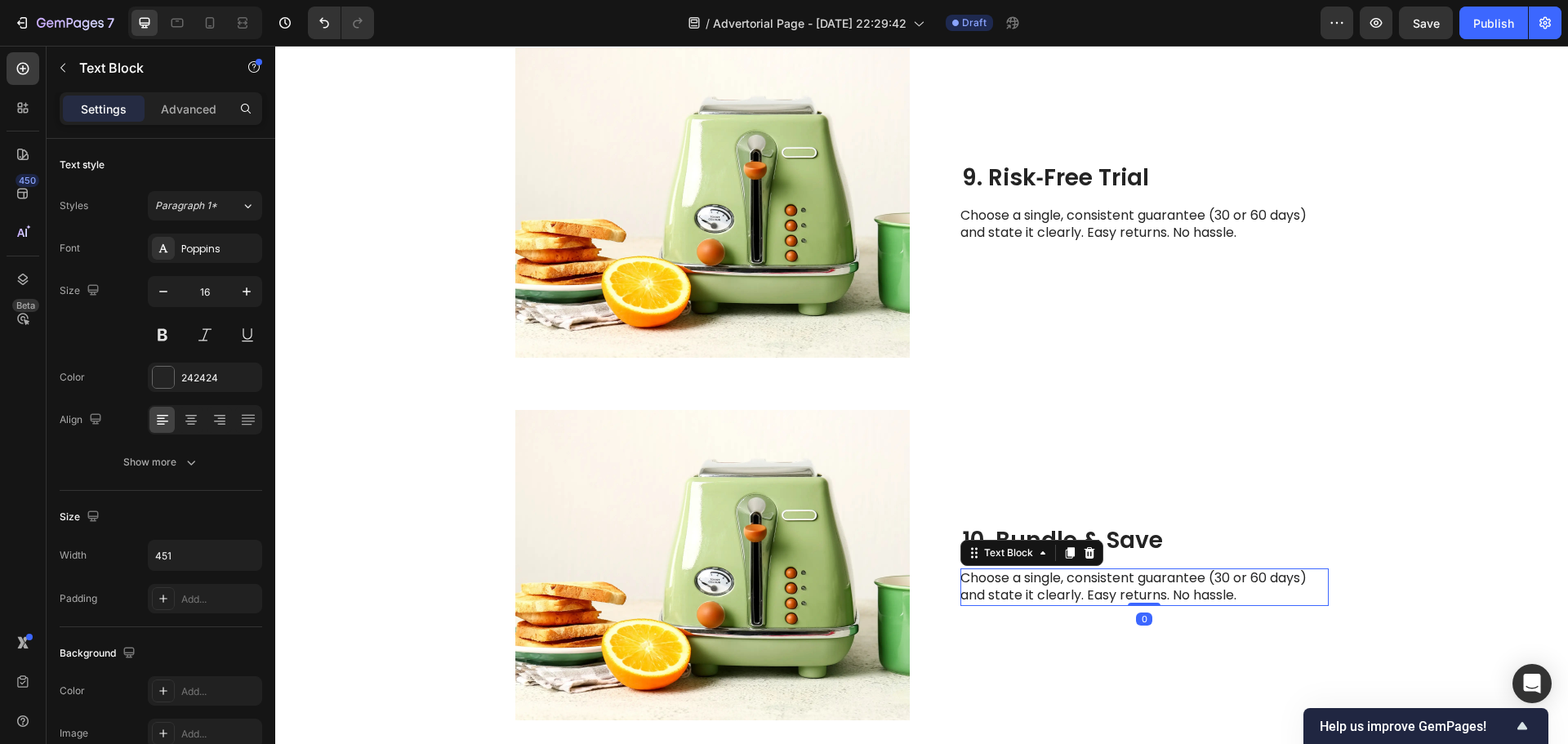
click at [1116, 582] on p "Choose a single, consistent guarantee (30 or 60 days) and state it clearly. Eas…" at bounding box center [1144, 587] width 367 height 34
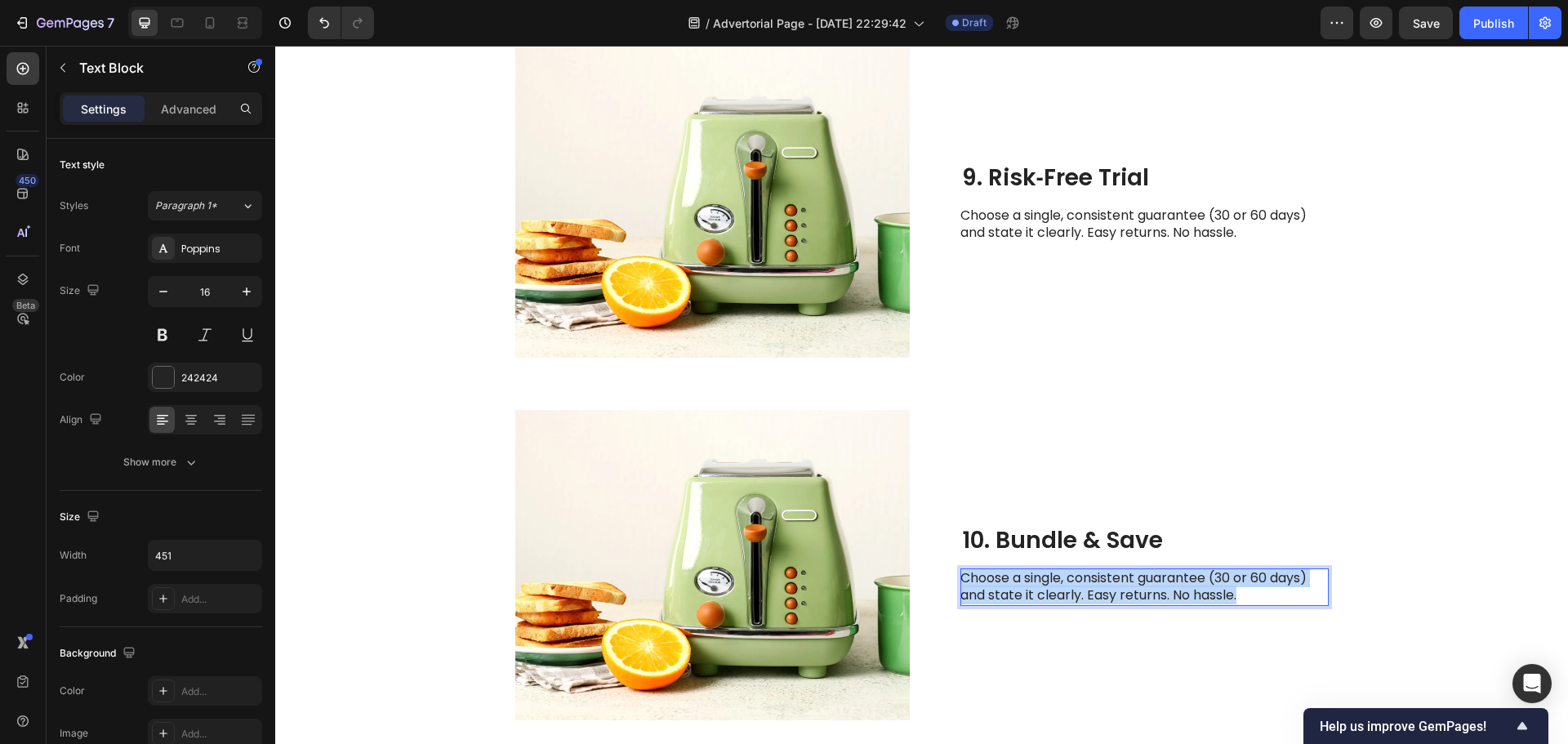
click at [1116, 582] on p "Choose a single, consistent guarantee (30 or 60 days) and state it clearly. Eas…" at bounding box center [1144, 587] width 367 height 34
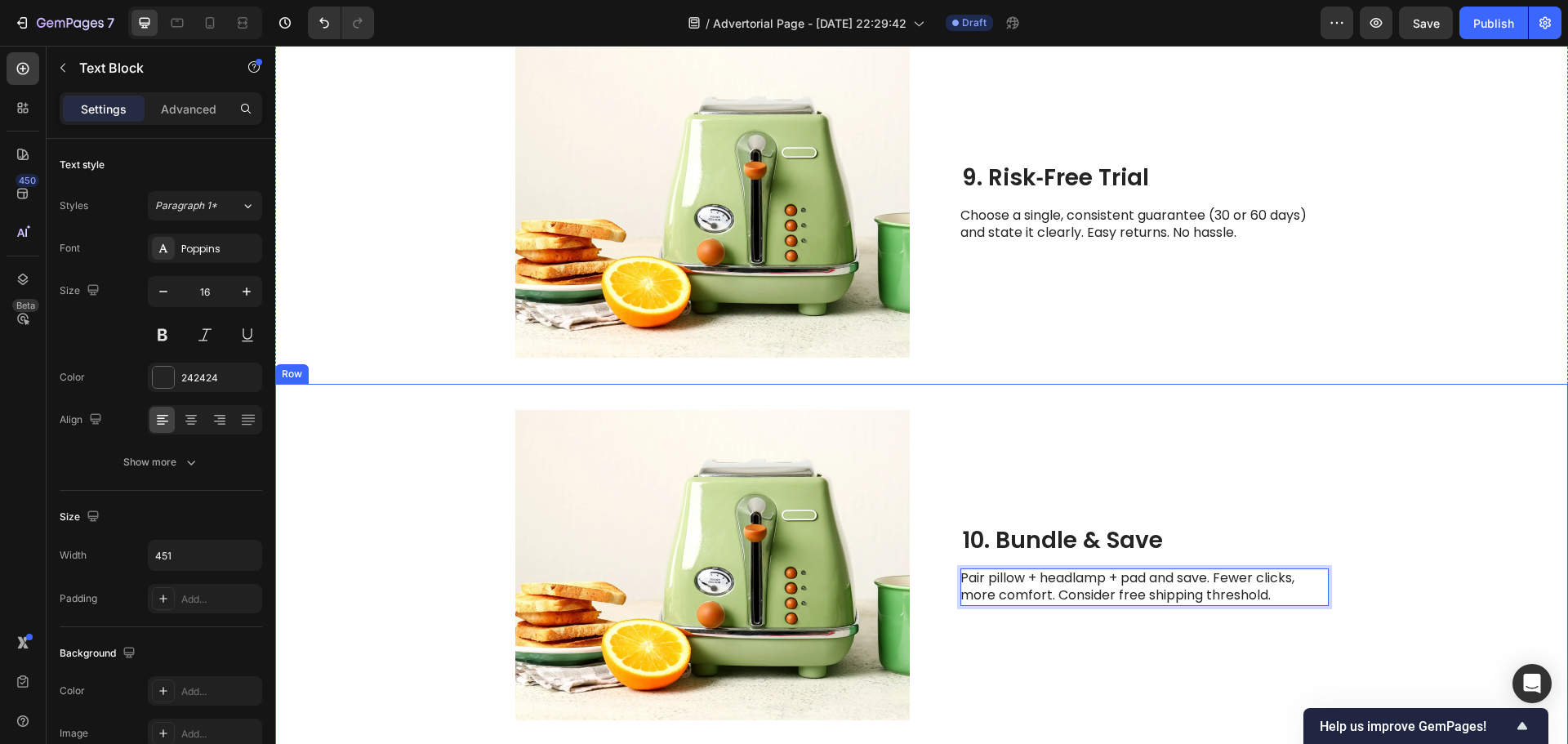
click at [1214, 639] on div "10. Bundle & Save Heading Pair pillow + headlamp + pad and save. Fewer clicks, …" at bounding box center [1145, 564] width 368 height 310
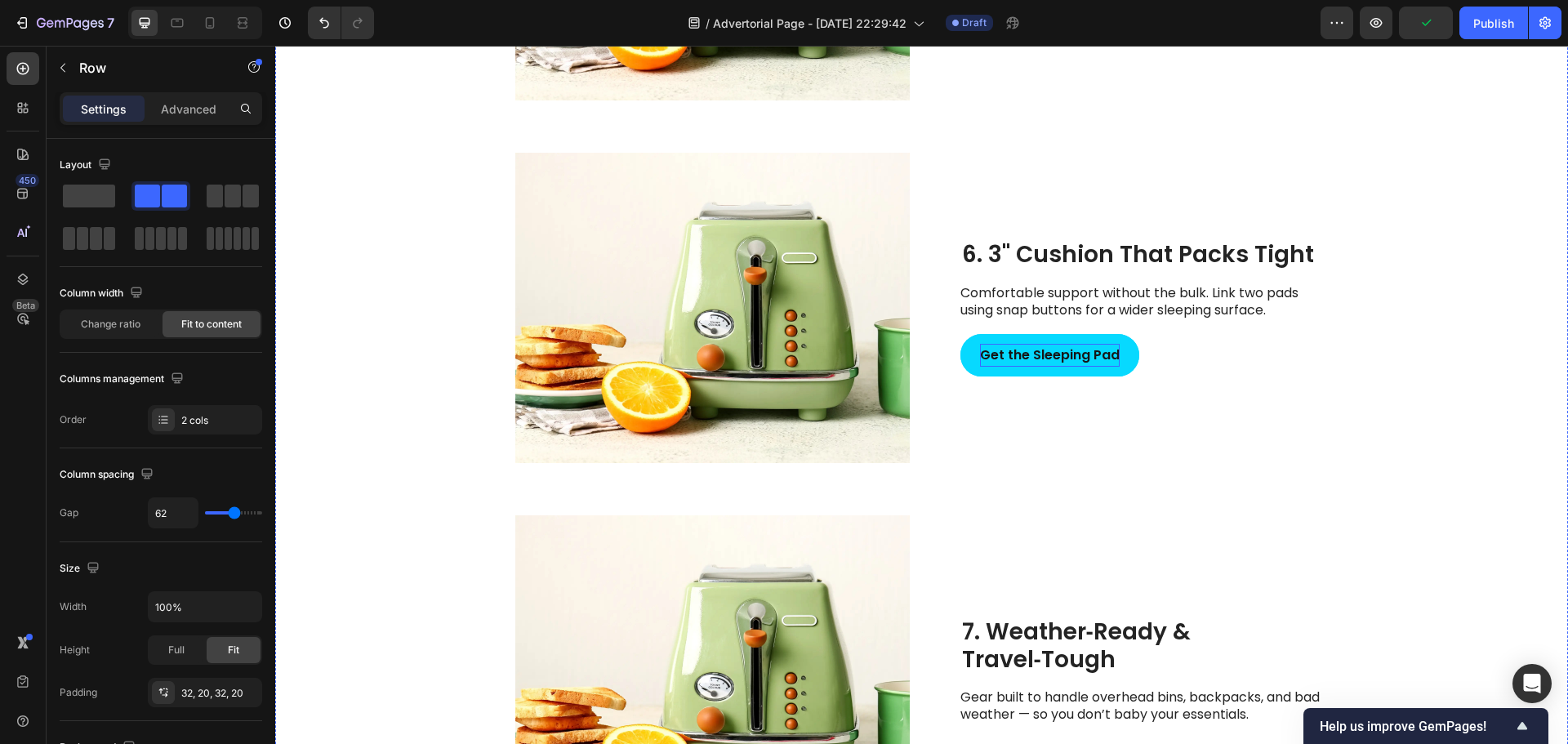
scroll to position [2602, 0]
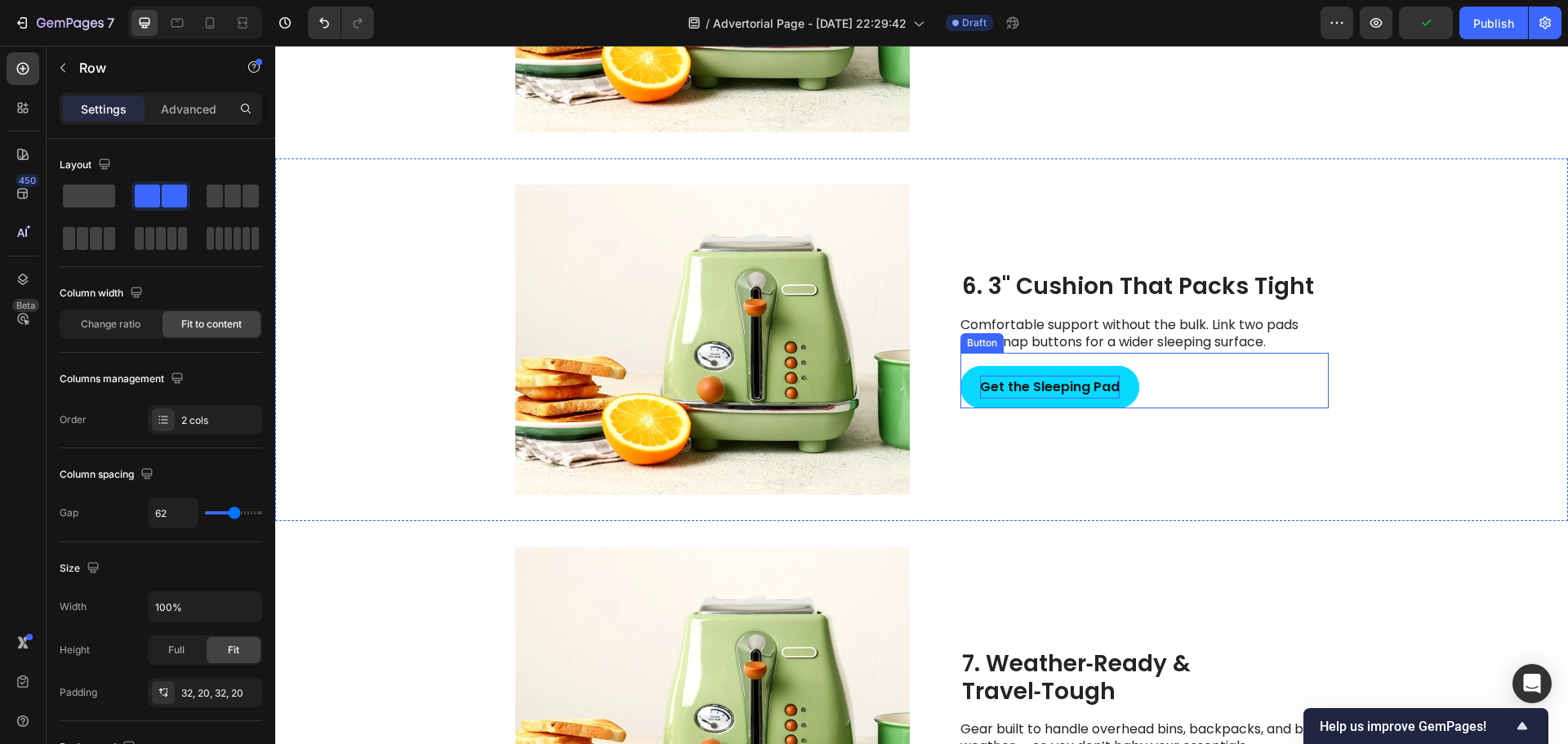
click at [968, 362] on div "Get the Sleeping Pad Button" at bounding box center [1145, 381] width 368 height 57
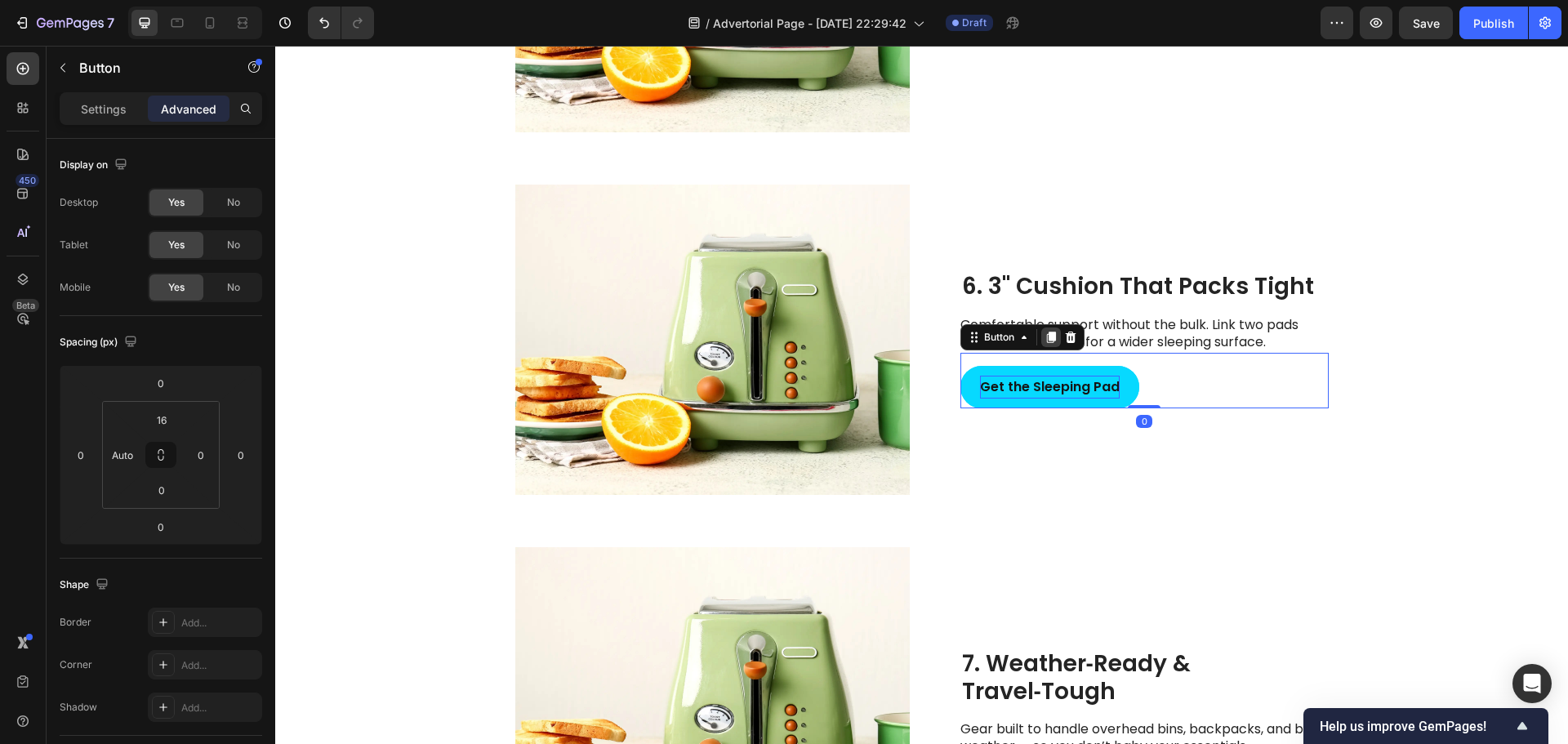
click at [1046, 339] on icon at bounding box center [1050, 337] width 9 height 12
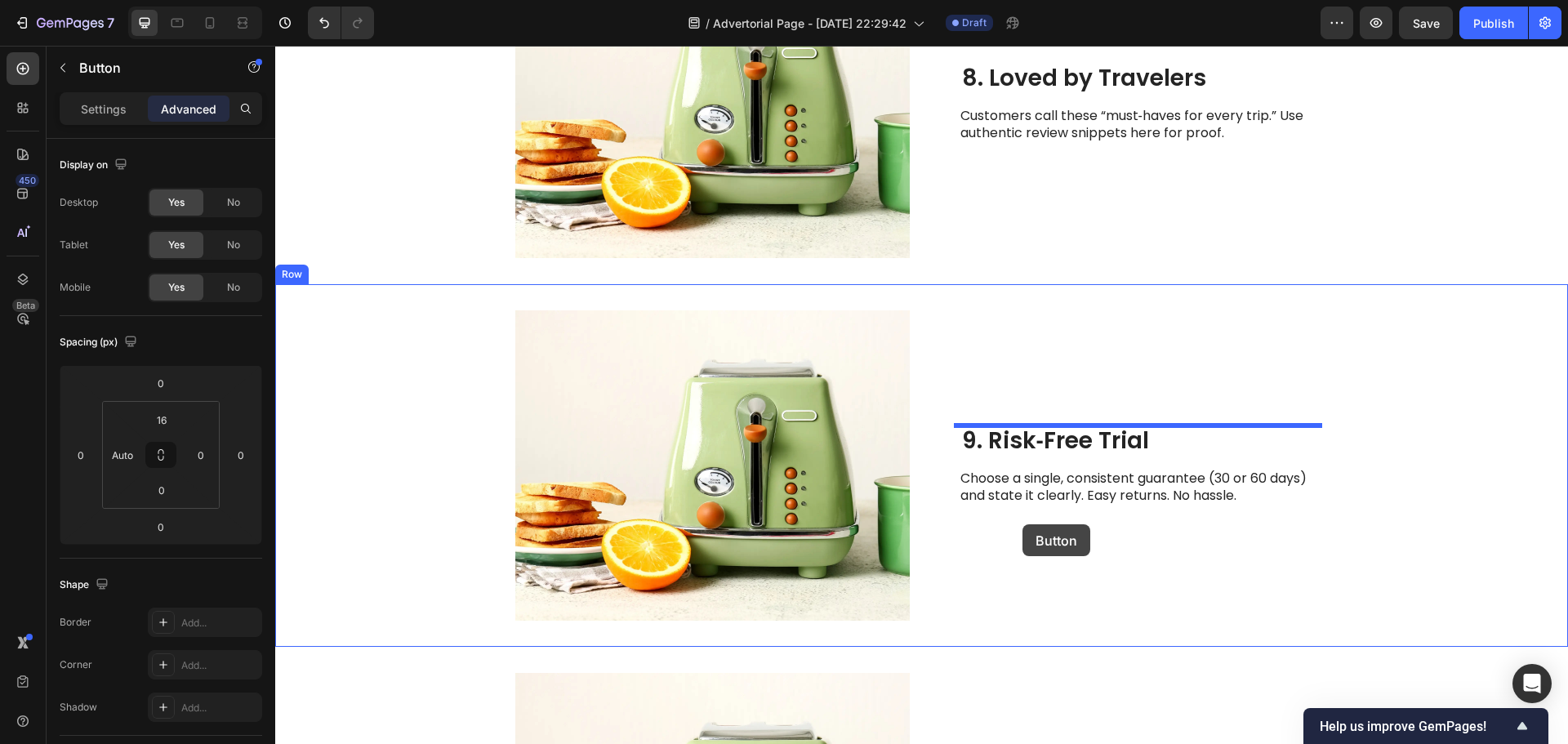
scroll to position [3827, 0]
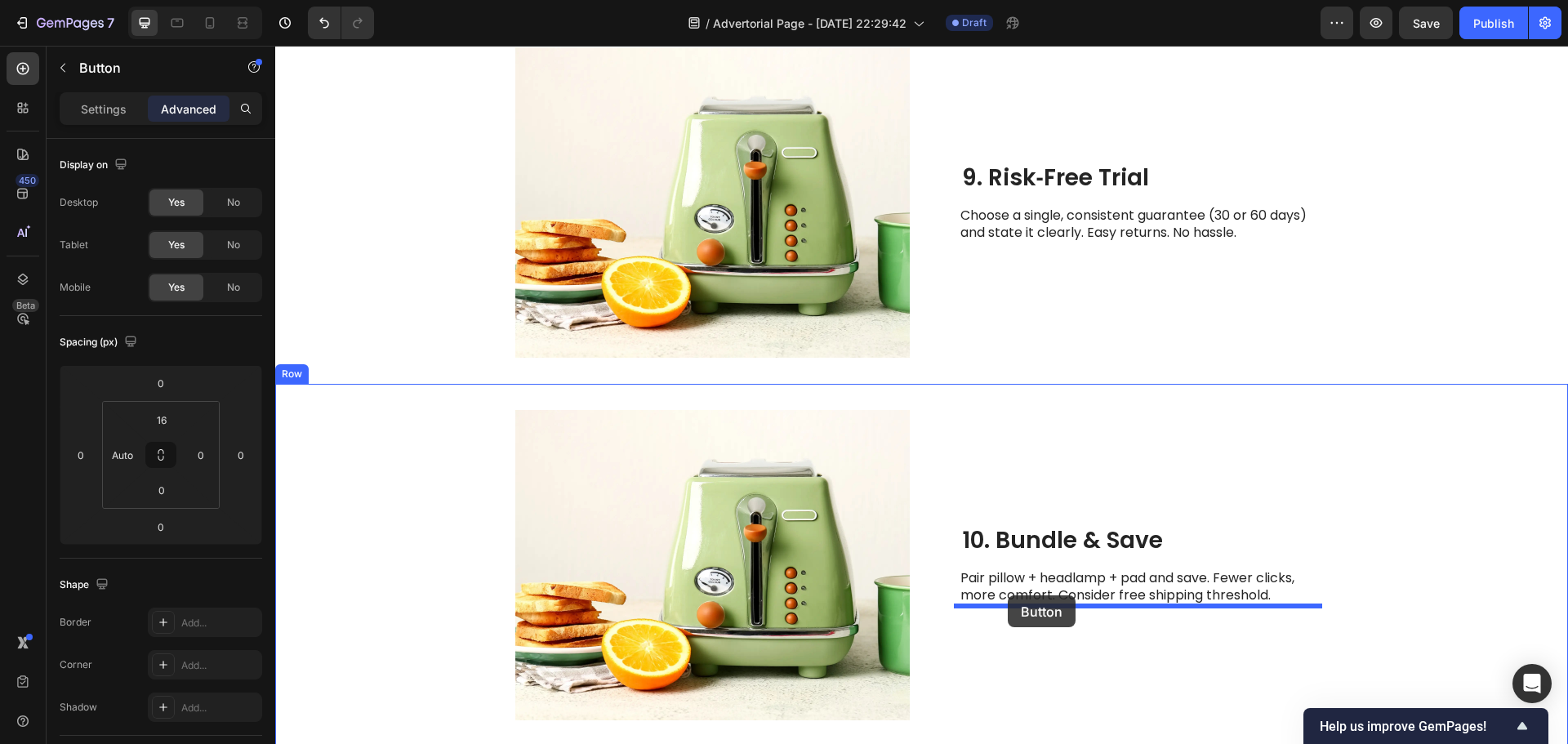
drag, startPoint x: 967, startPoint y: 360, endPoint x: 1008, endPoint y: 596, distance: 239.5
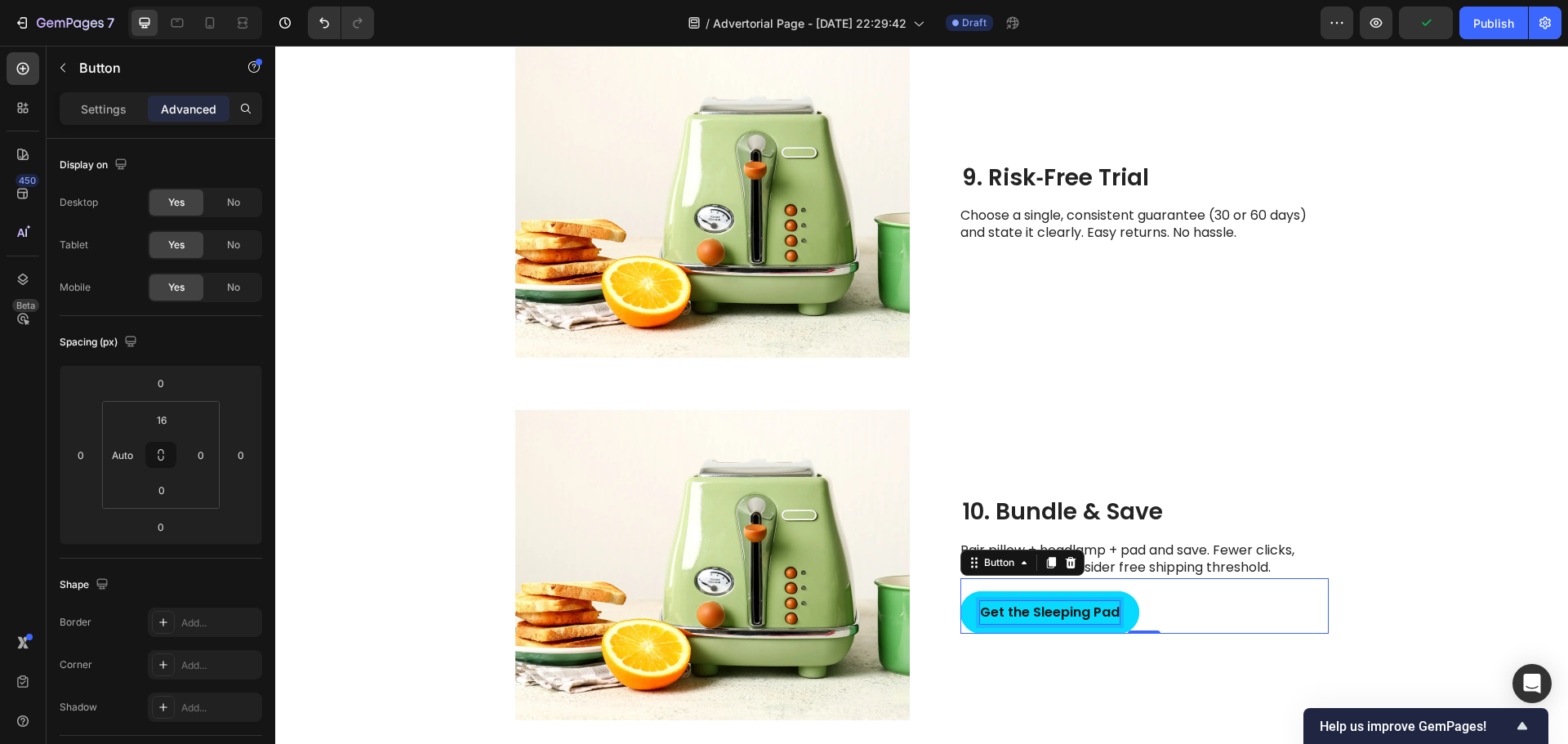
click at [1060, 613] on strong "Get the Sleeping Pad" at bounding box center [1050, 612] width 139 height 19
click at [1289, 633] on div "Shop the Bundle Button 0" at bounding box center [1145, 606] width 368 height 57
click at [1340, 507] on div "Image 10. Bundle & Save Heading Pair pillow + headlamp + pad and save. Fewer cl…" at bounding box center [921, 565] width 1293 height 363
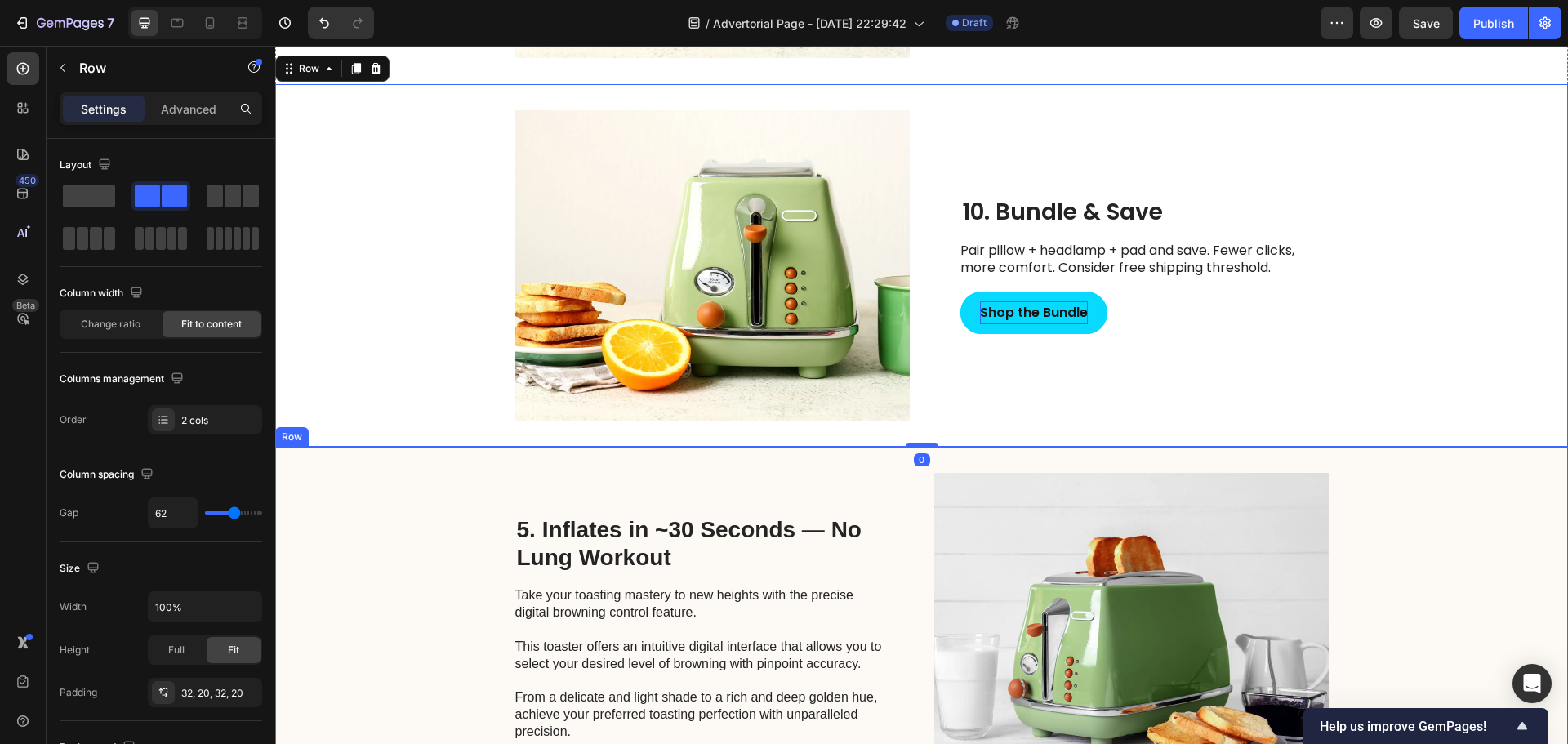
scroll to position [4153, 0]
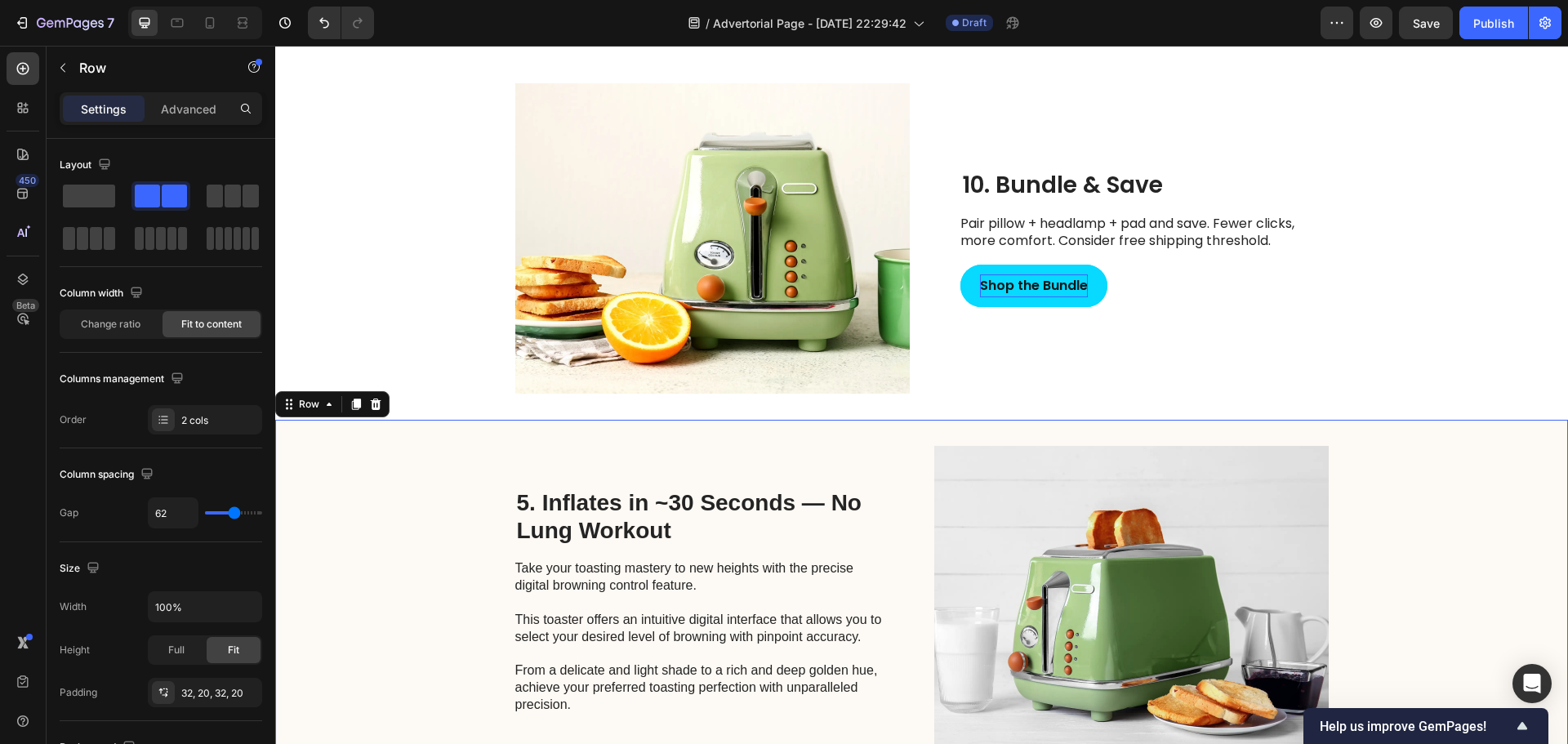
click at [405, 442] on div "5. Inflates in ~30 Seconds — No Lung Workout Heading Take your toasting mastery…" at bounding box center [921, 601] width 1293 height 363
click at [369, 405] on icon at bounding box center [376, 404] width 13 height 13
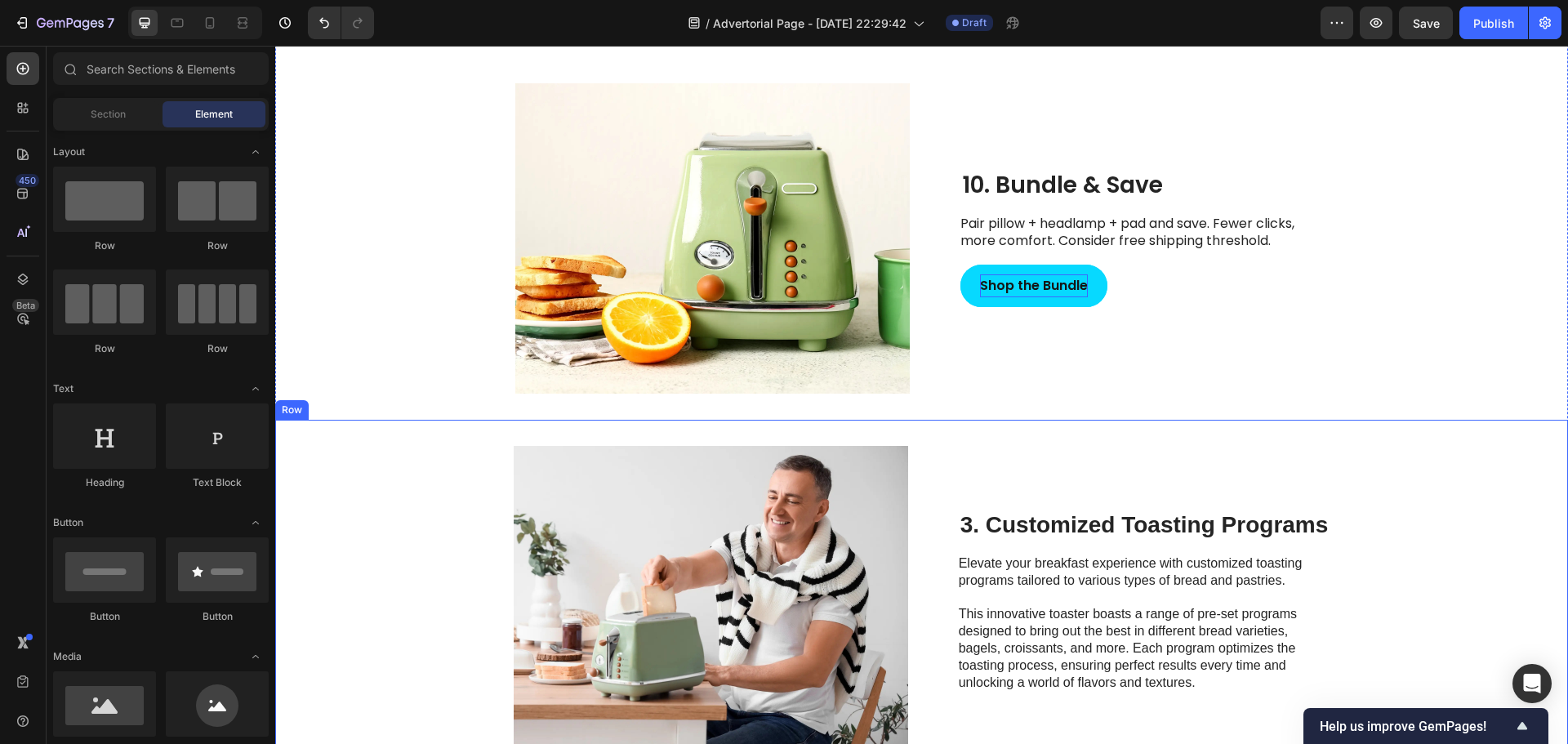
click at [375, 471] on div "Image 3. Customized Toasting Programs Heading Elevate your breakfast experience…" at bounding box center [921, 601] width 1293 height 363
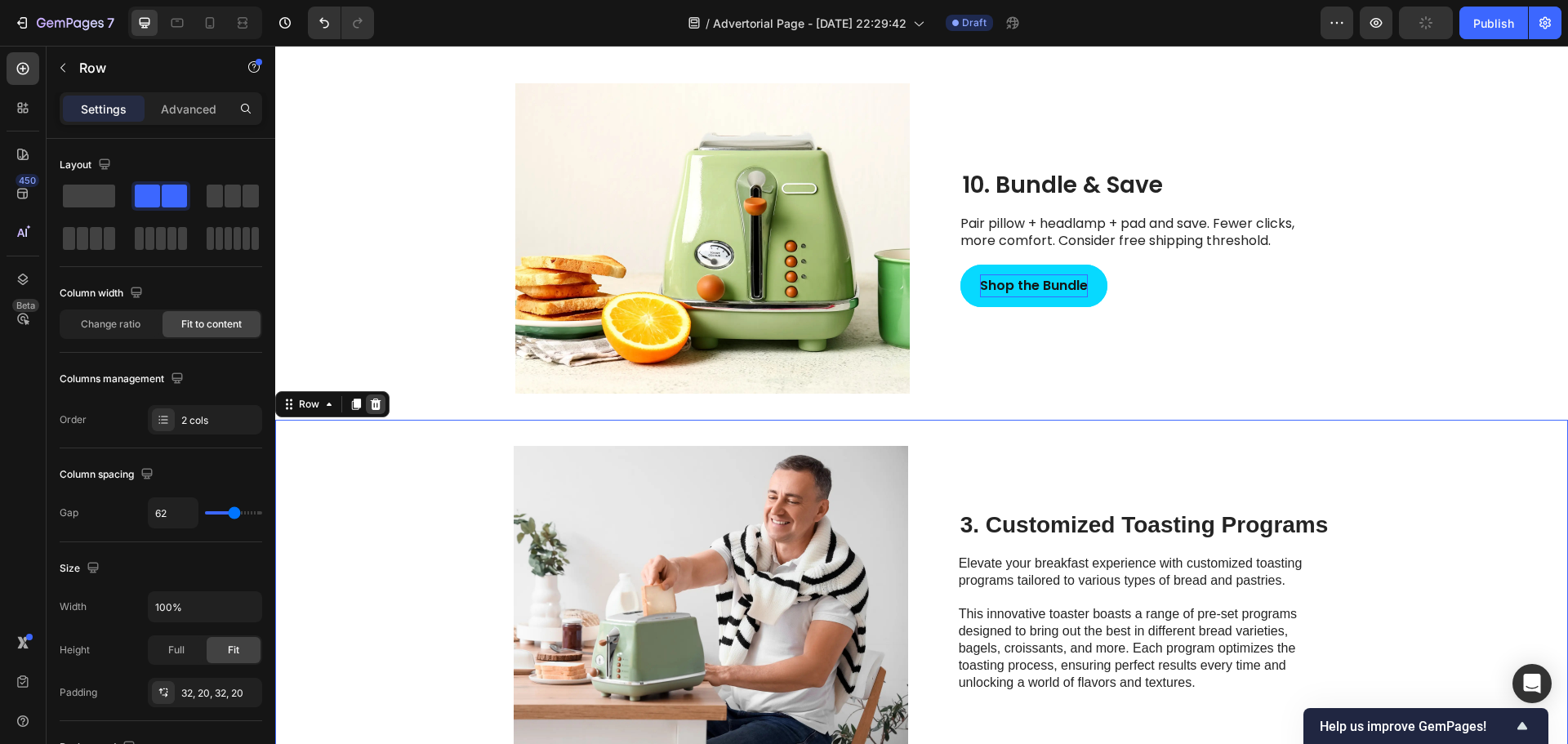
click at [383, 403] on div at bounding box center [376, 404] width 20 height 20
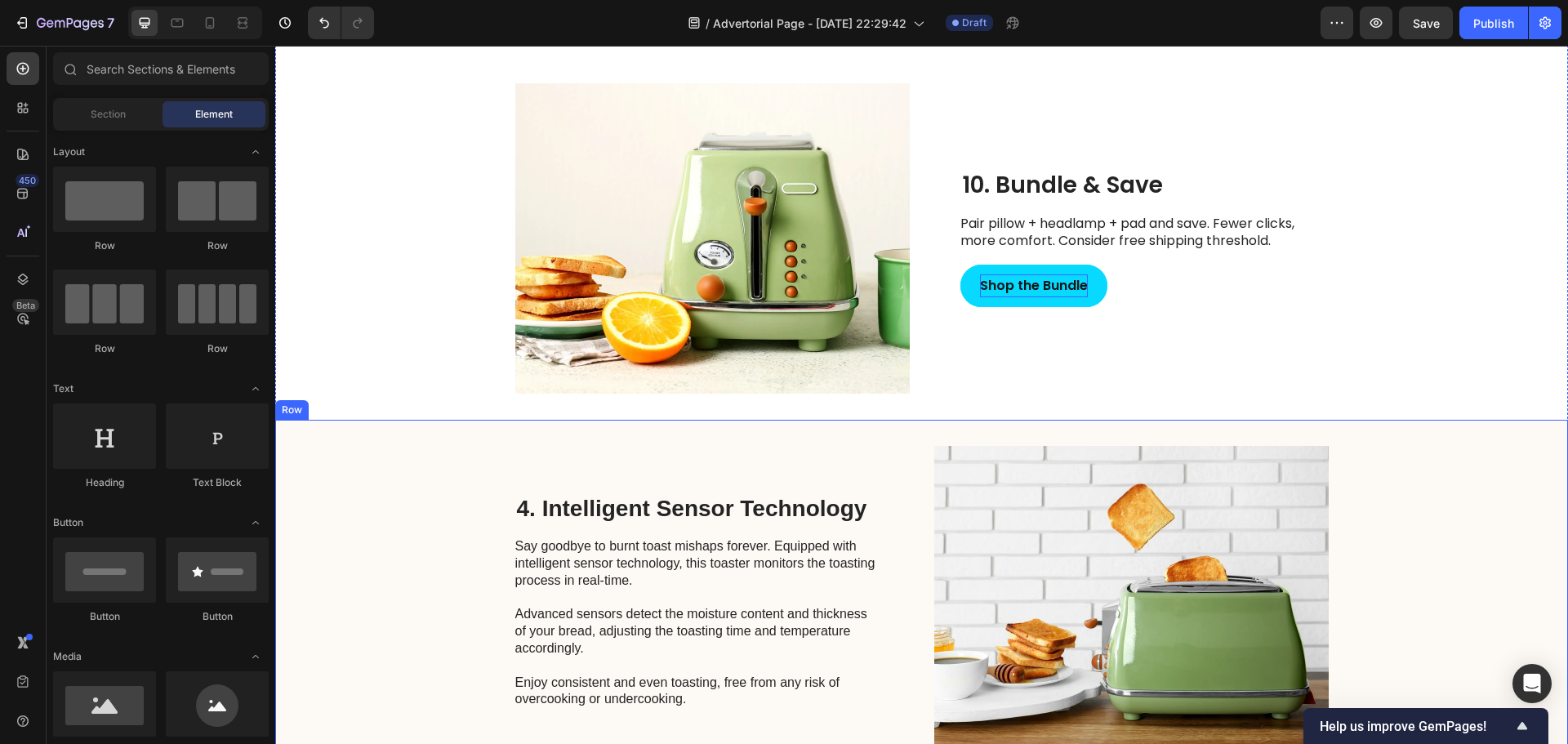
click at [413, 492] on div "4. Intelligent Sensor Technology Heading Say goodbye to burnt toast mishaps for…" at bounding box center [921, 601] width 1293 height 363
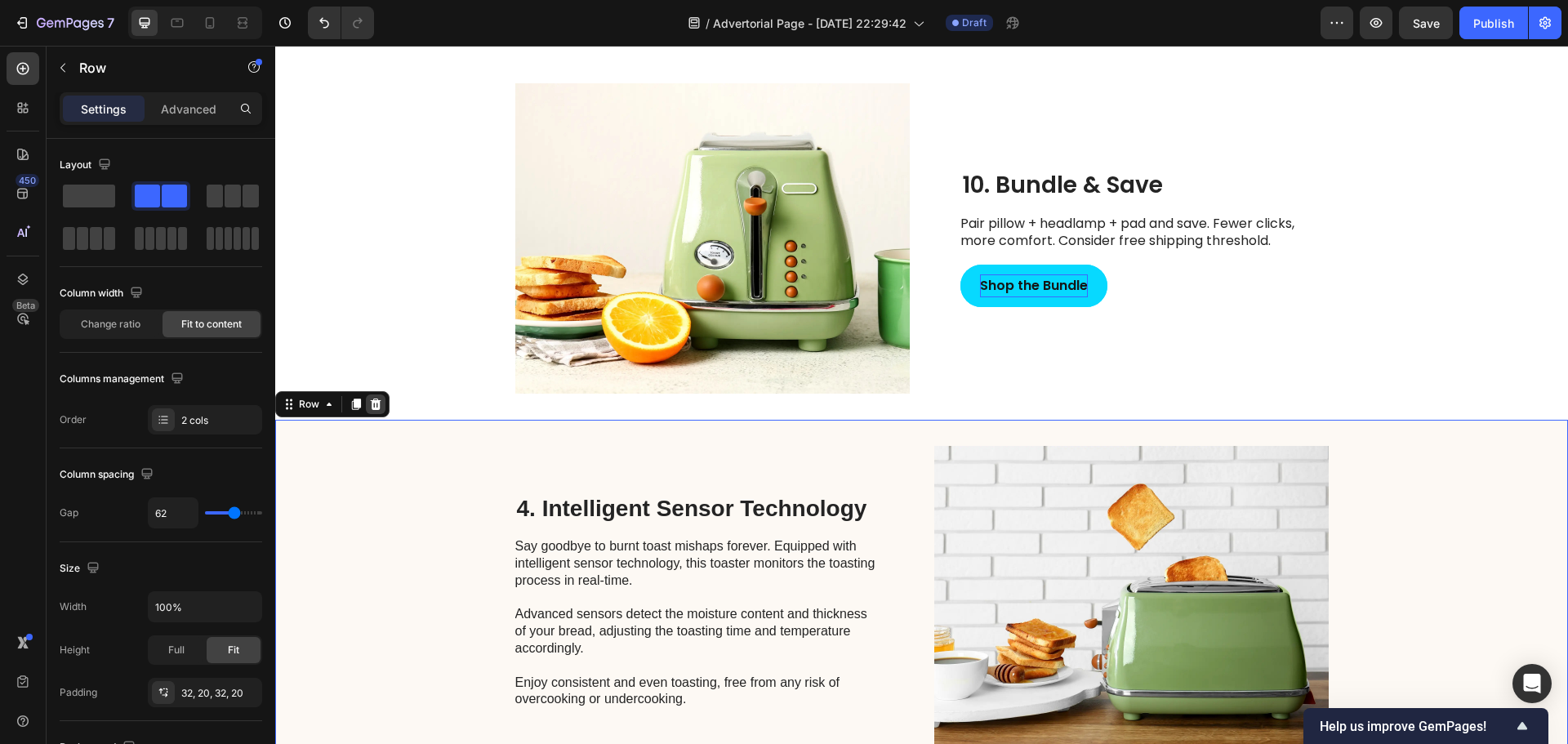
click at [380, 400] on icon at bounding box center [376, 404] width 13 height 13
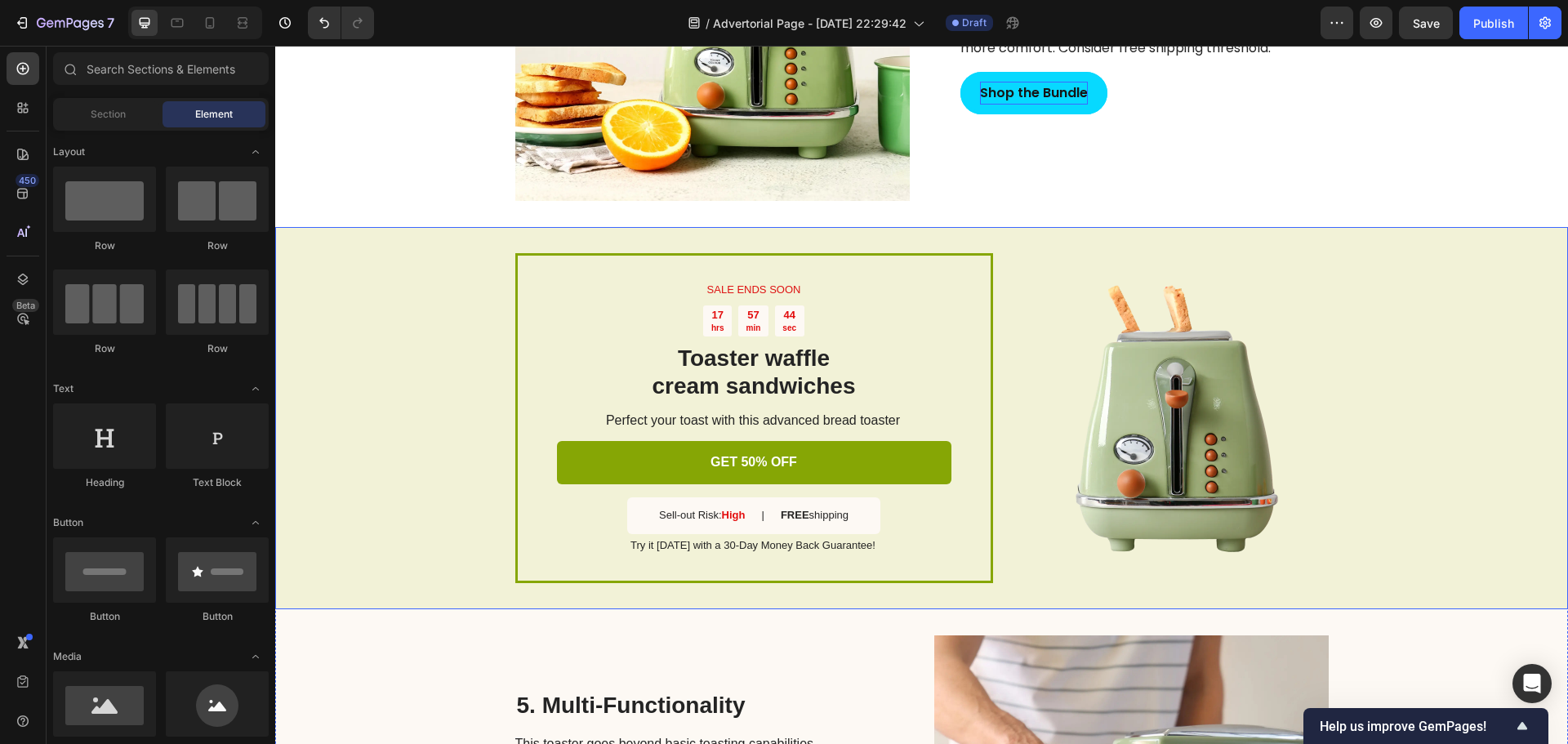
scroll to position [4317, 0]
